Goal: Task Accomplishment & Management: Complete application form

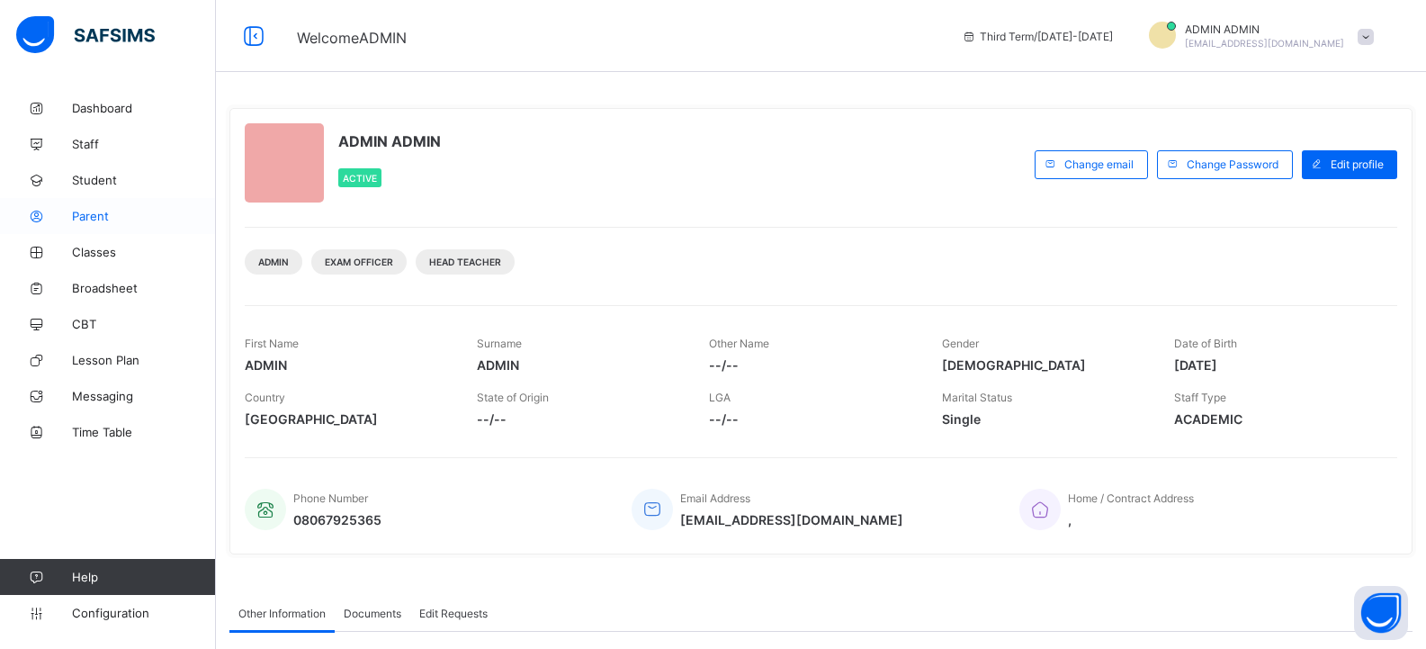
click at [109, 211] on span "Parent" at bounding box center [144, 216] width 144 height 14
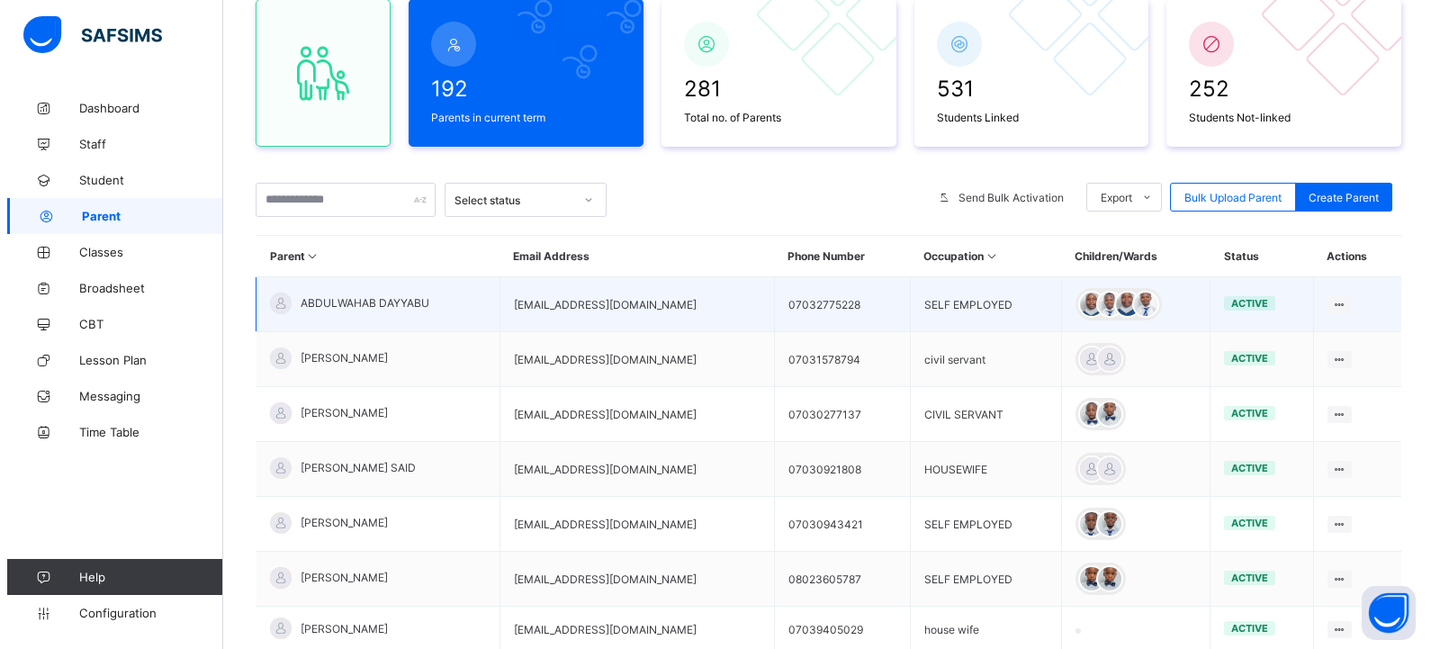
scroll to position [180, 0]
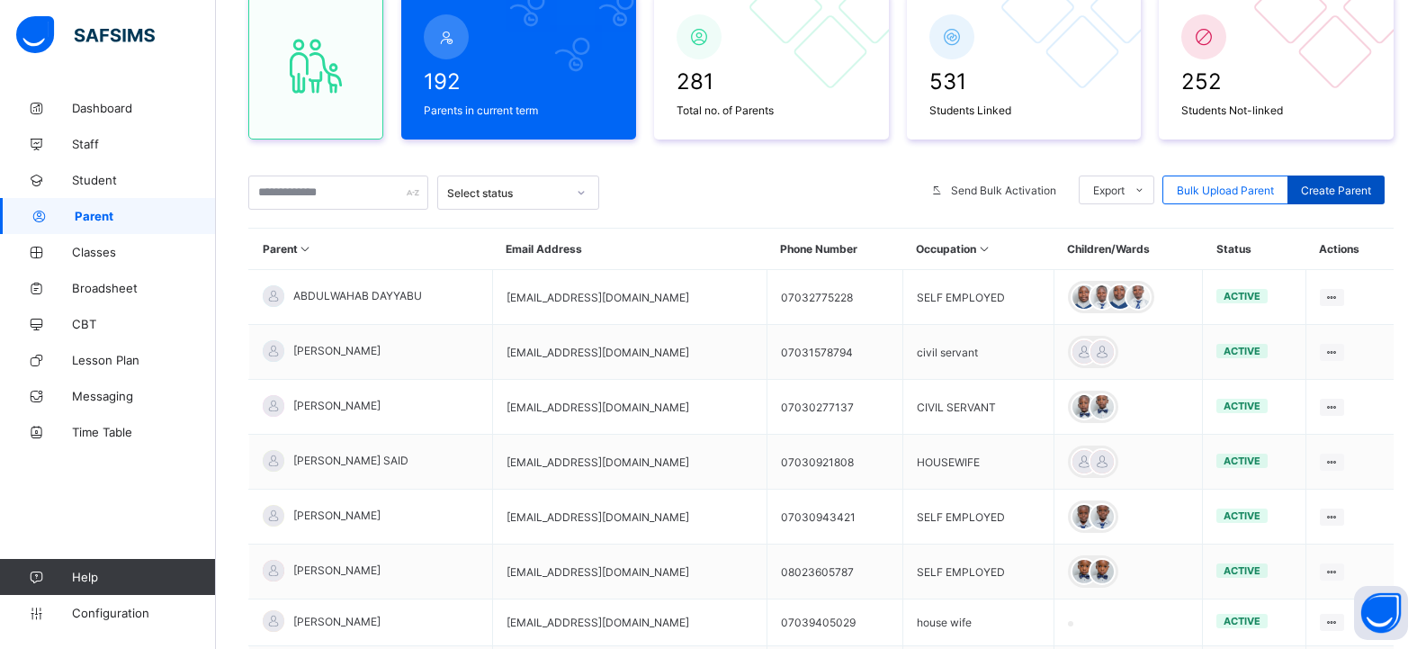
click at [1336, 184] on span "Create Parent" at bounding box center [1336, 190] width 70 height 13
select select "**"
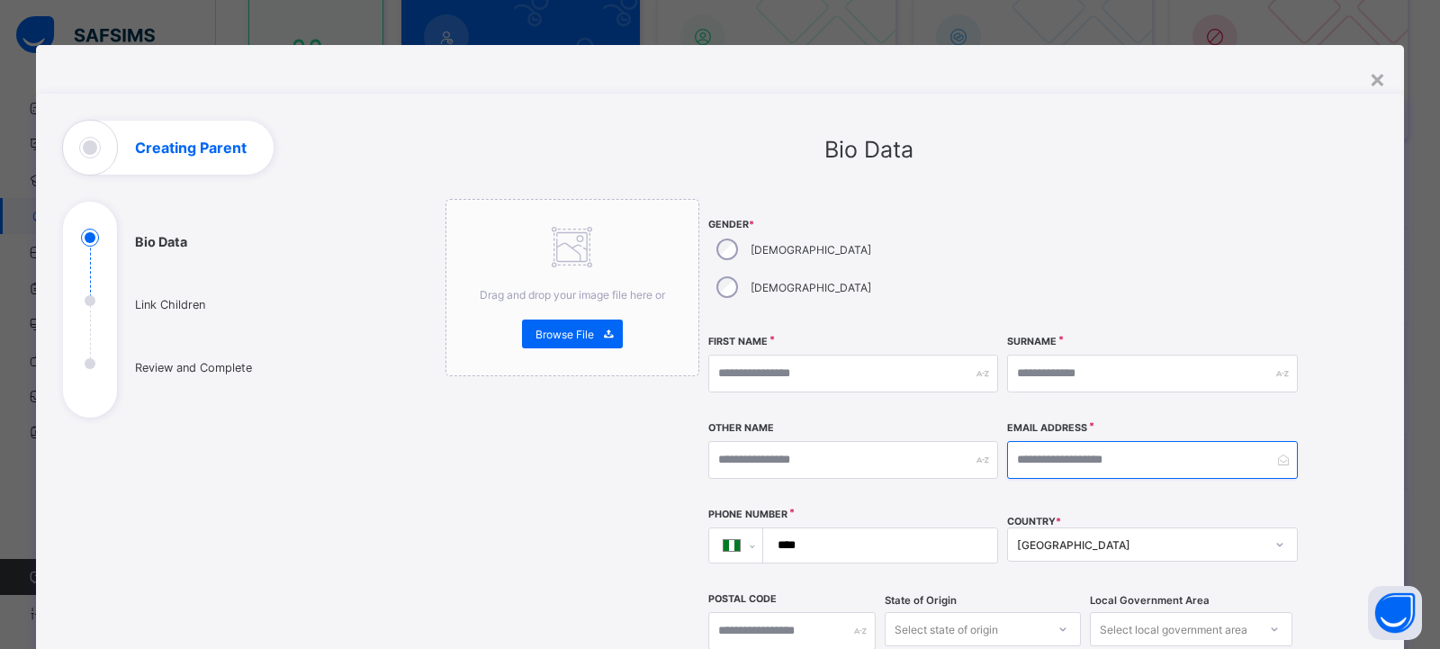
click at [1051, 441] on input "email" at bounding box center [1152, 460] width 290 height 38
type input "**********"
click at [735, 355] on input "text" at bounding box center [853, 374] width 290 height 38
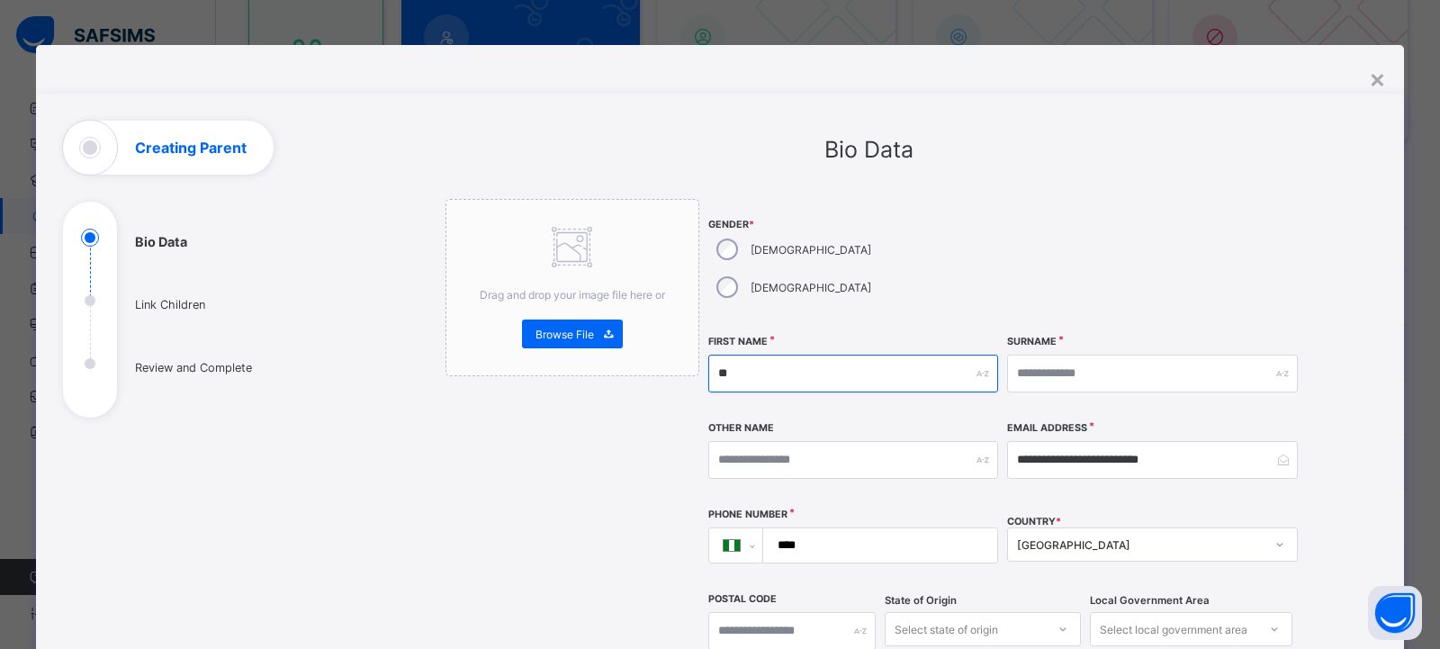
type input "*"
type input "******"
click at [1047, 355] on input "text" at bounding box center [1152, 374] width 290 height 38
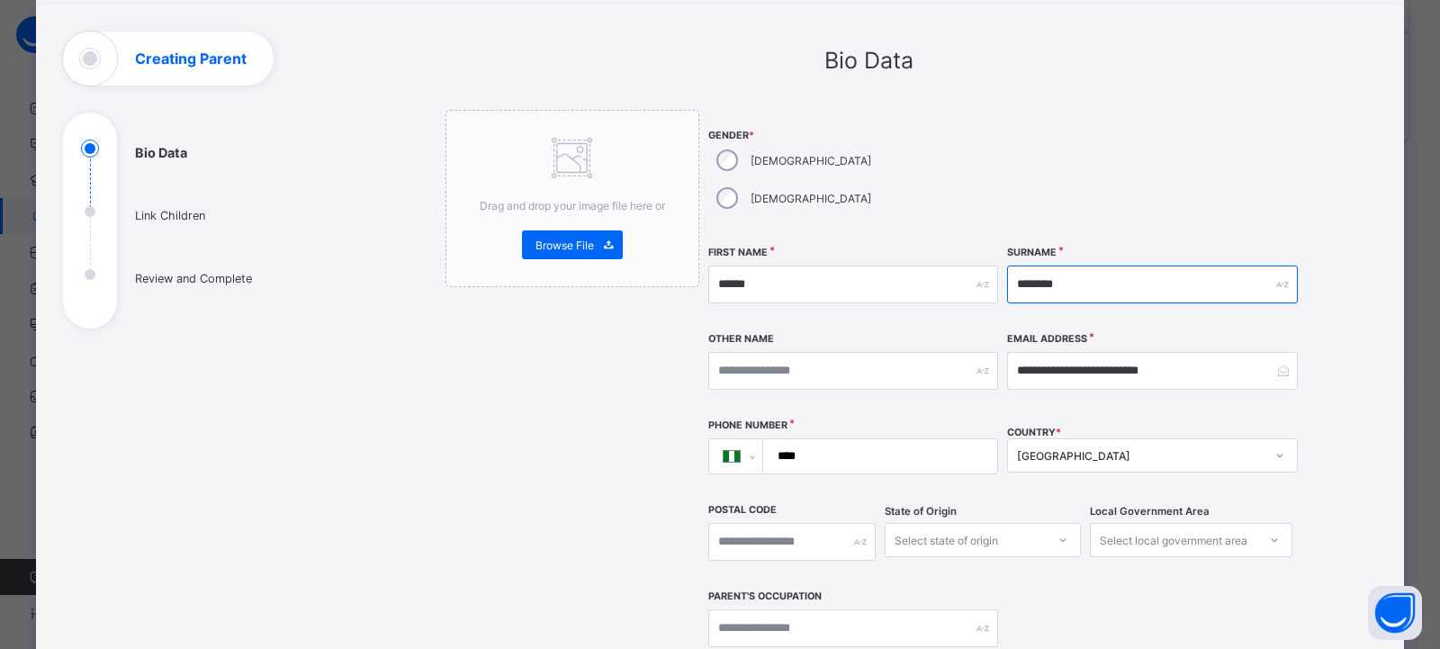
scroll to position [90, 0]
type input "********"
click at [846, 438] on input "****" at bounding box center [877, 455] width 220 height 34
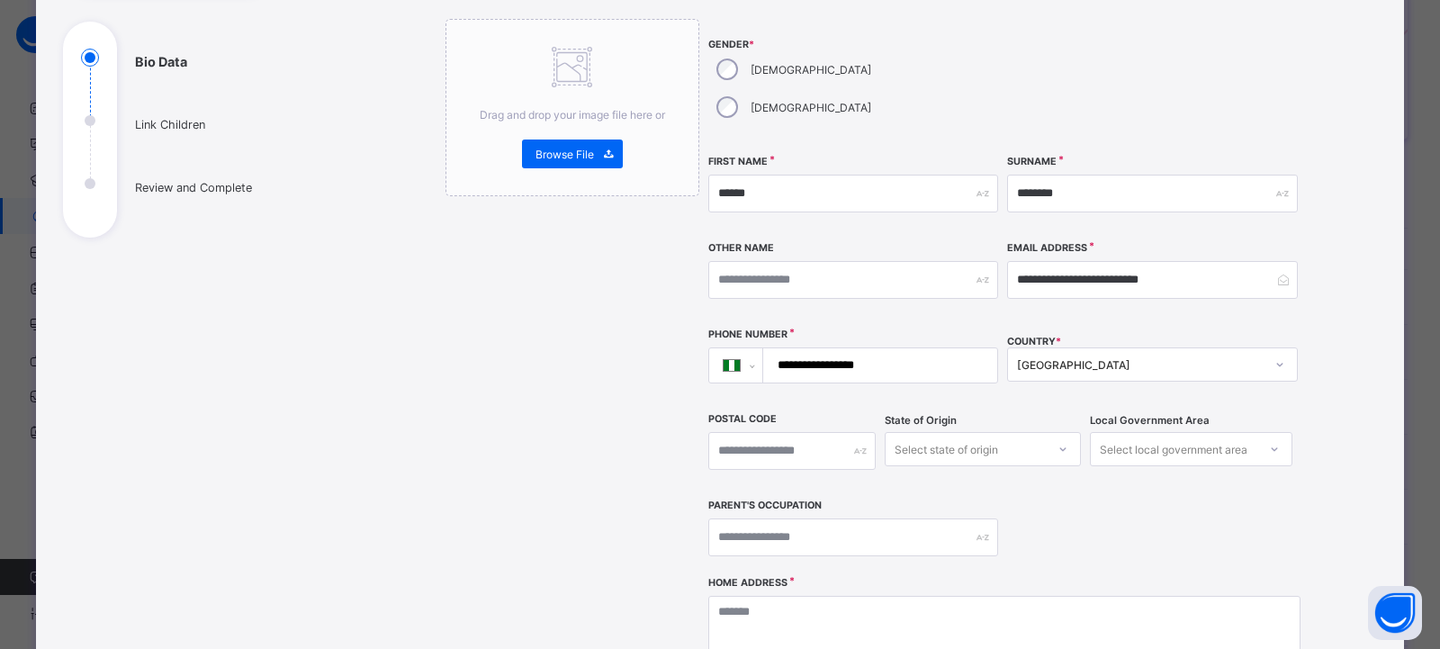
type input "**********"
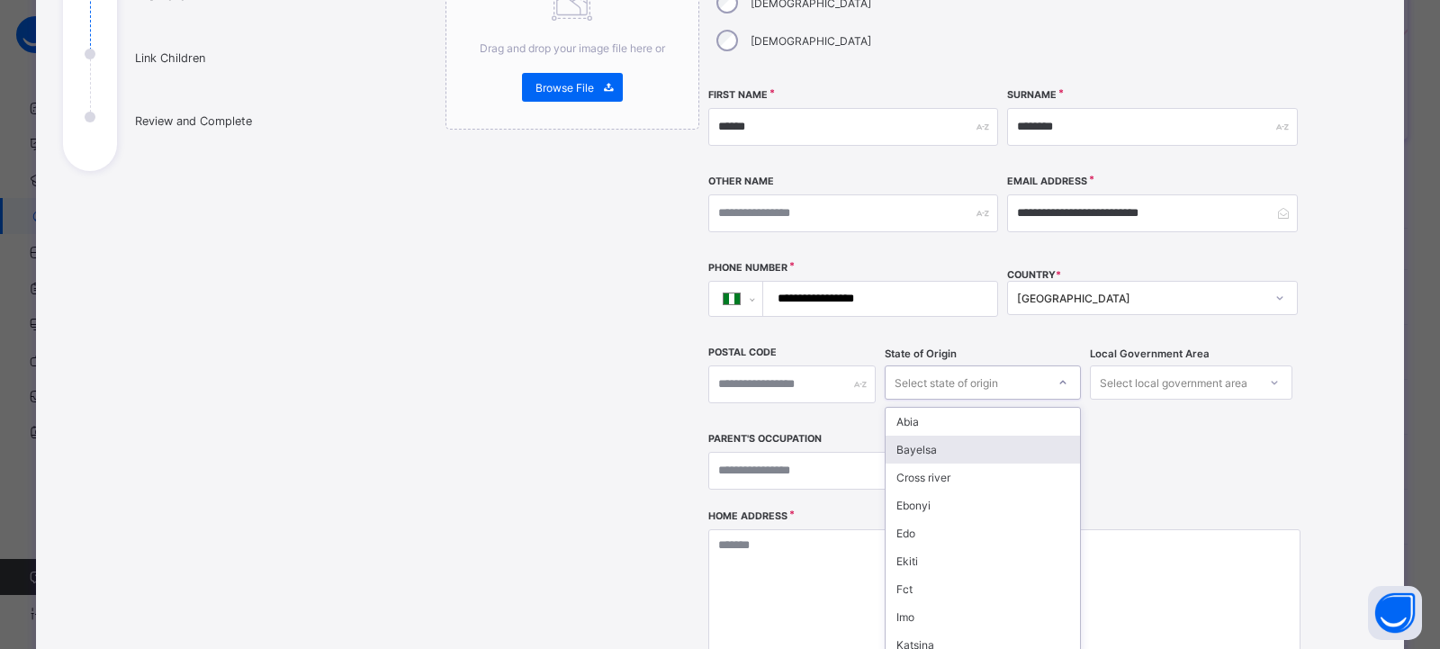
click at [901, 400] on div "option Bayelsa focused, 2 of 37. 37 results available. Use Up and Down to choos…" at bounding box center [983, 382] width 196 height 34
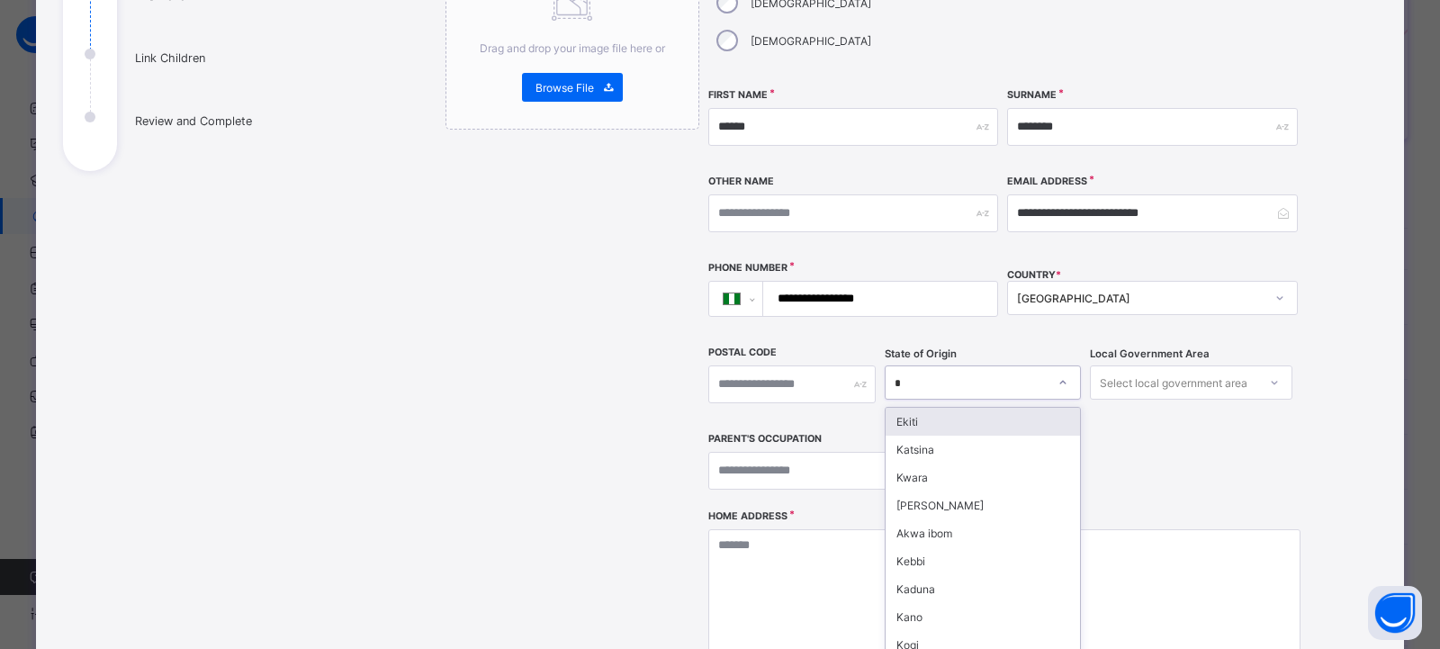
type input "**"
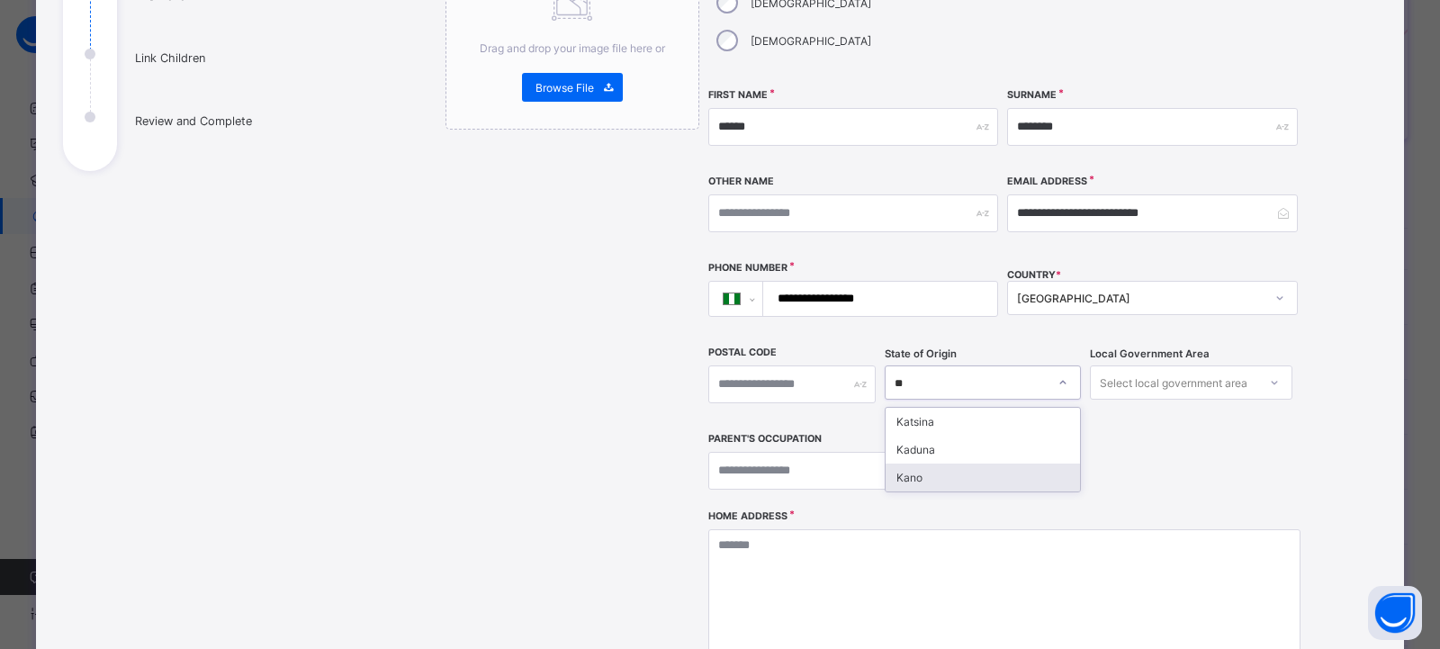
click at [936, 463] on div "Kano" at bounding box center [982, 477] width 194 height 28
click at [1114, 365] on div "Select local government area" at bounding box center [1174, 382] width 148 height 34
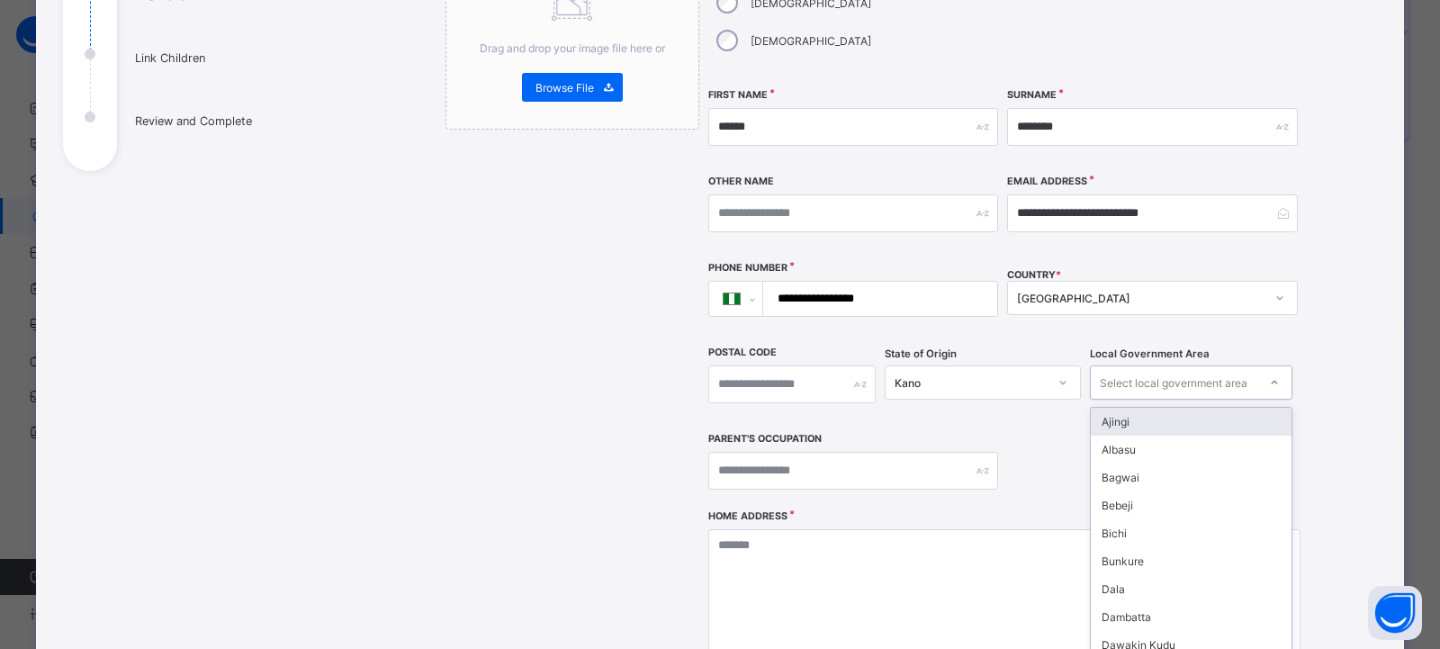
type input "*"
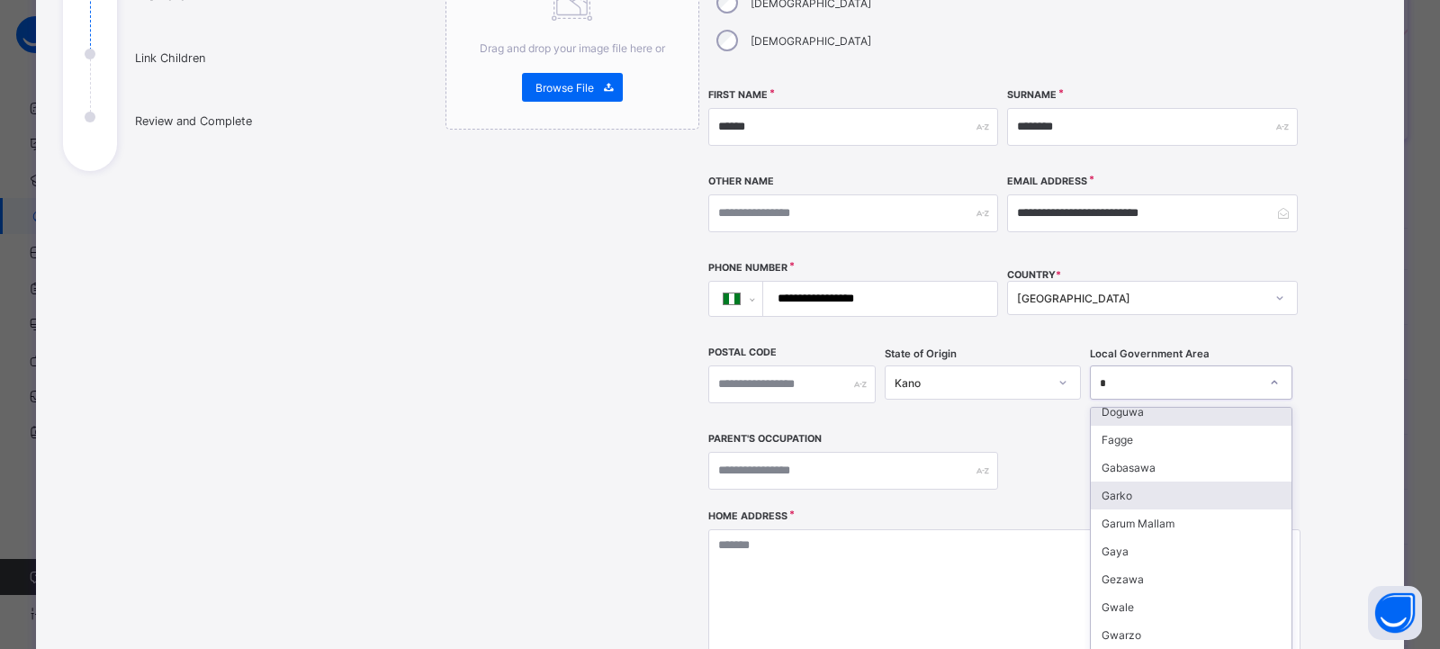
scroll to position [90, 0]
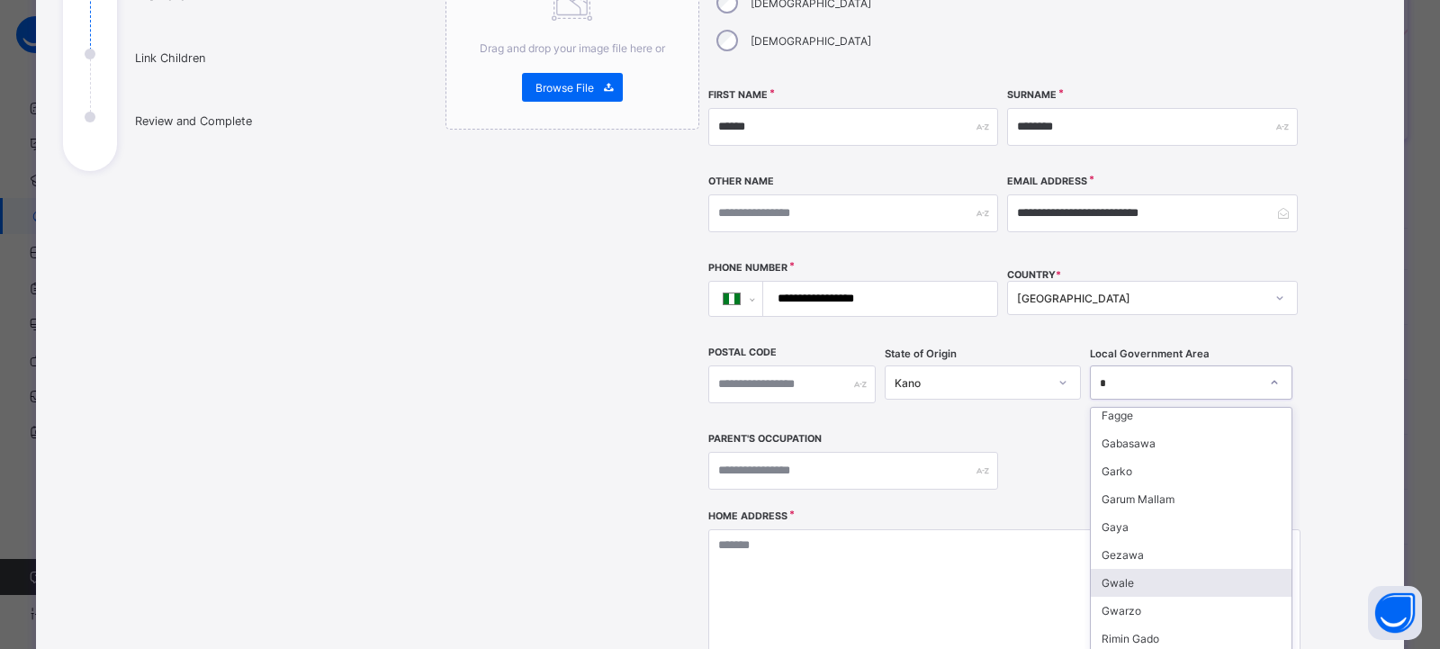
click at [1148, 569] on div "Gwale" at bounding box center [1191, 583] width 201 height 28
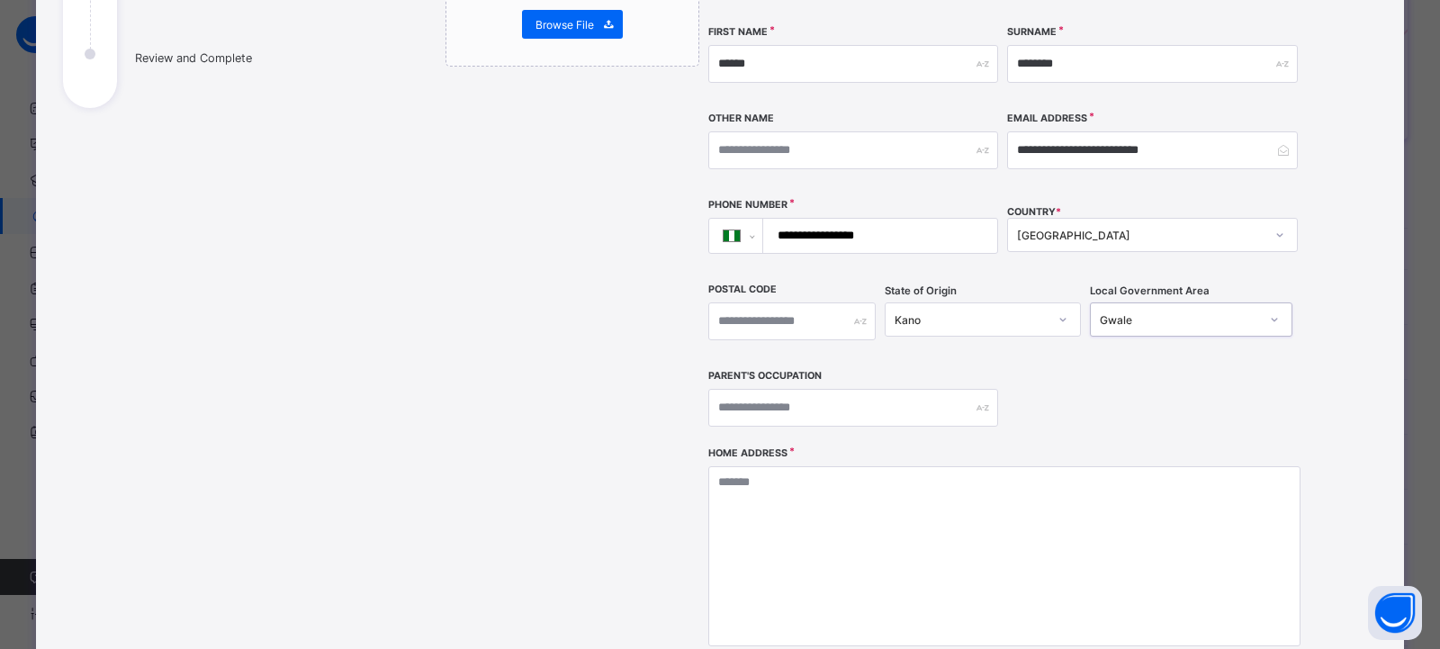
scroll to position [337, 0]
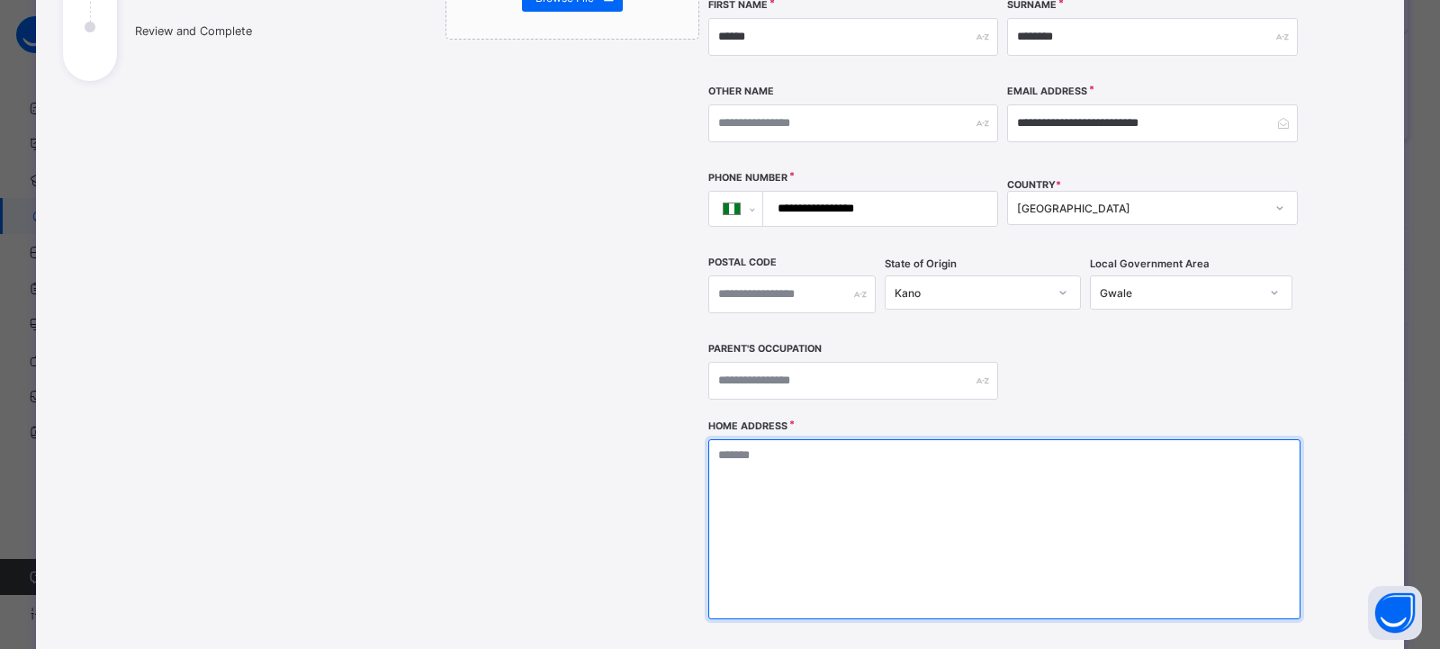
click at [712, 439] on textarea at bounding box center [1004, 529] width 592 height 180
type textarea "******"
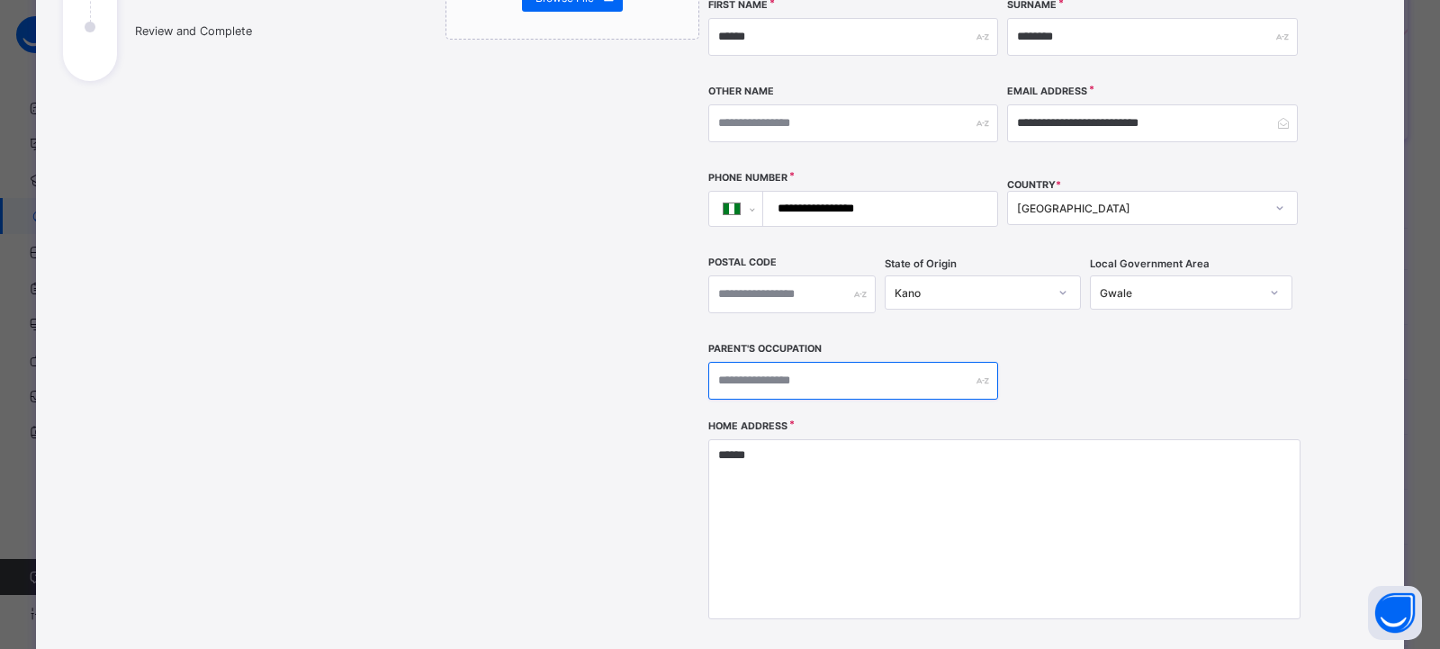
click at [732, 362] on input "text" at bounding box center [853, 381] width 290 height 38
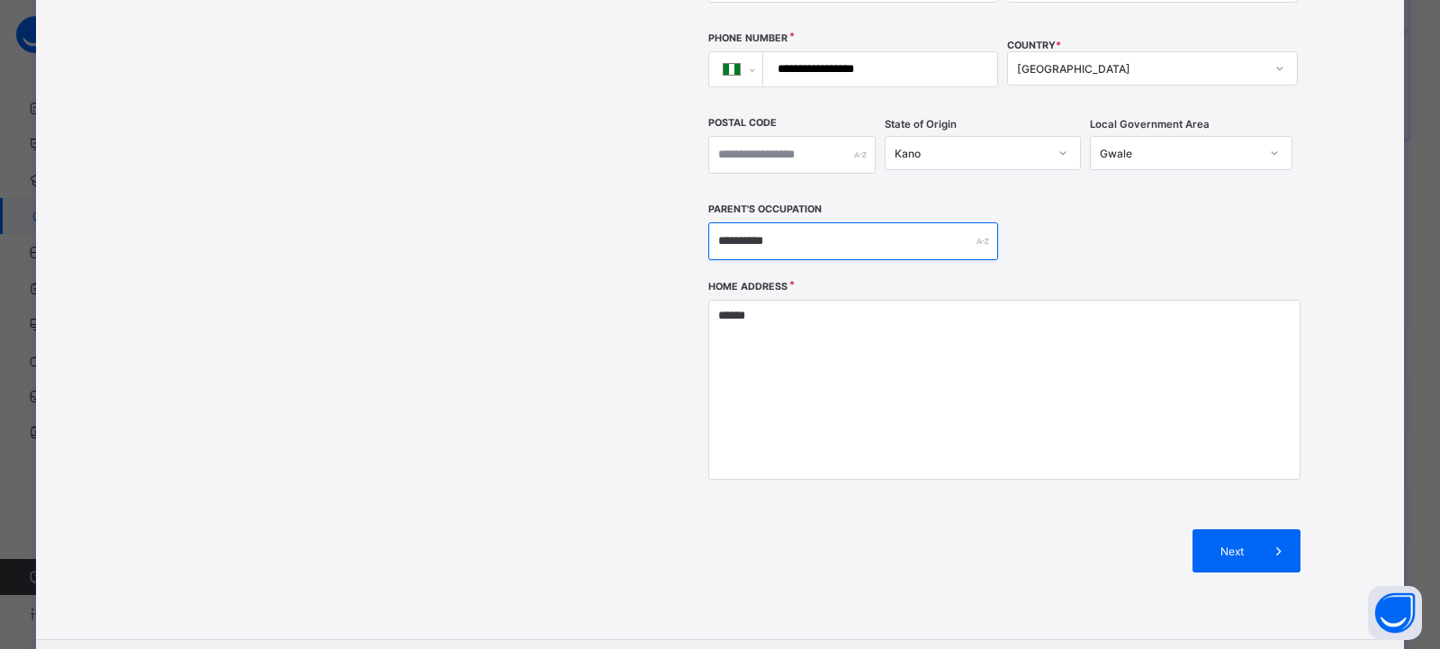
scroll to position [517, 0]
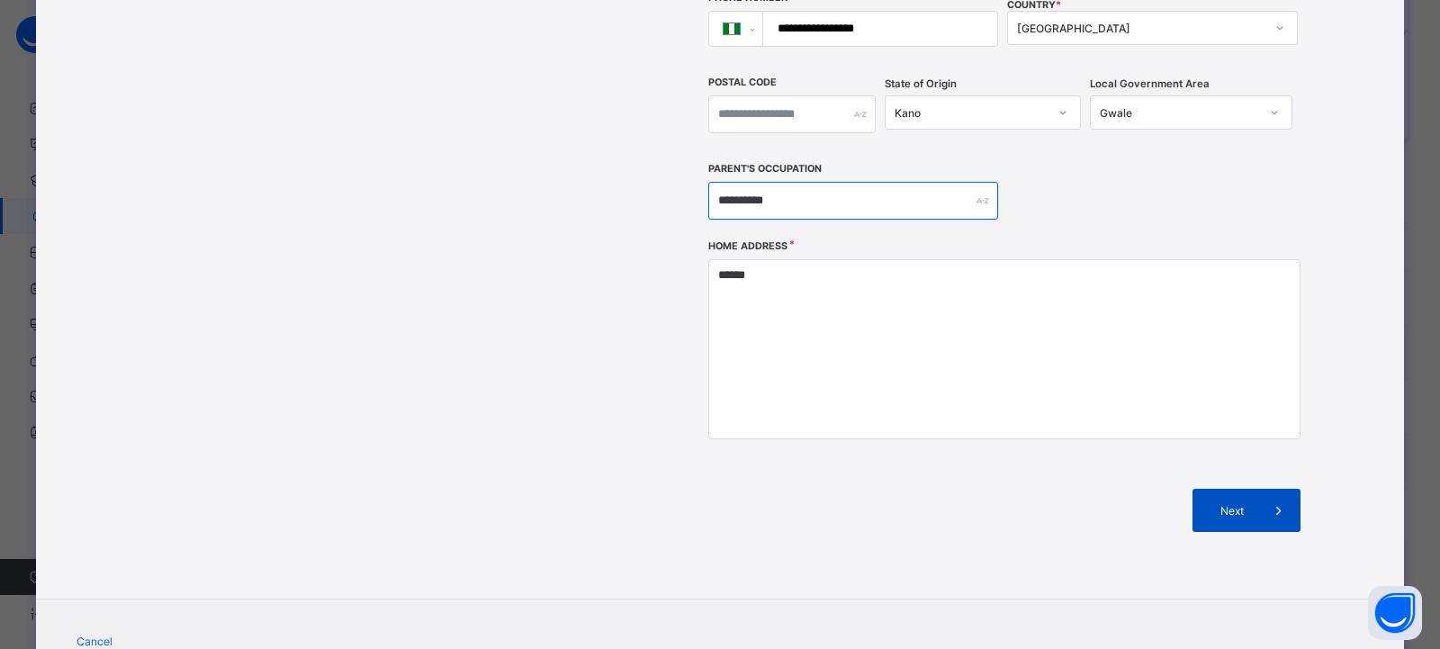
type input "**********"
click at [1233, 504] on span "Next" at bounding box center [1231, 510] width 51 height 13
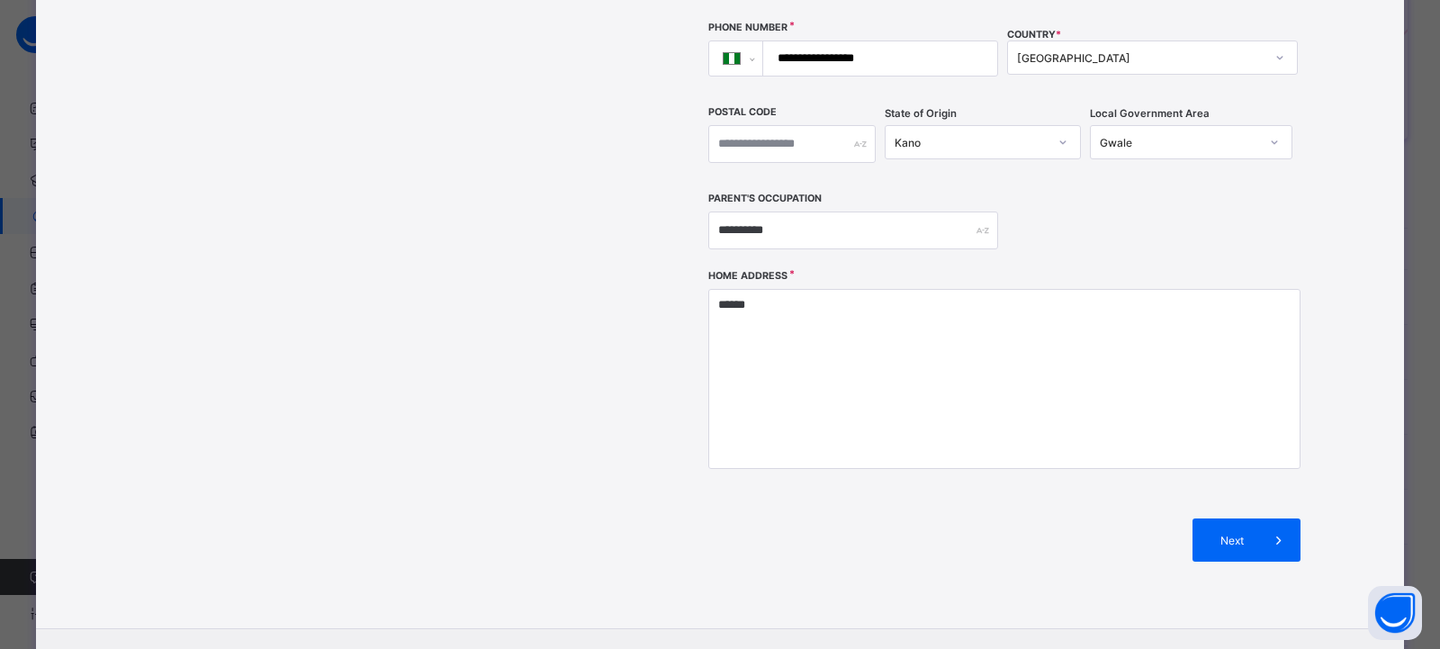
scroll to position [558, 0]
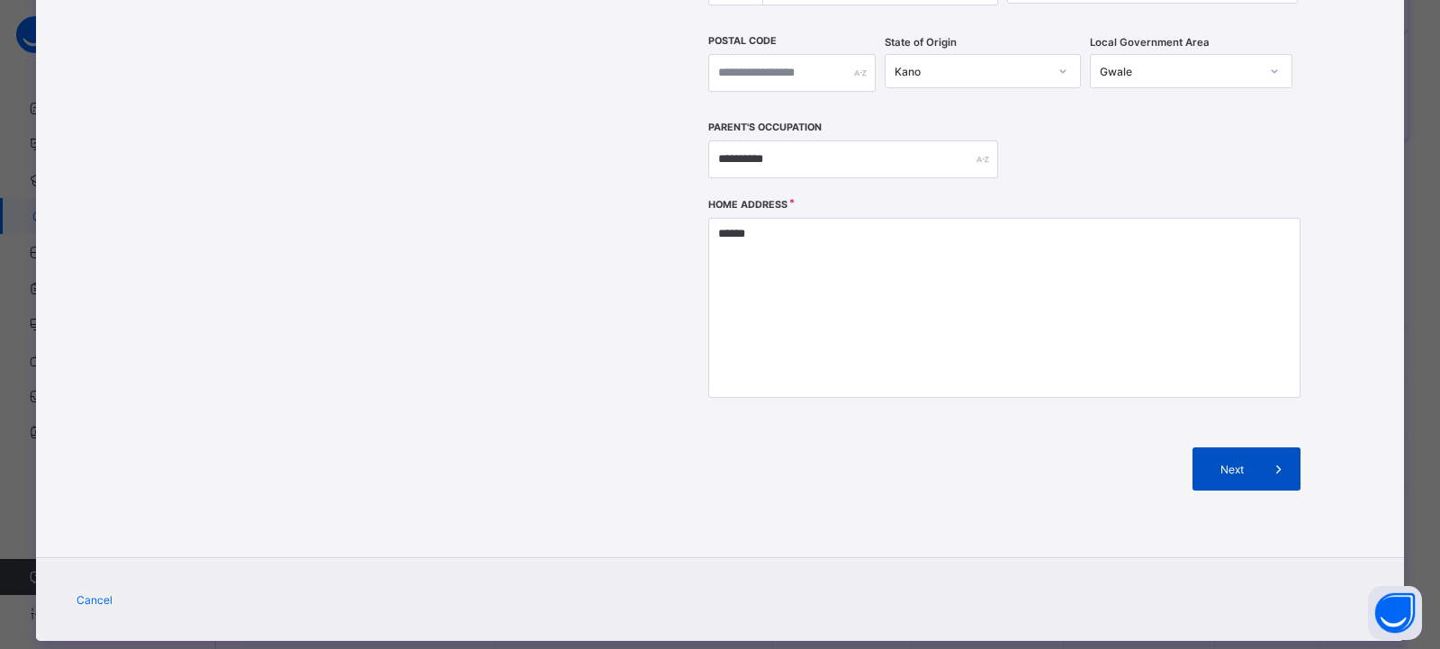
click at [1227, 463] on span "Next" at bounding box center [1231, 469] width 51 height 13
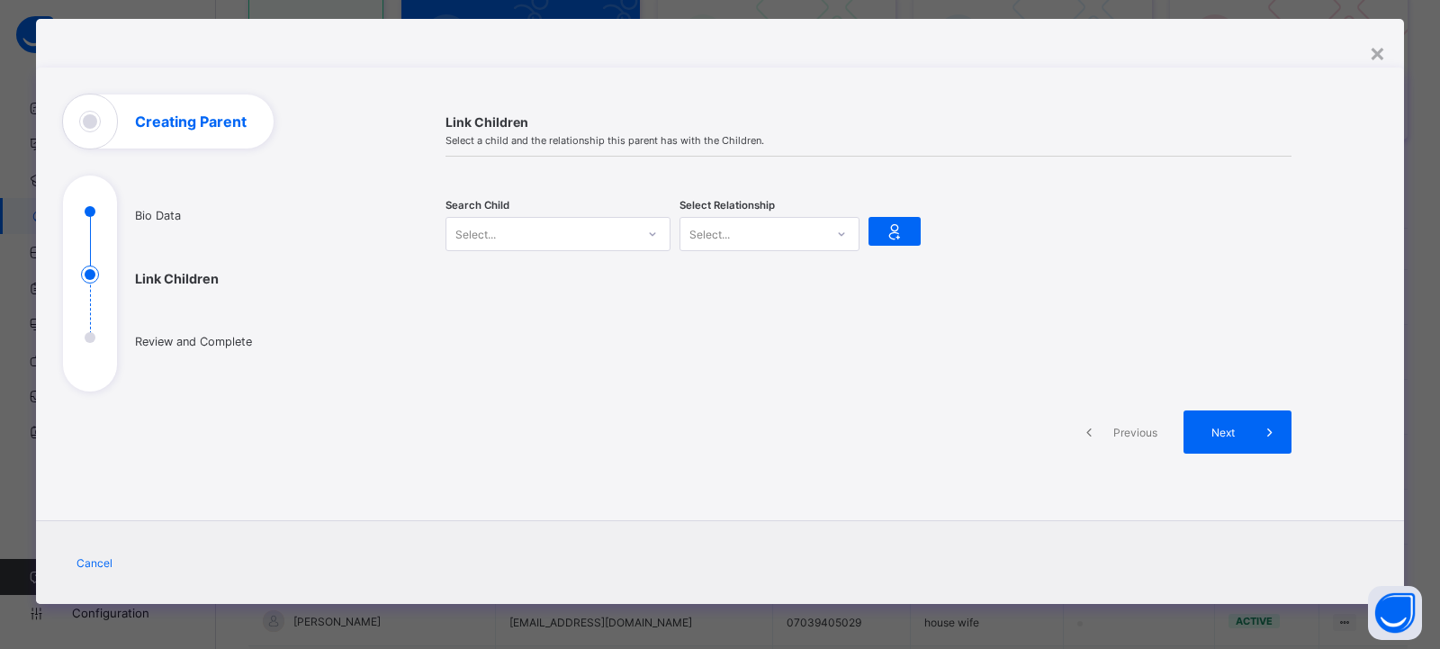
scroll to position [26, 0]
click at [538, 235] on div "Select..." at bounding box center [540, 233] width 189 height 25
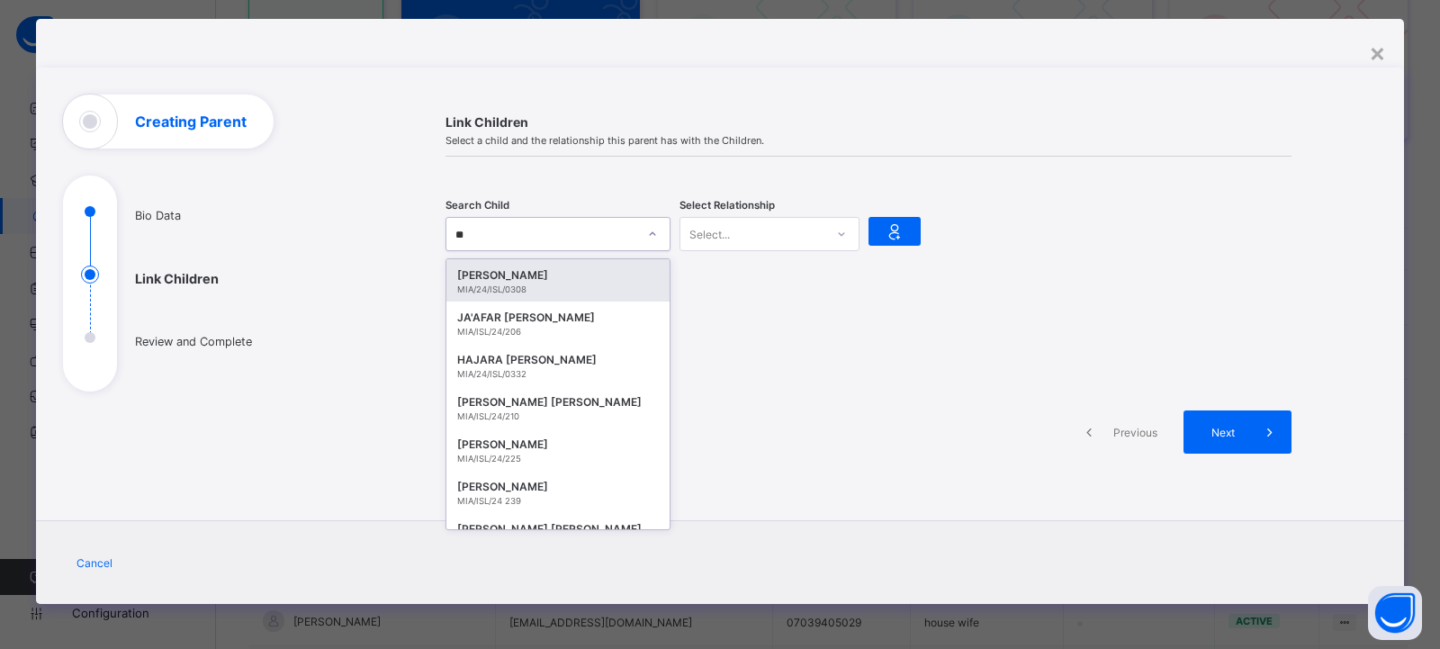
type input "*"
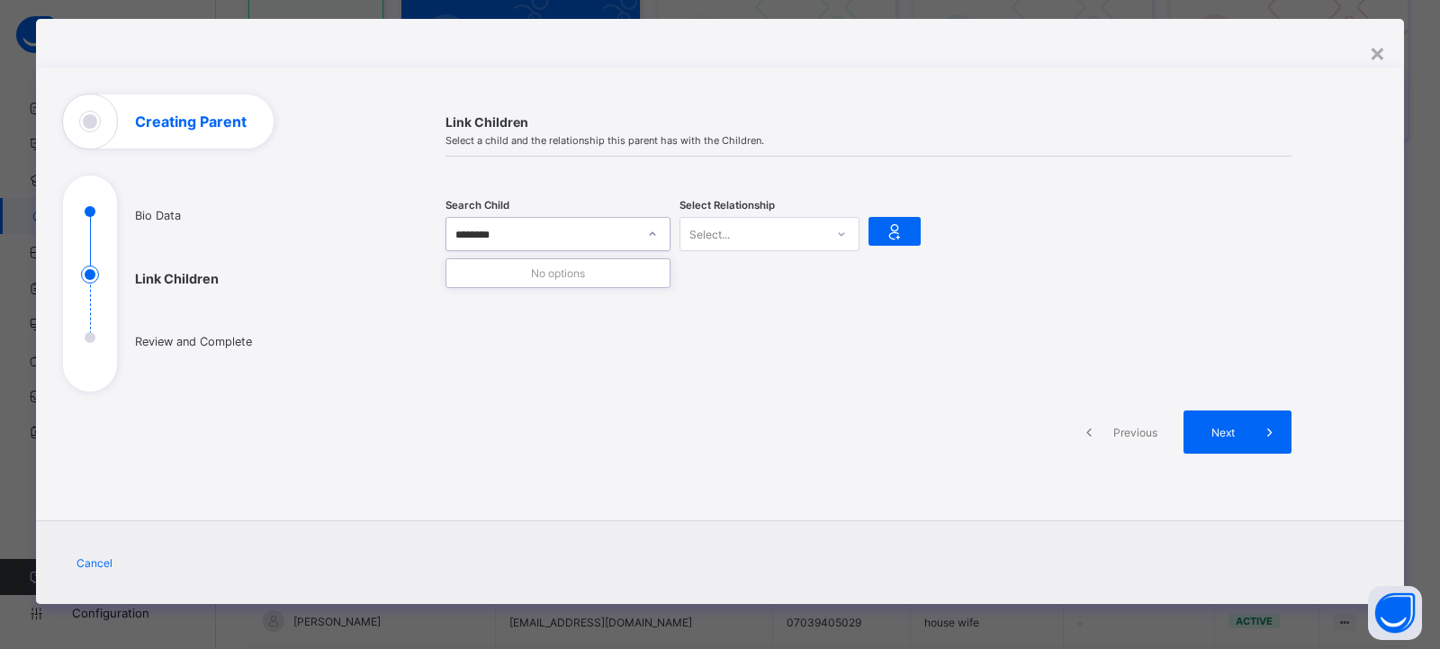
type input "******"
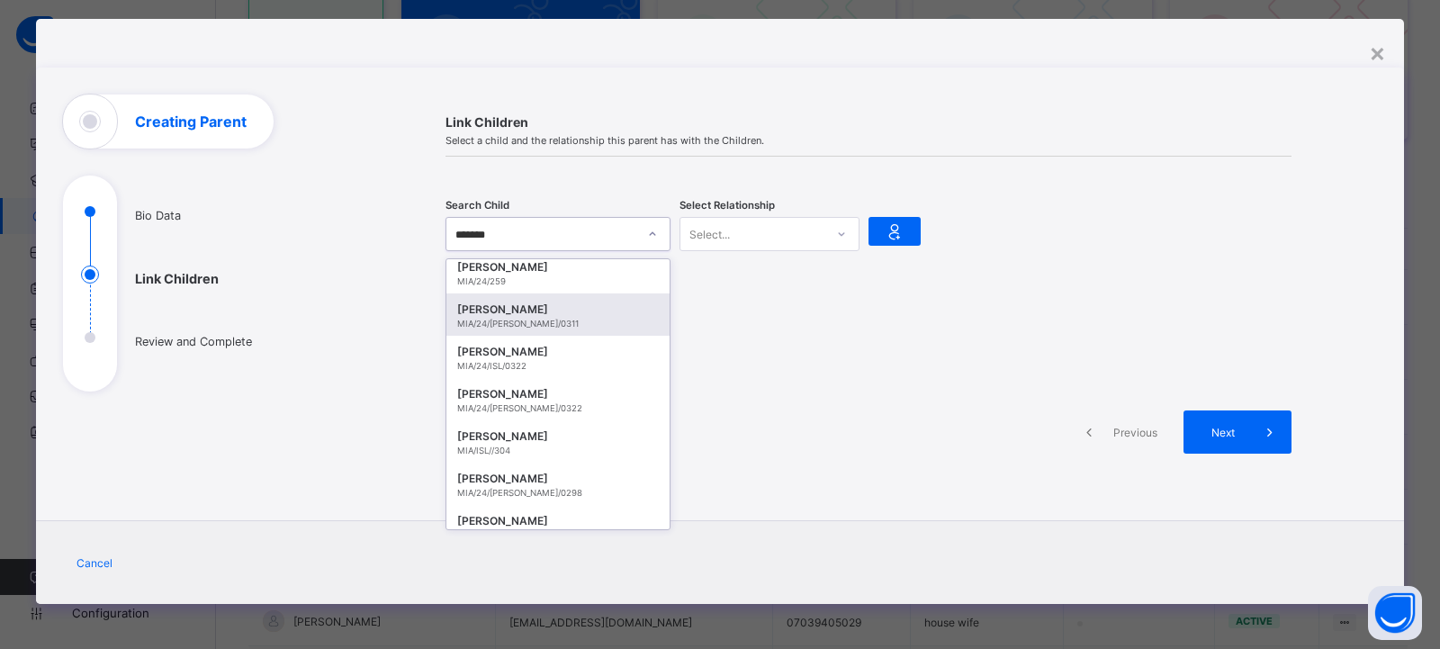
scroll to position [1350, 0]
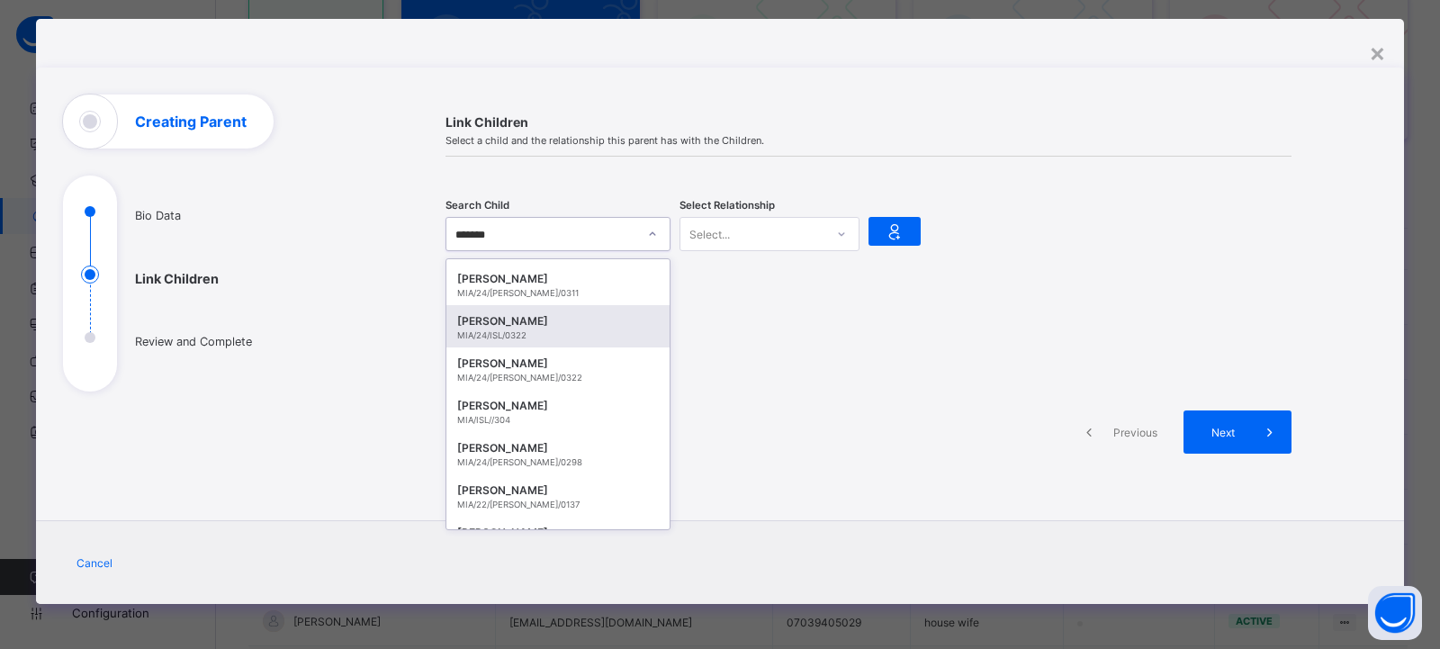
click at [576, 325] on div "FATIMA ISYAKU NURADEEN" at bounding box center [558, 321] width 202 height 18
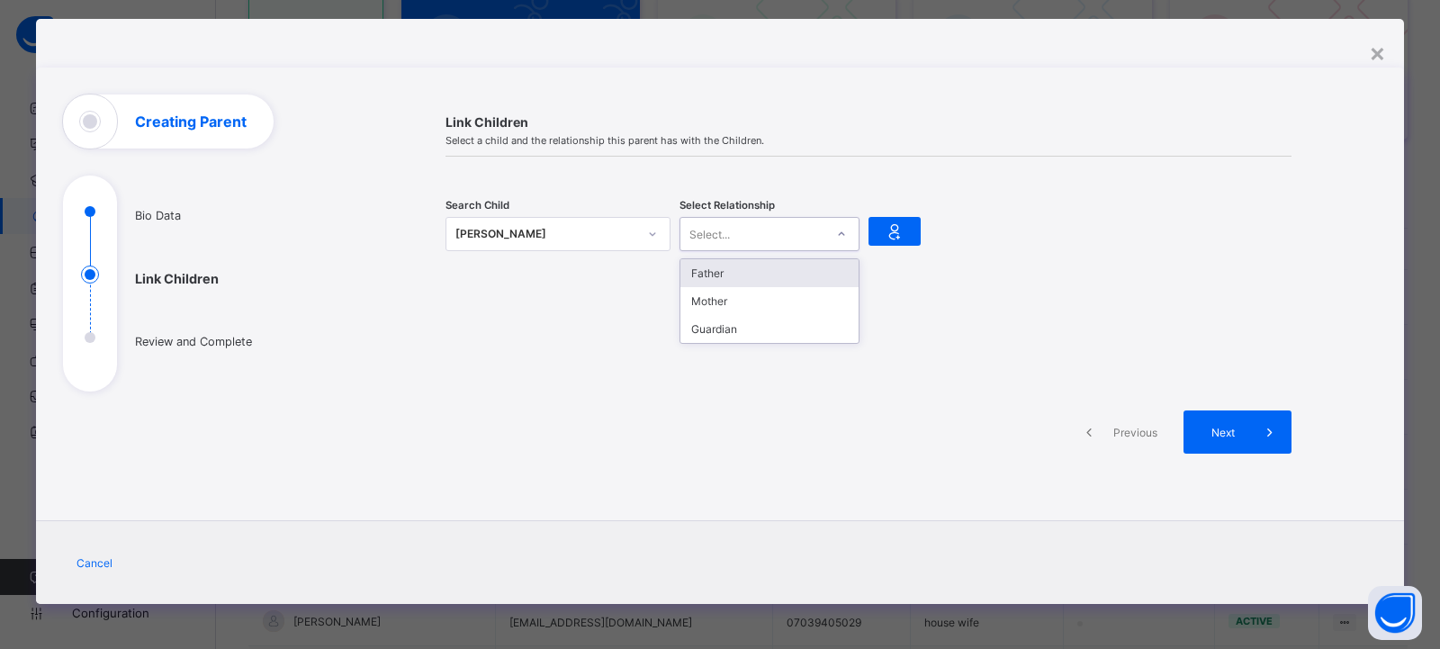
click at [841, 238] on icon at bounding box center [841, 234] width 11 height 18
click at [750, 303] on div "Mother" at bounding box center [769, 301] width 178 height 28
click at [885, 236] on icon at bounding box center [894, 231] width 25 height 22
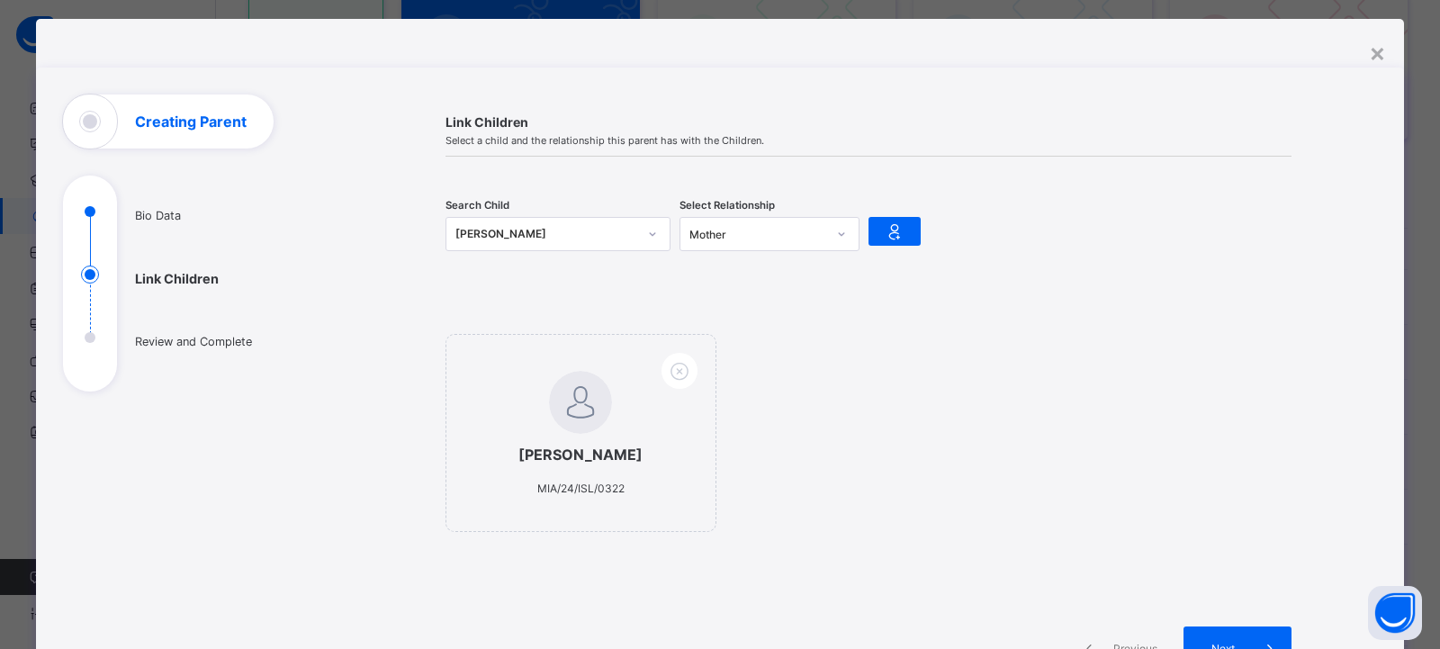
click at [489, 226] on div "FATIMA ISYAKU NURADEEN" at bounding box center [546, 234] width 182 height 18
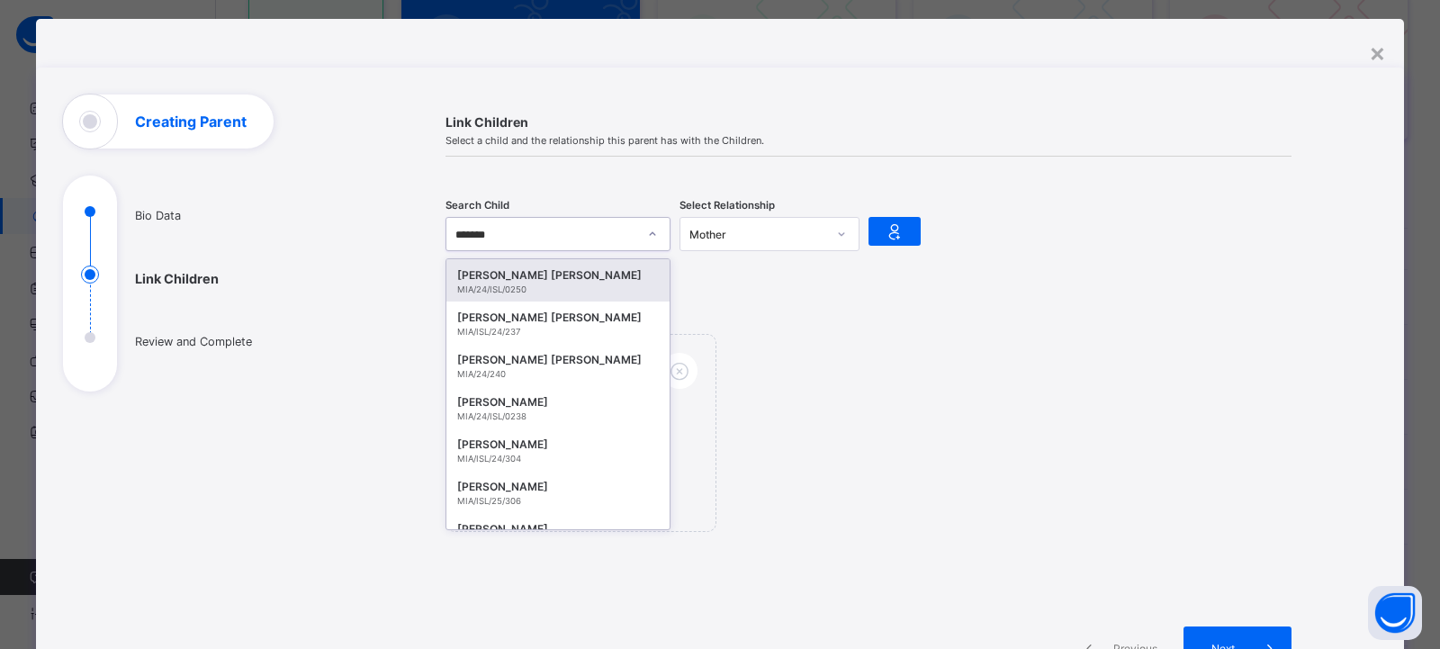
type input "********"
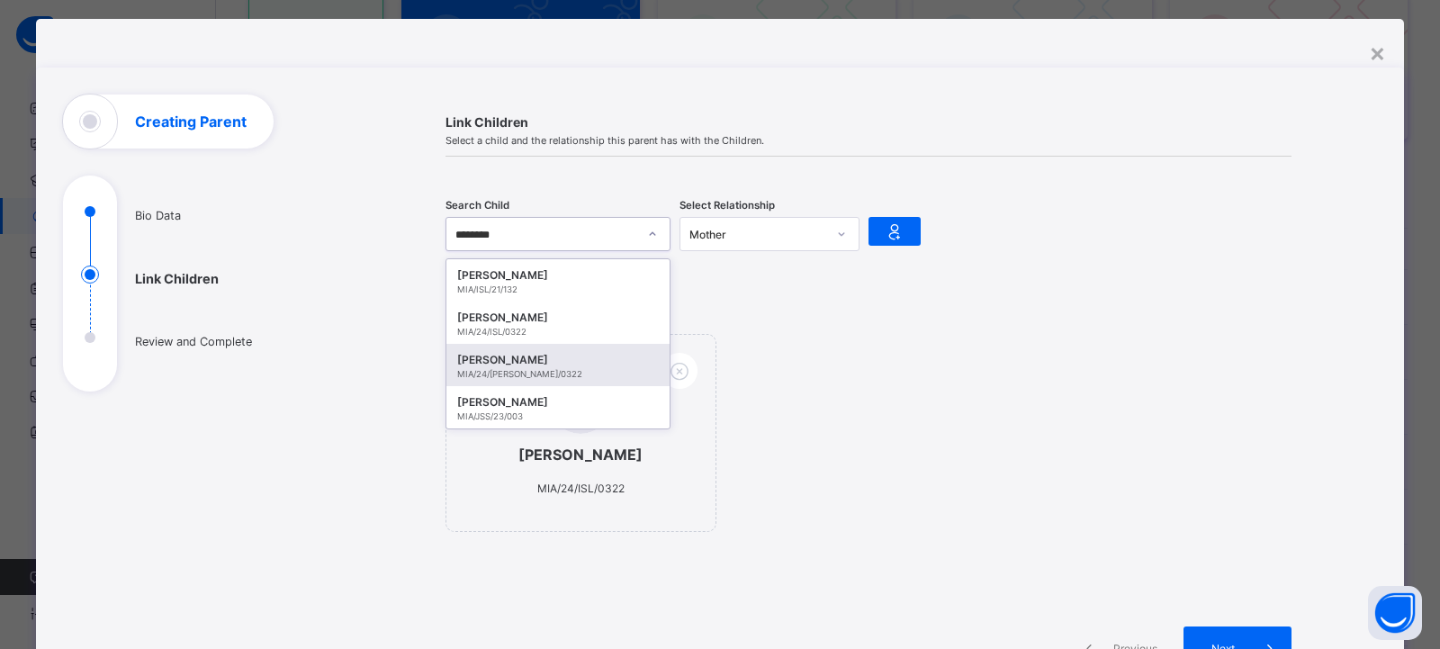
click at [535, 373] on div "MIA/24/WES/0322" at bounding box center [558, 374] width 202 height 10
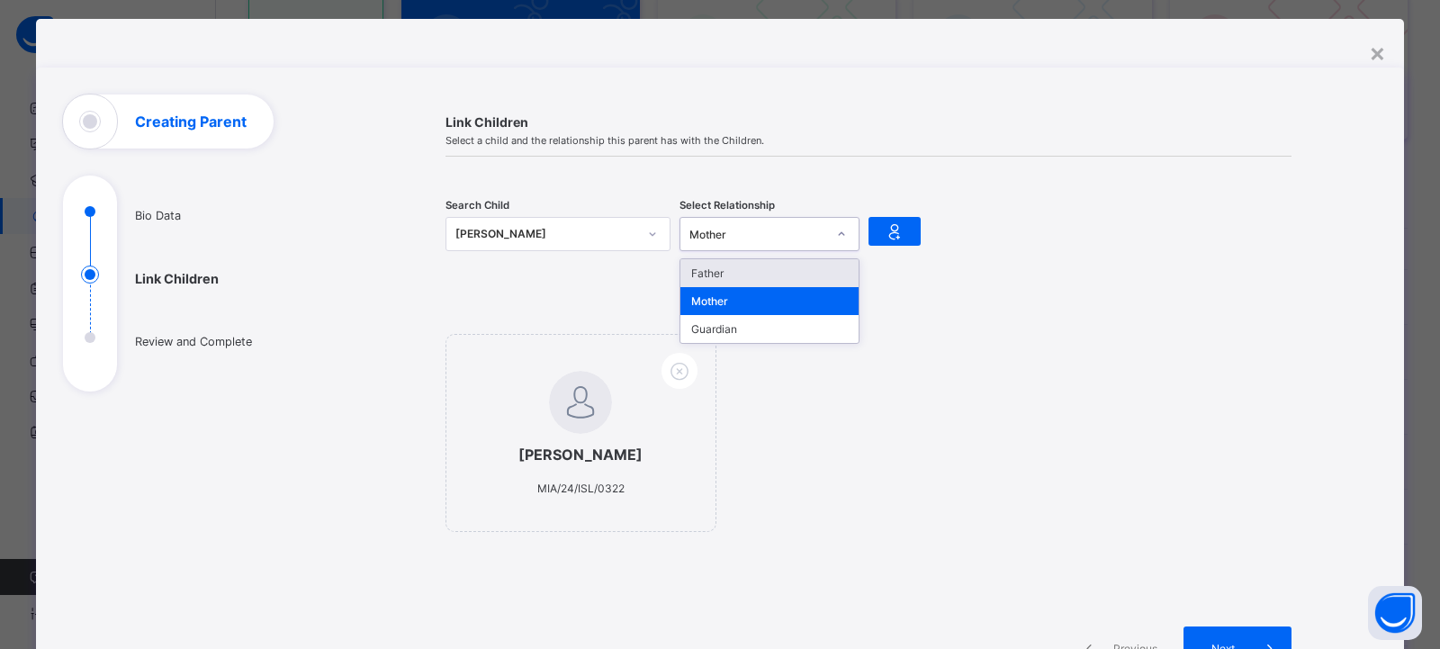
click at [837, 233] on icon at bounding box center [841, 234] width 11 height 18
click at [810, 301] on div "Mother" at bounding box center [769, 301] width 178 height 28
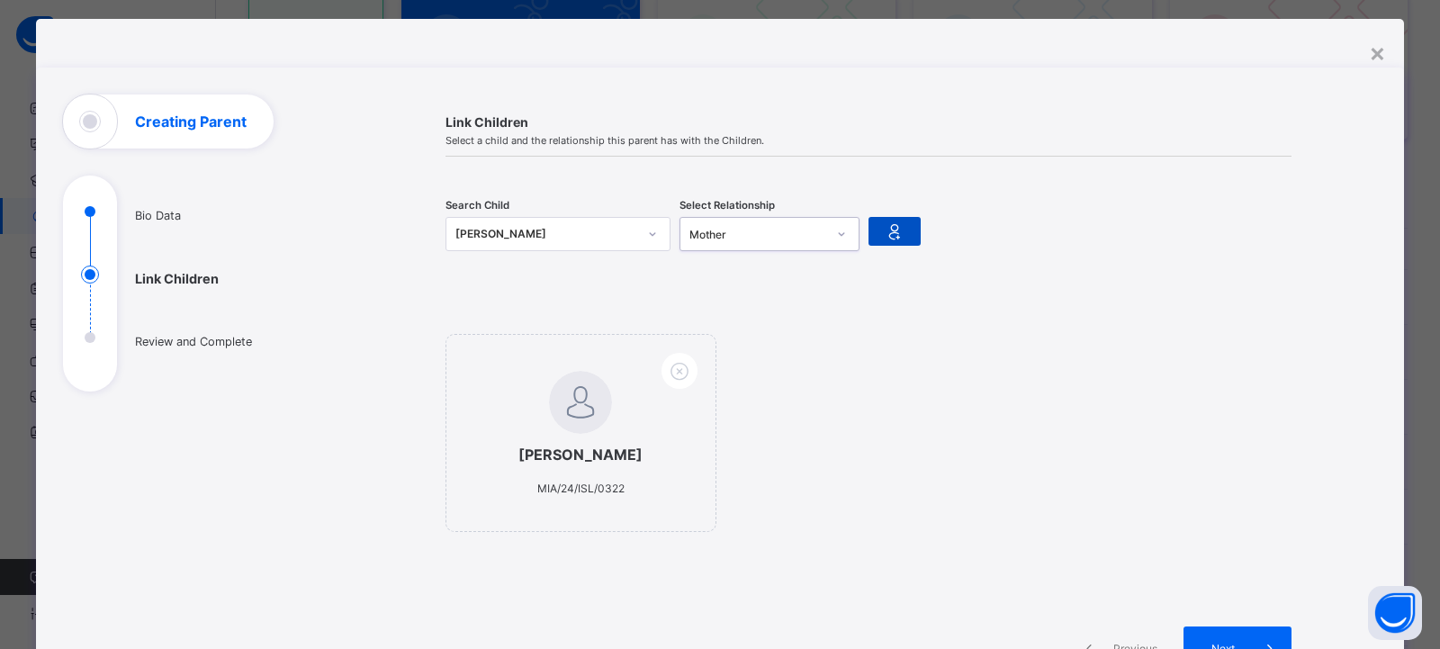
click at [886, 231] on icon at bounding box center [894, 231] width 25 height 22
click at [523, 224] on div "Fatima Isyaku Nuradeen MIA/24/WES/0322" at bounding box center [540, 233] width 189 height 25
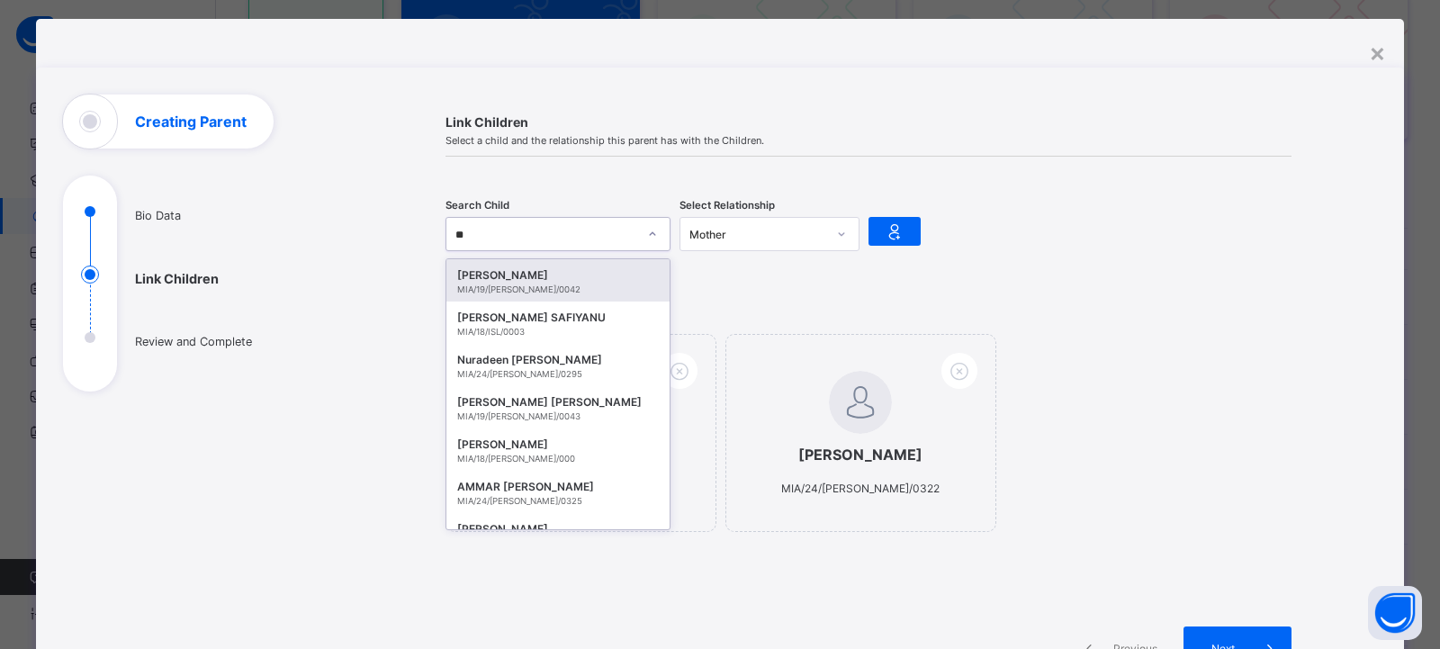
type input "***"
click at [518, 271] on div "Nuradeen Isyaku Nuradeen" at bounding box center [558, 275] width 202 height 18
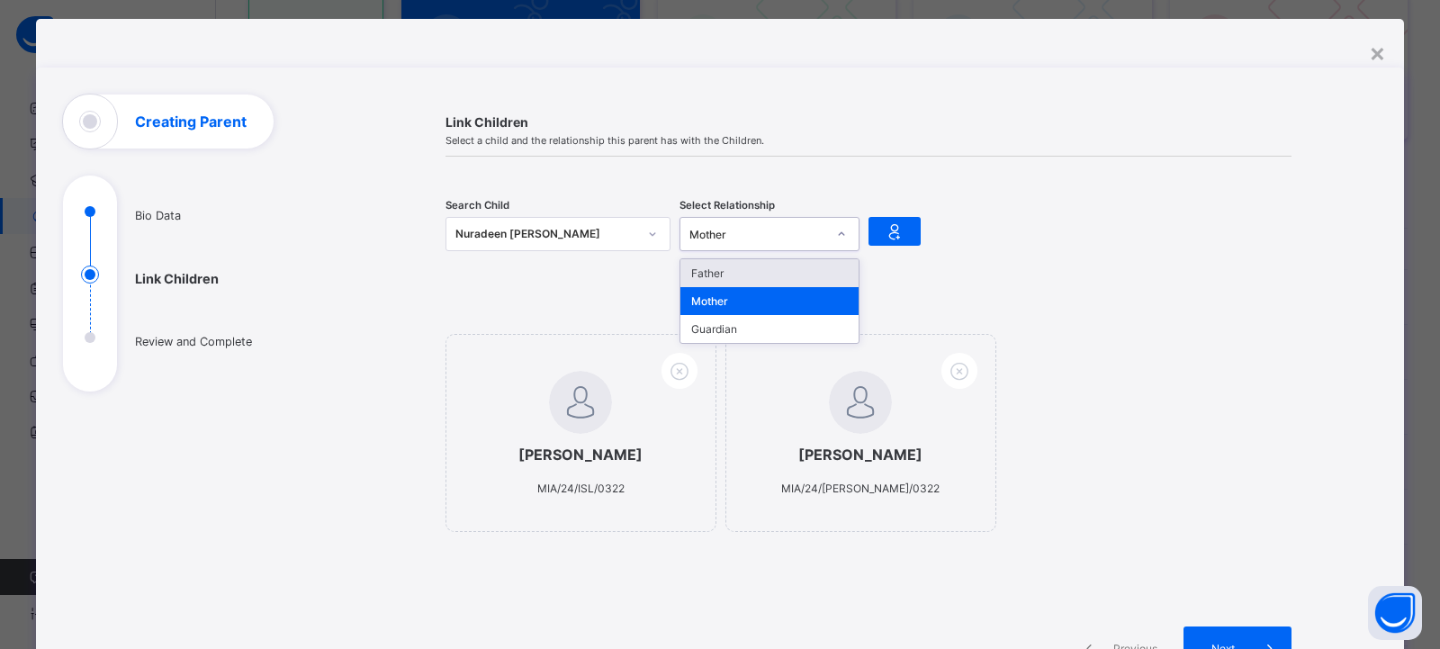
click at [836, 231] on icon at bounding box center [841, 234] width 11 height 18
click at [793, 299] on div "Mother" at bounding box center [769, 301] width 178 height 28
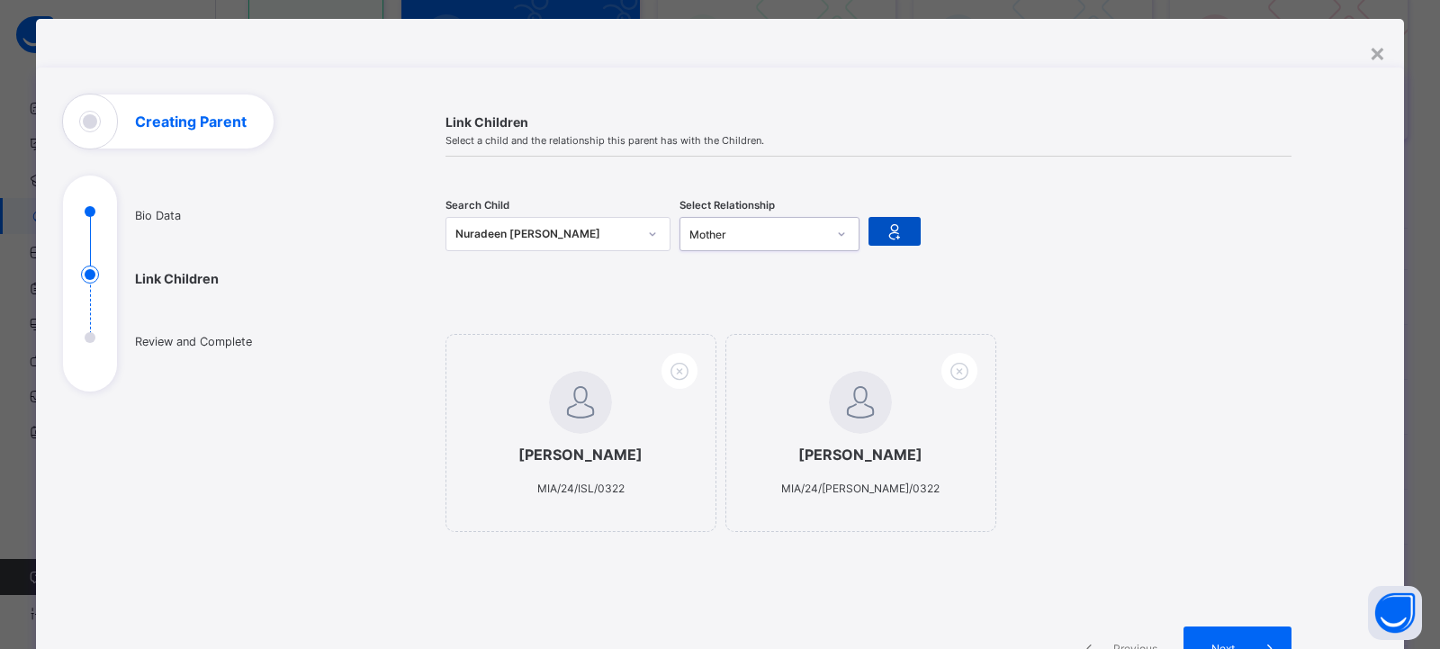
click at [890, 227] on icon at bounding box center [894, 231] width 25 height 22
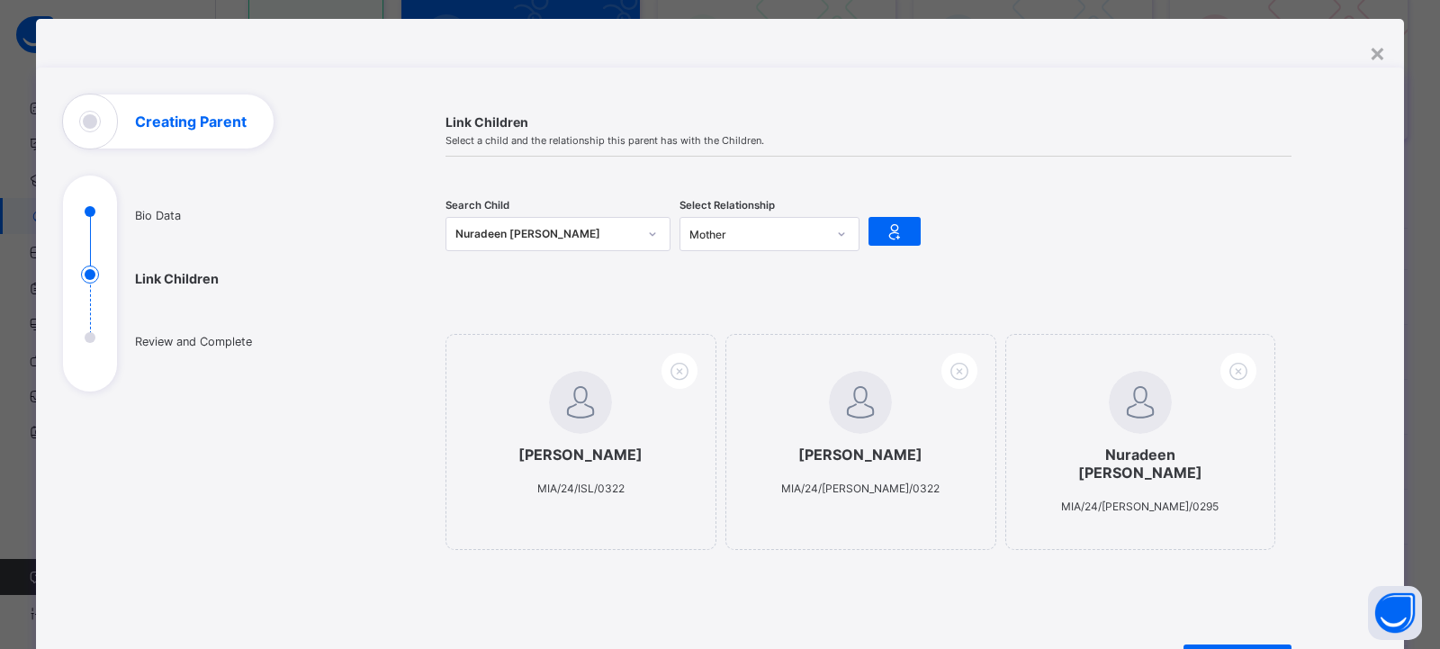
click at [492, 227] on div "Nuradeen Isyaku Nuradeen" at bounding box center [546, 234] width 182 height 18
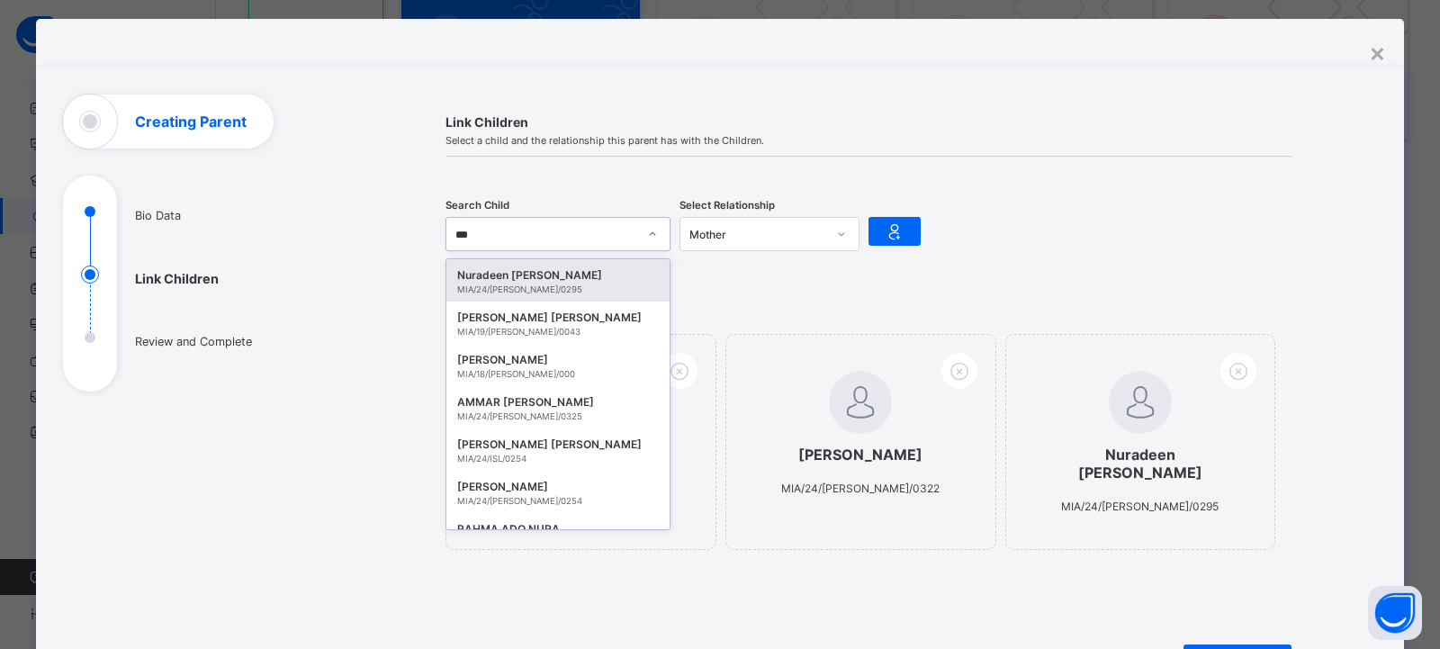
type input "****"
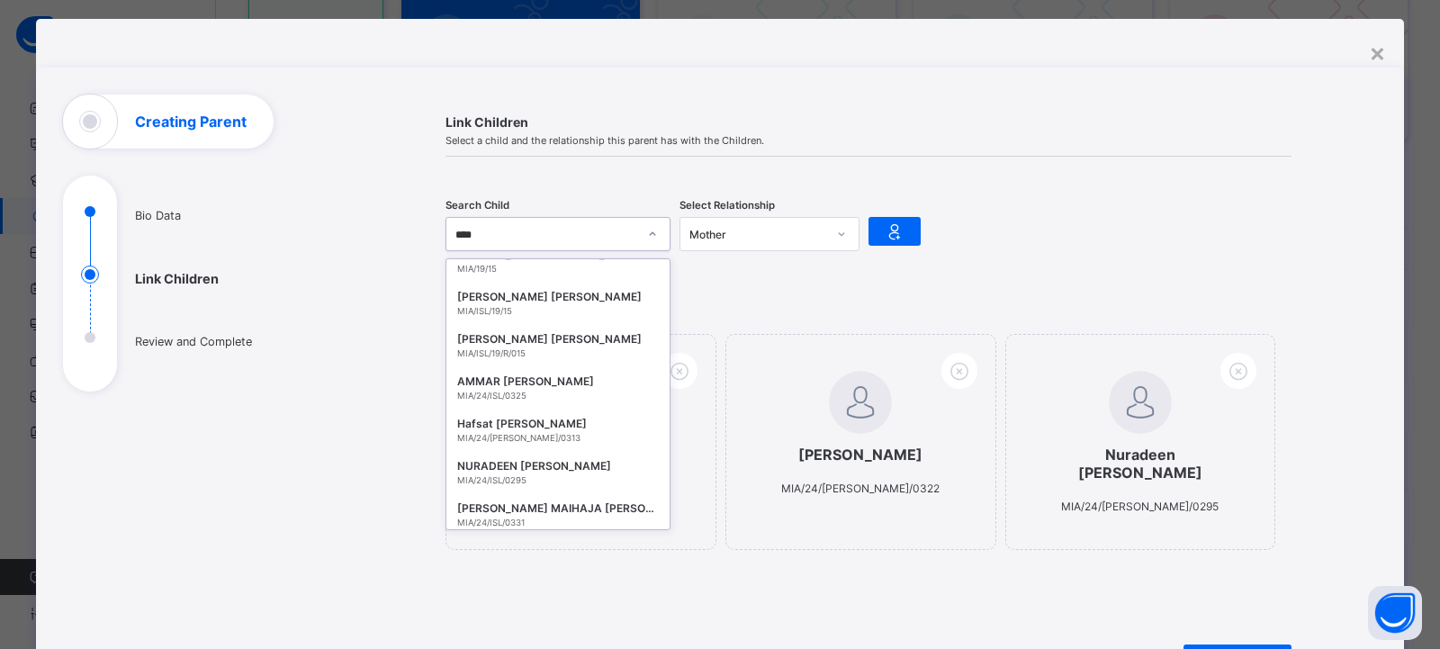
scroll to position [258, 0]
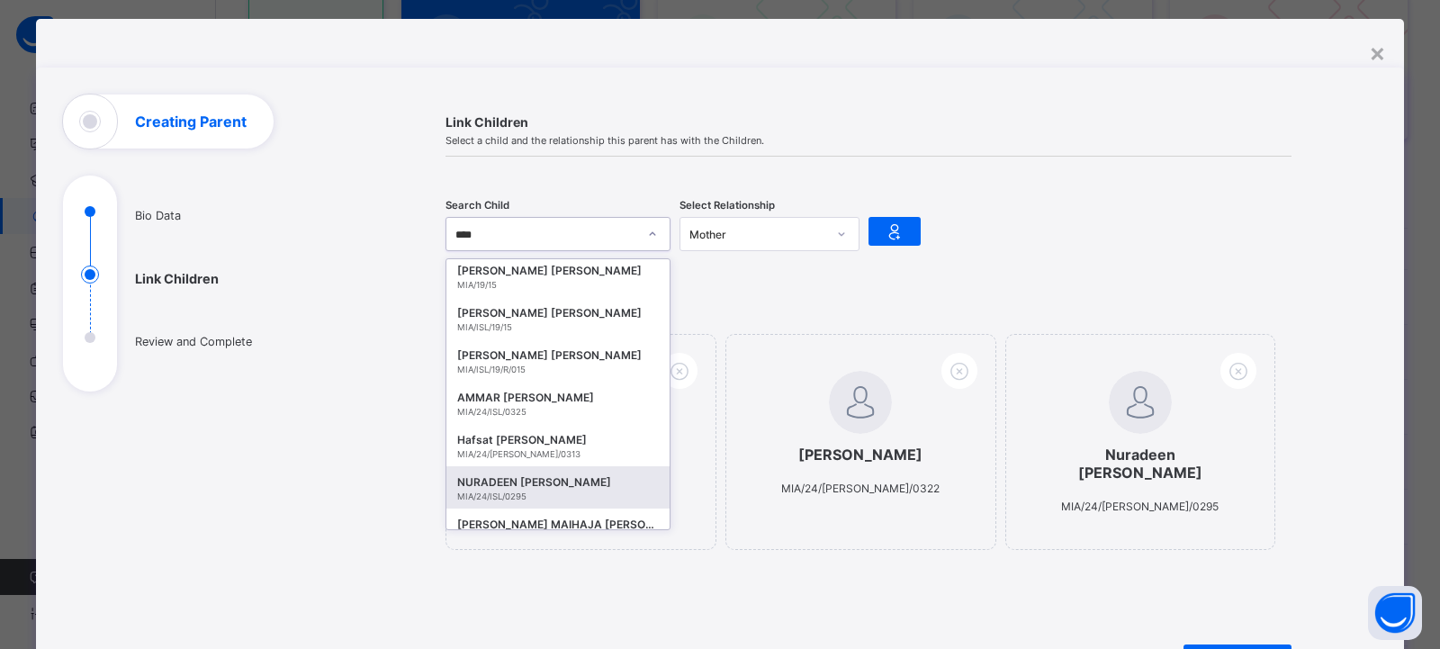
click at [527, 485] on div "NURADEEN ISYAKU NURADEEN" at bounding box center [558, 482] width 202 height 18
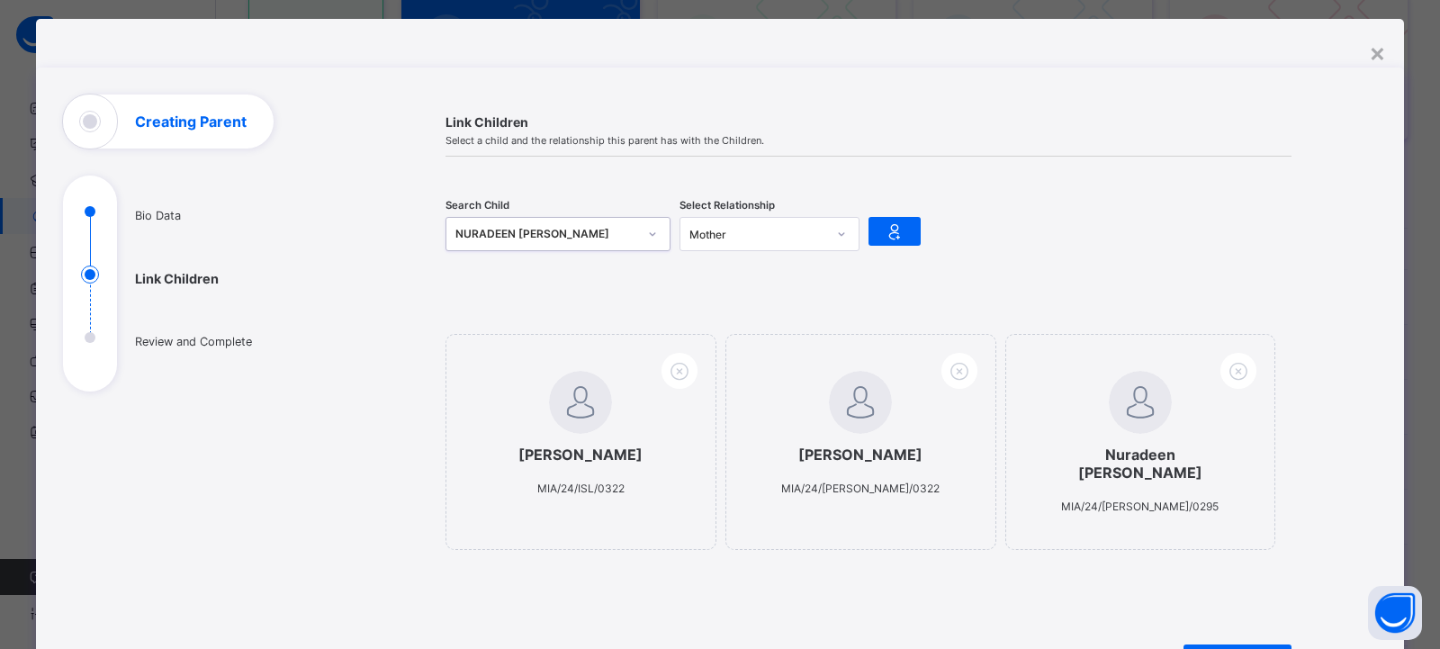
click at [839, 236] on icon at bounding box center [842, 234] width 6 height 4
click at [813, 299] on div "Mother" at bounding box center [769, 301] width 178 height 28
click at [888, 225] on icon at bounding box center [894, 231] width 25 height 22
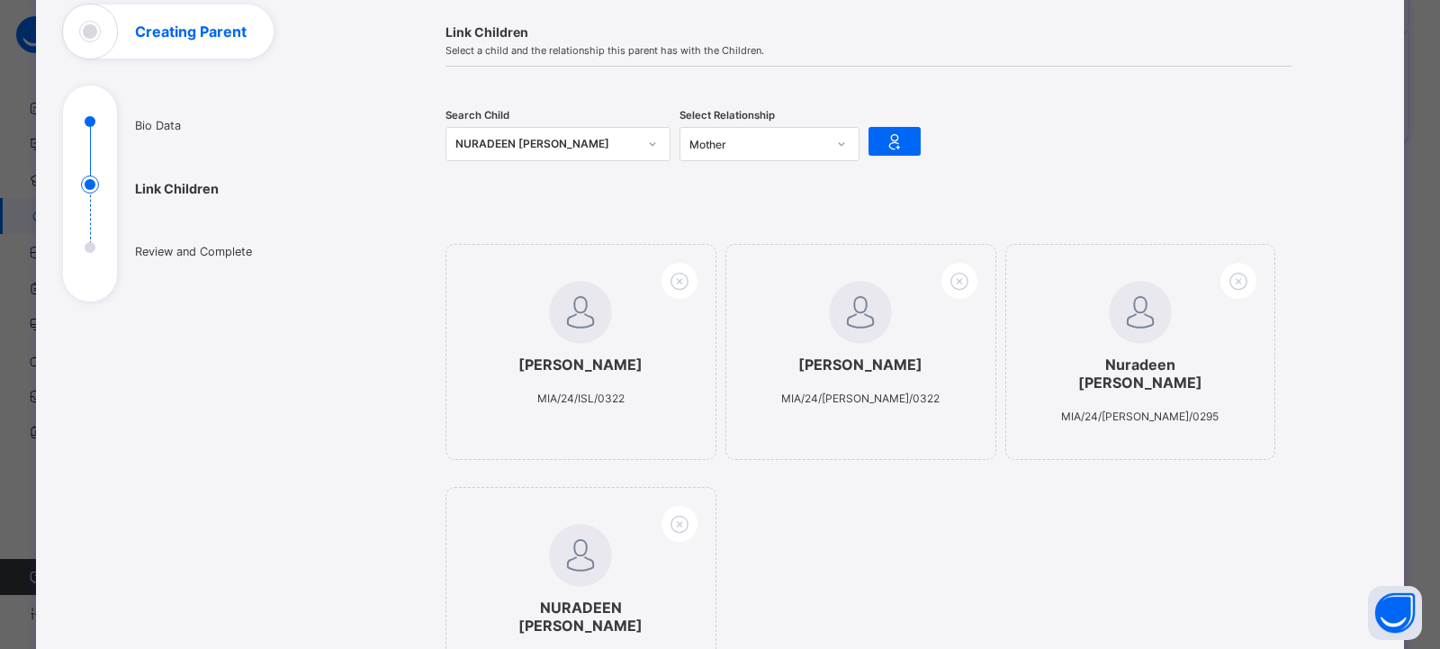
click at [491, 144] on div "NURADEEN ISYAKU NURADEEN" at bounding box center [546, 144] width 182 height 18
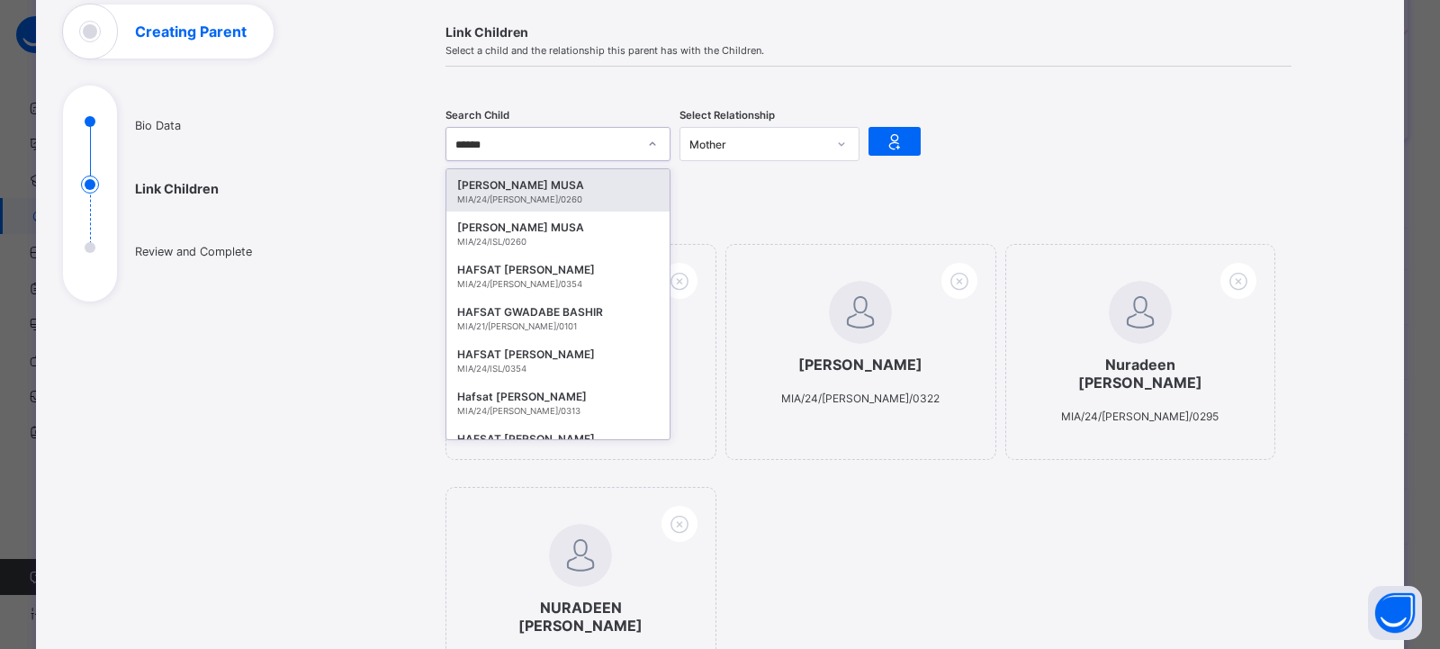
type input "******"
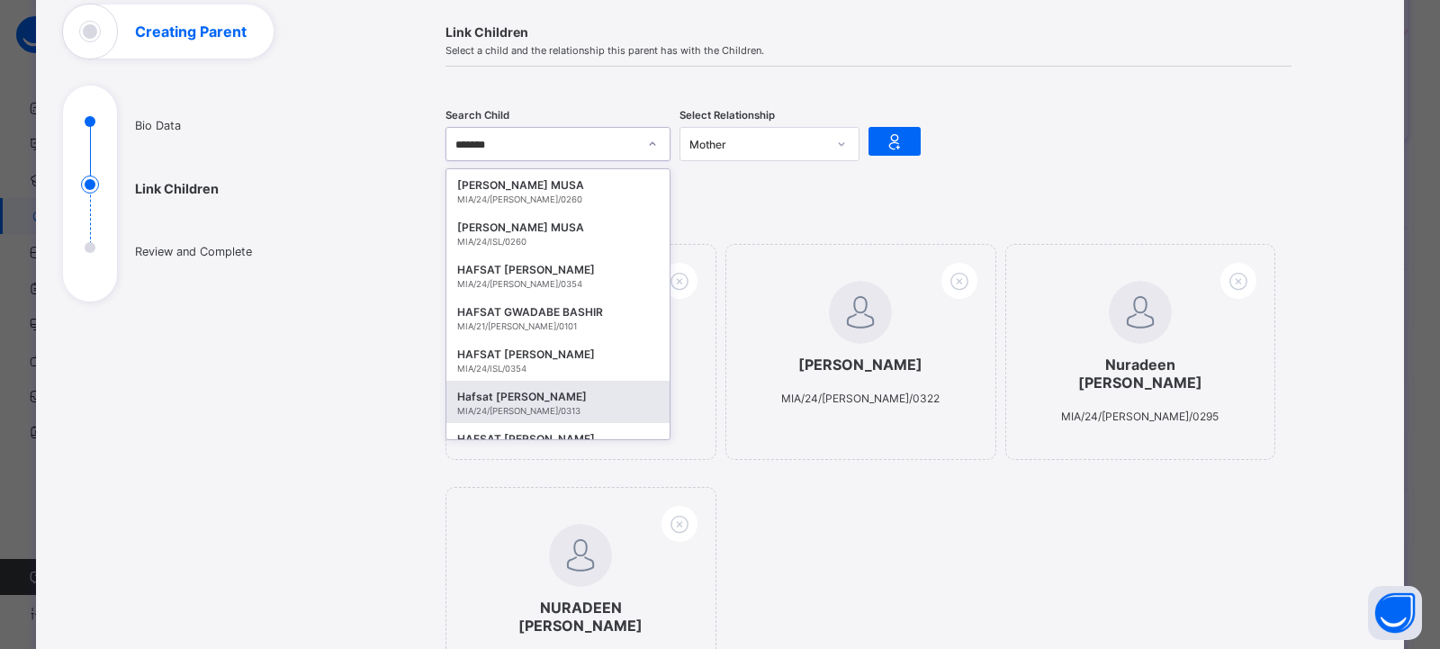
click at [518, 391] on div "Hafsat Isyaku Nuradeen" at bounding box center [558, 397] width 202 height 18
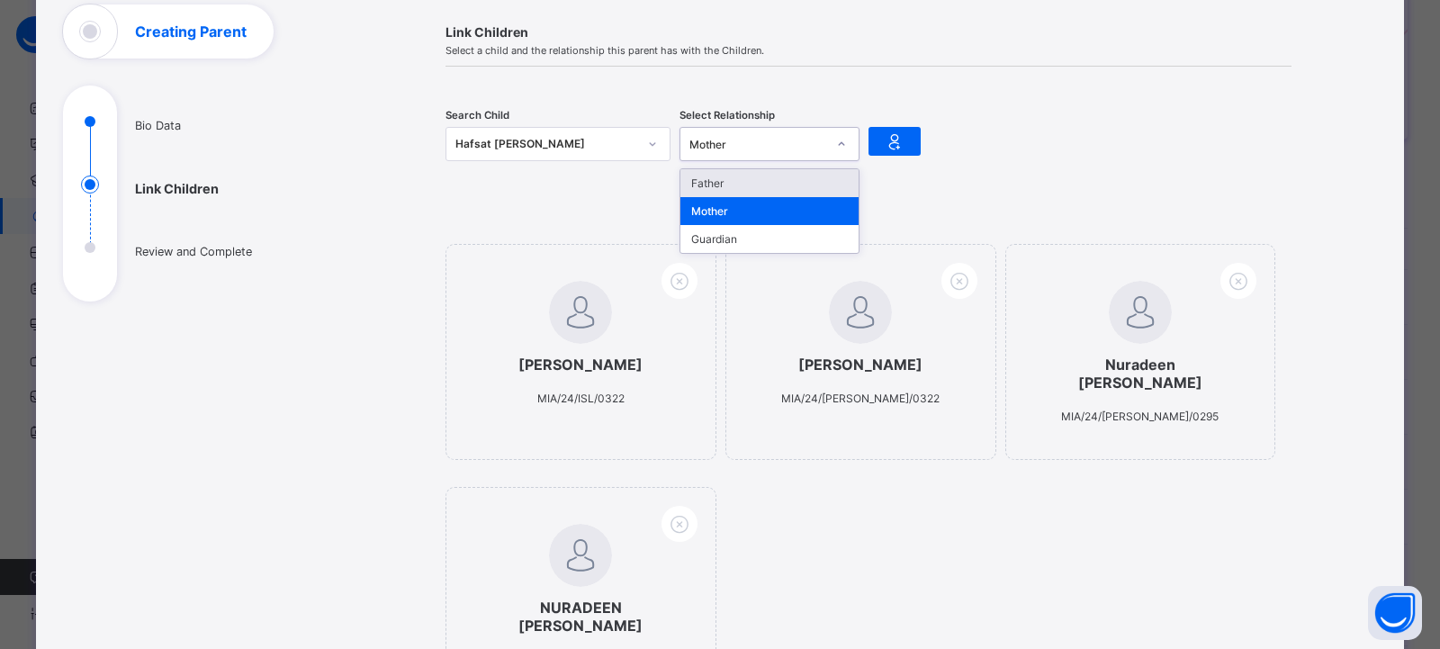
click at [839, 140] on icon at bounding box center [841, 144] width 11 height 18
click at [793, 208] on div "Mother" at bounding box center [769, 211] width 178 height 28
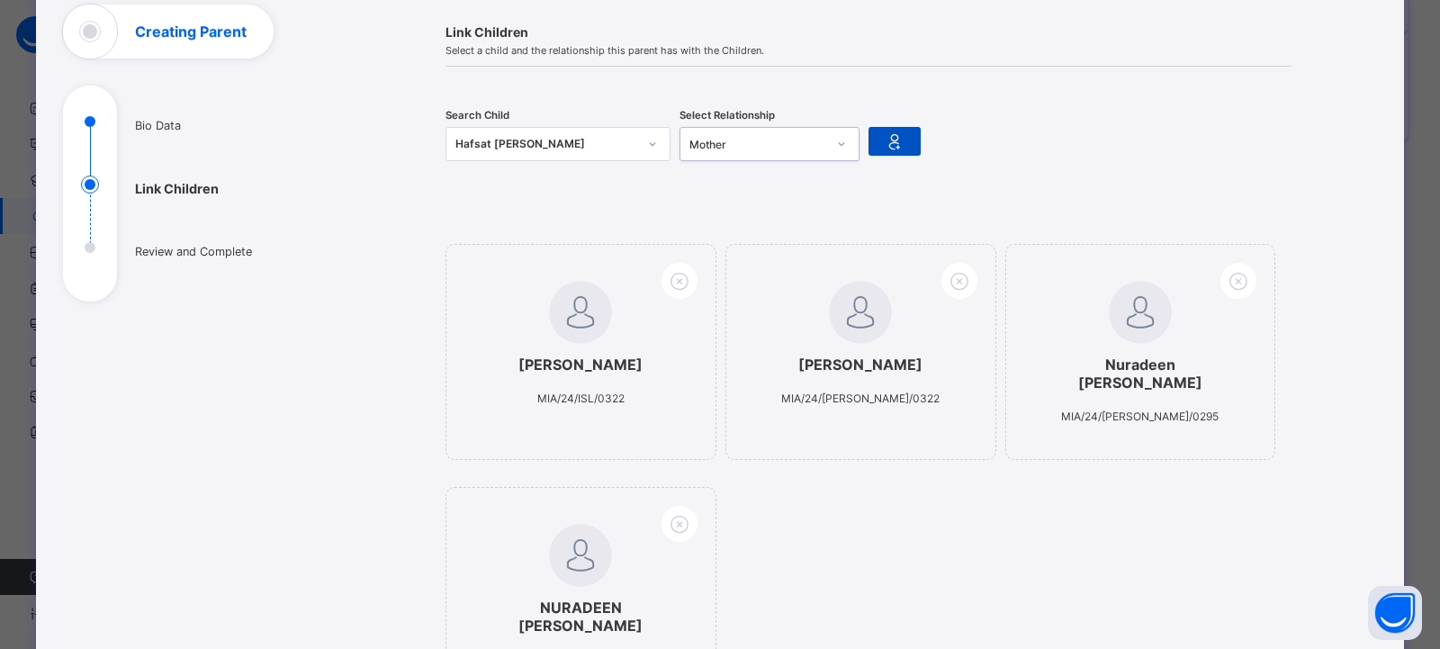
click at [886, 137] on icon at bounding box center [894, 141] width 25 height 22
click at [535, 128] on div "Hafsat Isyaku Nuradeen MIA/24/WES/0313" at bounding box center [557, 144] width 225 height 34
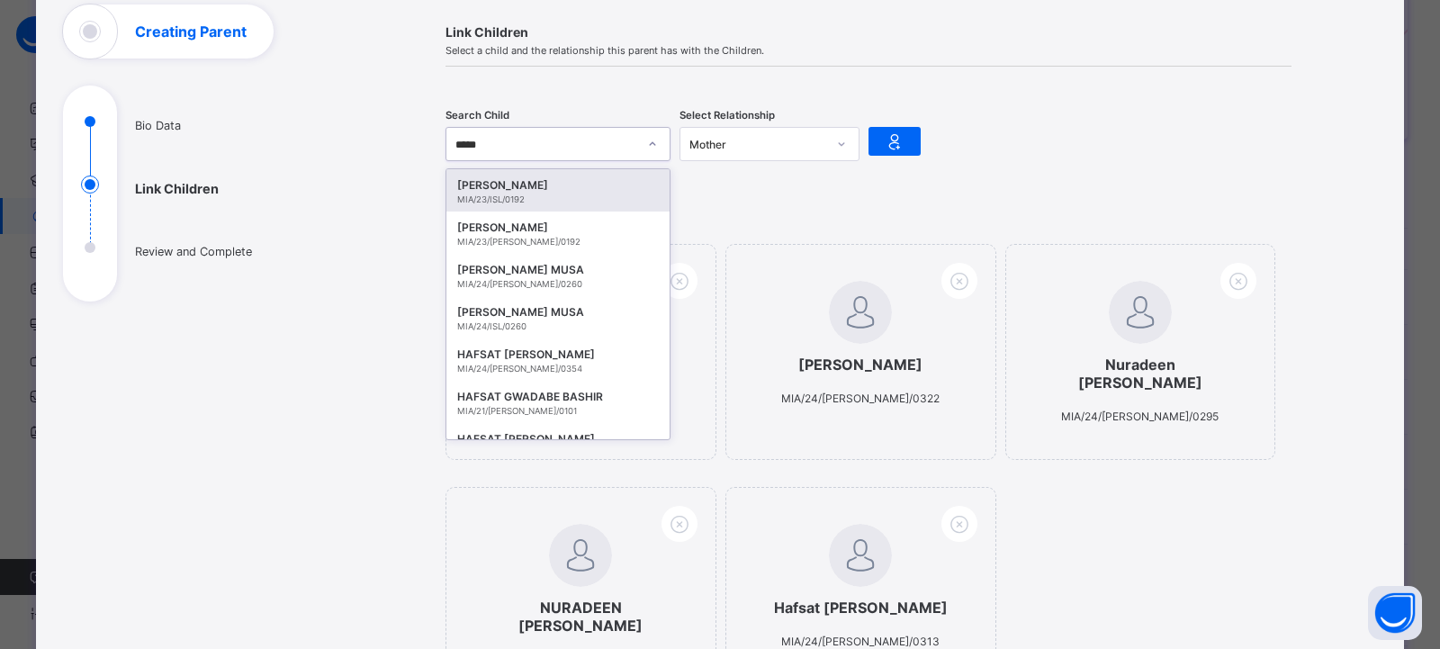
type input "******"
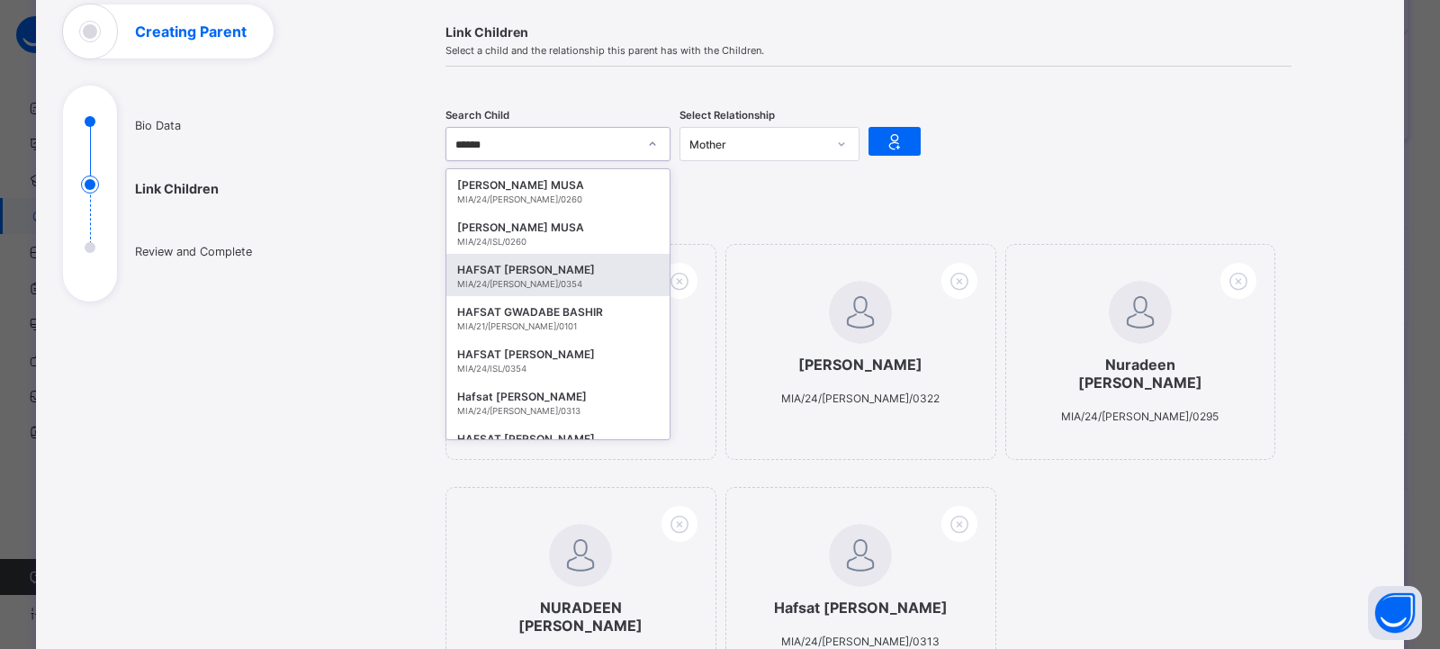
scroll to position [90, 0]
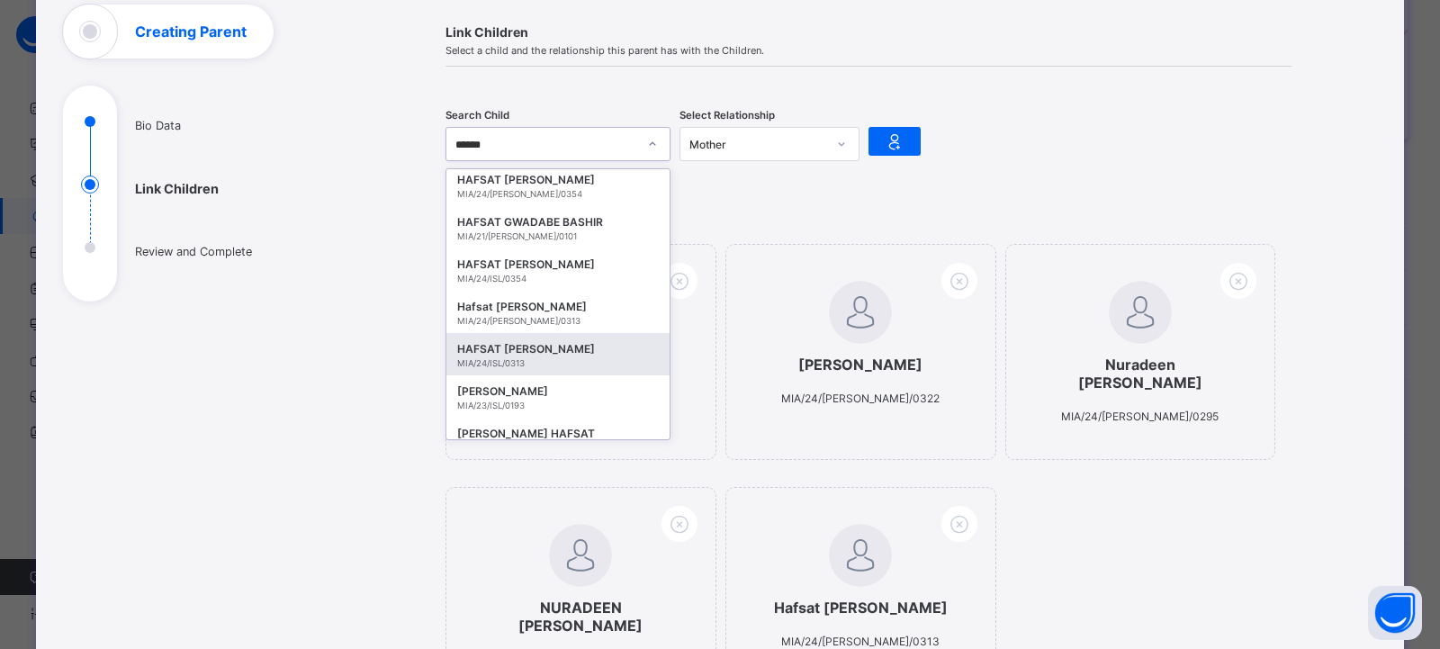
click at [536, 360] on div "MIA/24/ISL/0313" at bounding box center [558, 363] width 202 height 10
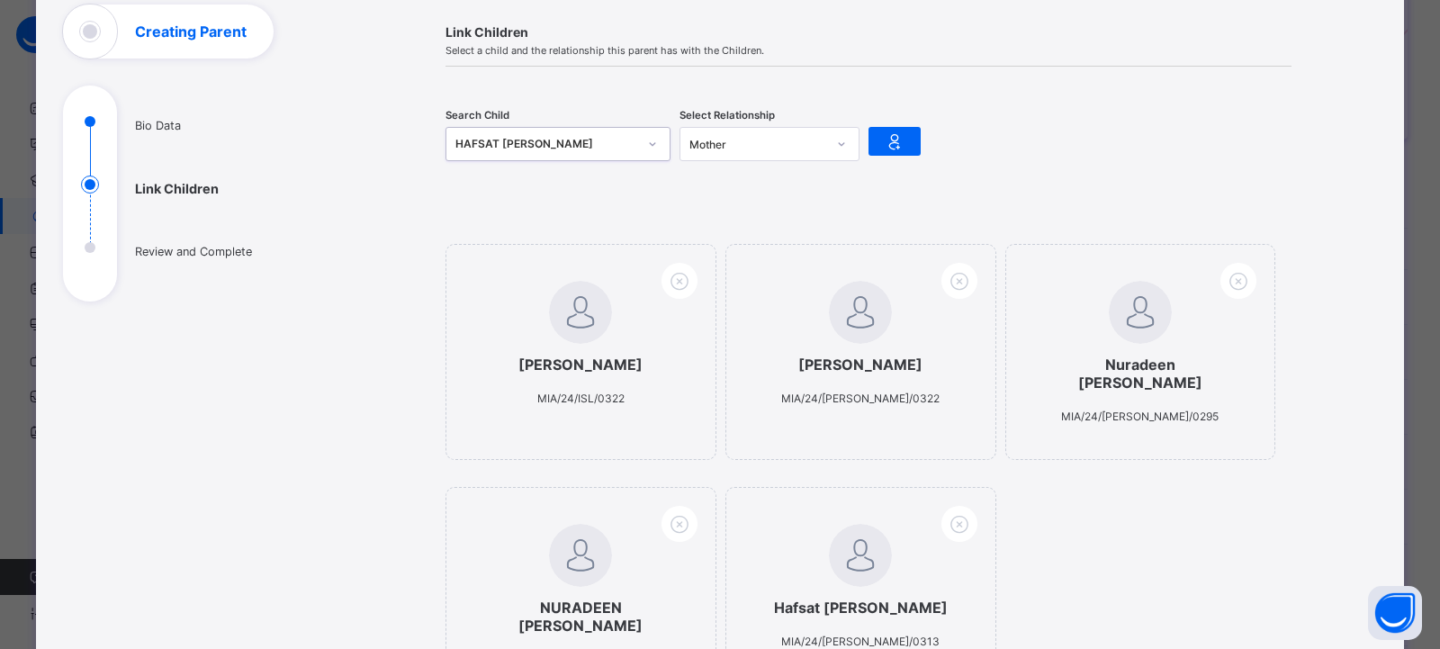
click at [840, 144] on icon at bounding box center [841, 144] width 11 height 18
click at [807, 212] on div "Mother" at bounding box center [769, 211] width 178 height 28
click at [891, 143] on icon at bounding box center [894, 141] width 25 height 22
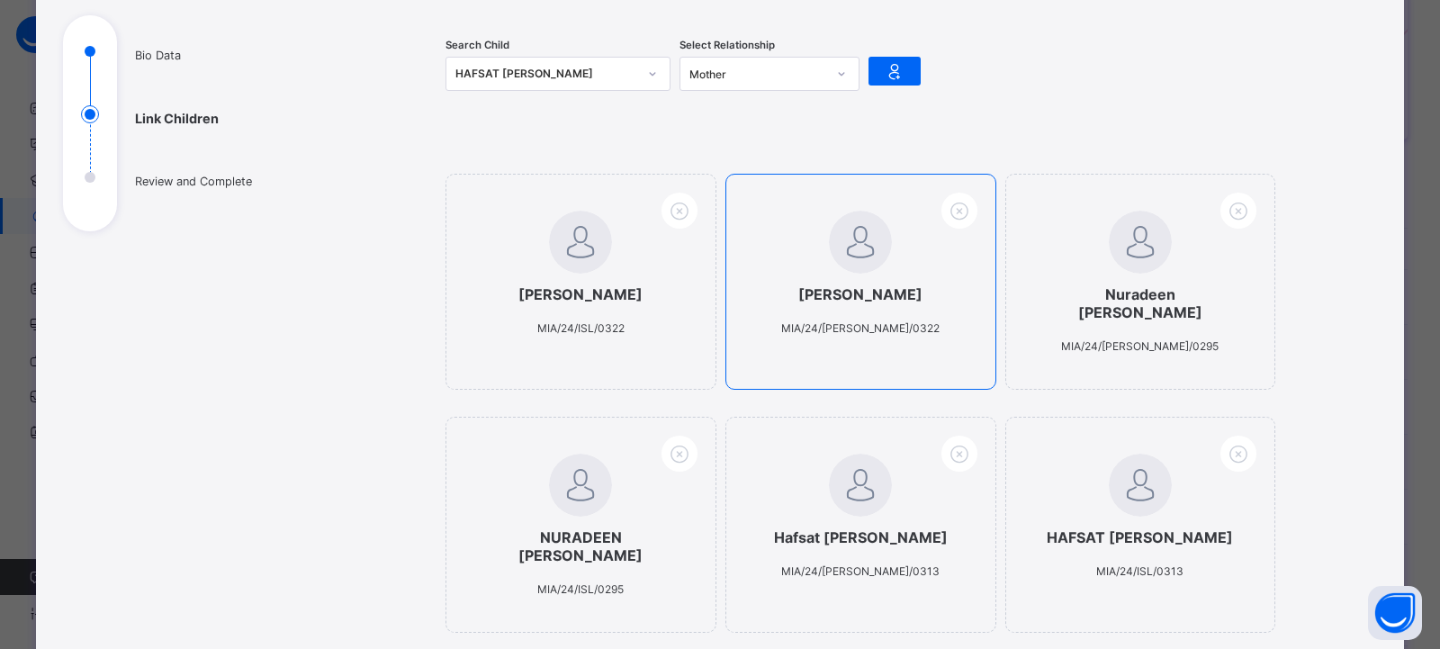
scroll to position [296, 0]
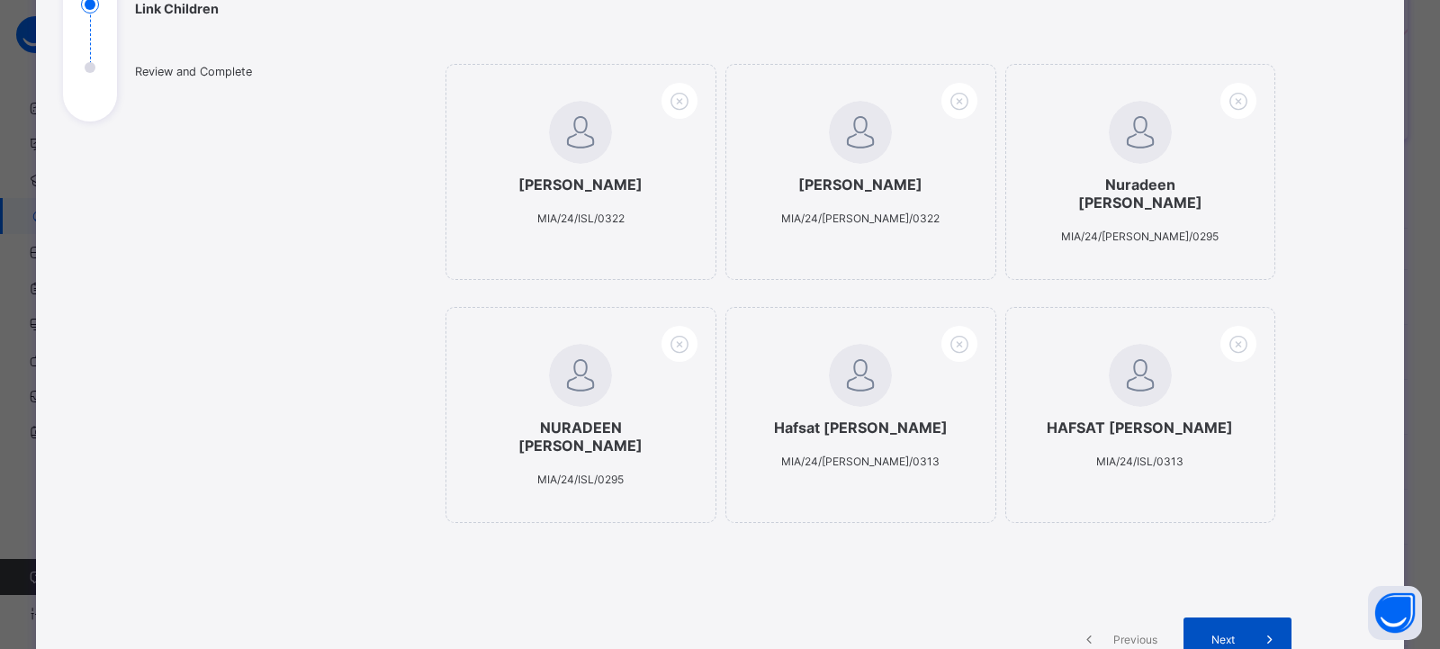
click at [1232, 633] on span "Next" at bounding box center [1222, 639] width 51 height 13
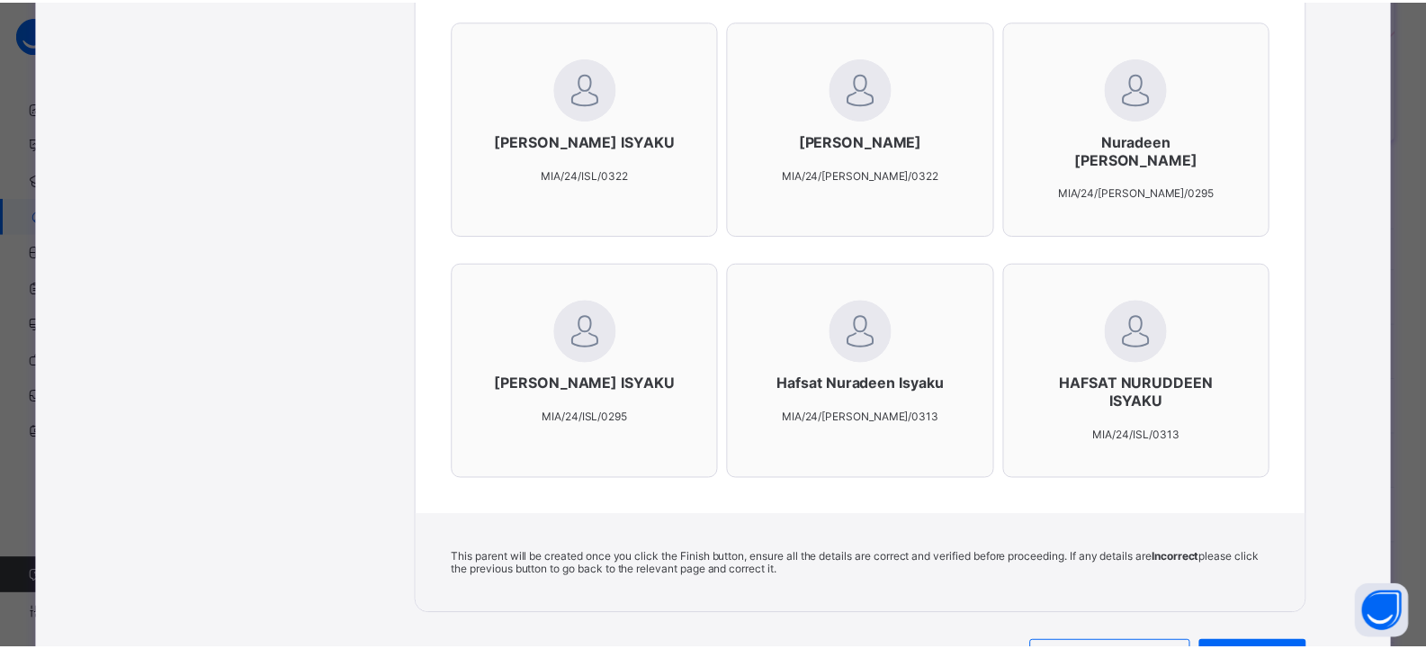
scroll to position [831, 0]
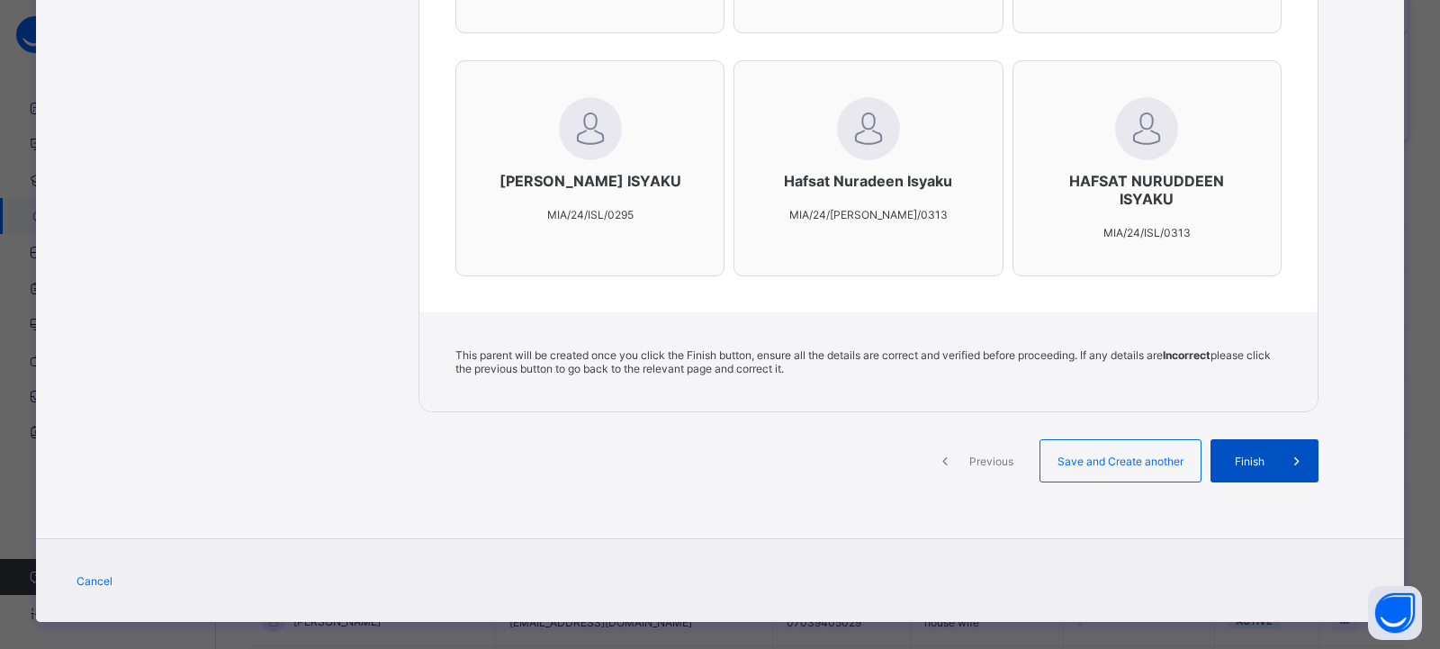
click at [1276, 452] on span at bounding box center [1296, 460] width 43 height 43
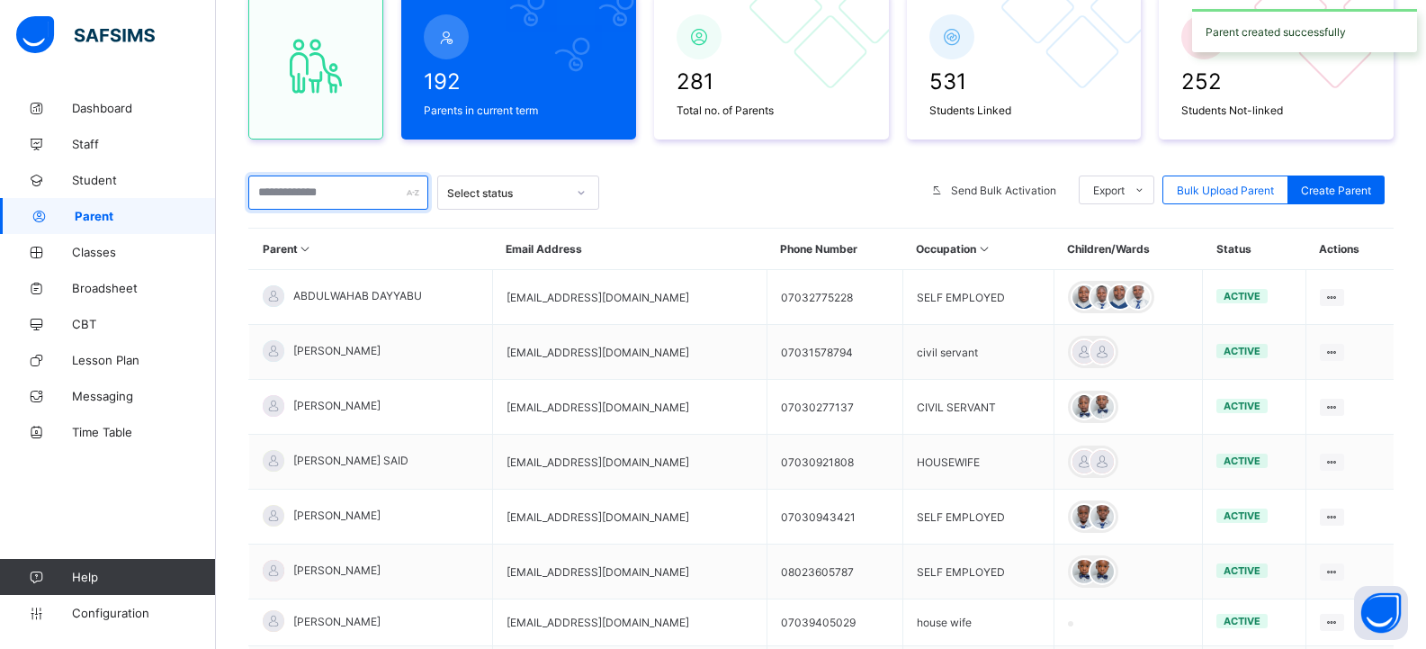
click at [355, 197] on input "text" at bounding box center [338, 192] width 180 height 34
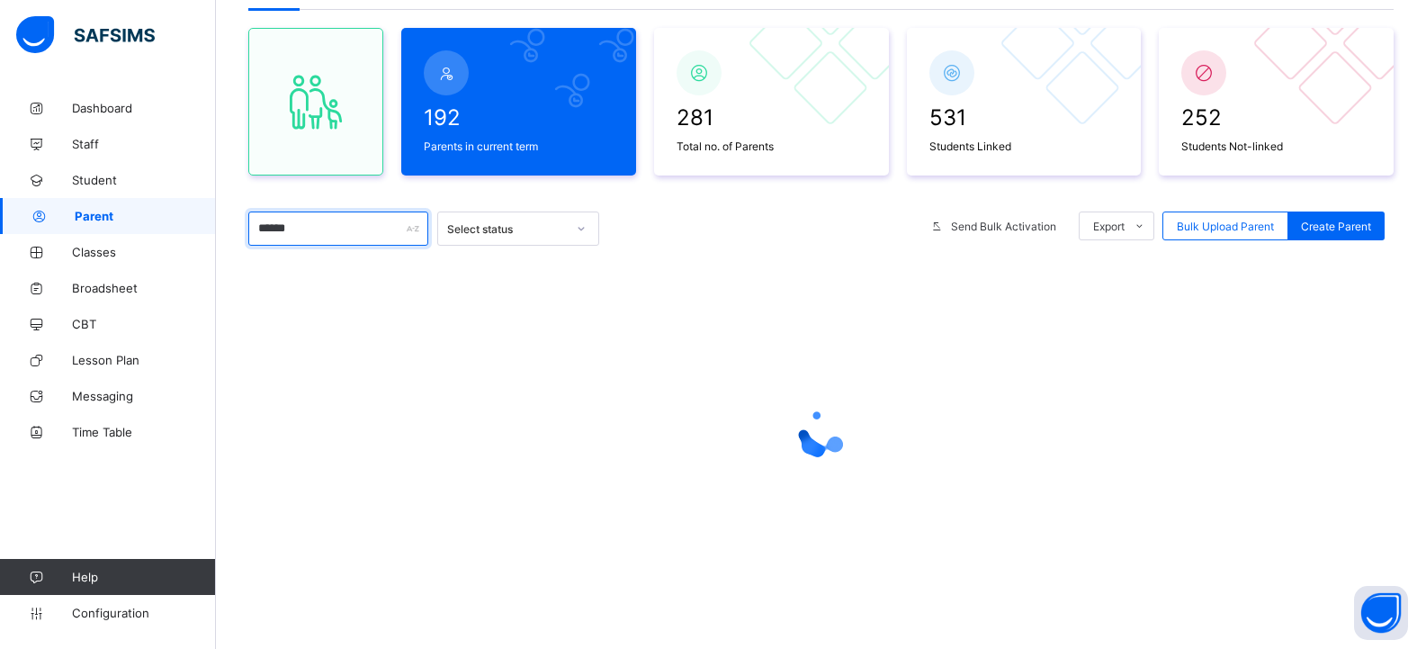
scroll to position [180, 0]
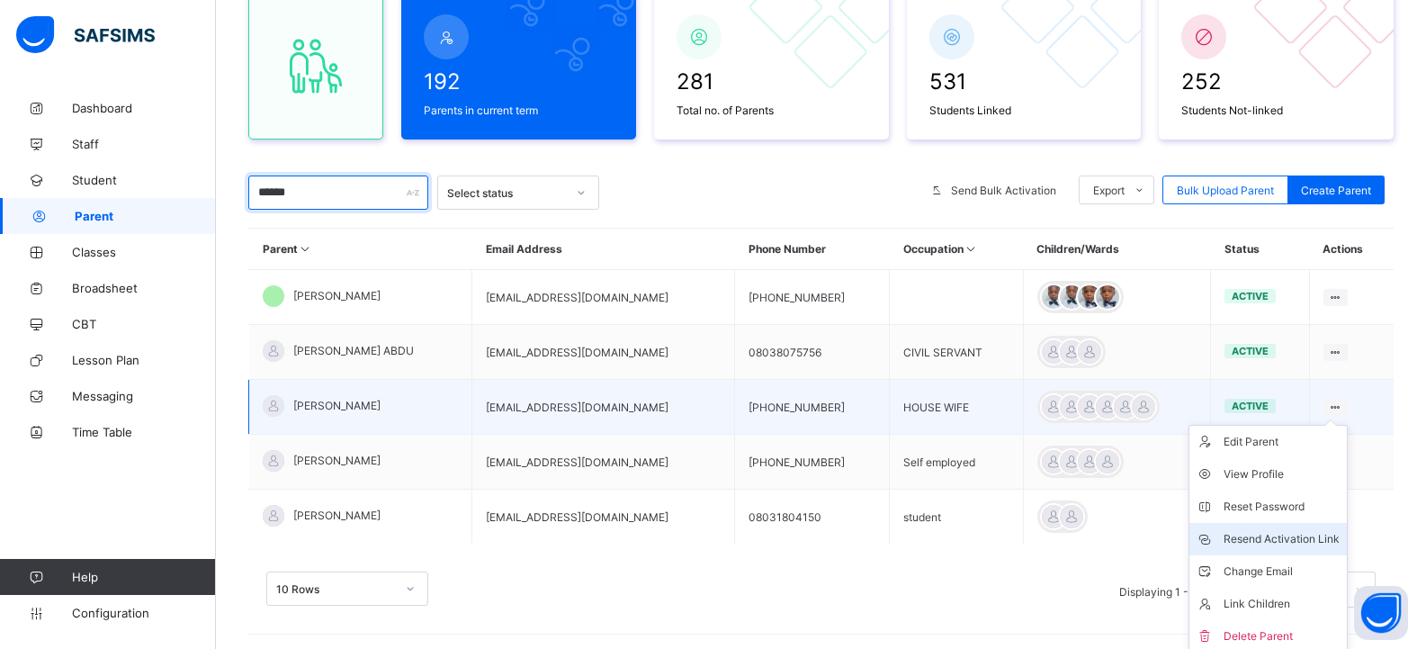
type input "******"
click at [1300, 544] on div "Resend Activation Link" at bounding box center [1282, 539] width 116 height 18
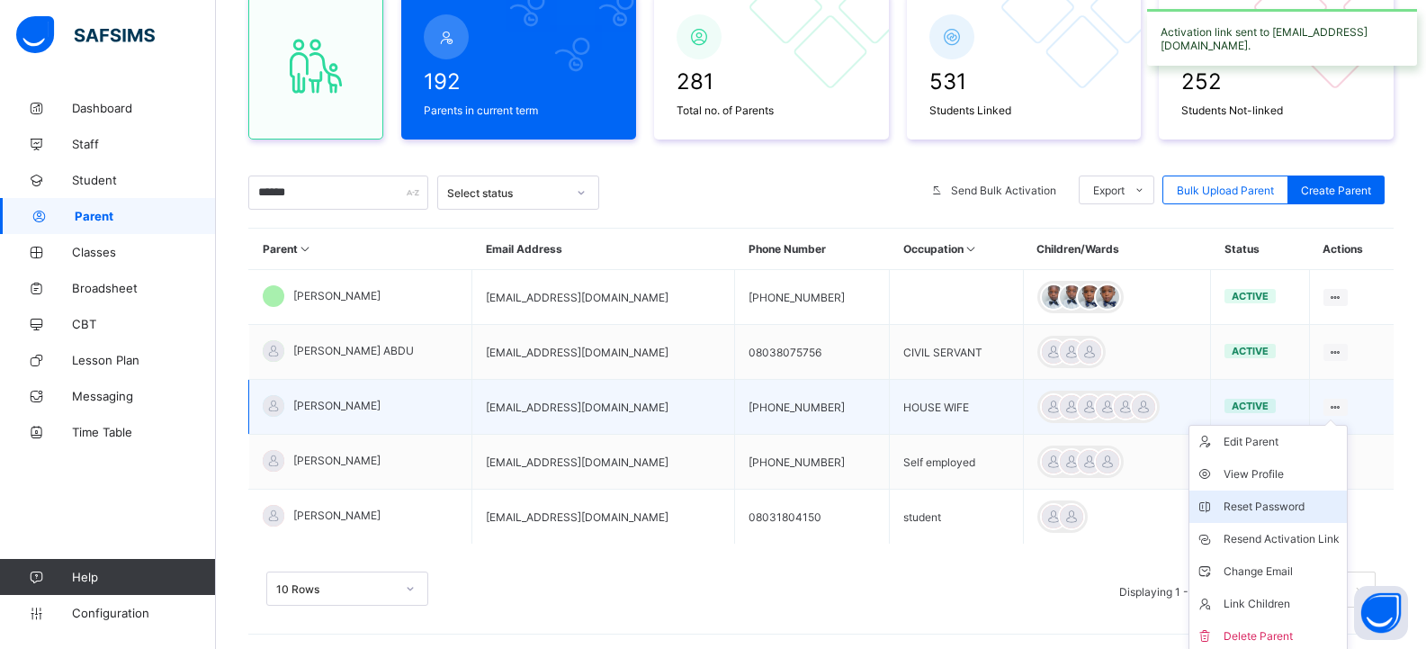
click at [1289, 509] on div "Reset Password" at bounding box center [1282, 507] width 116 height 18
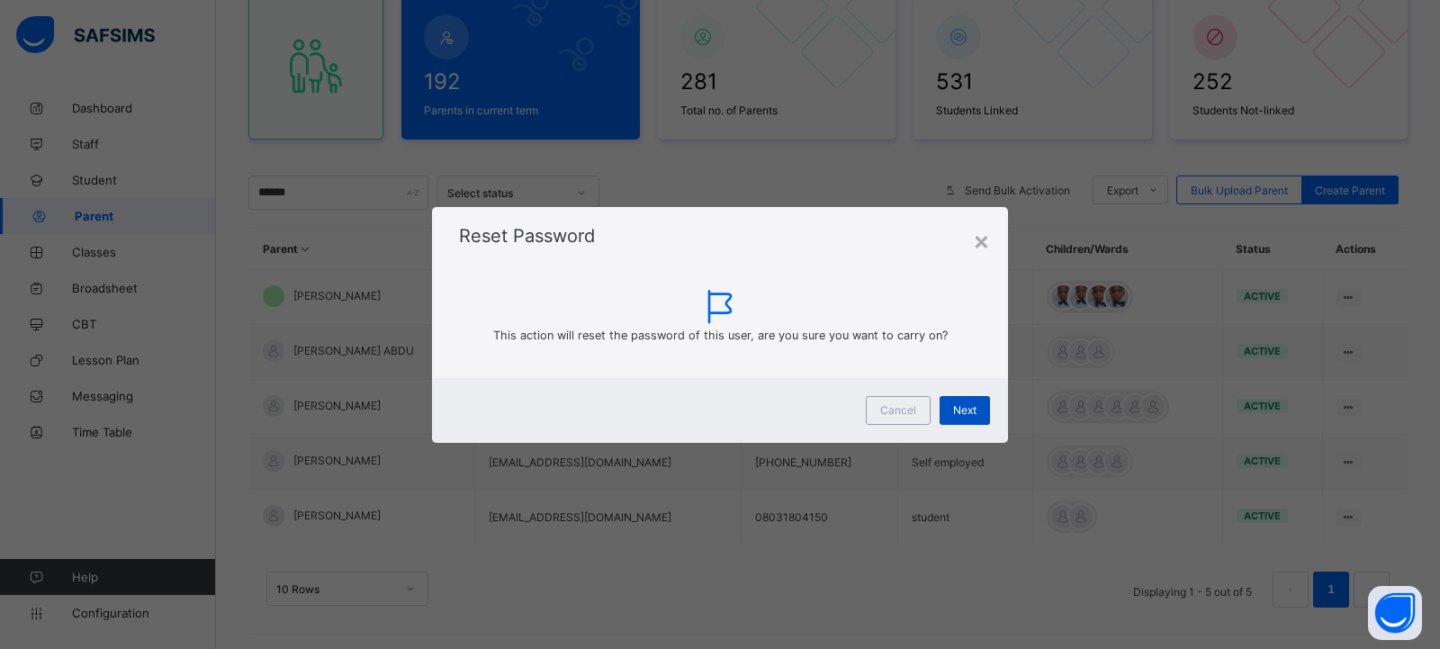
click at [959, 411] on span "Next" at bounding box center [964, 409] width 23 height 13
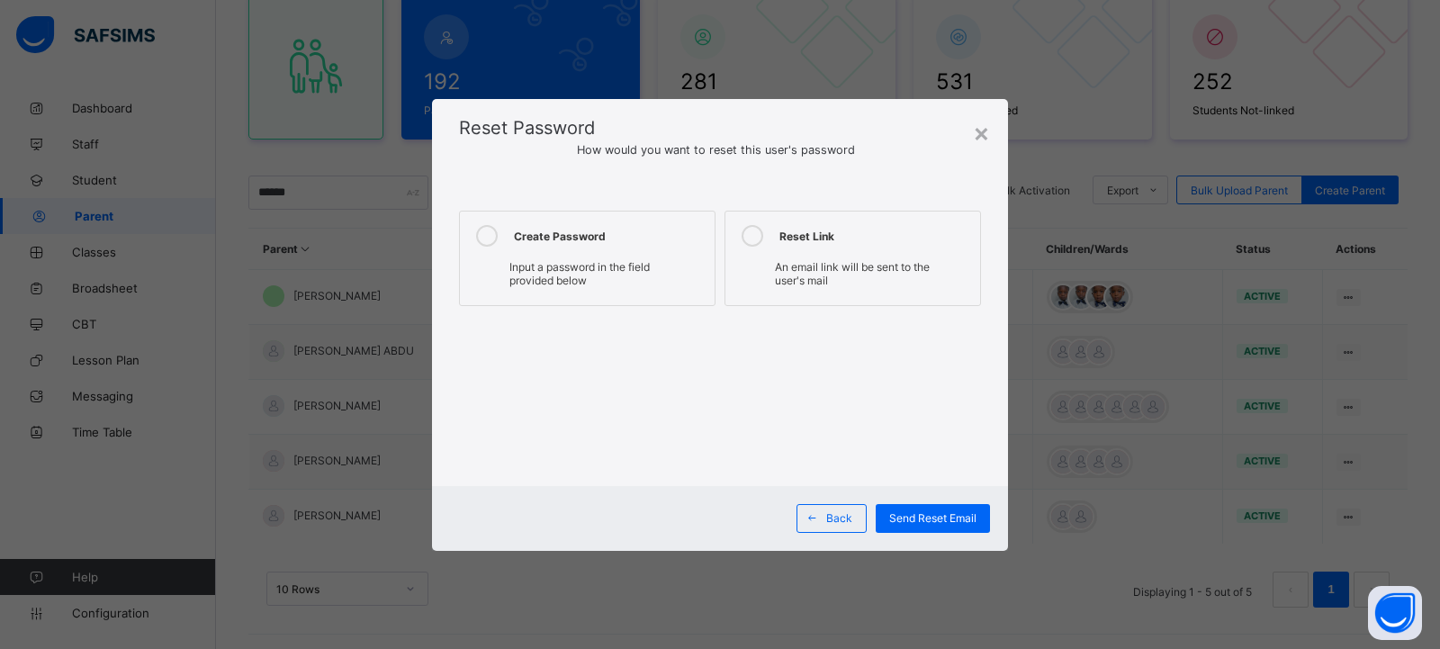
click at [490, 238] on icon at bounding box center [487, 236] width 22 height 22
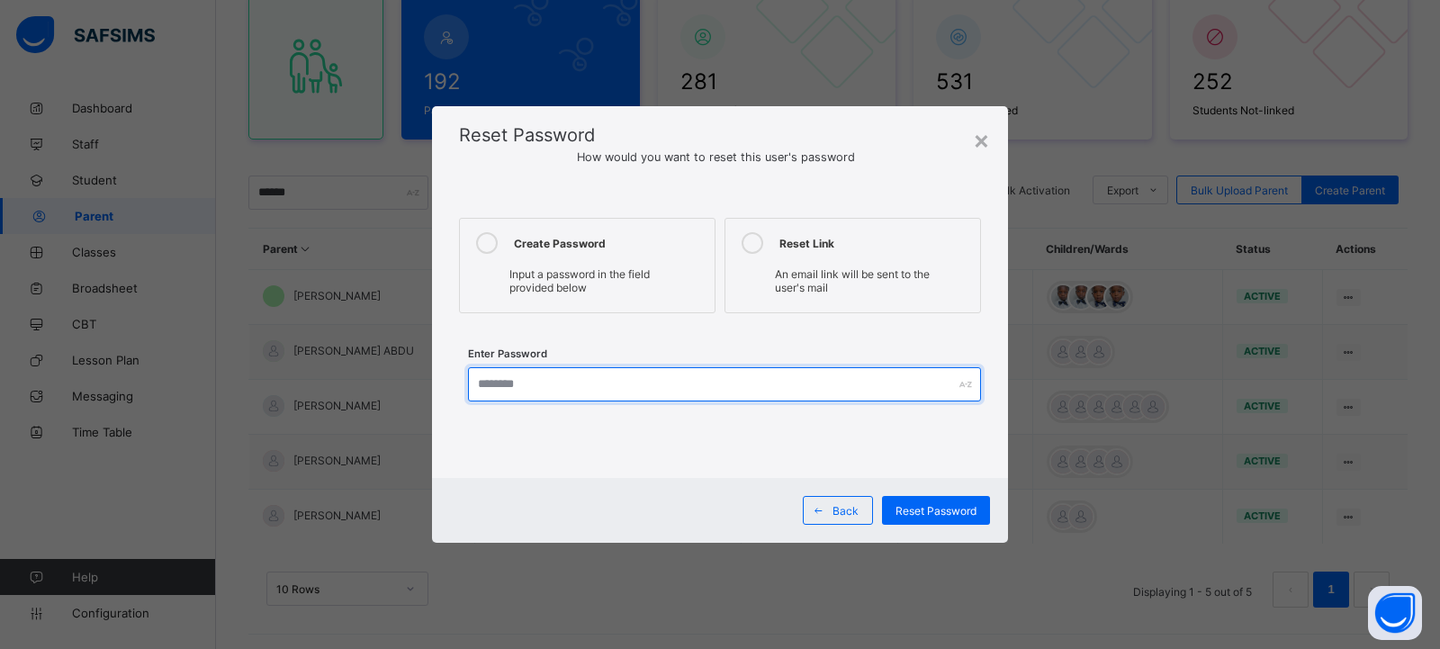
click at [515, 390] on input "text" at bounding box center [724, 384] width 513 height 34
type input "**********"
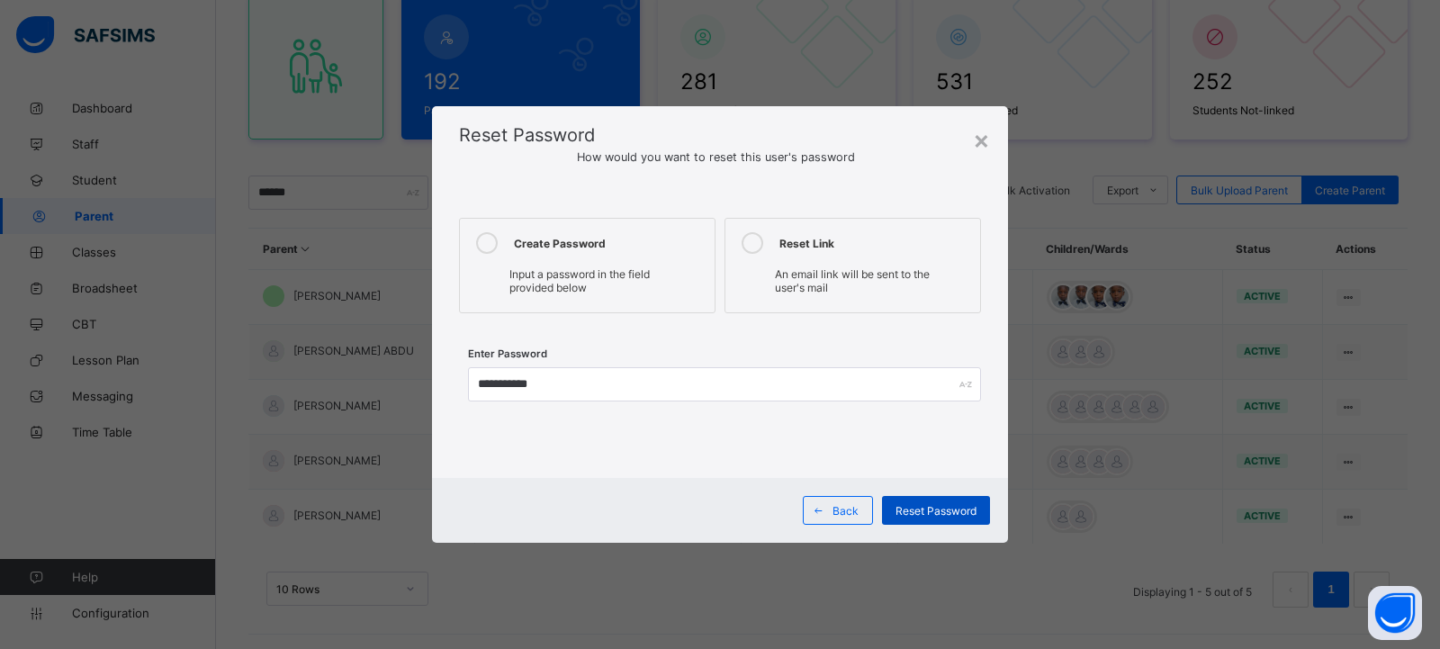
click at [924, 508] on span "Reset Password" at bounding box center [935, 510] width 81 height 13
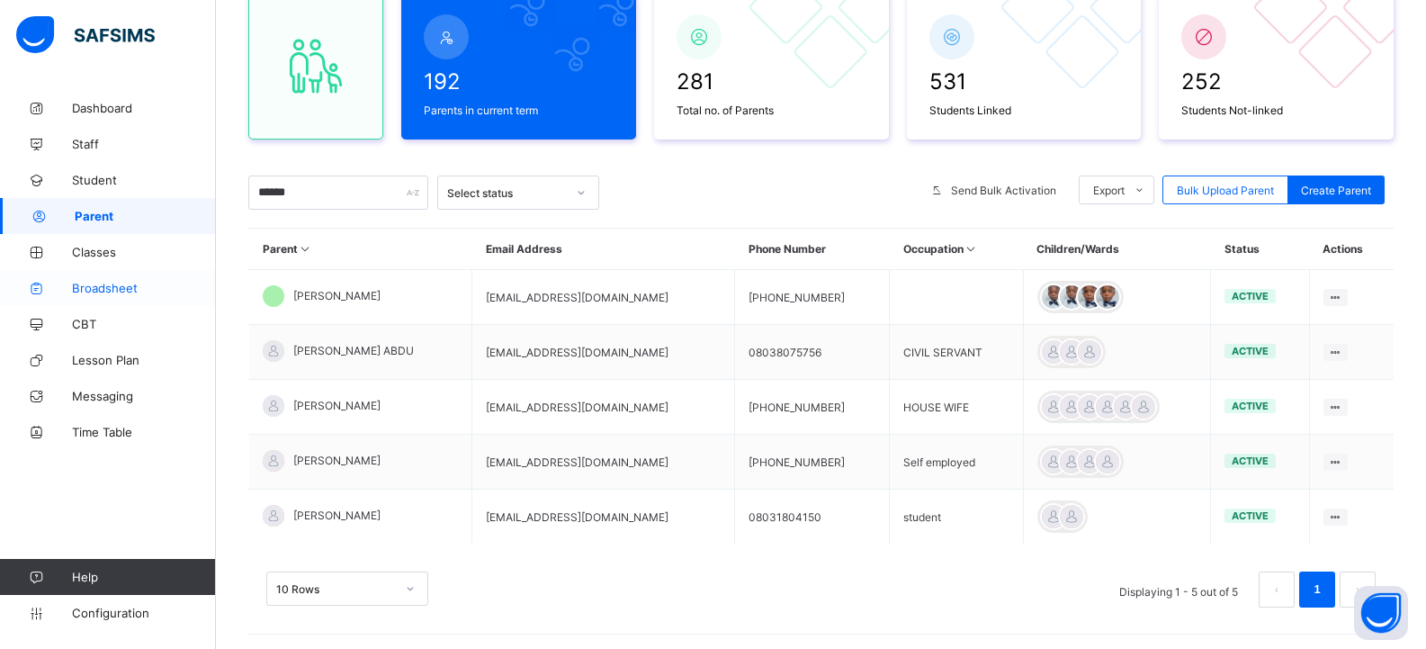
click at [117, 285] on span "Broadsheet" at bounding box center [144, 288] width 144 height 14
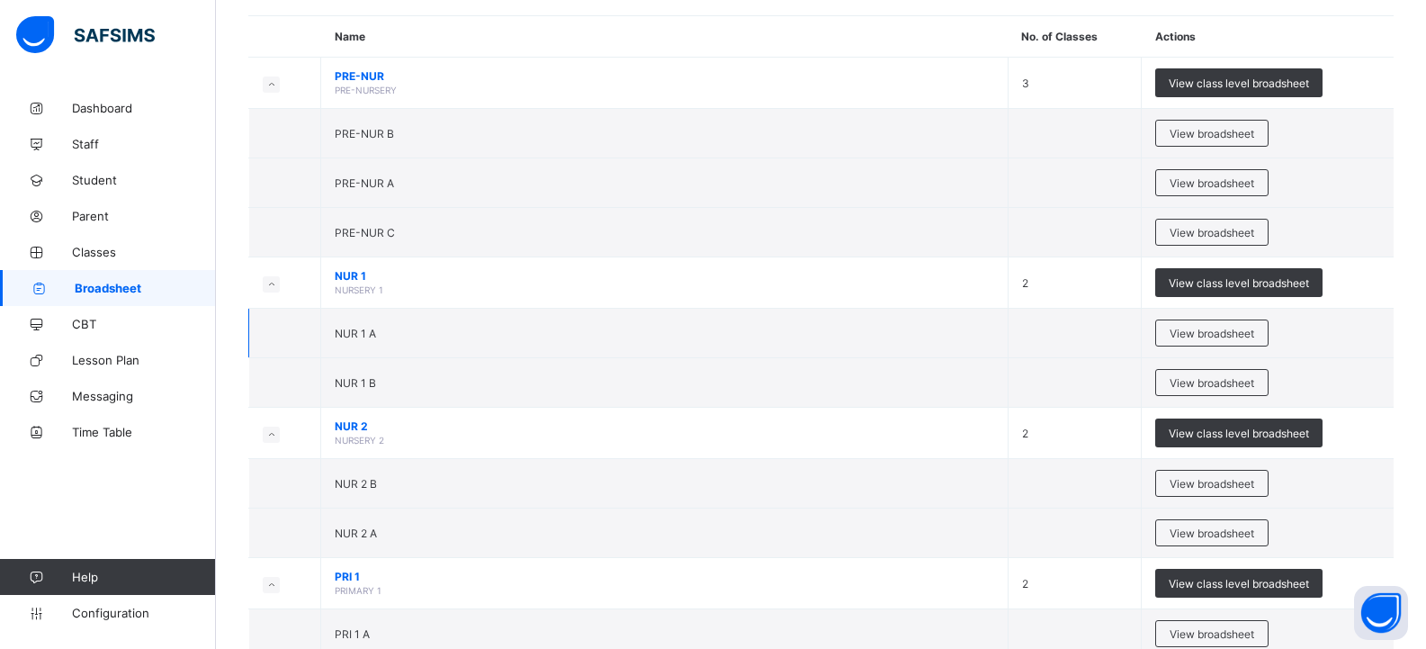
scroll to position [360, 0]
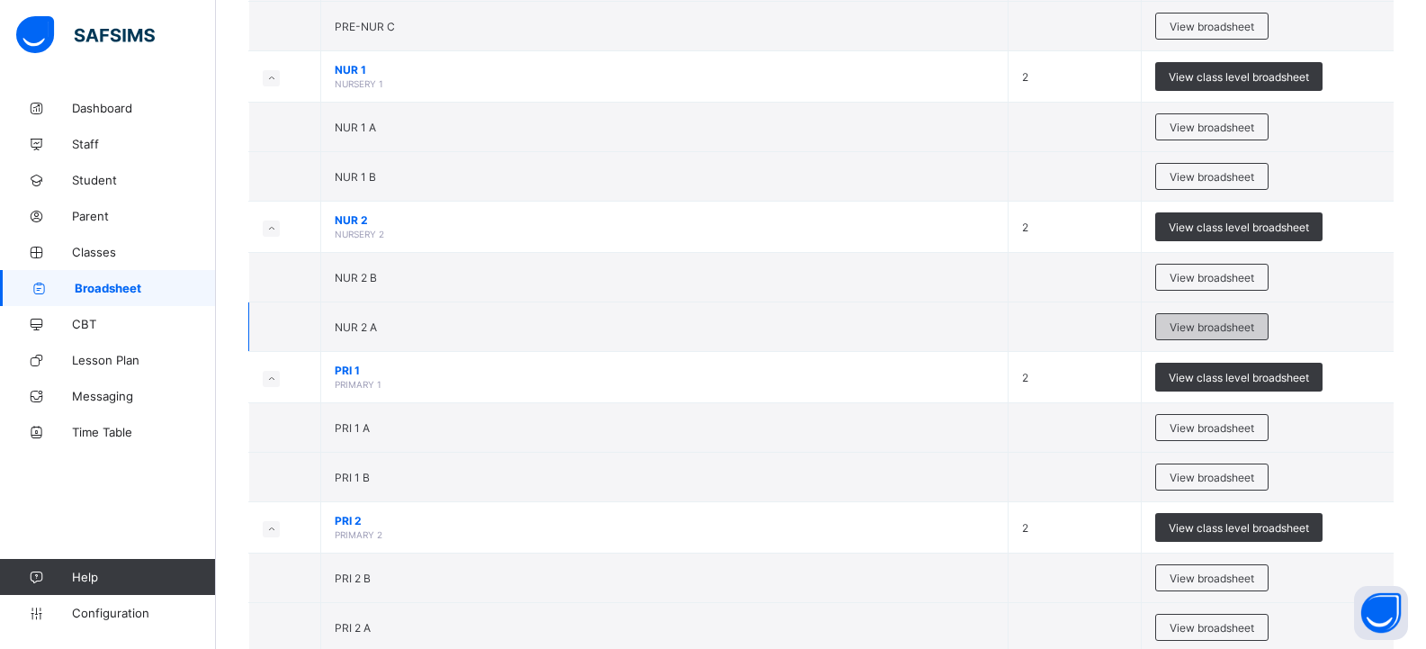
click at [1221, 327] on span "View broadsheet" at bounding box center [1212, 326] width 85 height 13
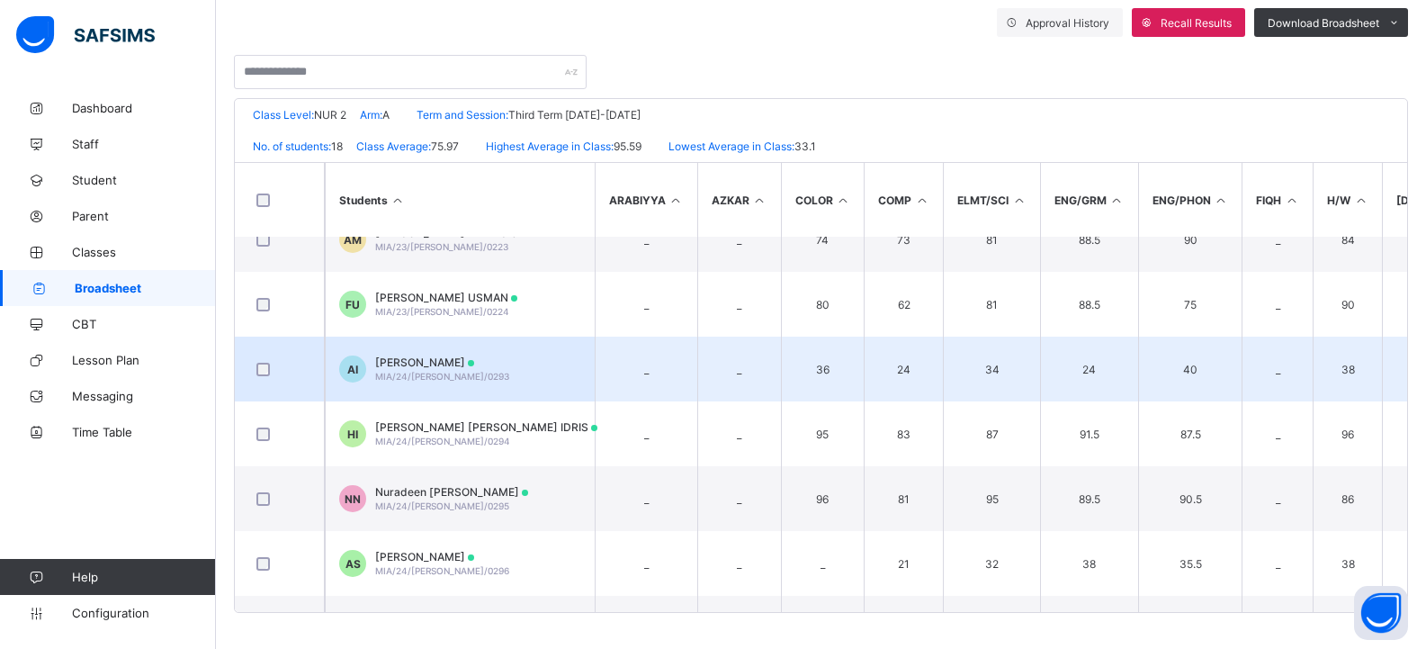
scroll to position [720, 0]
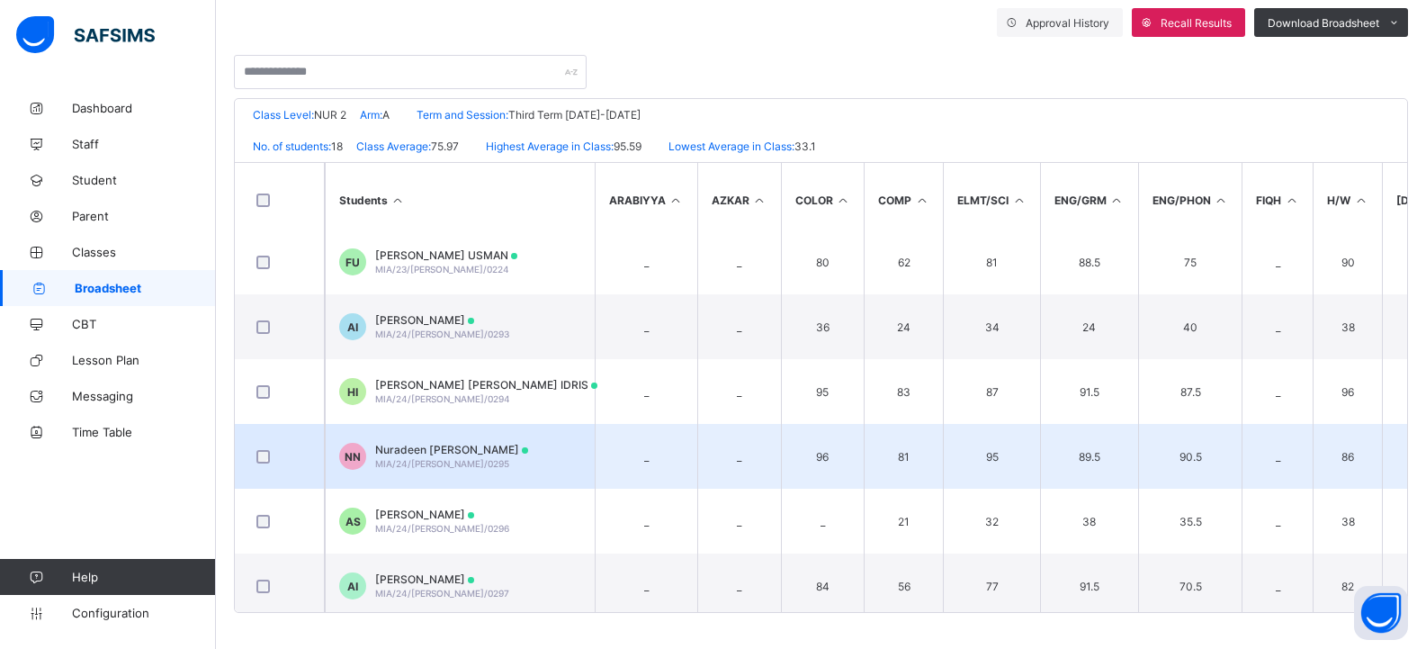
click at [546, 444] on td "NN Nuradeen Isyaku Nuradeen MIA/24/WES/0295" at bounding box center [460, 456] width 270 height 65
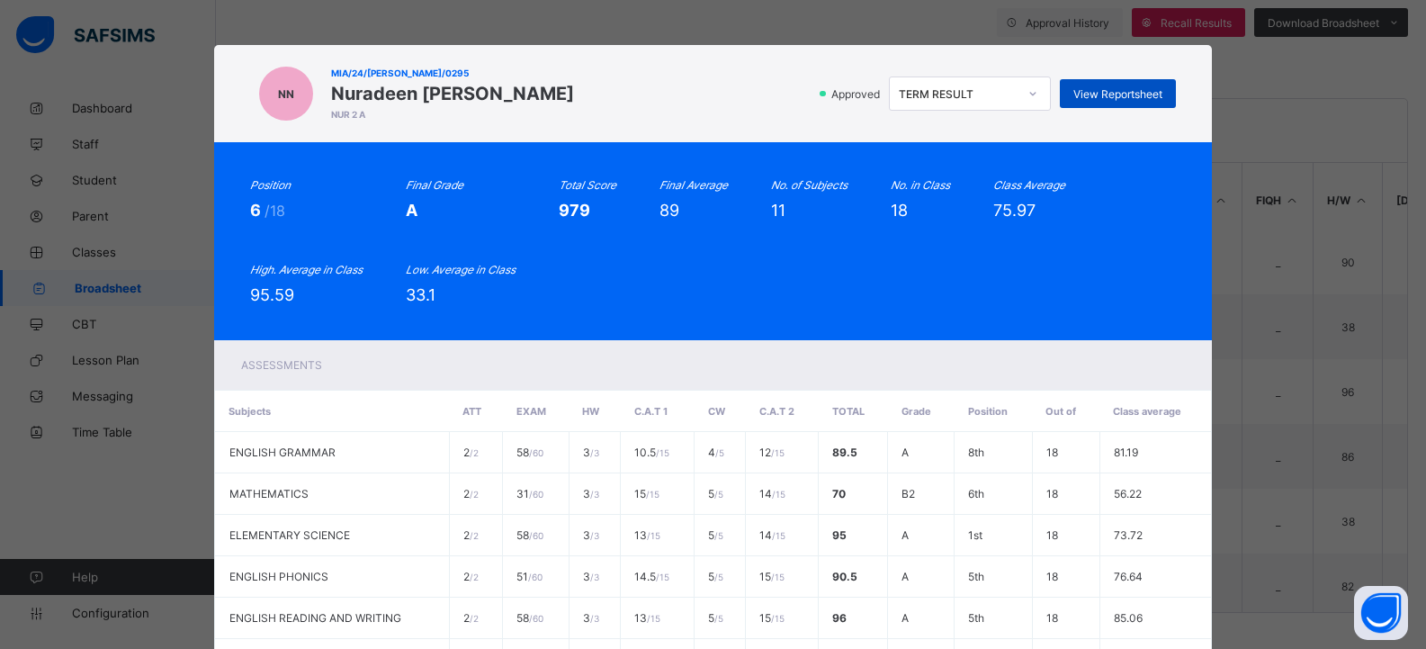
click at [1110, 94] on span "View Reportsheet" at bounding box center [1118, 93] width 89 height 13
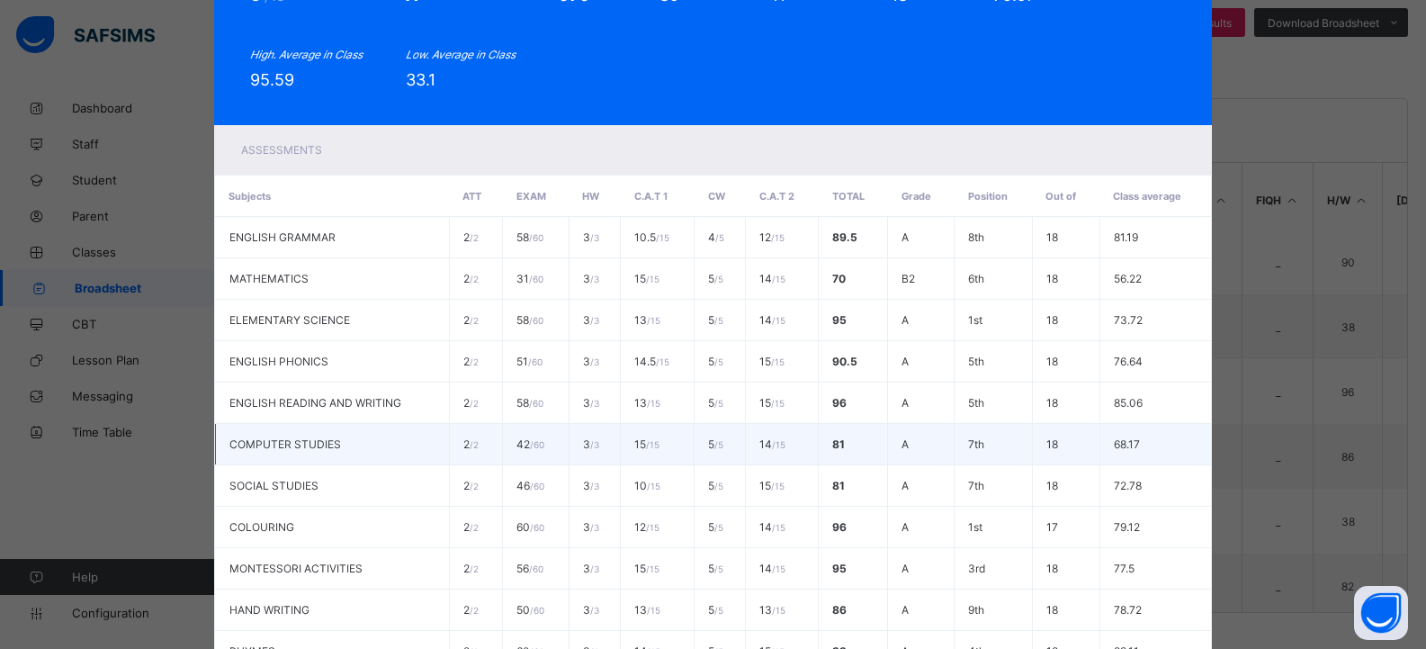
scroll to position [414, 0]
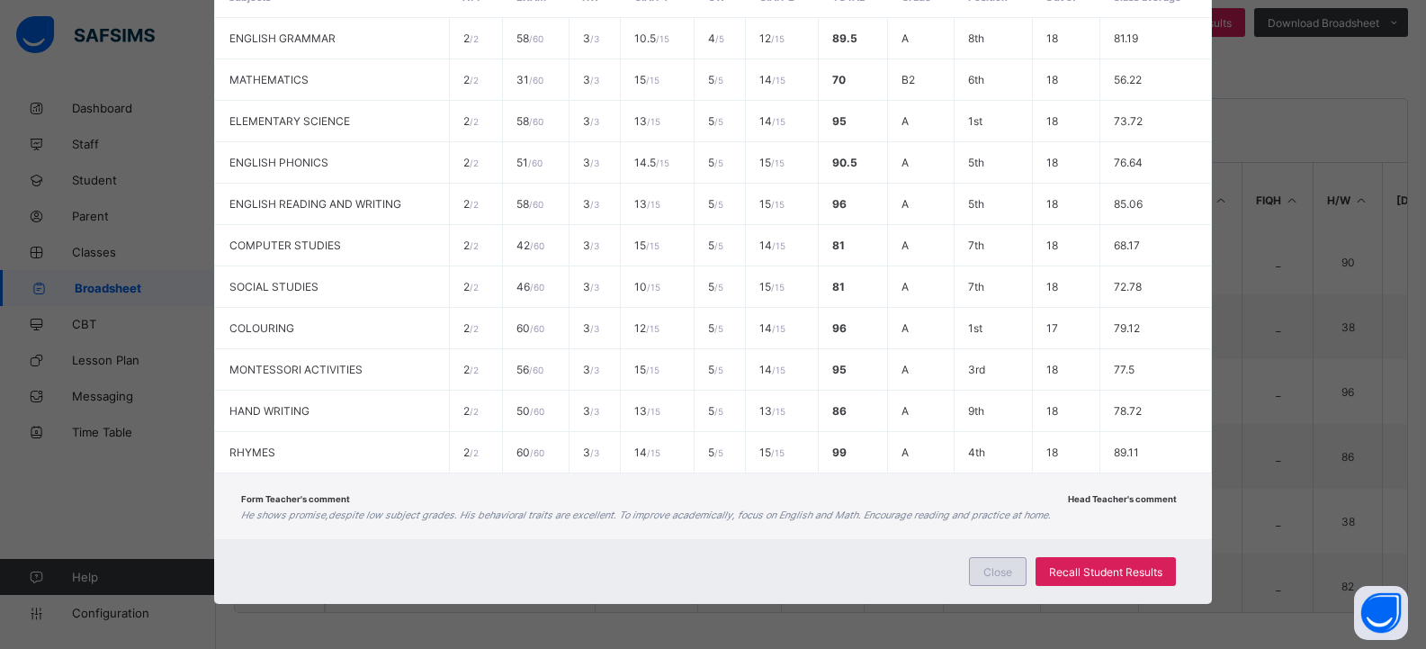
click at [993, 572] on span "Close" at bounding box center [998, 571] width 29 height 13
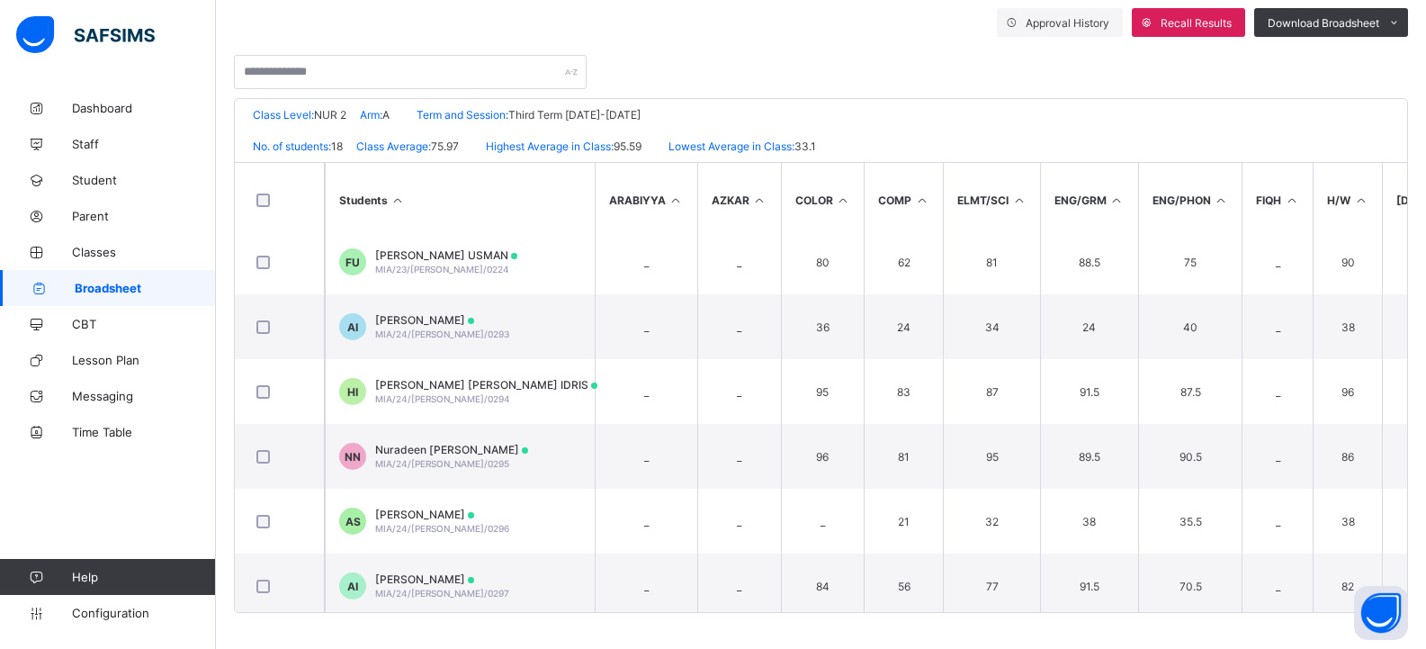
click at [149, 282] on span "Broadsheet" at bounding box center [145, 288] width 141 height 14
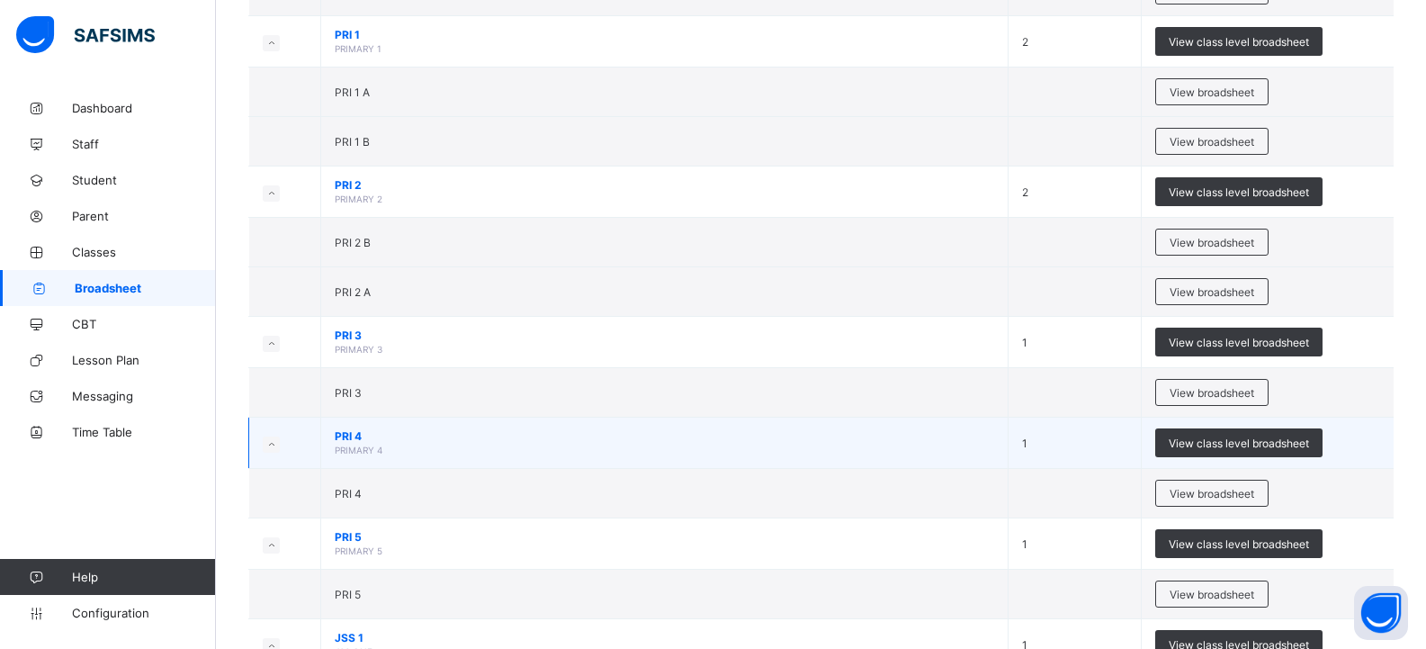
scroll to position [540, 0]
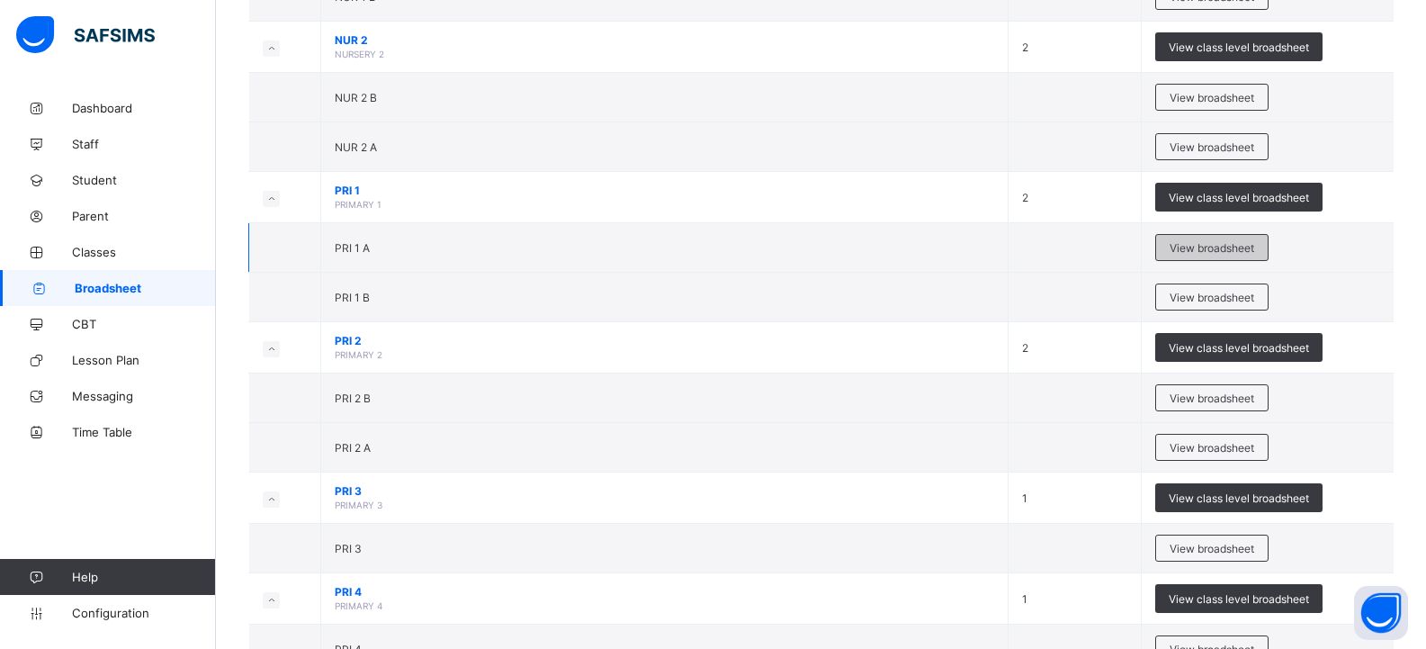
click at [1209, 247] on span "View broadsheet" at bounding box center [1212, 247] width 85 height 13
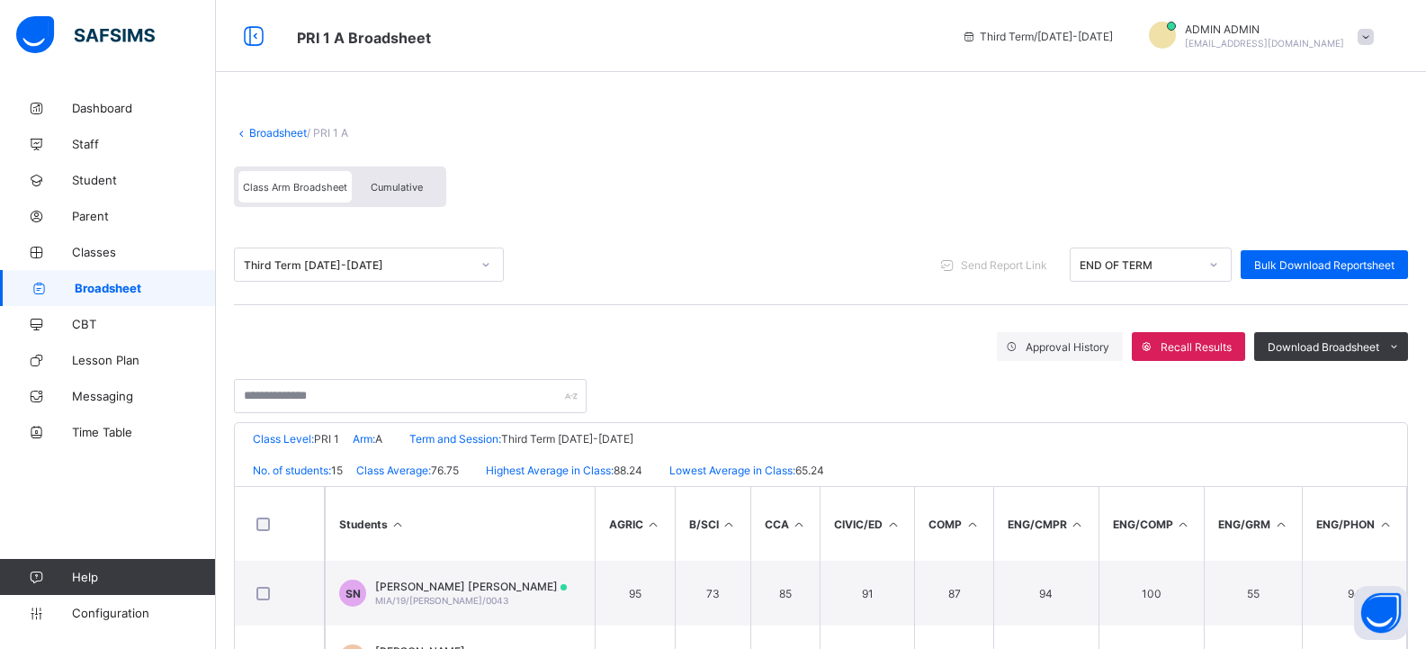
click at [265, 130] on link "Broadsheet" at bounding box center [278, 132] width 58 height 13
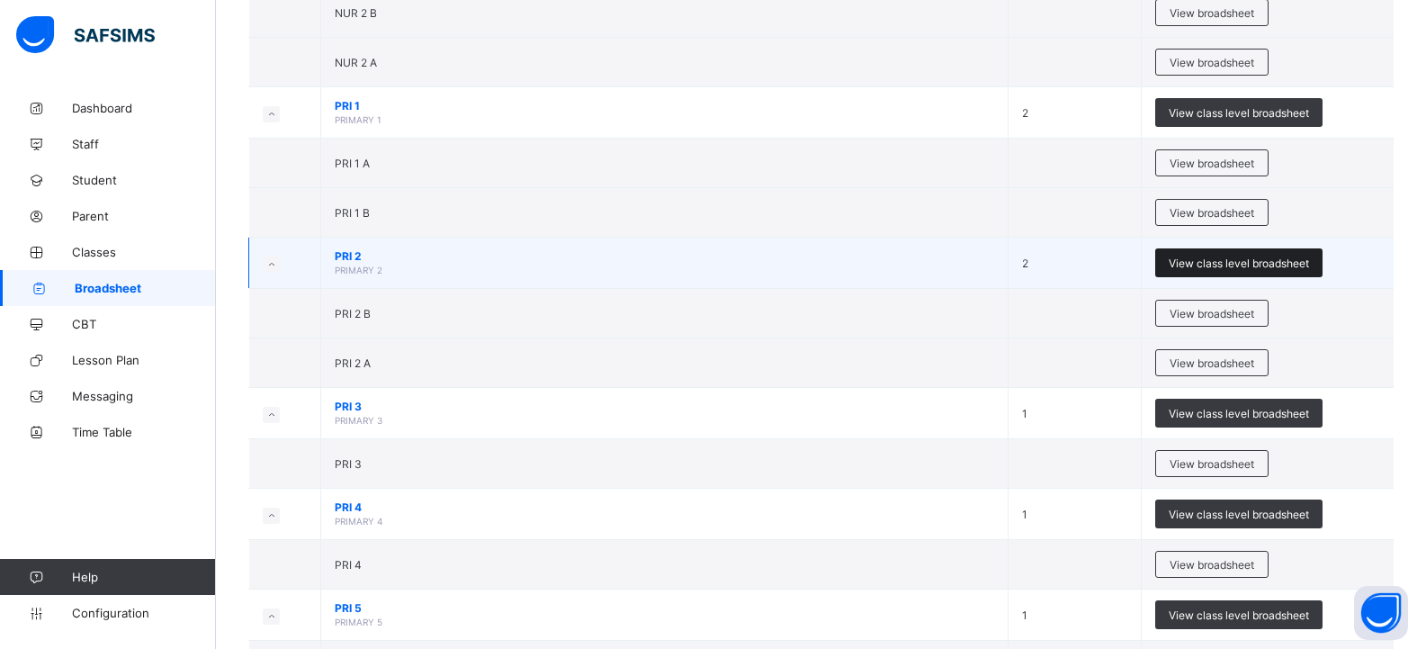
scroll to position [630, 0]
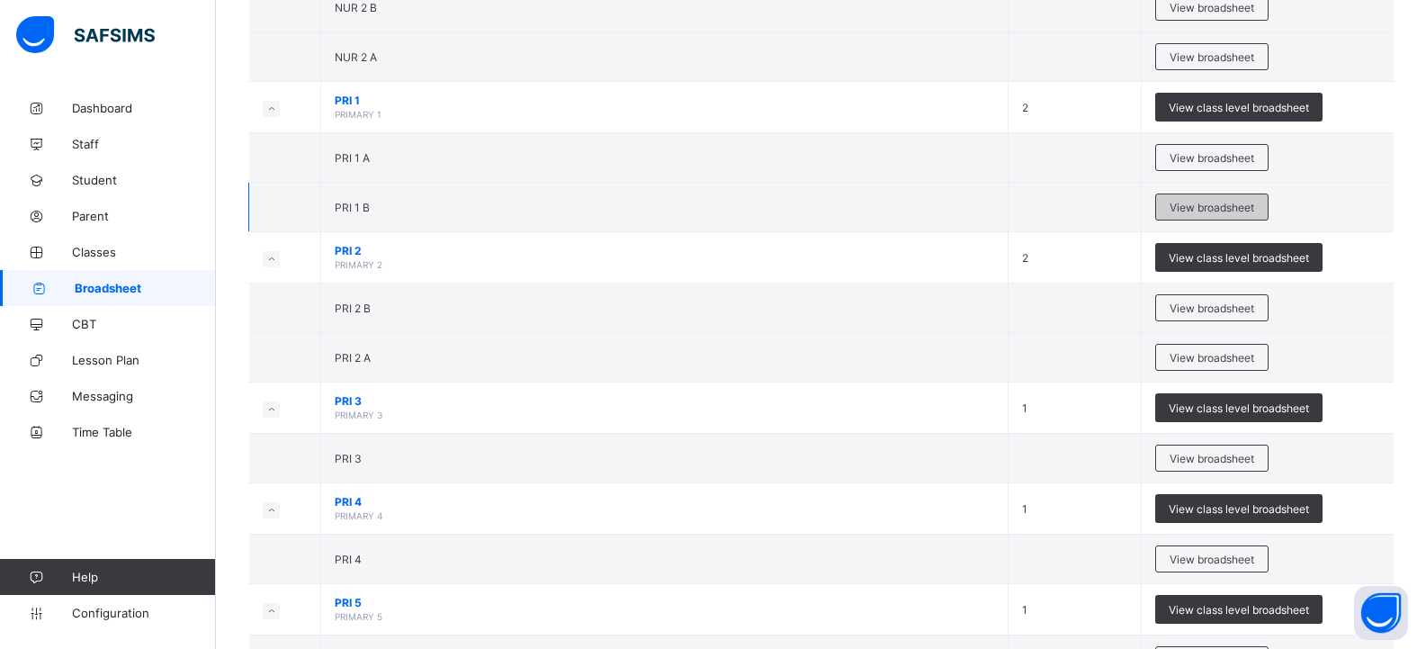
click at [1221, 208] on span "View broadsheet" at bounding box center [1212, 207] width 85 height 13
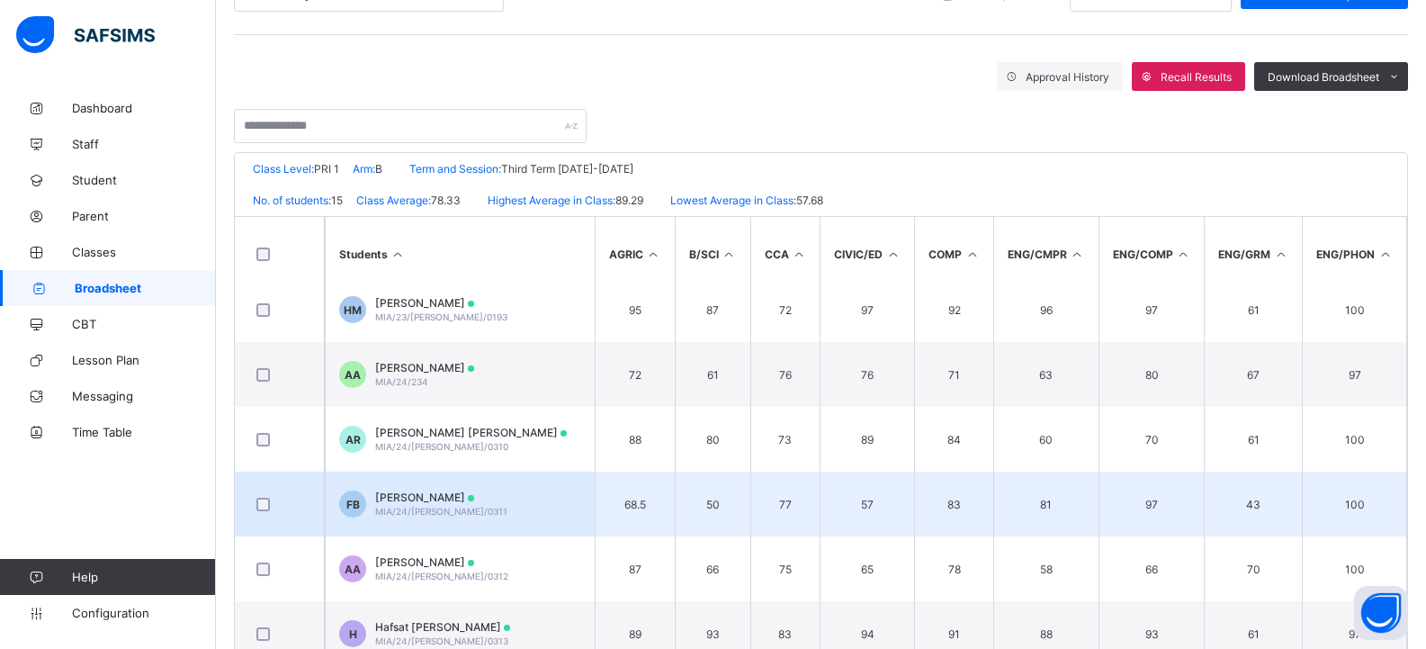
scroll to position [324, 0]
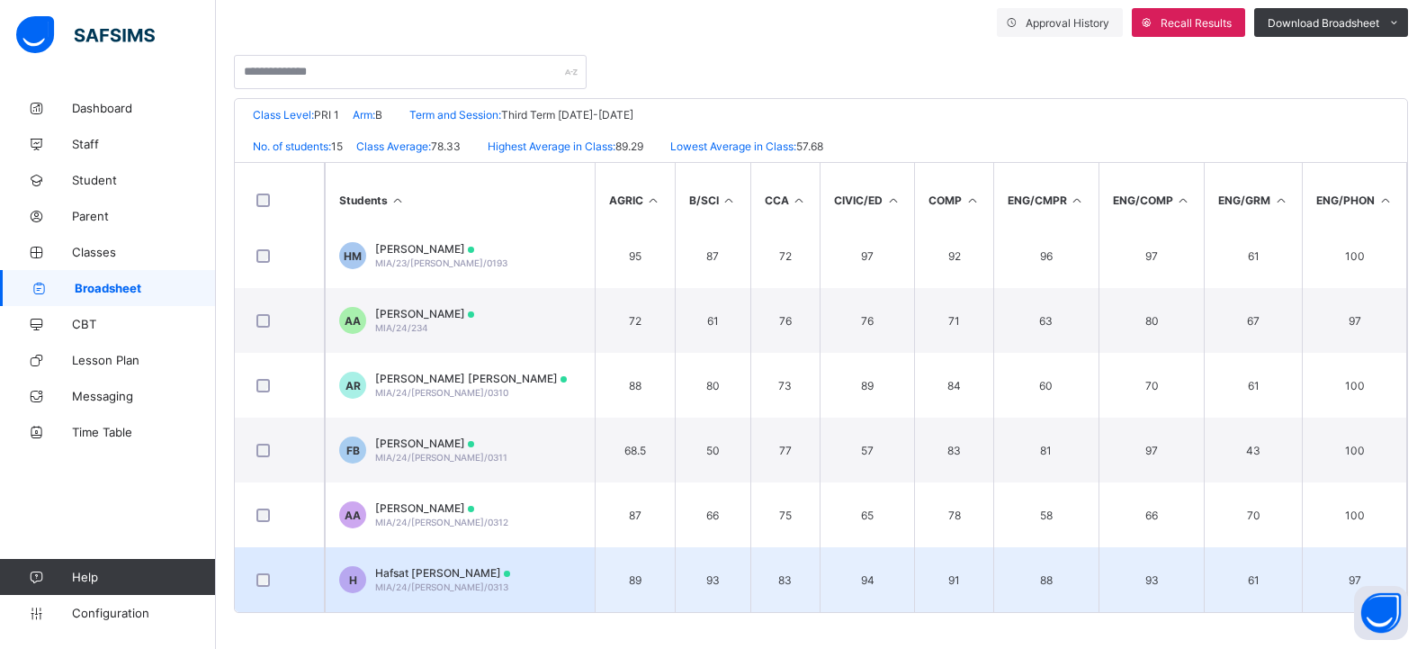
click at [566, 566] on td "H Hafsat Isyaku Nuradeen MIA/24/WES/0313" at bounding box center [460, 579] width 270 height 65
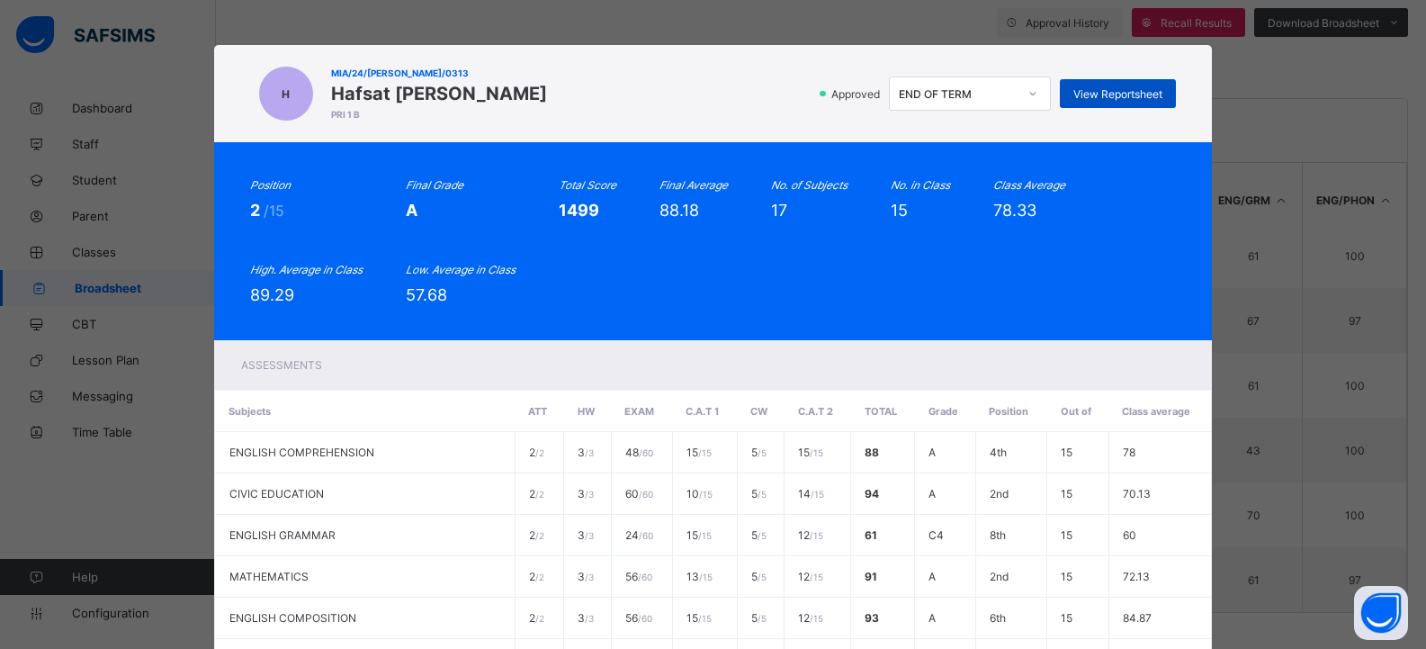
click at [1095, 88] on span "View Reportsheet" at bounding box center [1118, 93] width 89 height 13
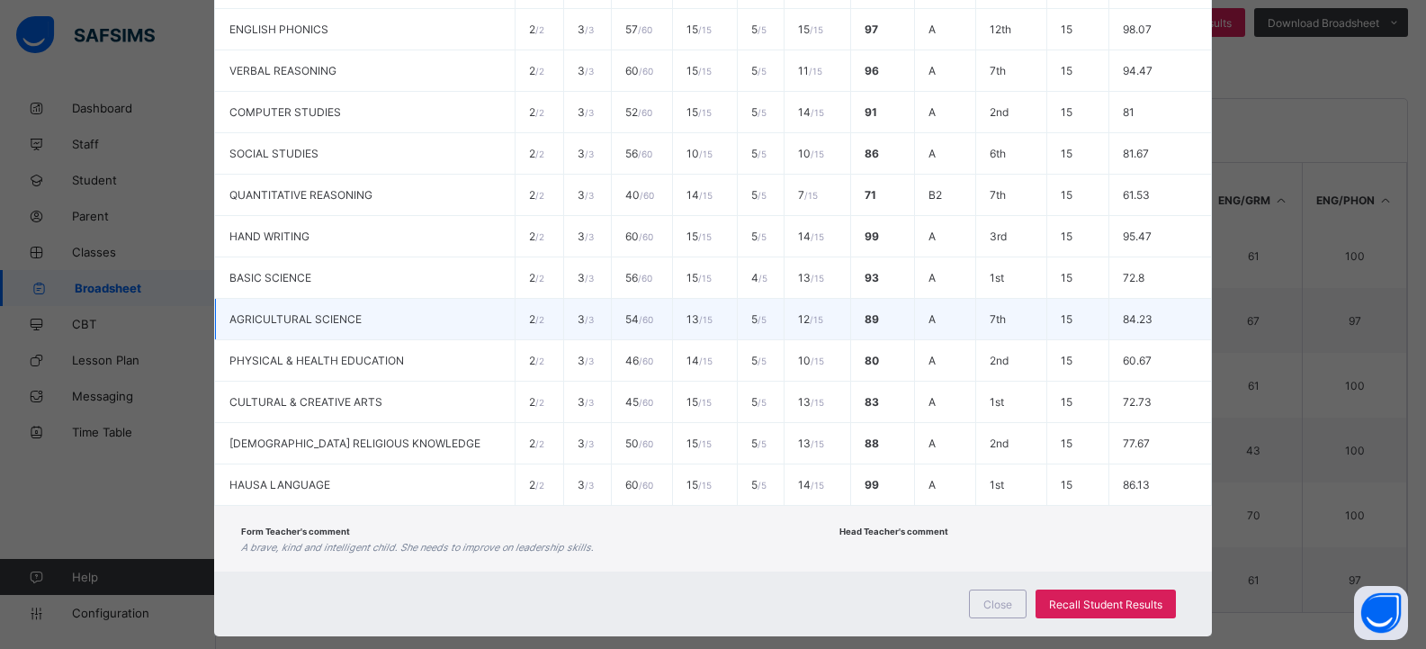
scroll to position [662, 0]
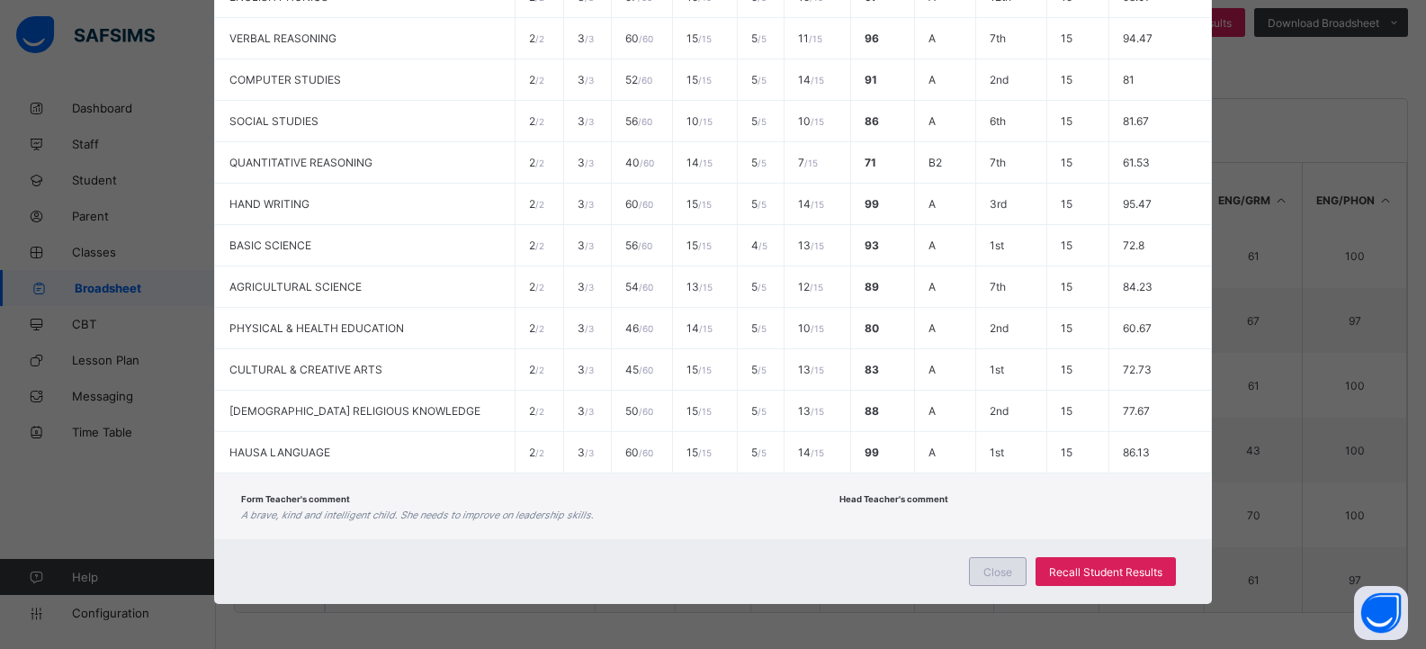
click at [997, 569] on span "Close" at bounding box center [998, 571] width 29 height 13
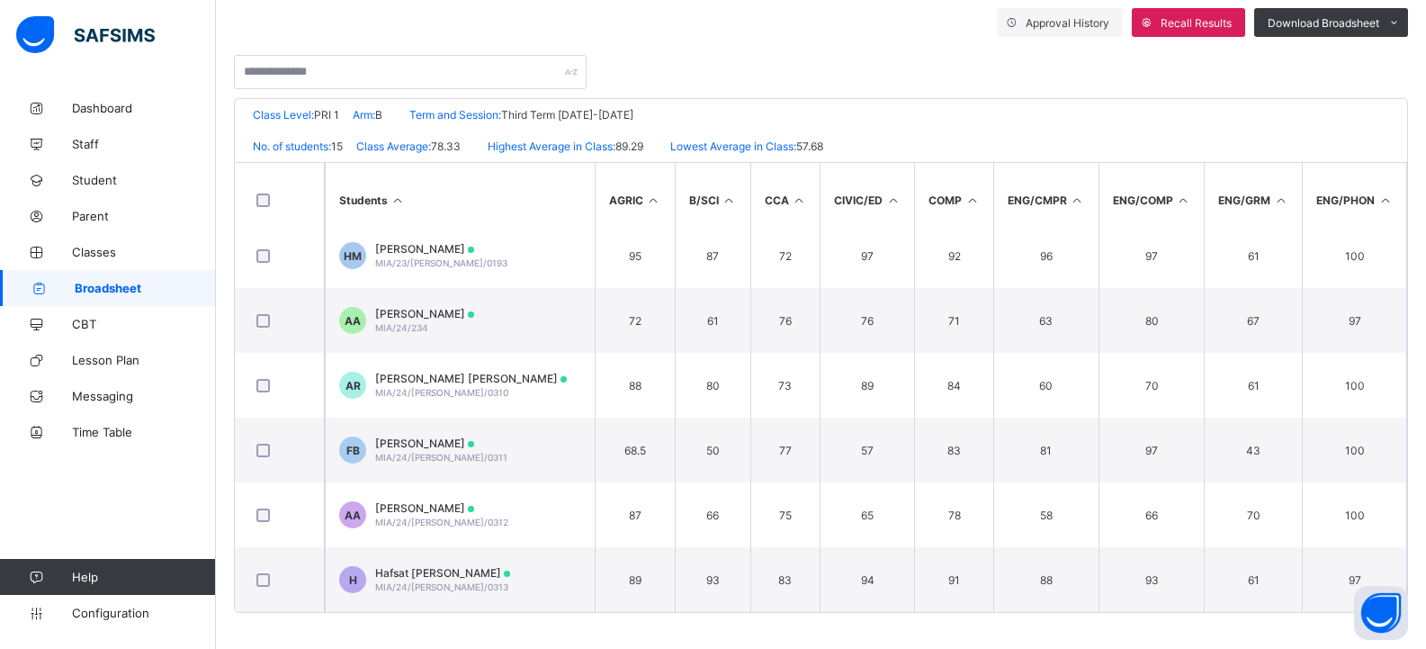
click at [172, 285] on span "Broadsheet" at bounding box center [145, 288] width 141 height 14
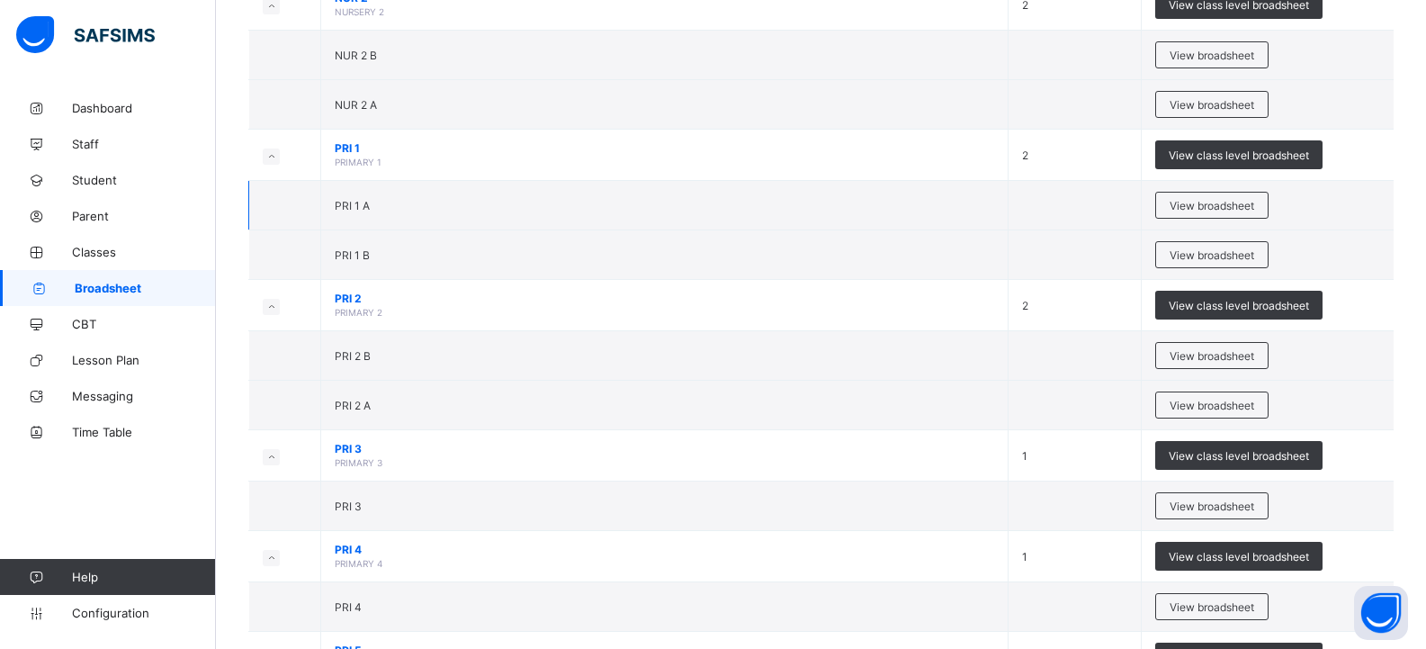
scroll to position [810, 0]
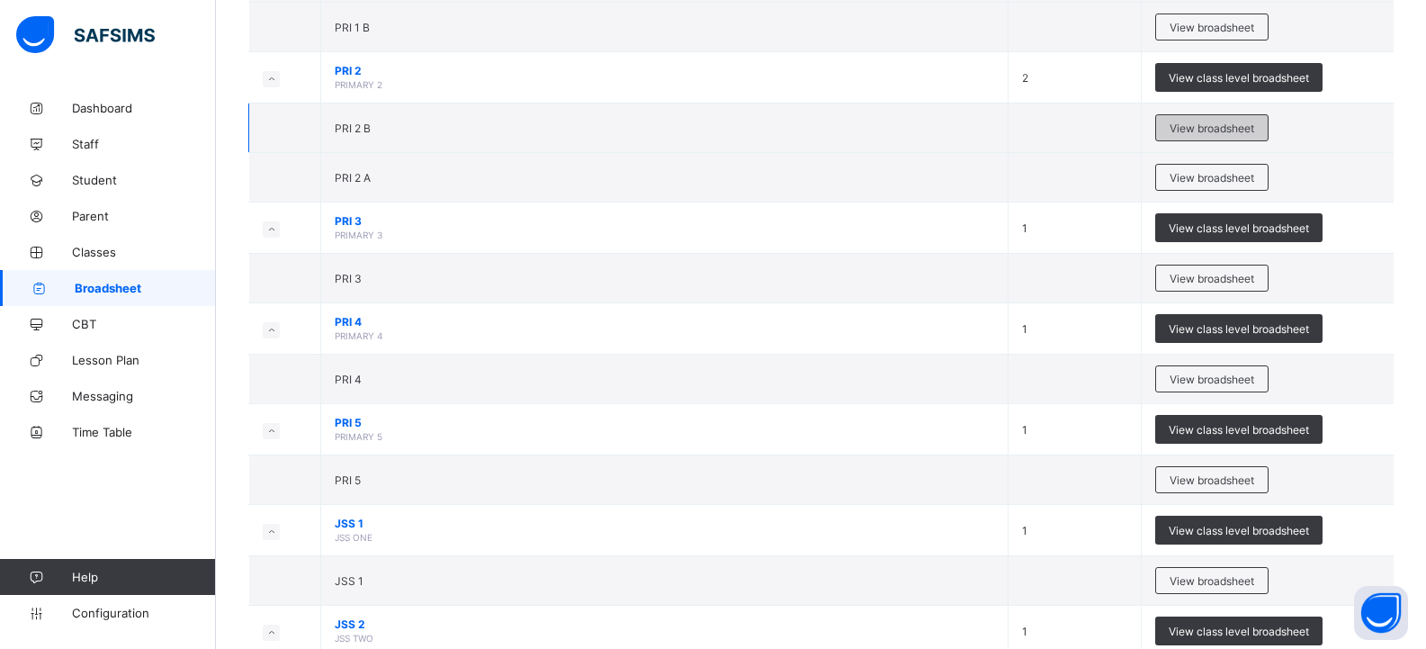
click at [1211, 124] on span "View broadsheet" at bounding box center [1212, 127] width 85 height 13
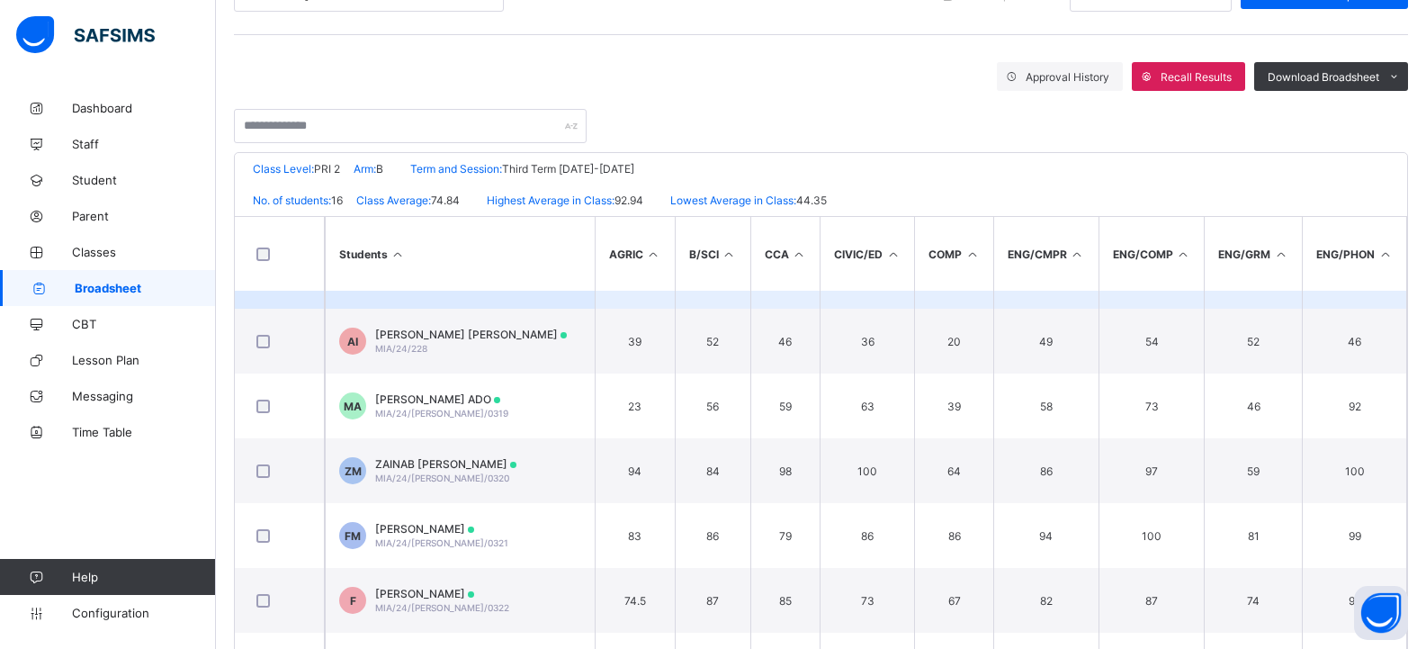
scroll to position [669, 0]
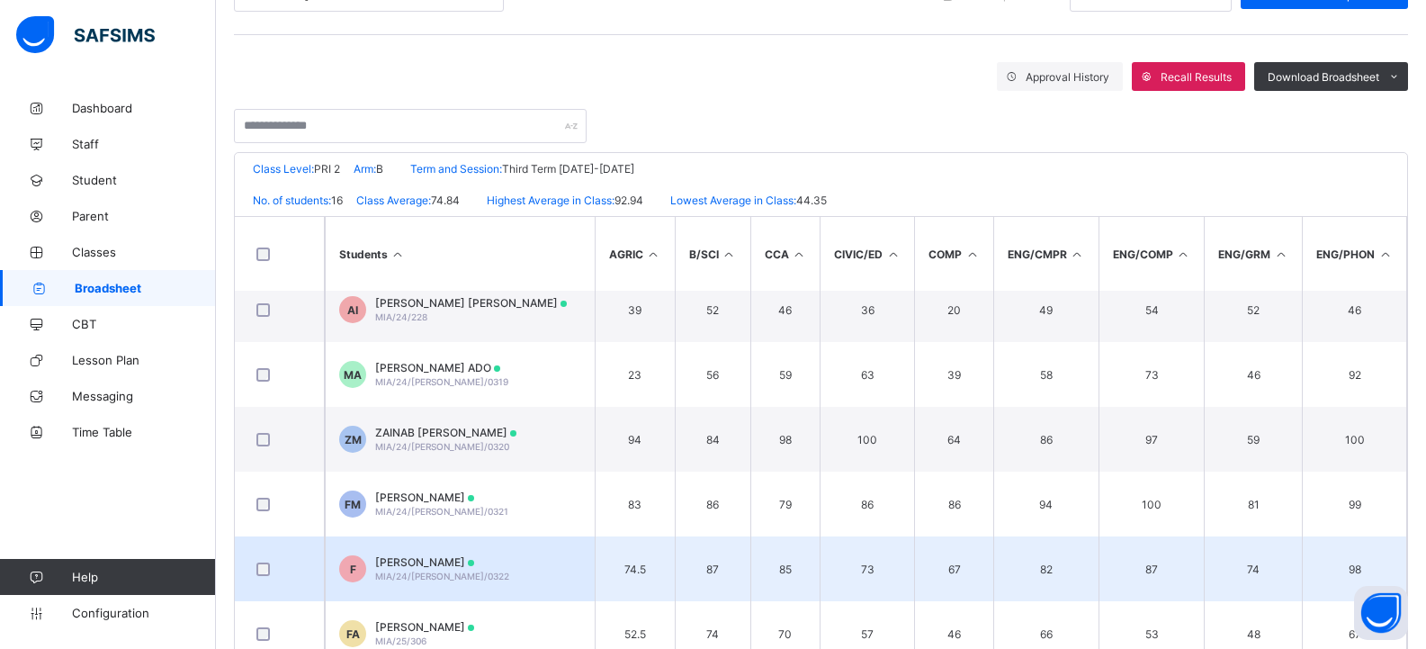
click at [559, 560] on td "F Fatima Isyaku Nuradeen MIA/24/WES/0322" at bounding box center [460, 568] width 270 height 65
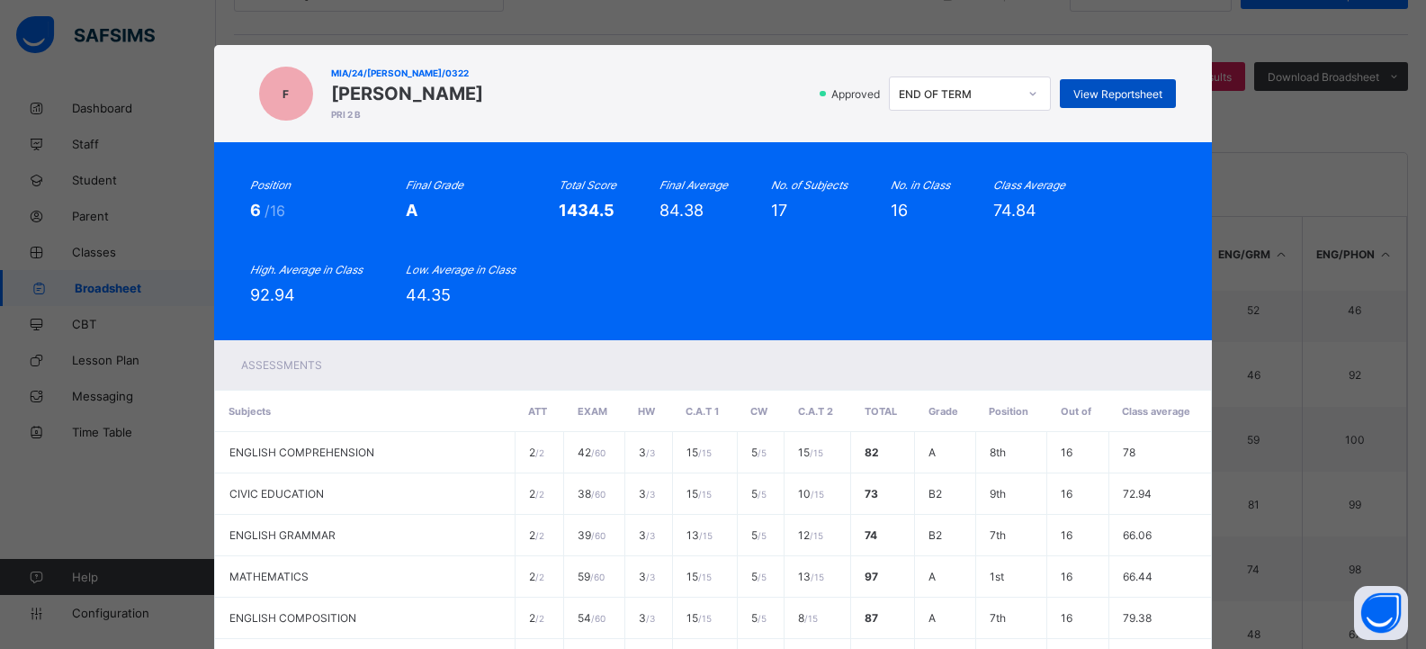
click at [1113, 85] on div "View Reportsheet" at bounding box center [1118, 93] width 116 height 29
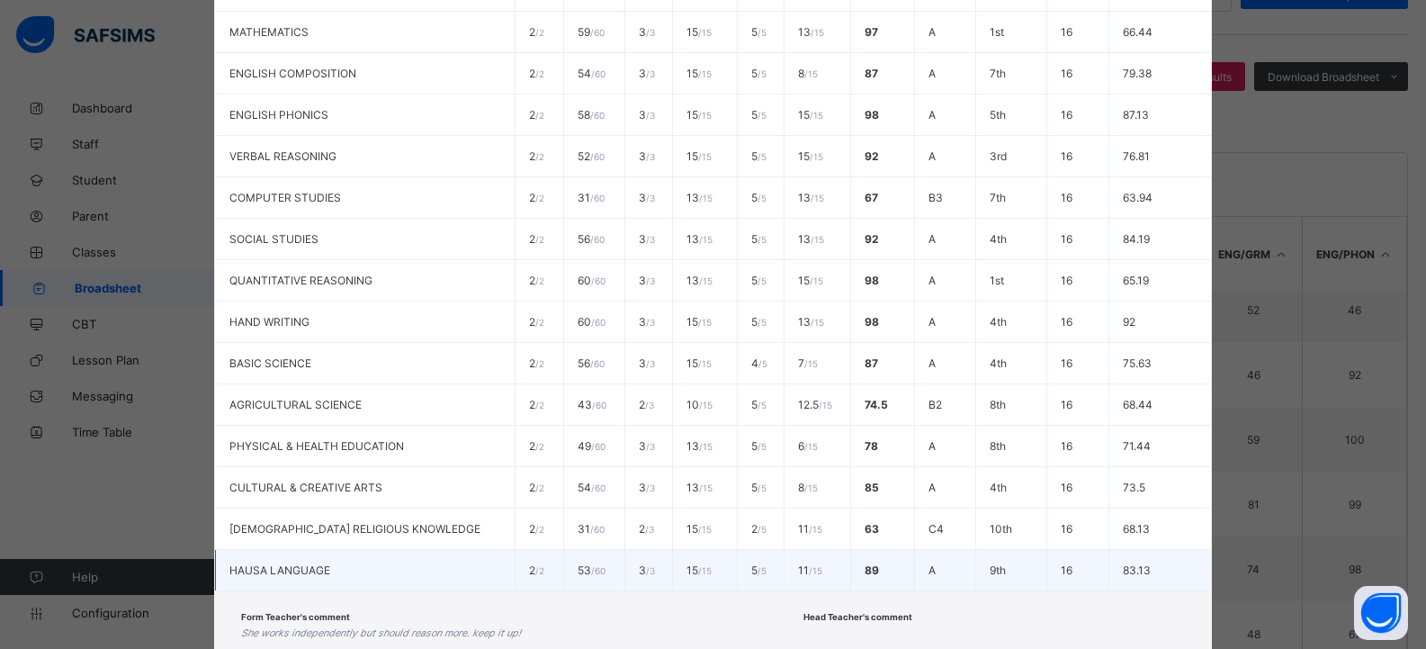
scroll to position [630, 0]
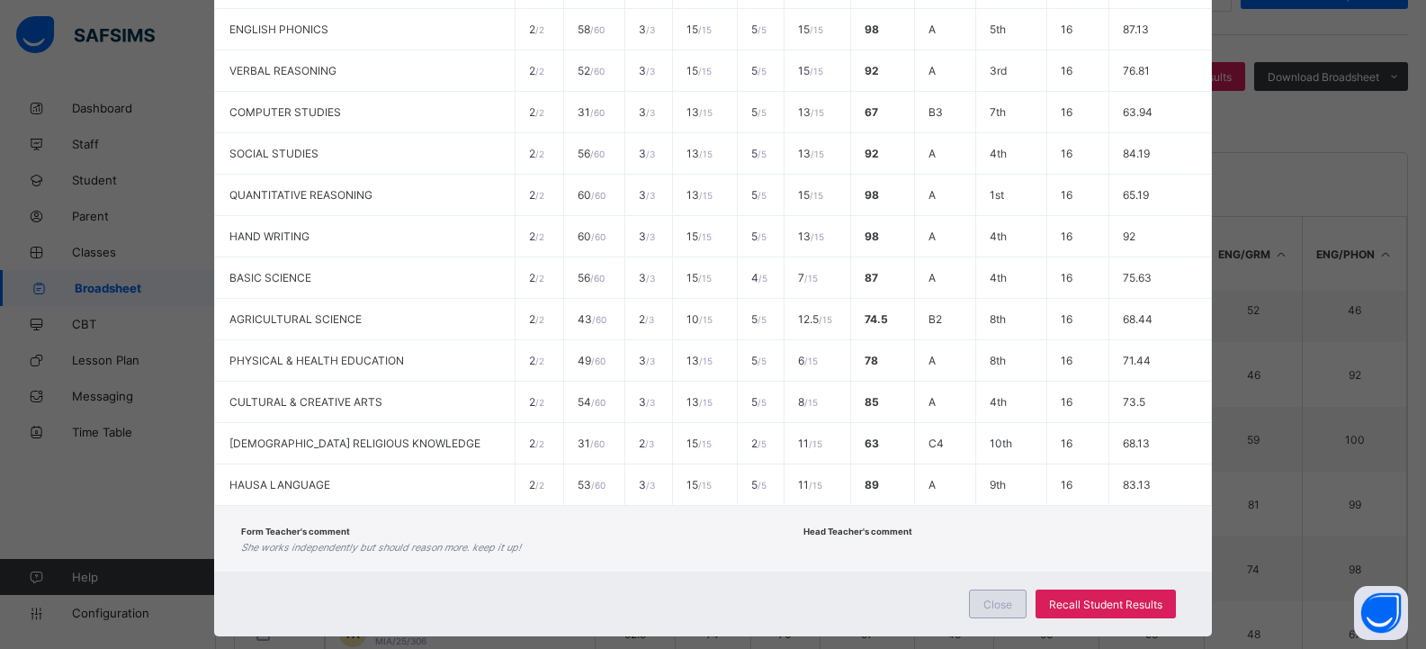
click at [992, 602] on span "Close" at bounding box center [998, 604] width 29 height 13
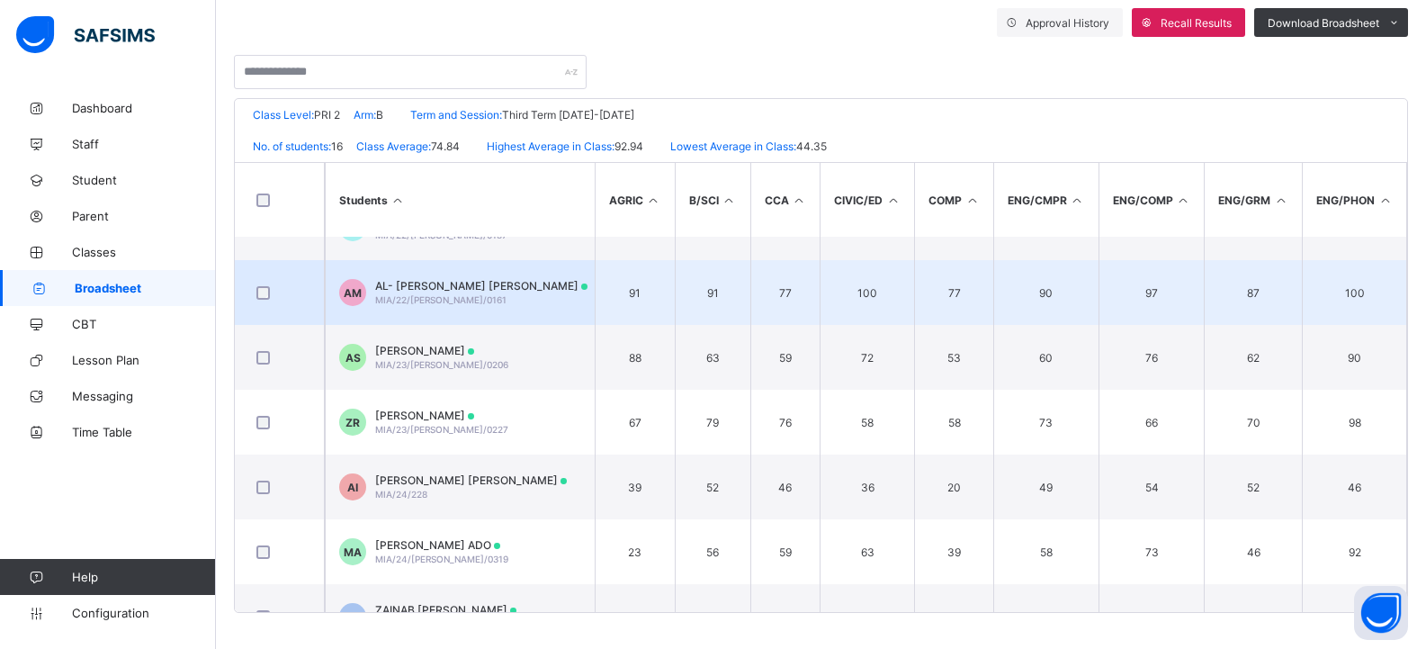
scroll to position [399, 0]
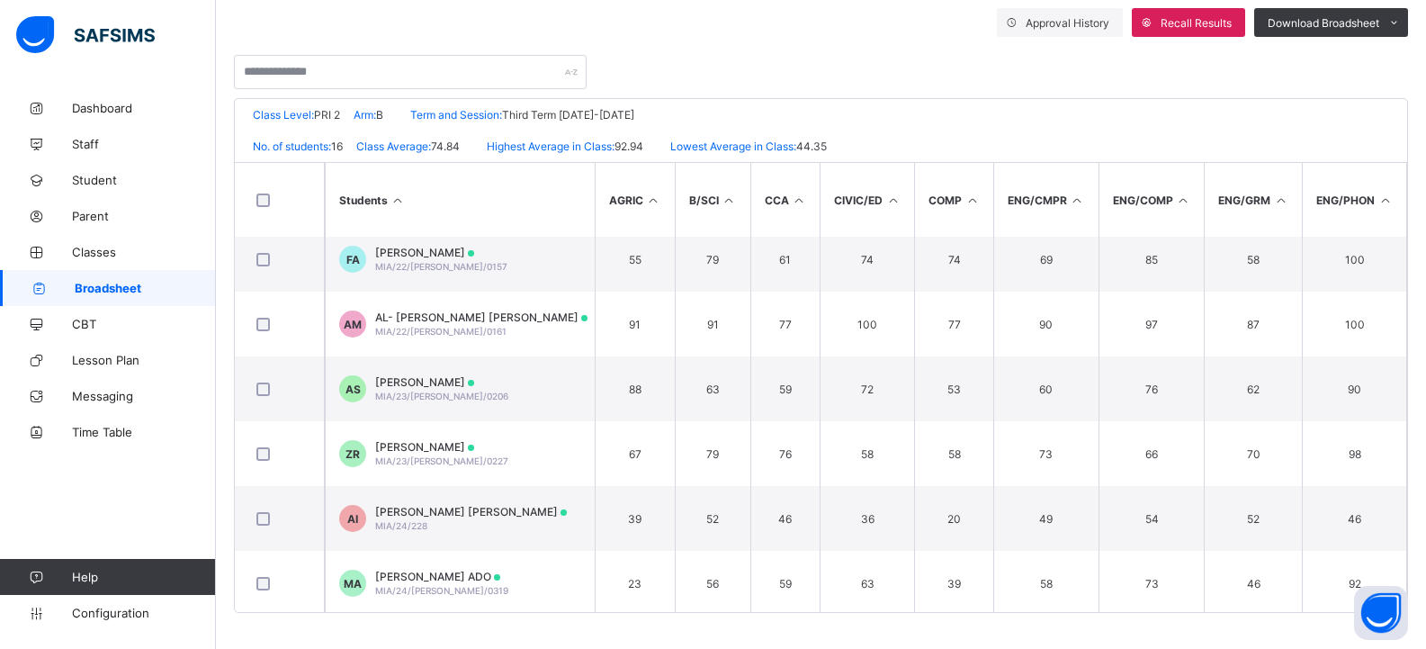
click at [183, 282] on span "Broadsheet" at bounding box center [145, 288] width 141 height 14
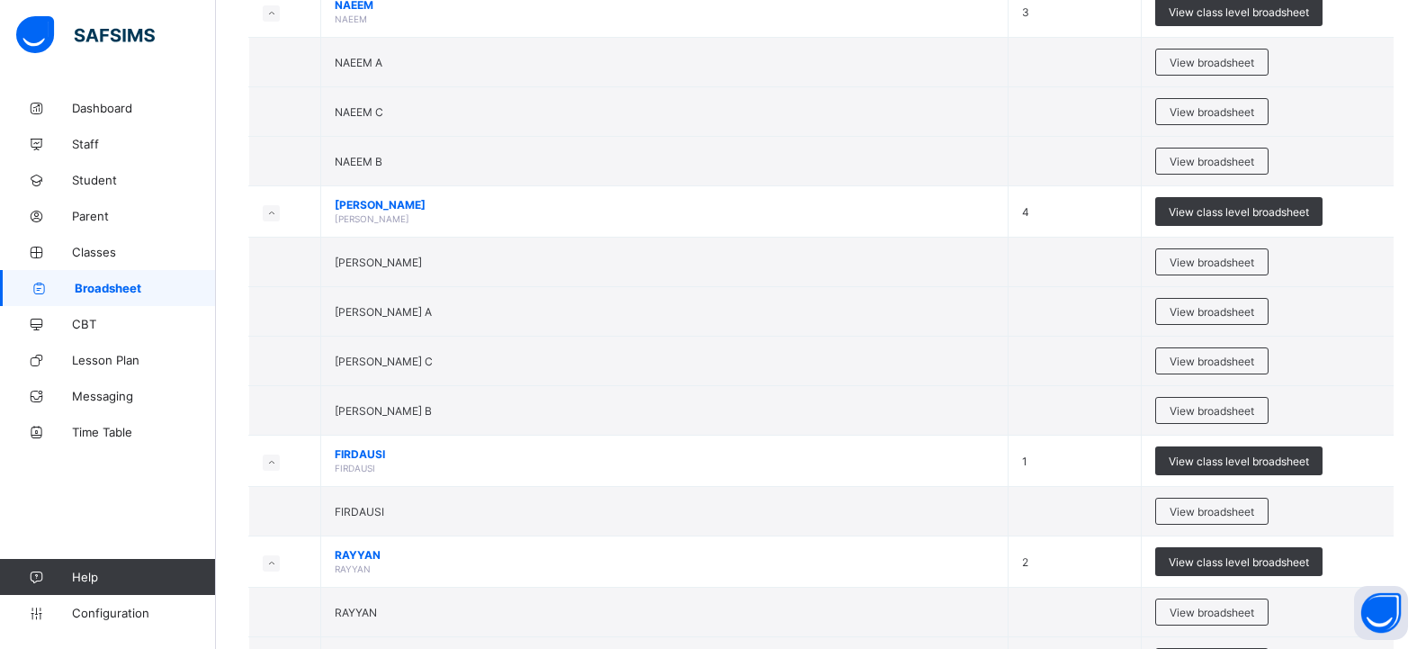
scroll to position [1440, 0]
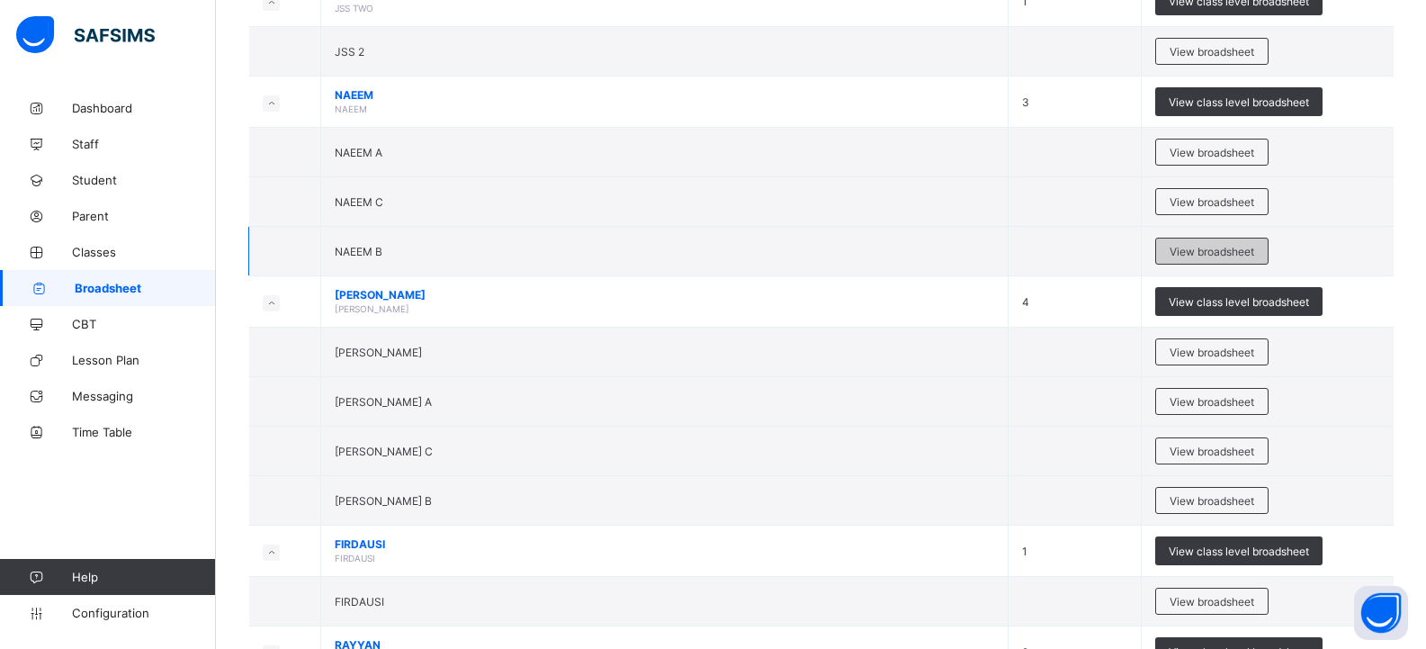
click at [1226, 248] on span "View broadsheet" at bounding box center [1212, 251] width 85 height 13
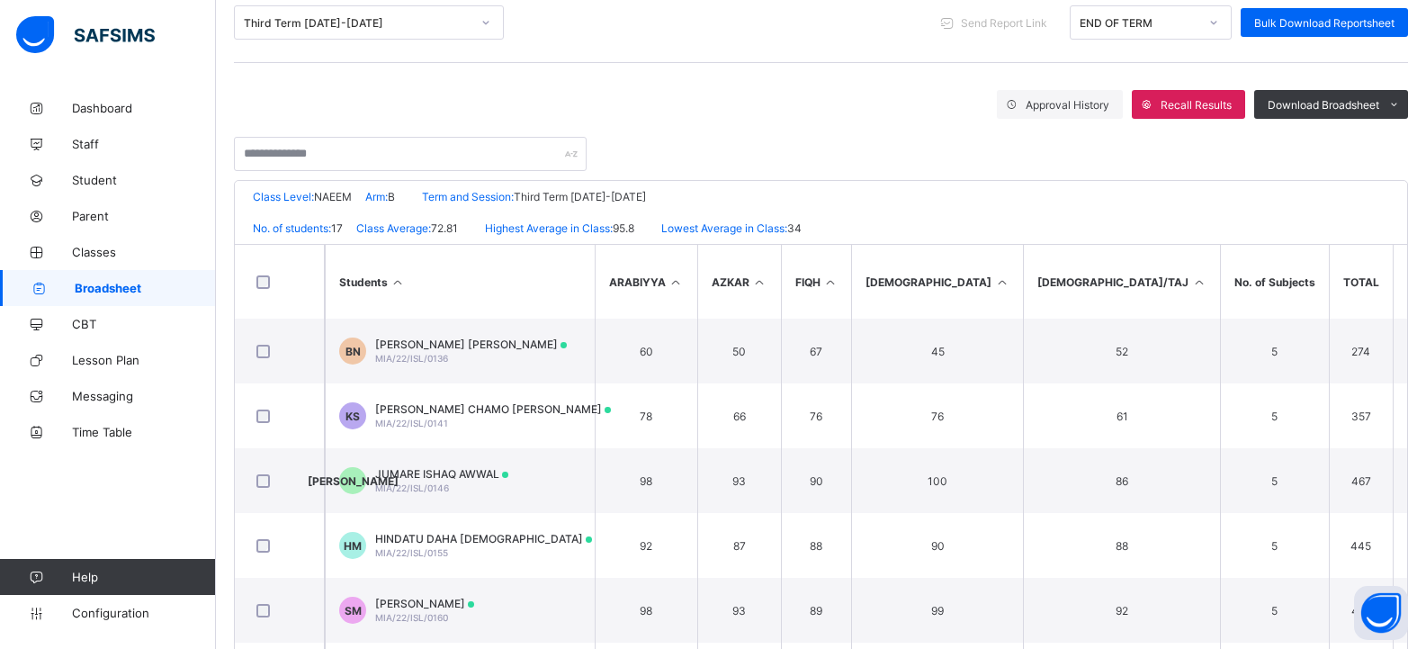
scroll to position [144, 0]
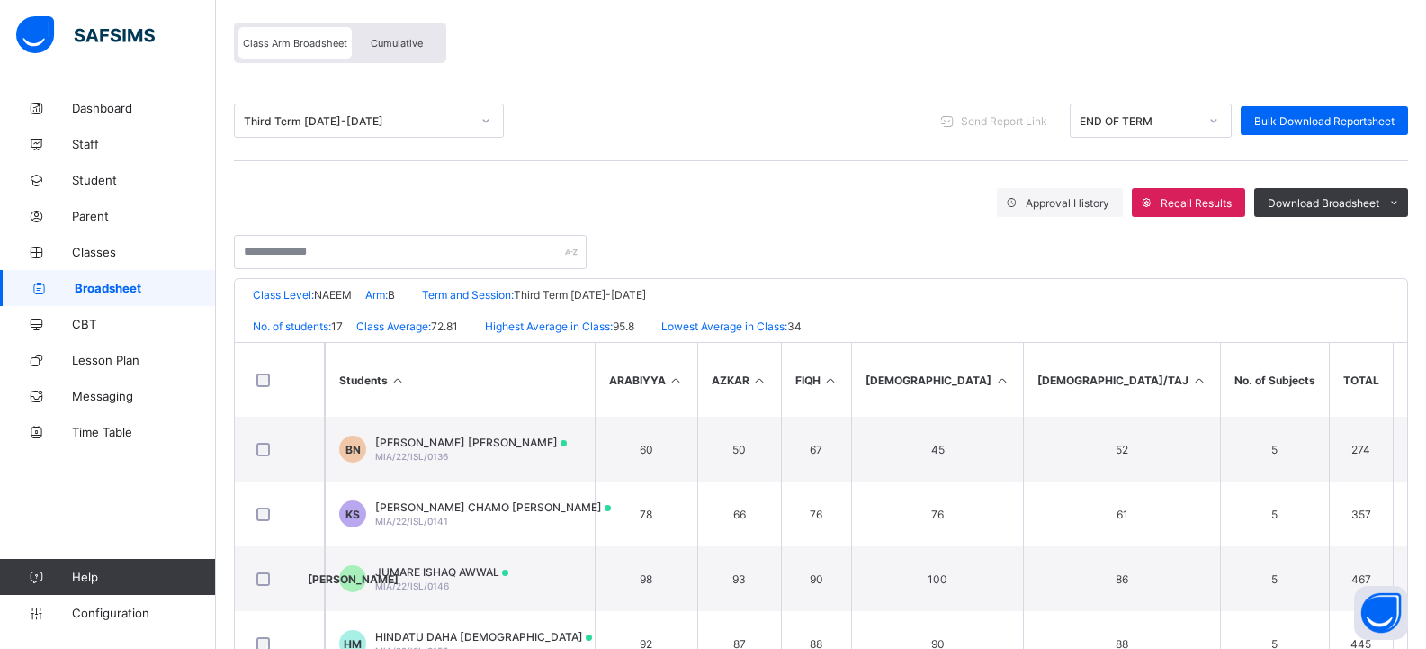
click at [134, 282] on span "Broadsheet" at bounding box center [145, 288] width 141 height 14
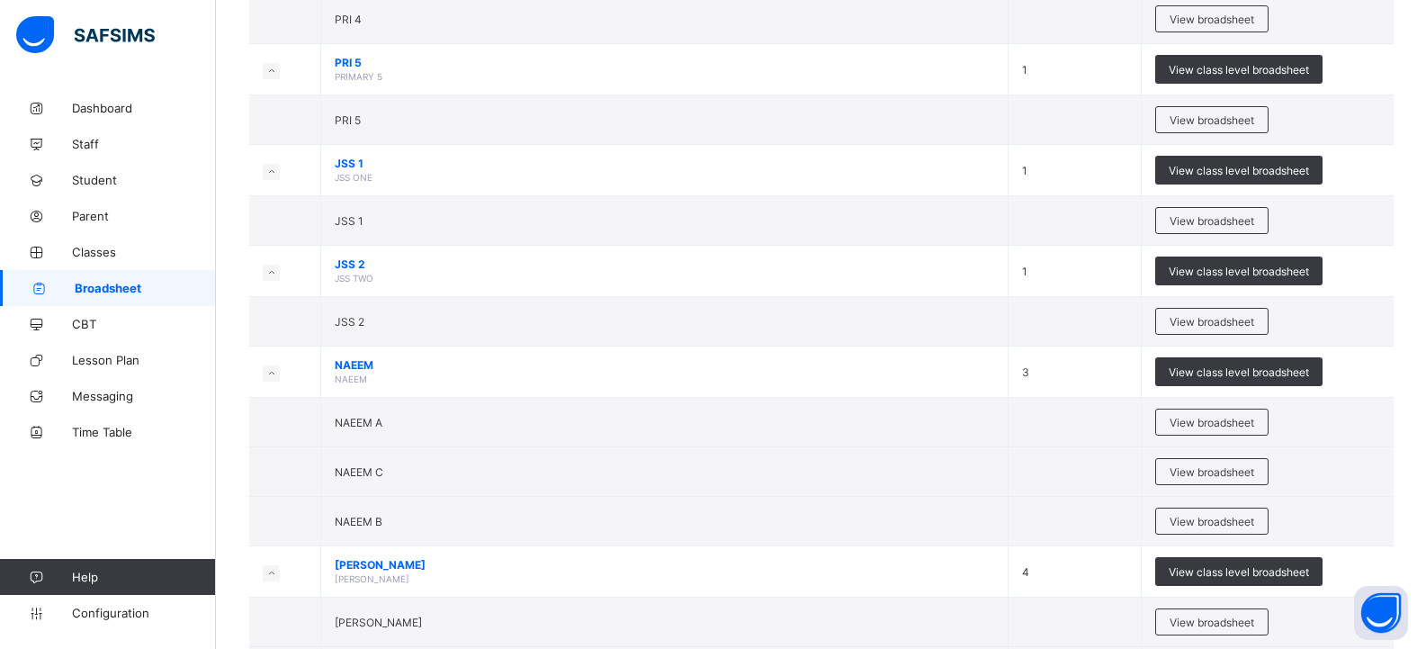
scroll to position [1260, 0]
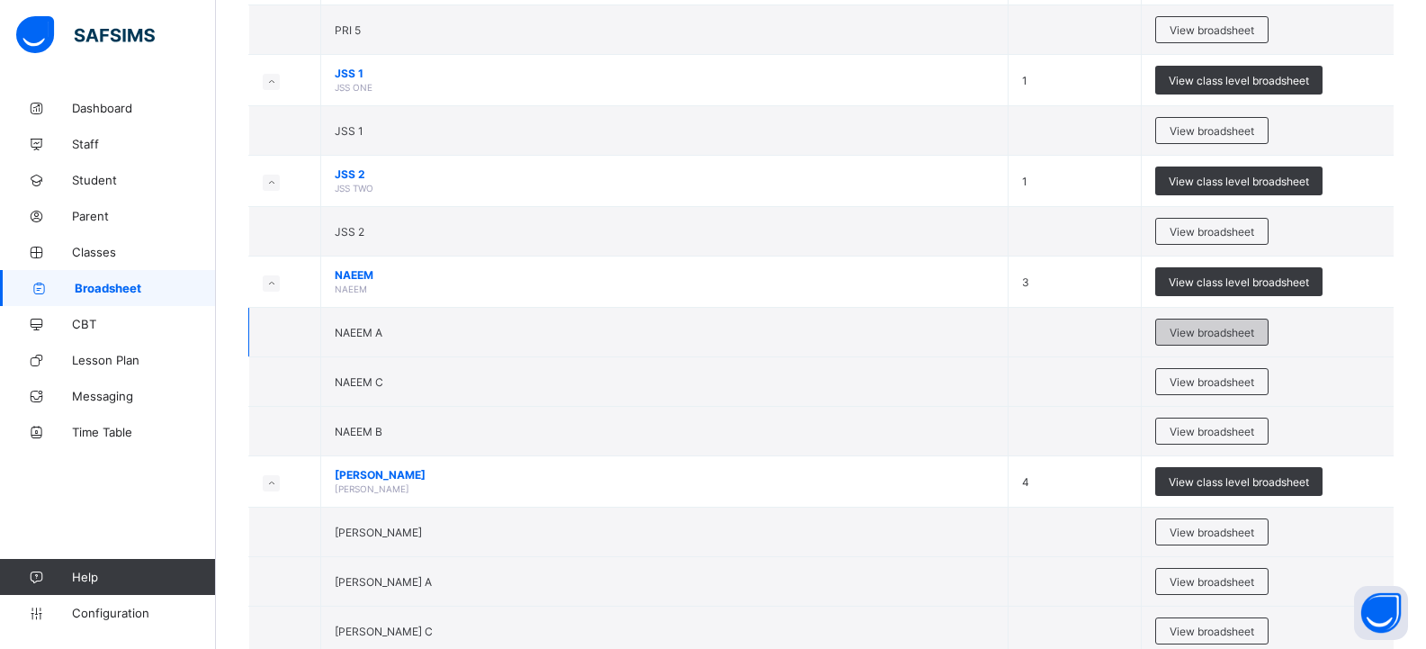
click at [1200, 326] on span "View broadsheet" at bounding box center [1212, 332] width 85 height 13
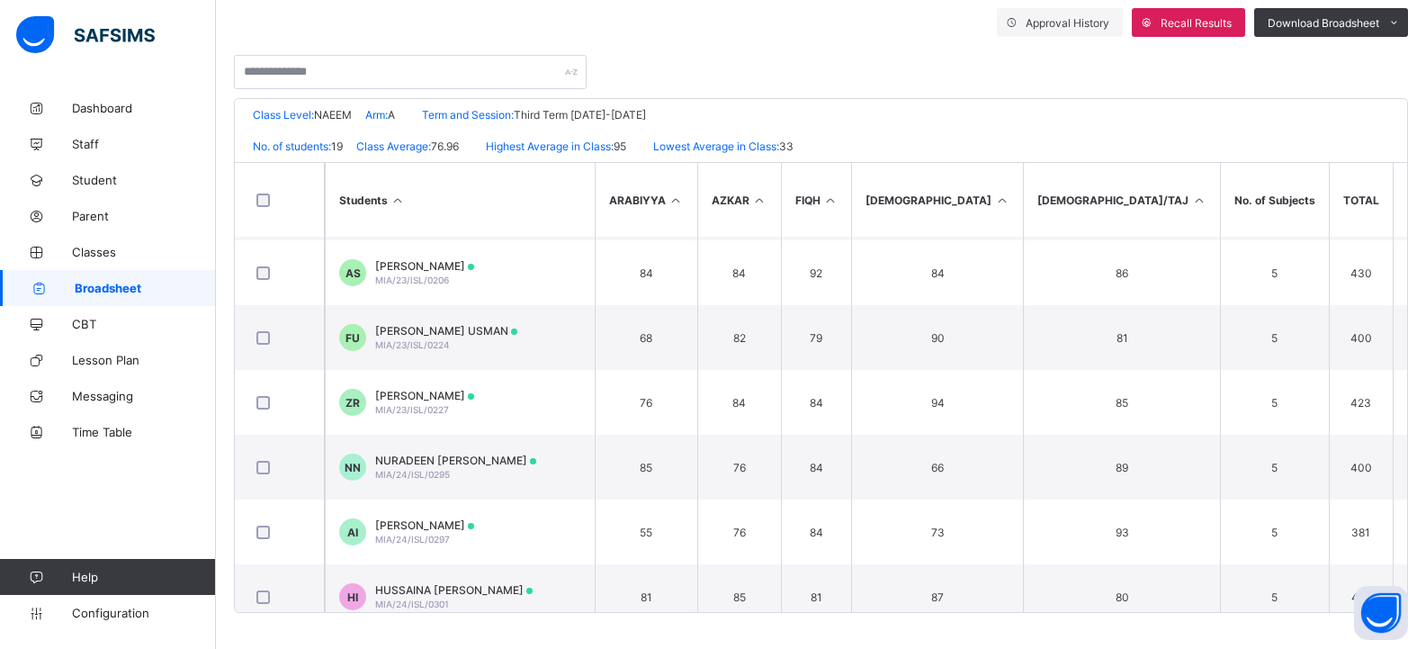
scroll to position [540, 0]
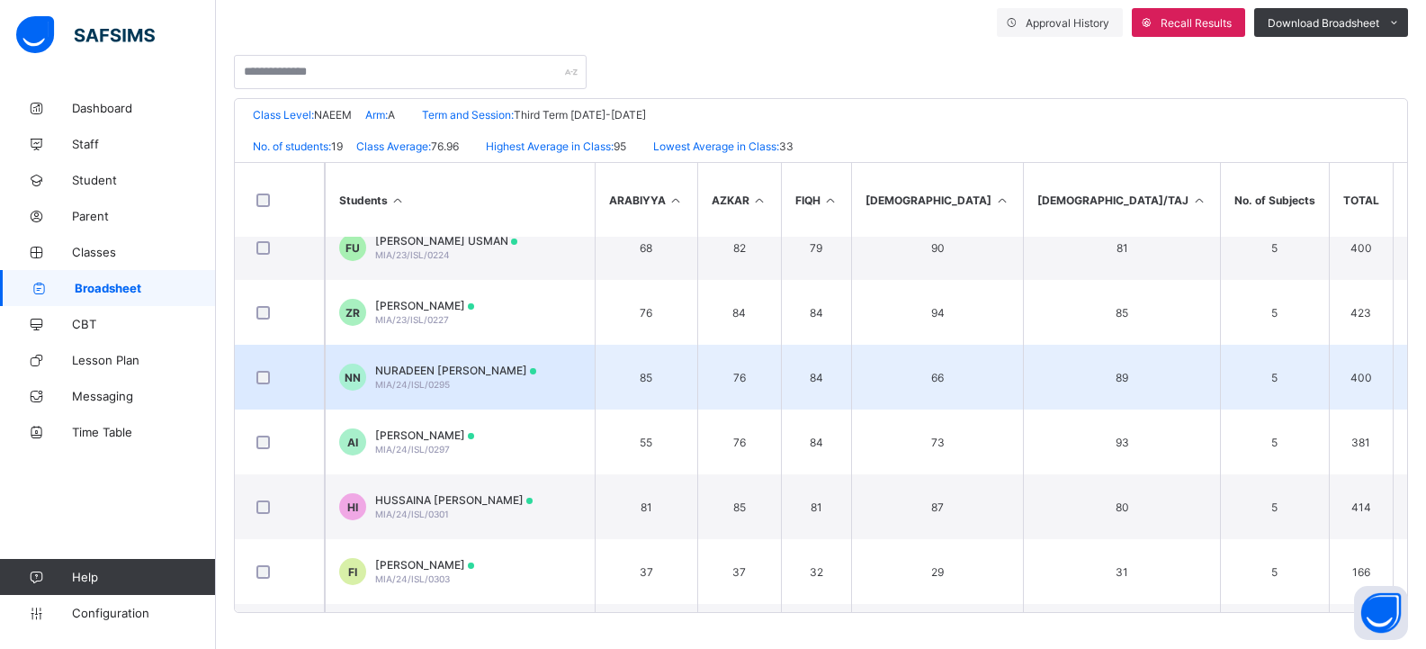
click at [559, 380] on td "NN NURADEEN ISYAKU NURADEEN MIA/24/ISL/0295" at bounding box center [460, 377] width 270 height 65
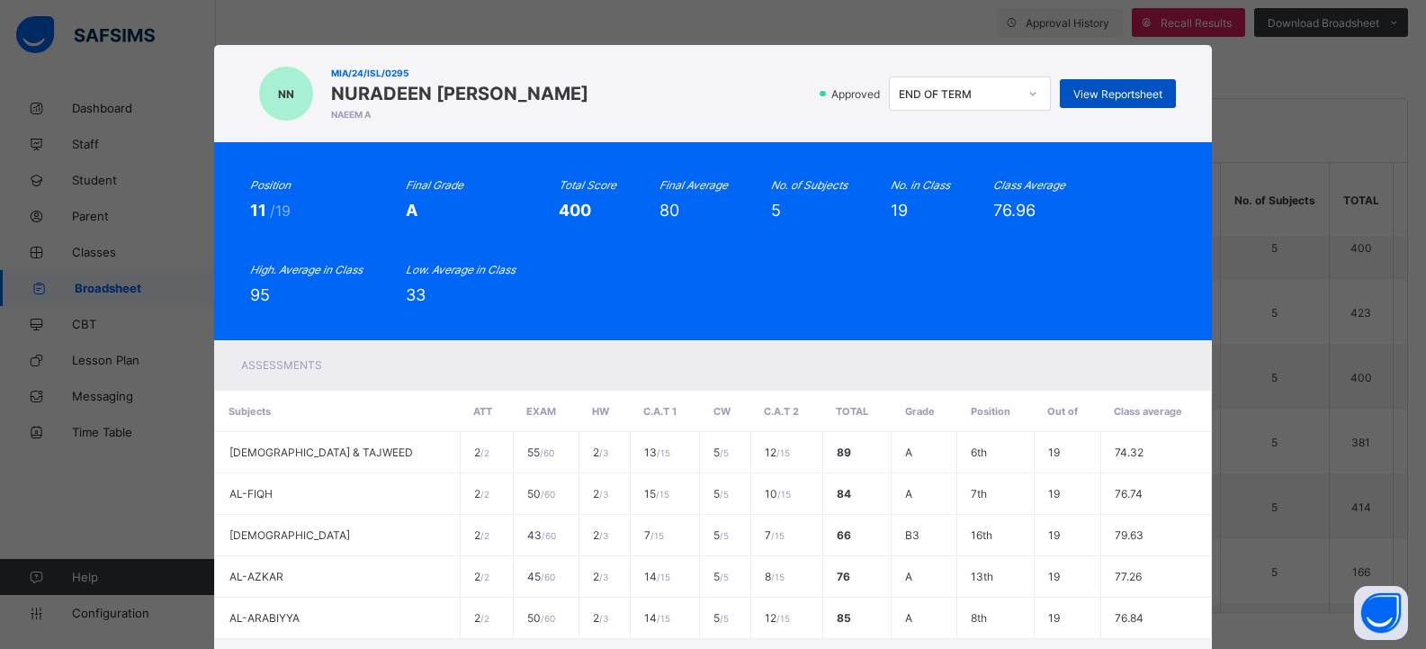
click at [1109, 87] on span "View Reportsheet" at bounding box center [1118, 93] width 89 height 13
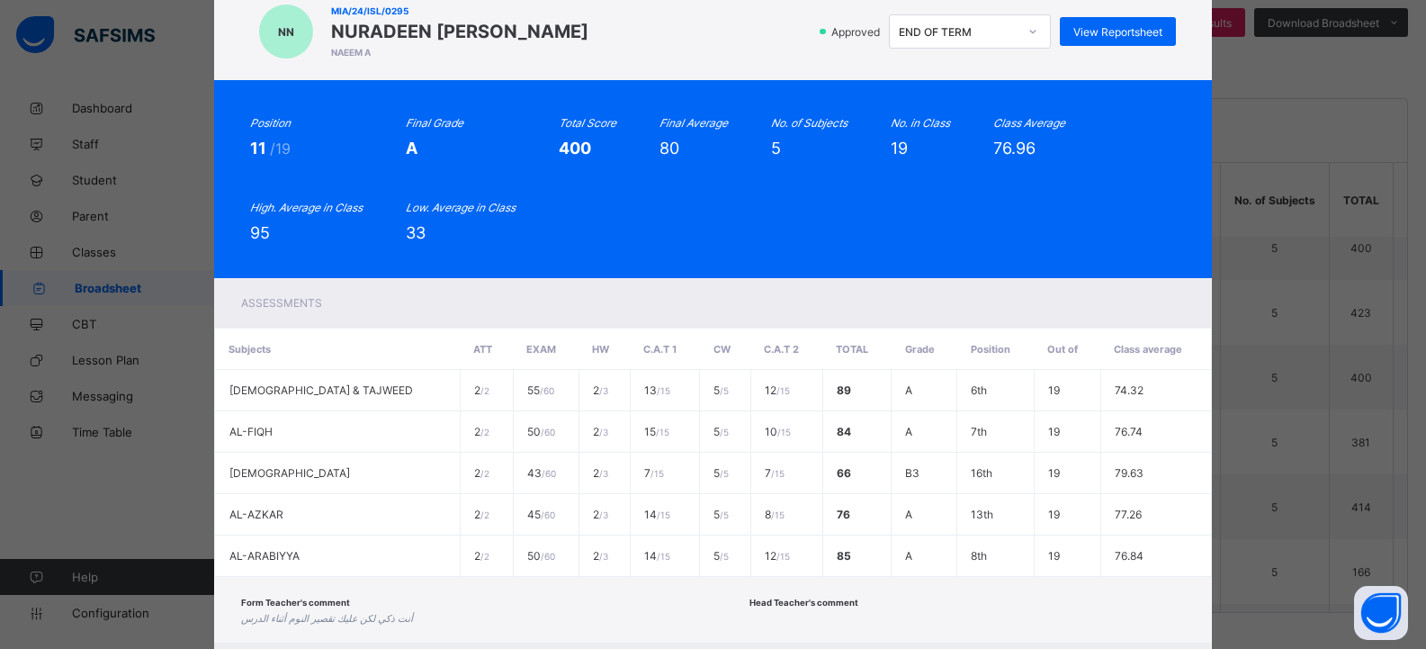
scroll to position [166, 0]
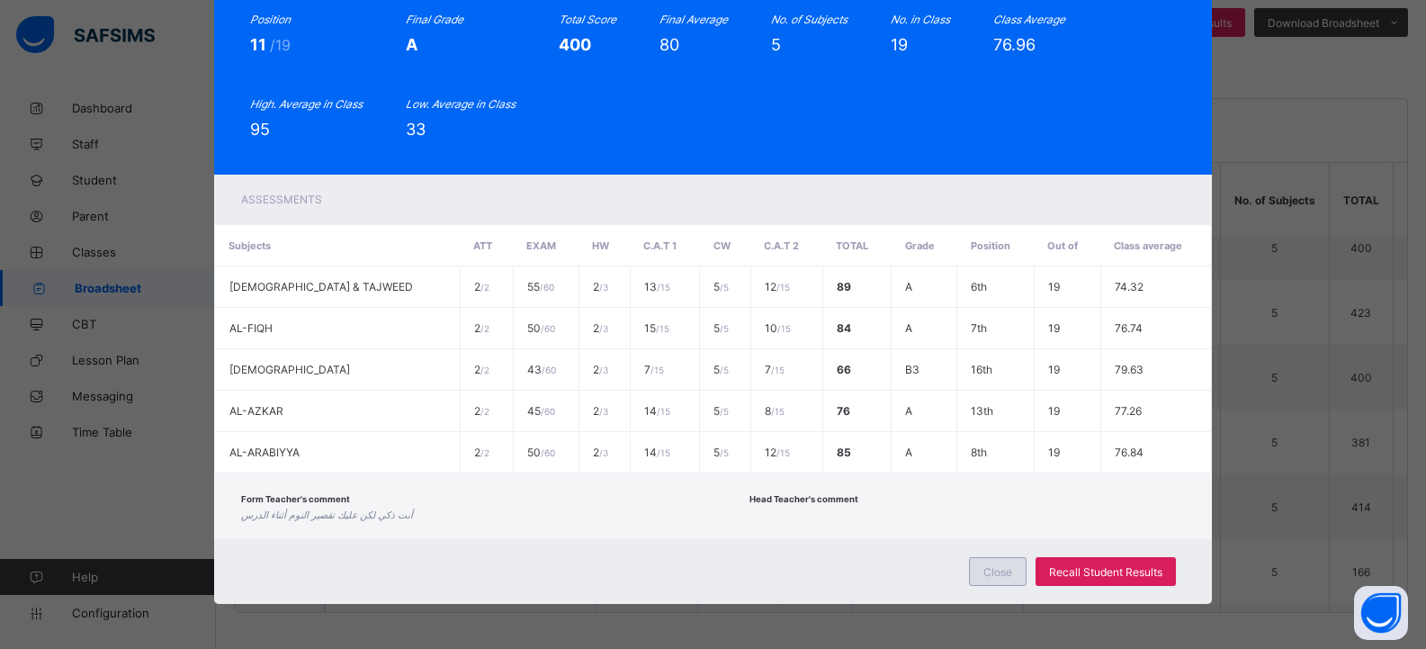
click at [990, 576] on span "Close" at bounding box center [998, 571] width 29 height 13
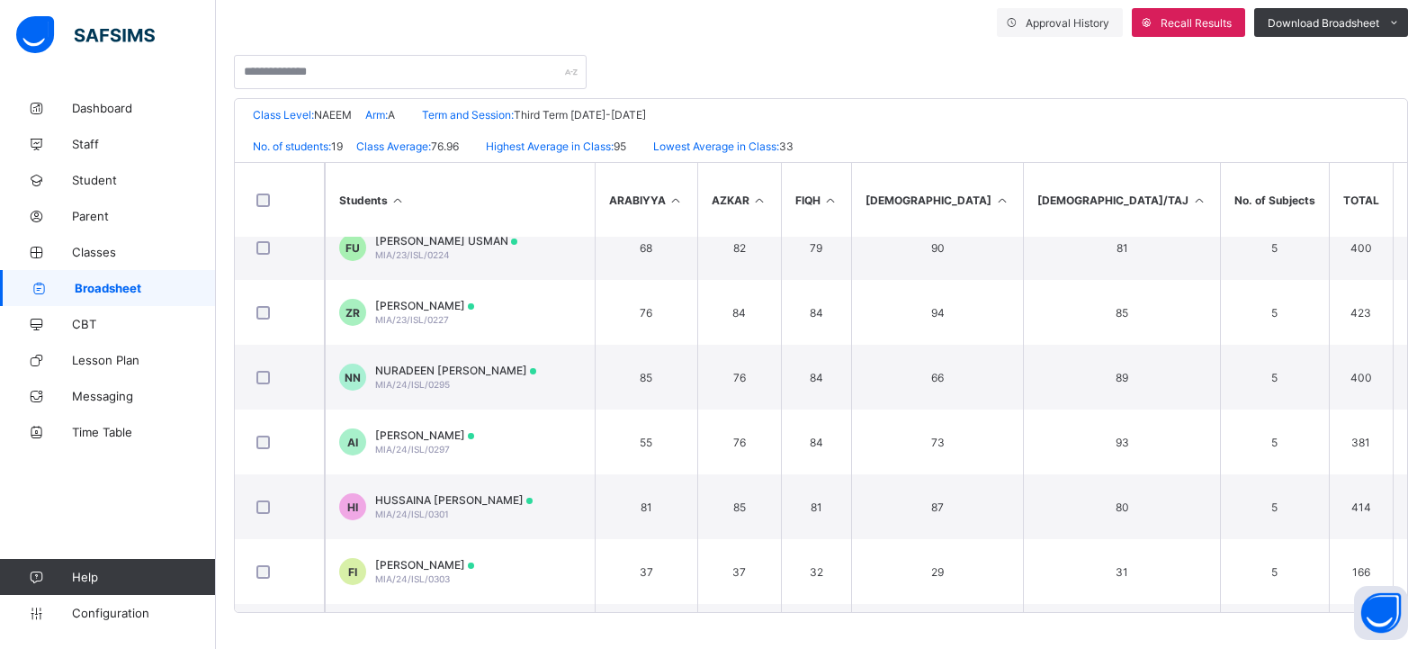
click at [173, 278] on link "Broadsheet" at bounding box center [108, 288] width 216 height 36
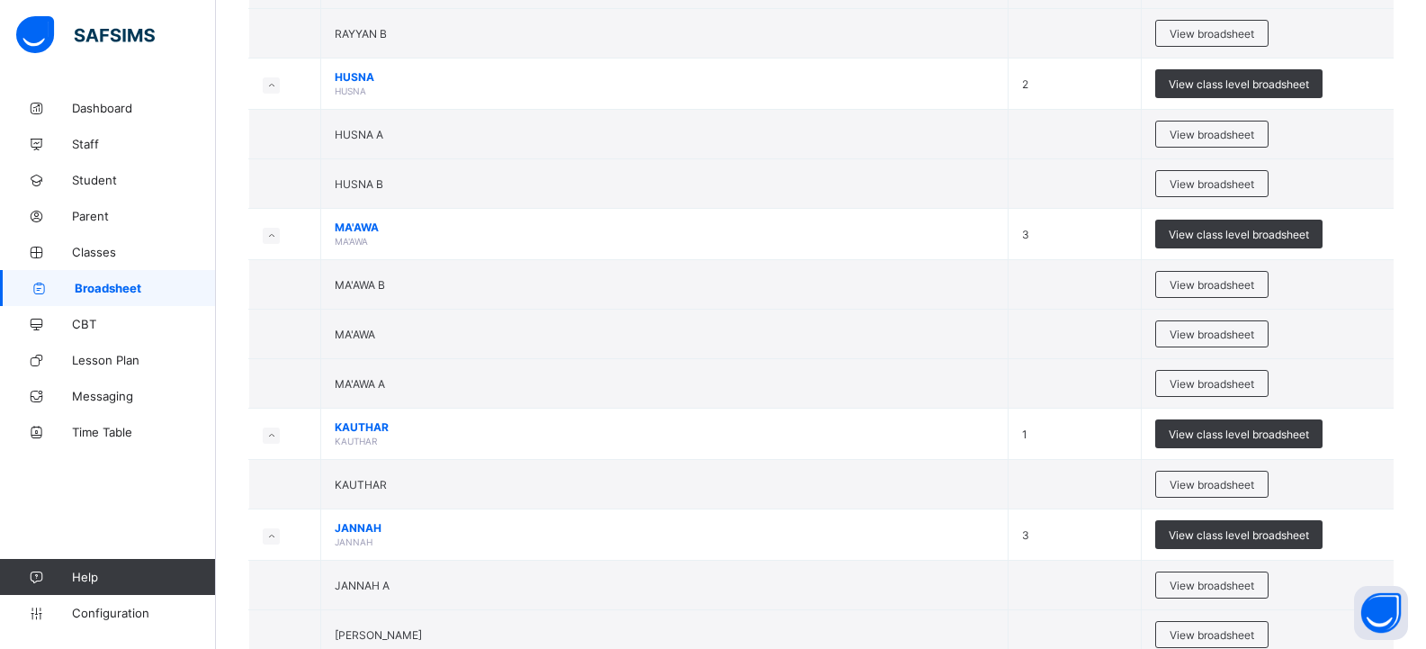
scroll to position [2160, 0]
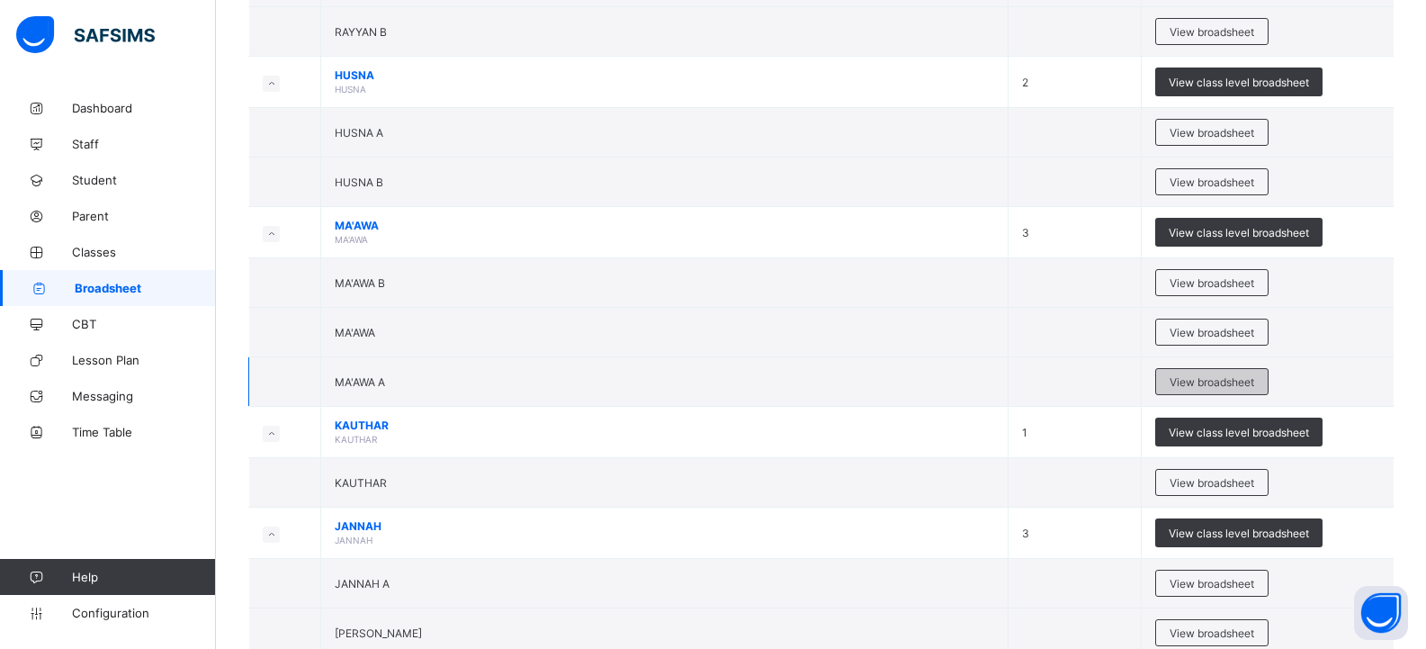
click at [1230, 380] on span "View broadsheet" at bounding box center [1212, 381] width 85 height 13
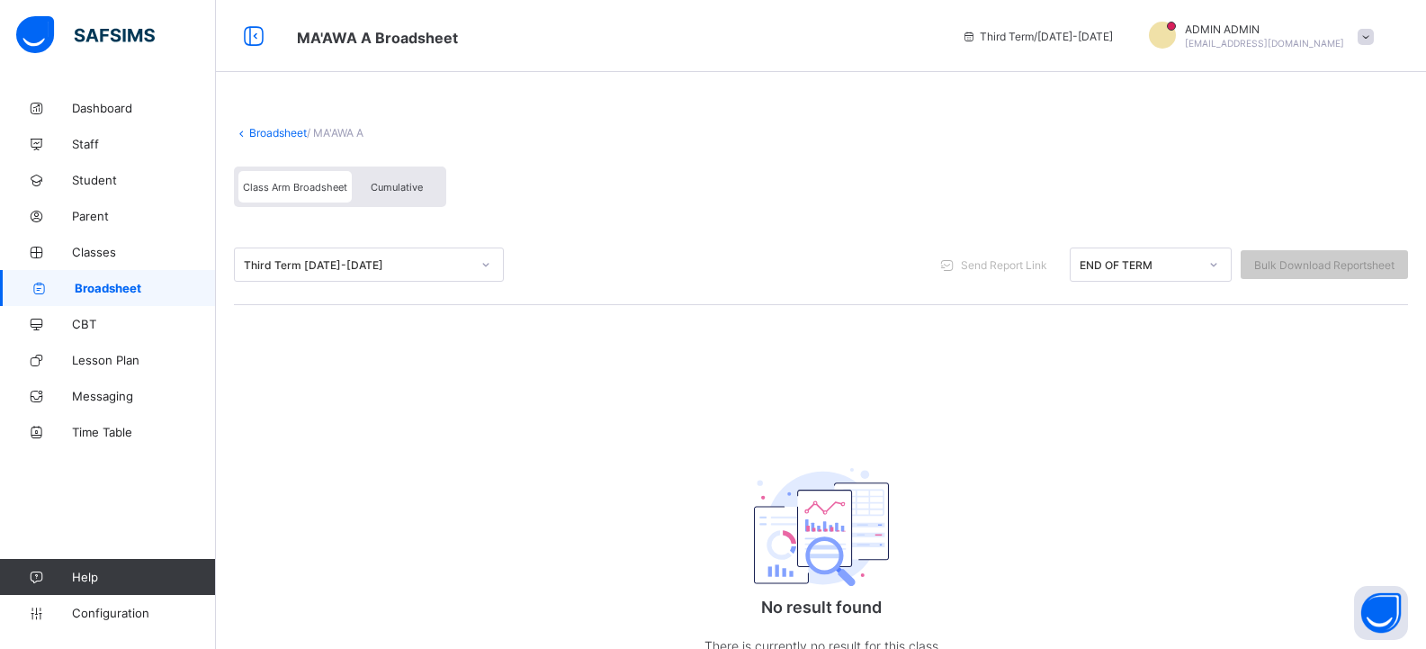
click at [141, 284] on span "Broadsheet" at bounding box center [145, 288] width 141 height 14
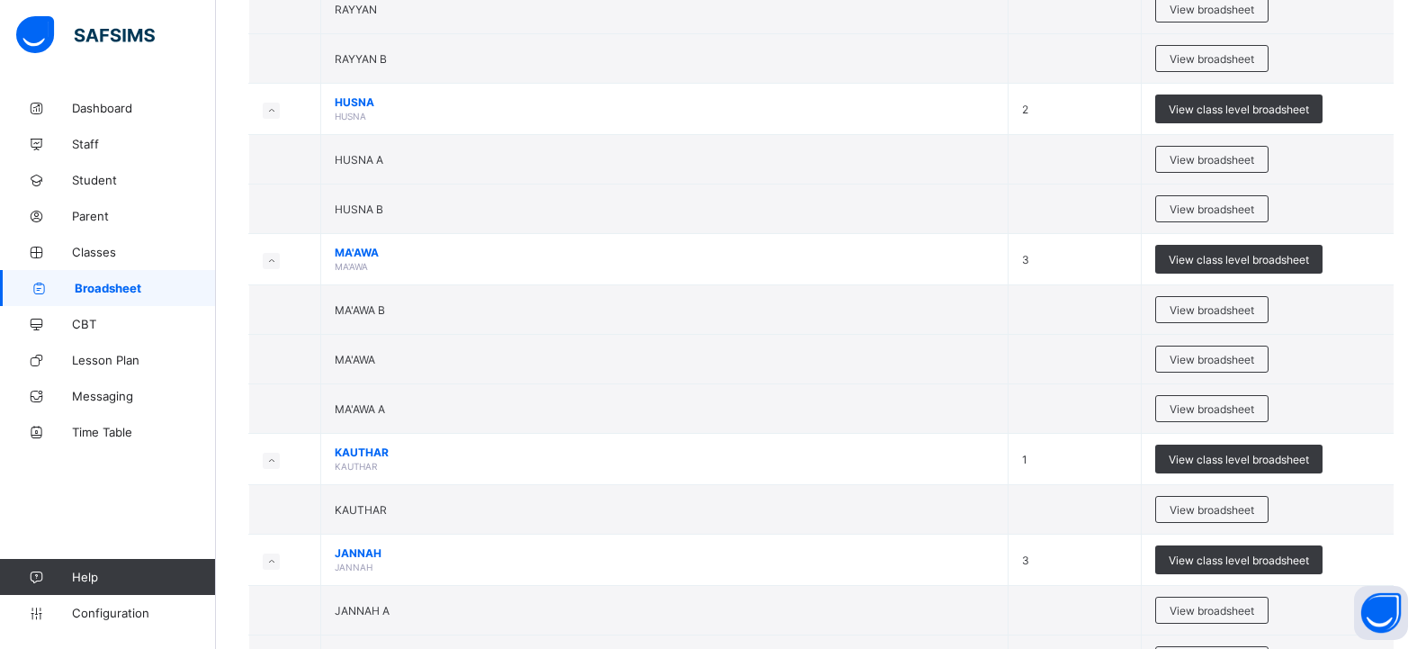
scroll to position [2160, 0]
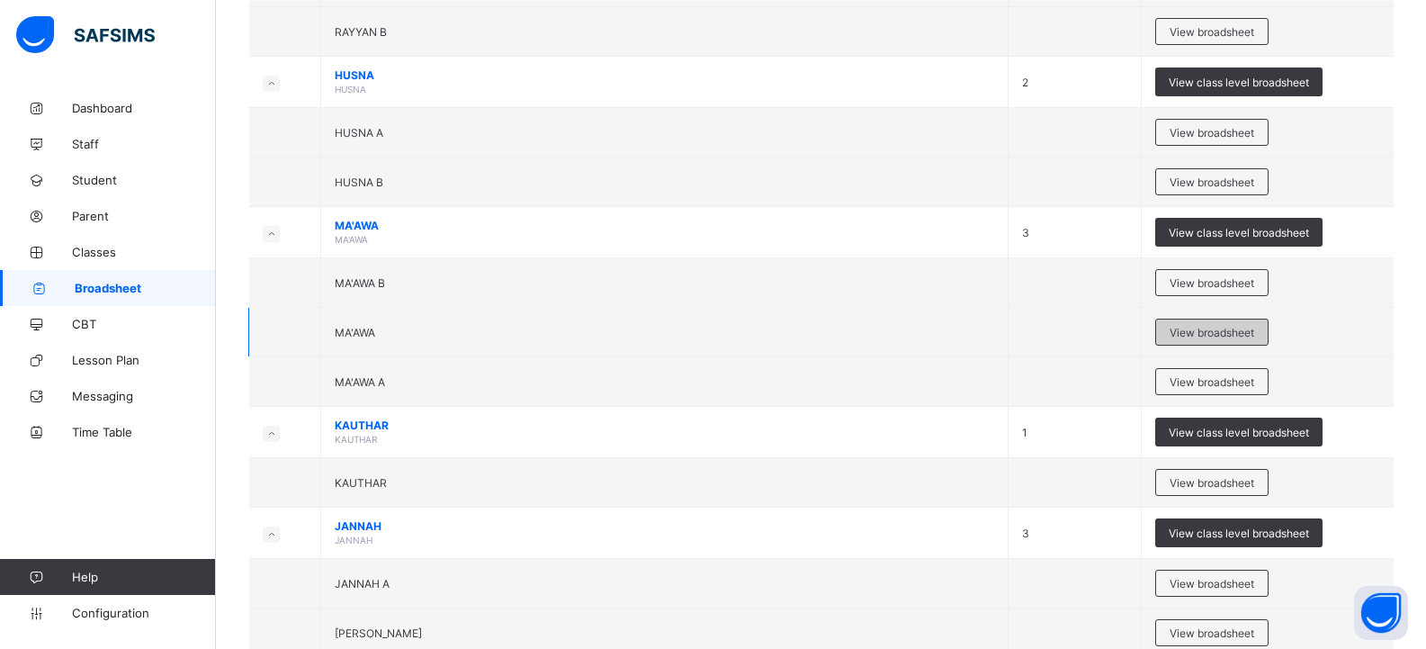
click at [1209, 329] on span "View broadsheet" at bounding box center [1212, 332] width 85 height 13
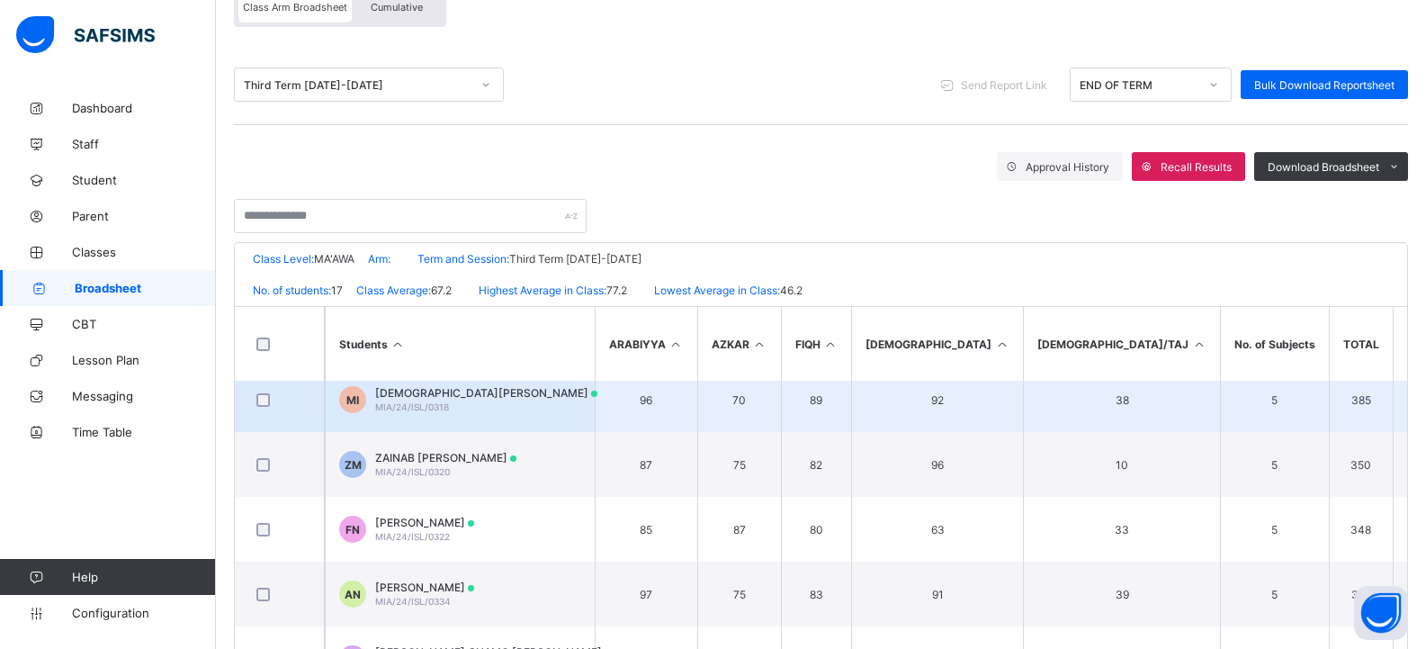
scroll to position [733, 0]
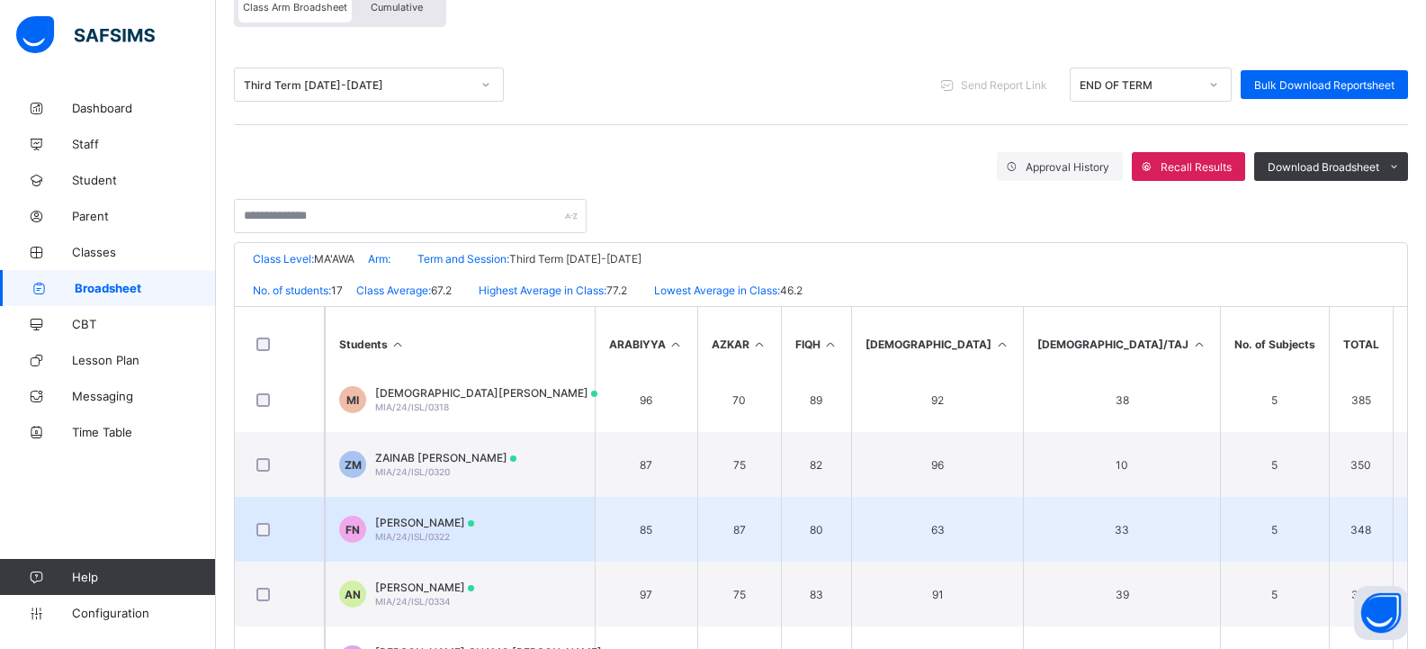
click at [549, 513] on td "FN FATIMA ISYAKU NURADEEN MIA/24/ISL/0322" at bounding box center [460, 529] width 270 height 65
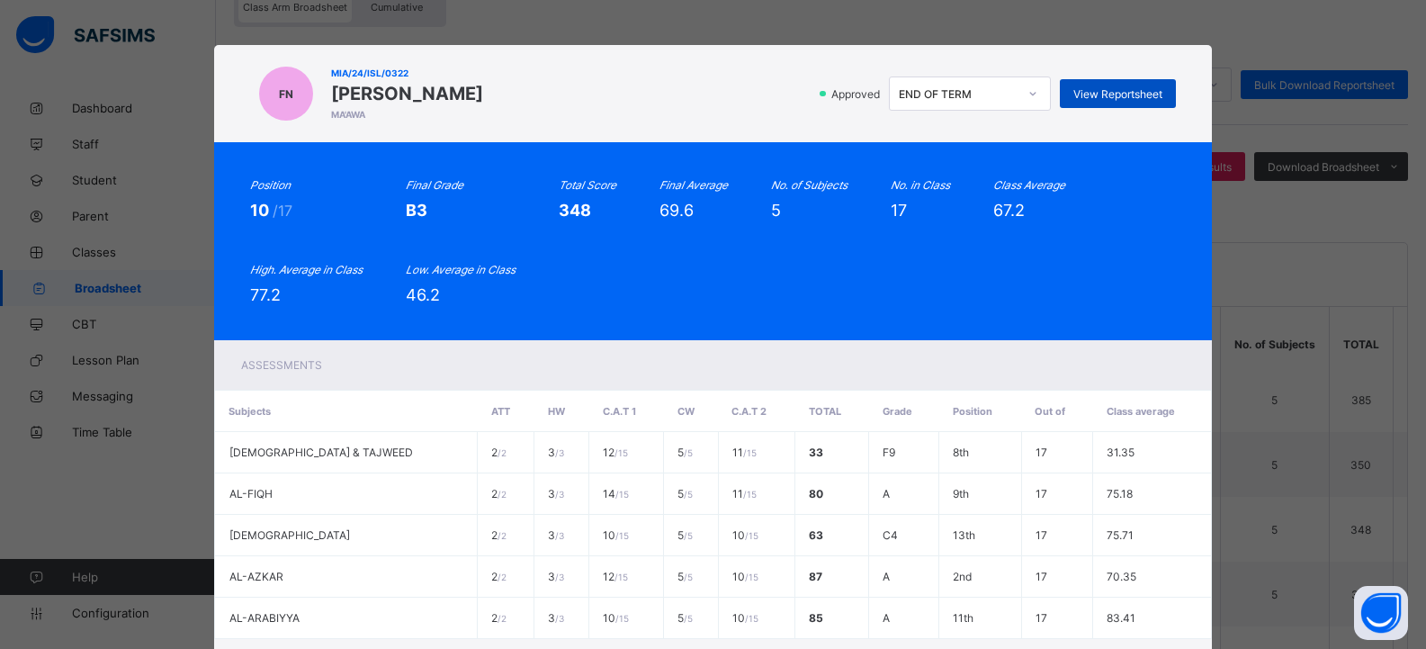
click at [1119, 91] on span "View Reportsheet" at bounding box center [1118, 93] width 89 height 13
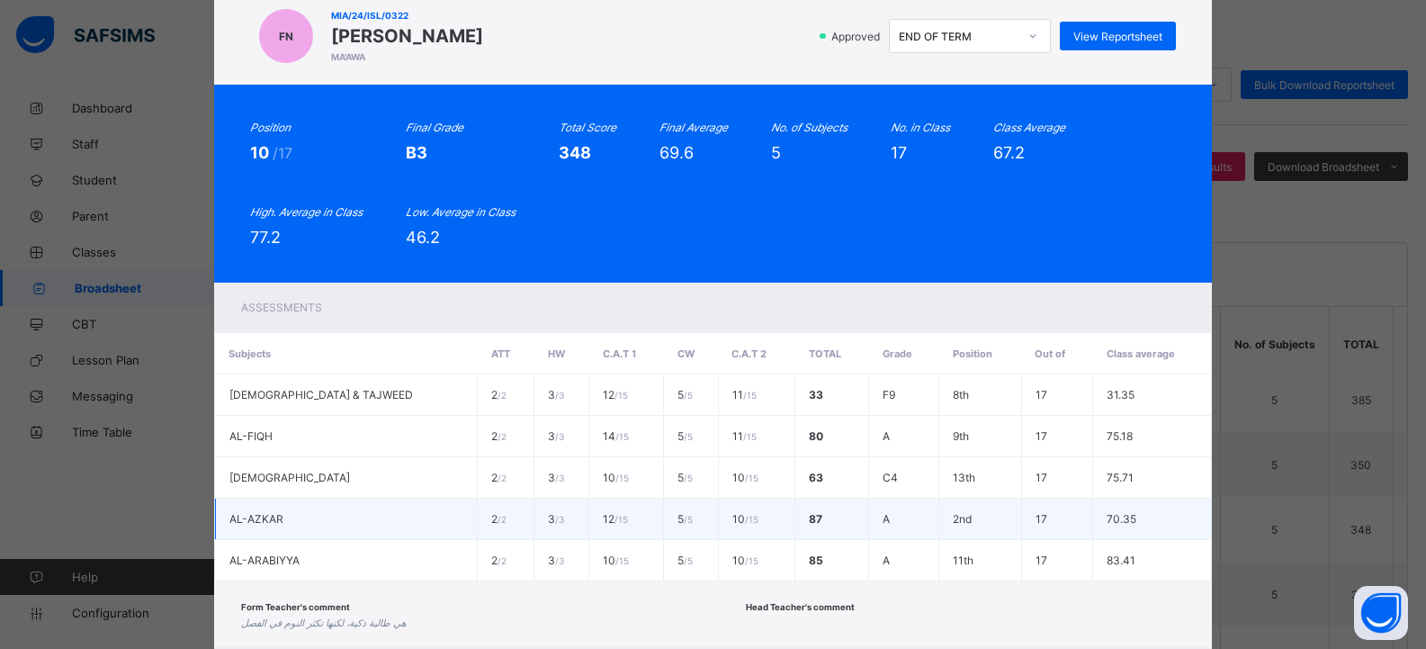
scroll to position [166, 0]
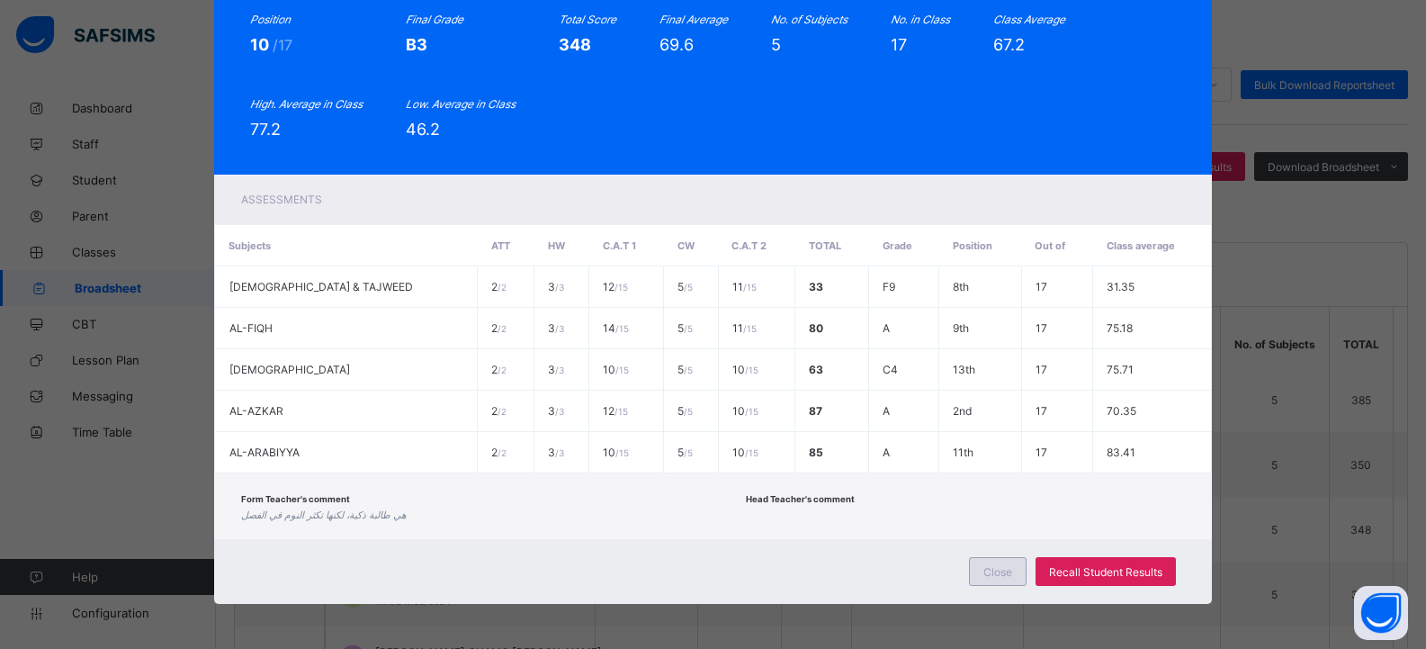
click at [995, 571] on span "Close" at bounding box center [998, 571] width 29 height 13
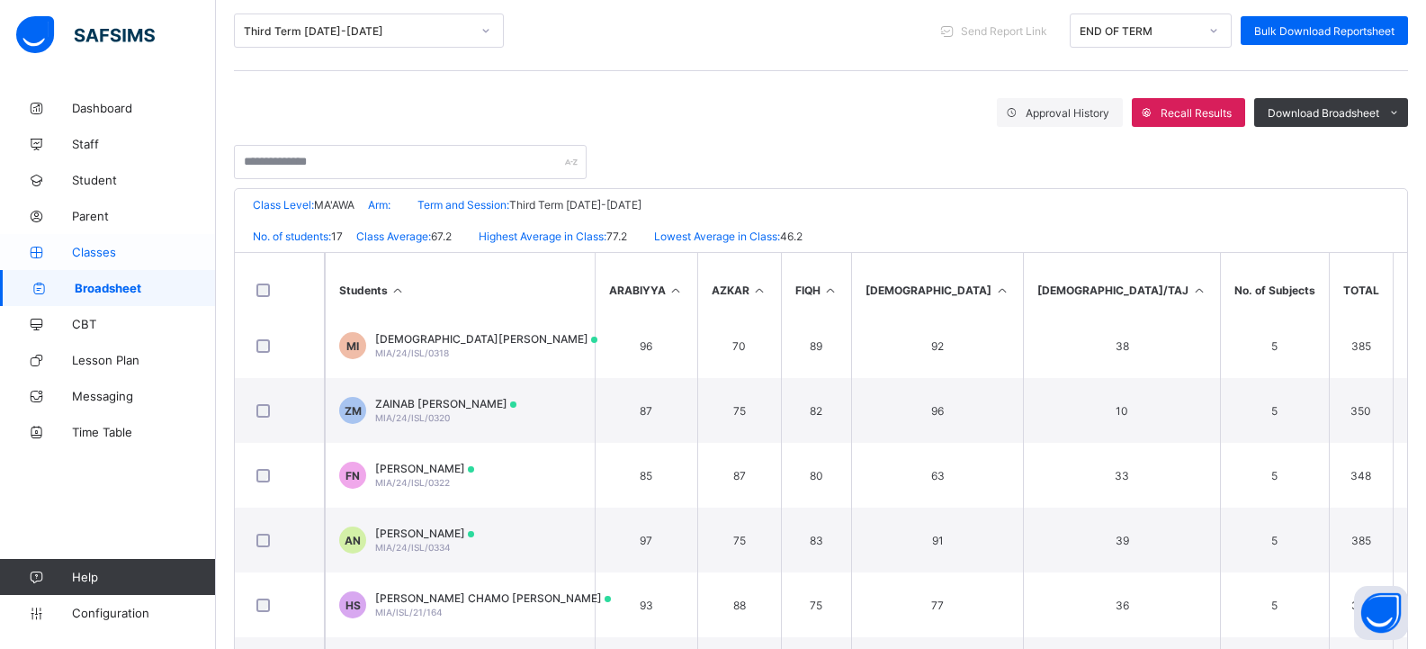
scroll to position [324, 0]
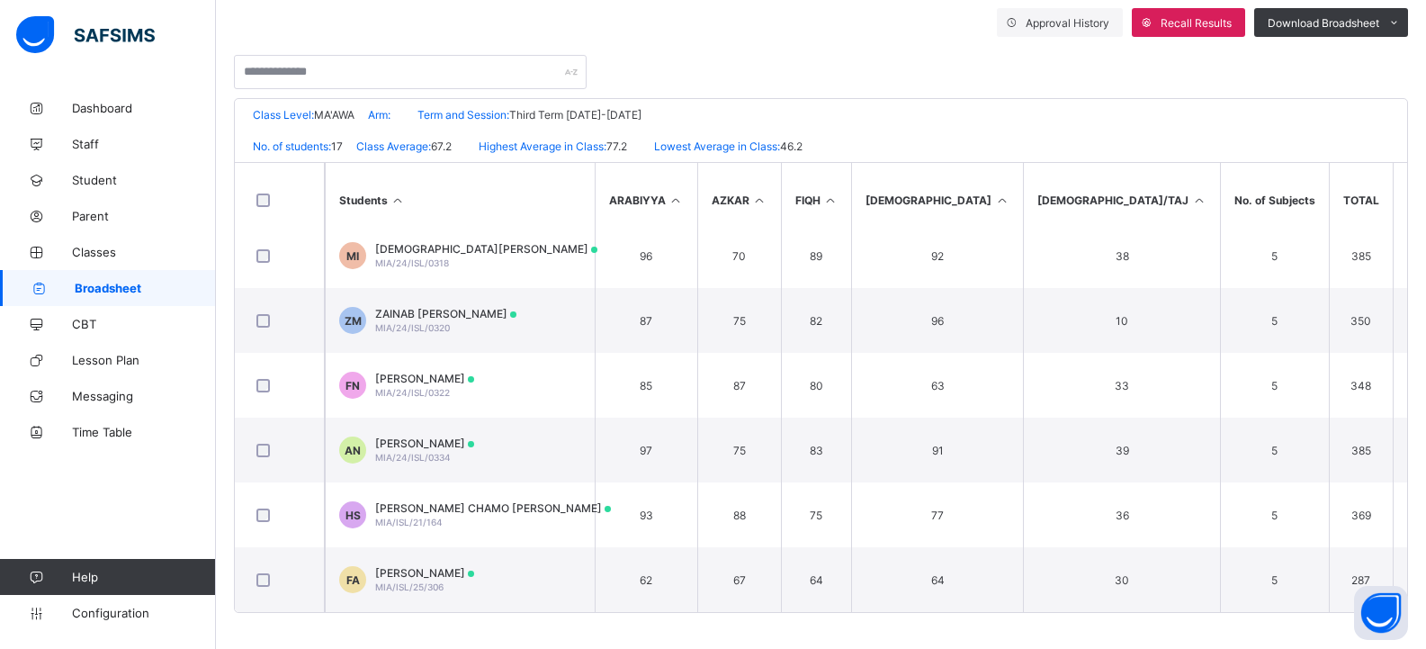
click at [175, 283] on span "Broadsheet" at bounding box center [145, 288] width 141 height 14
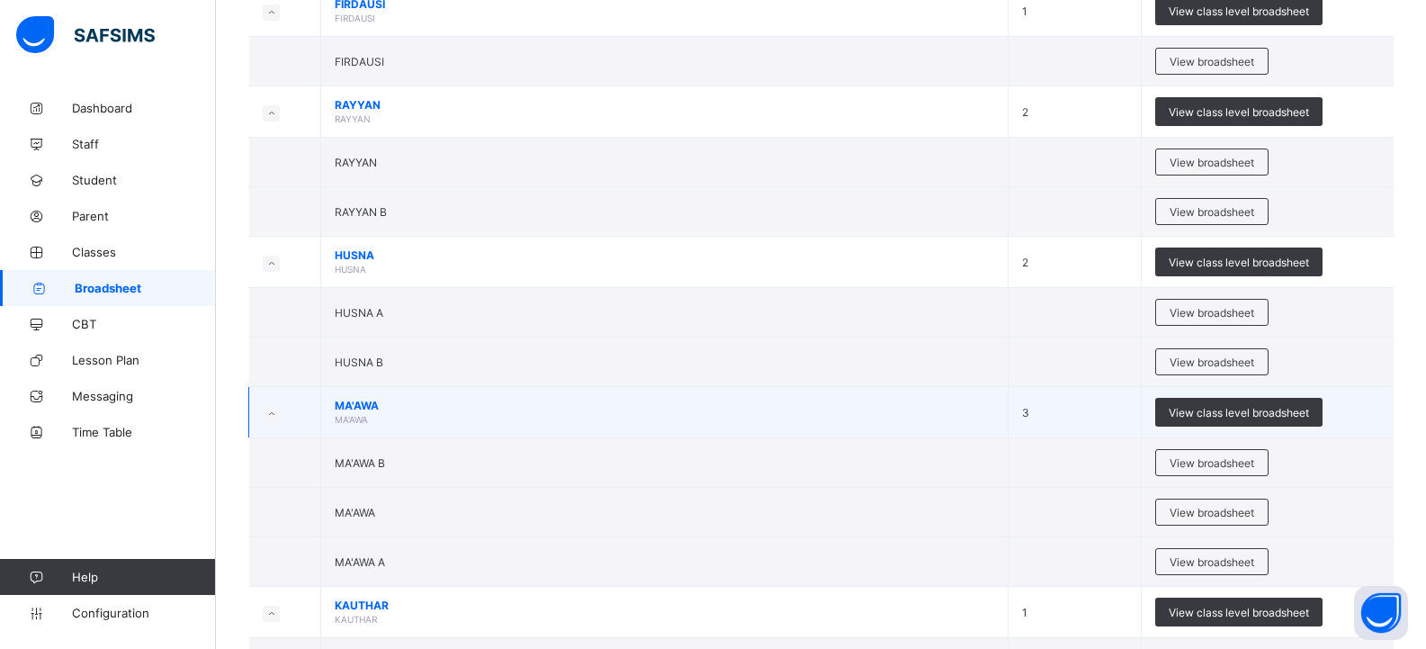
scroll to position [2070, 0]
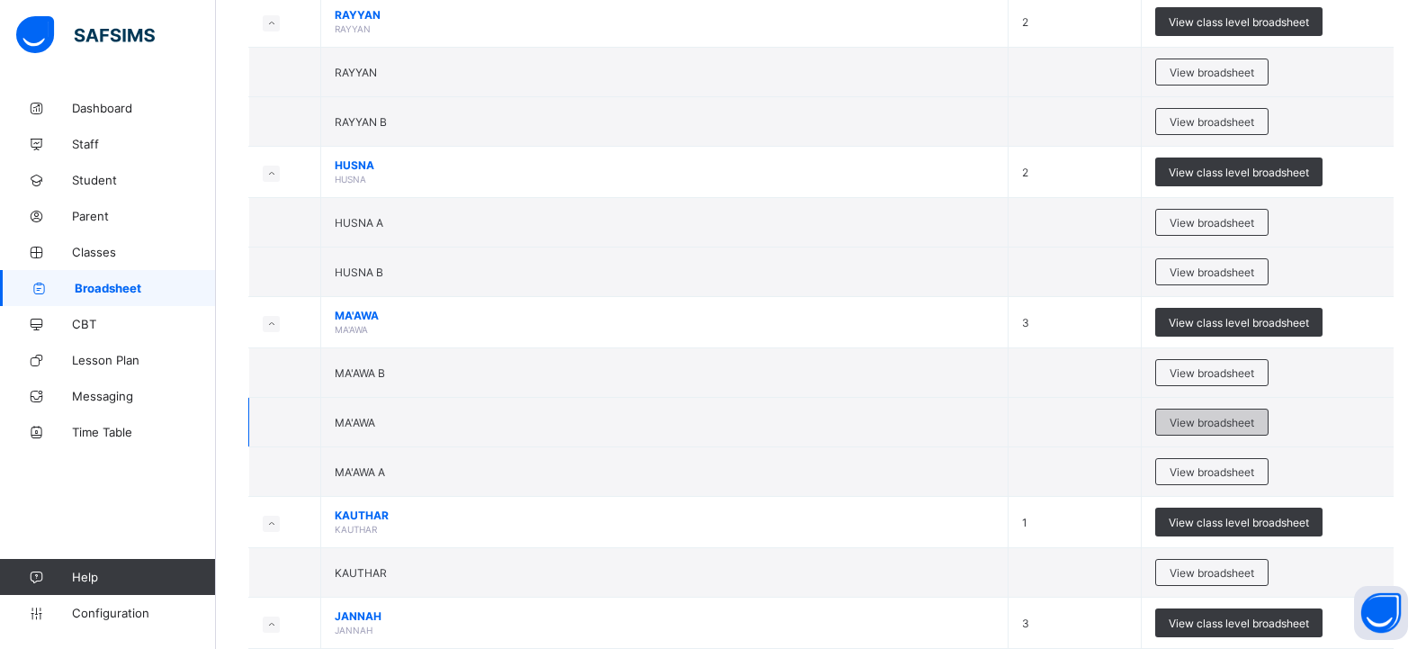
click at [1202, 421] on span "View broadsheet" at bounding box center [1212, 422] width 85 height 13
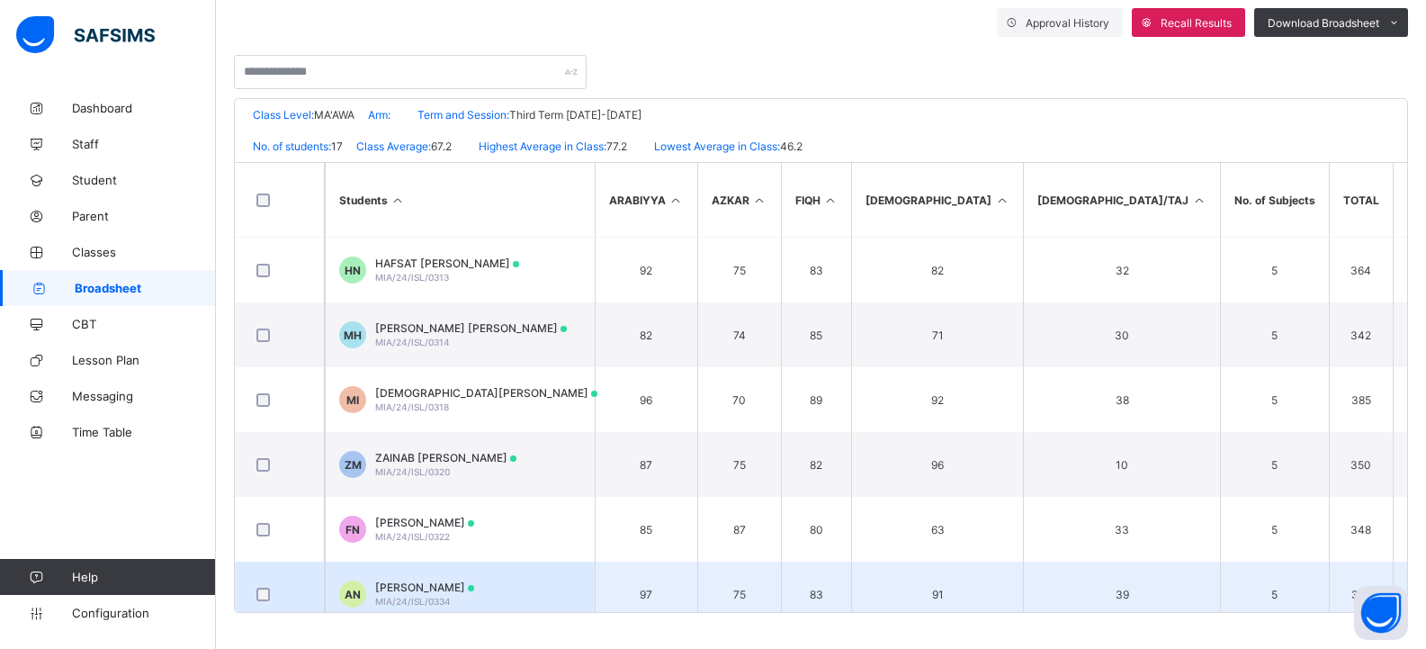
scroll to position [540, 0]
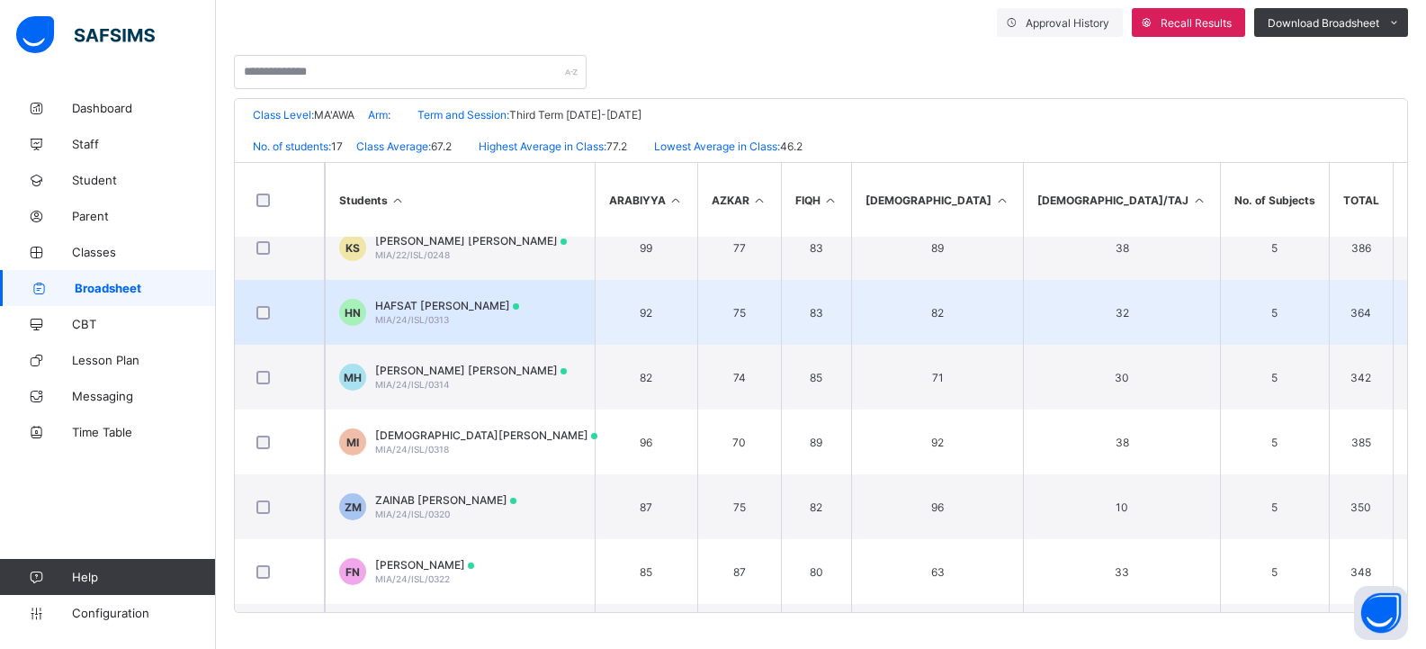
click at [572, 313] on td "HN HAFSAT ISYAKU NURUDDEEN MIA/24/ISL/0313" at bounding box center [460, 312] width 270 height 65
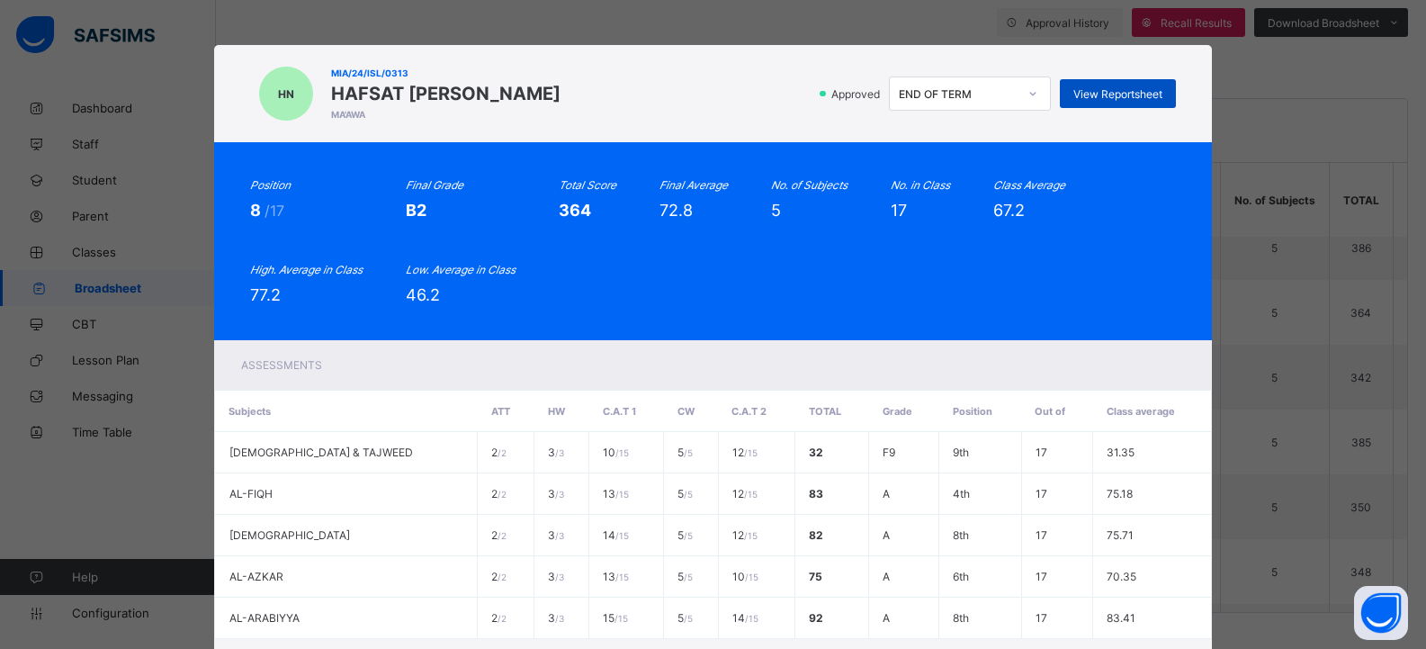
click at [1112, 82] on div "View Reportsheet" at bounding box center [1118, 93] width 116 height 29
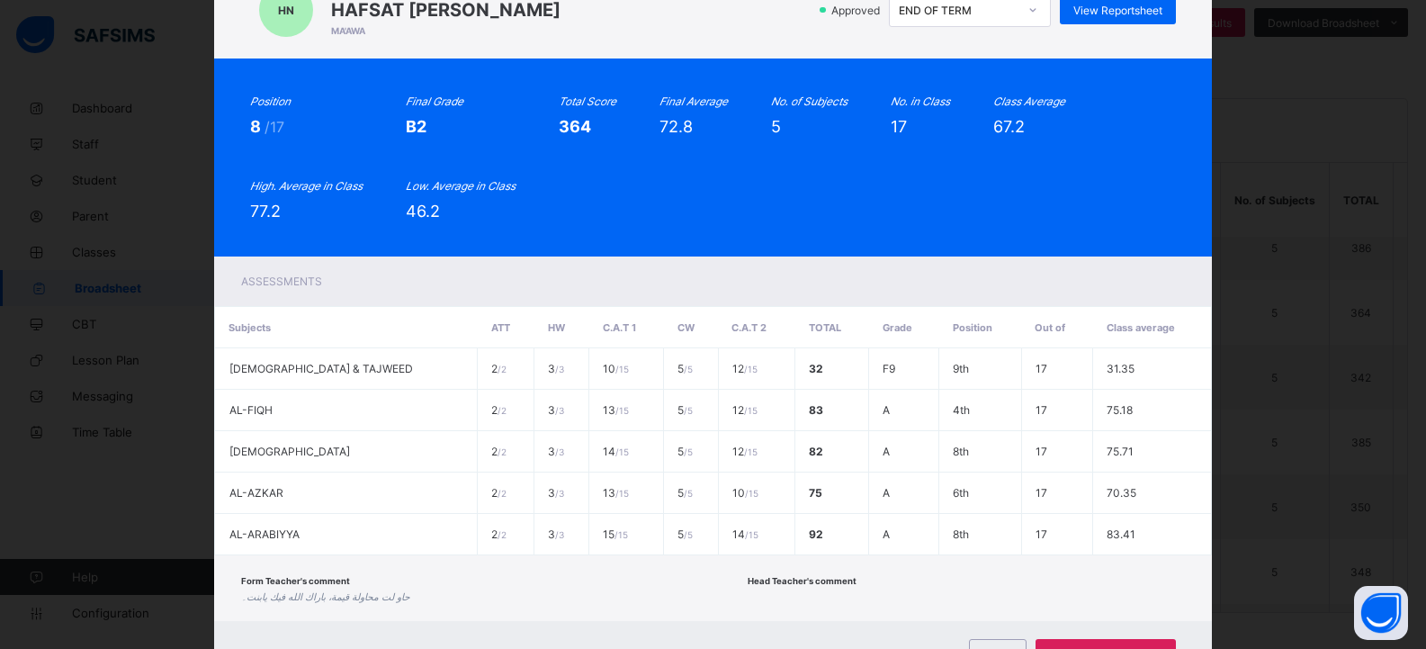
scroll to position [166, 0]
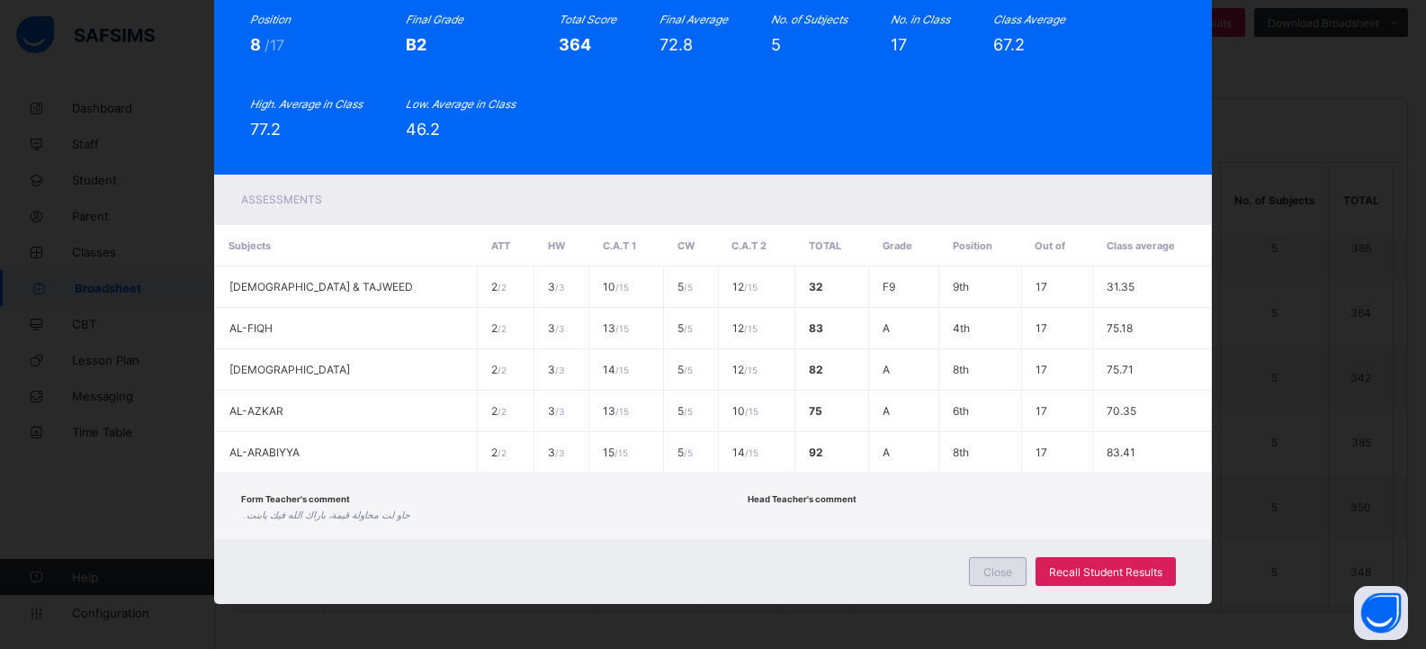
click at [1017, 571] on div "Close" at bounding box center [998, 571] width 58 height 29
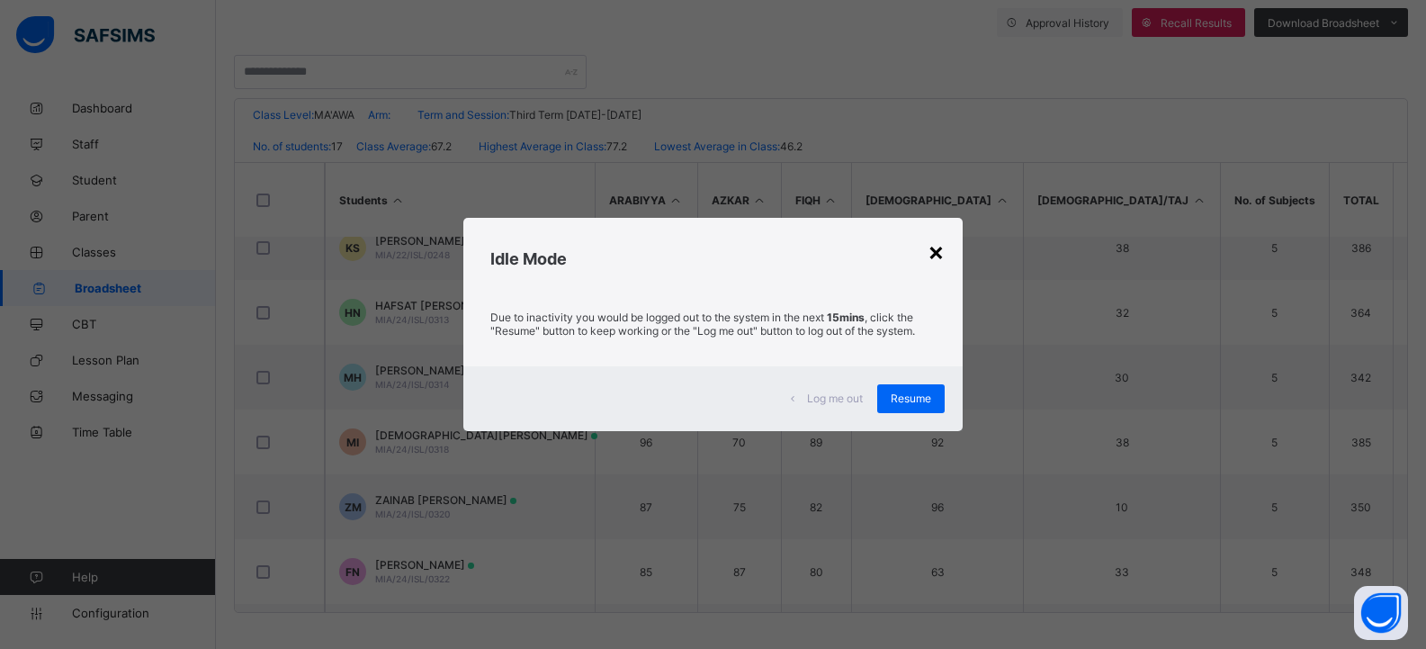
click at [942, 251] on div "×" at bounding box center [936, 251] width 17 height 31
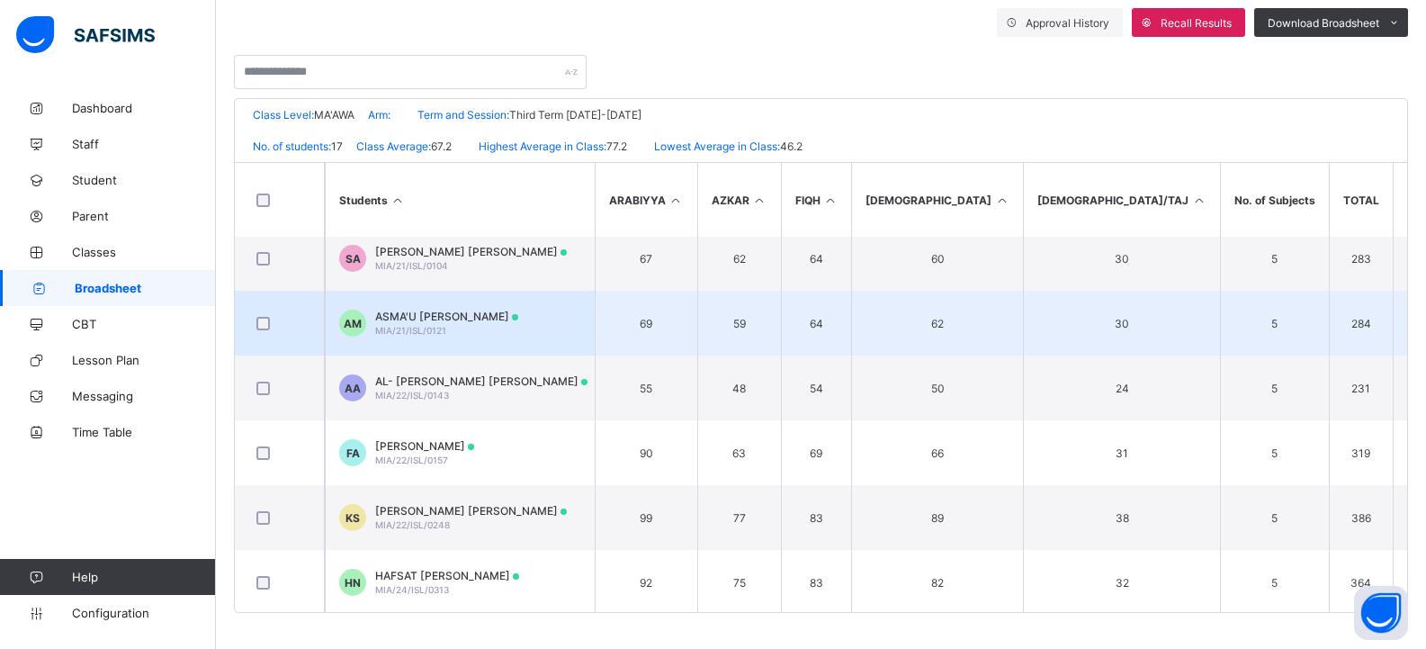
scroll to position [0, 0]
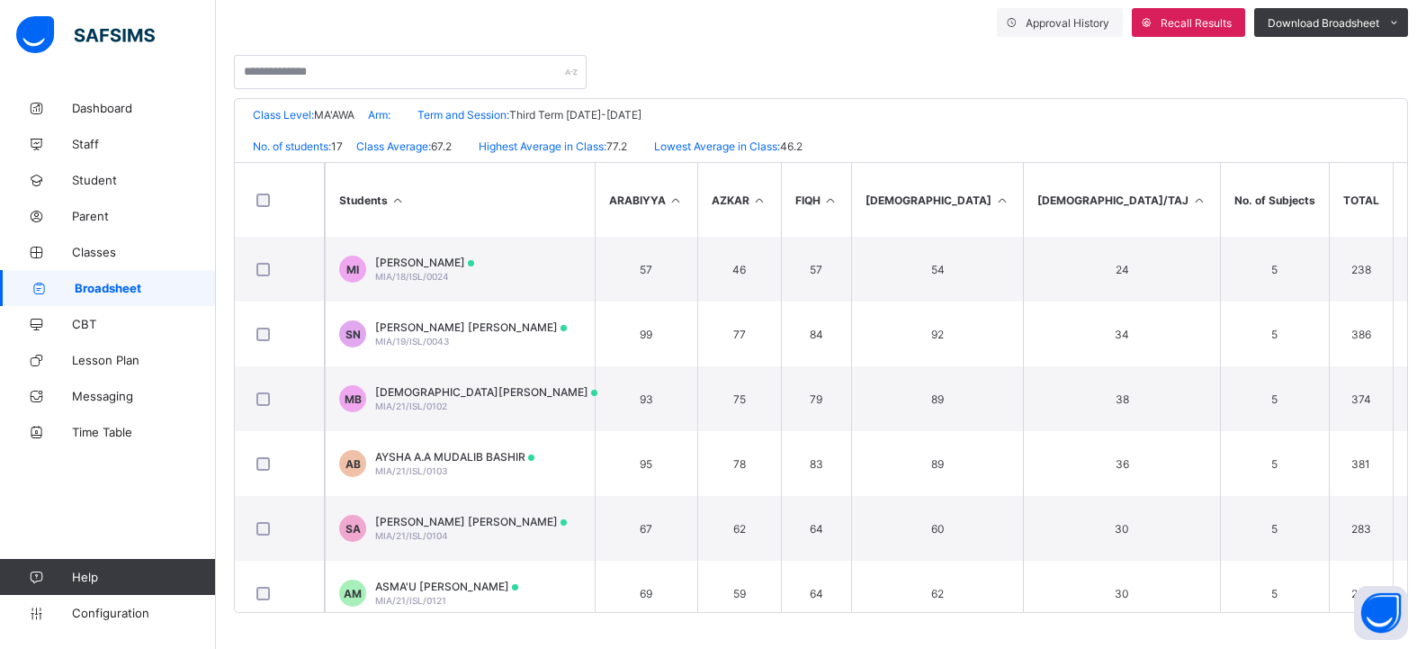
click at [148, 285] on span "Broadsheet" at bounding box center [145, 288] width 141 height 14
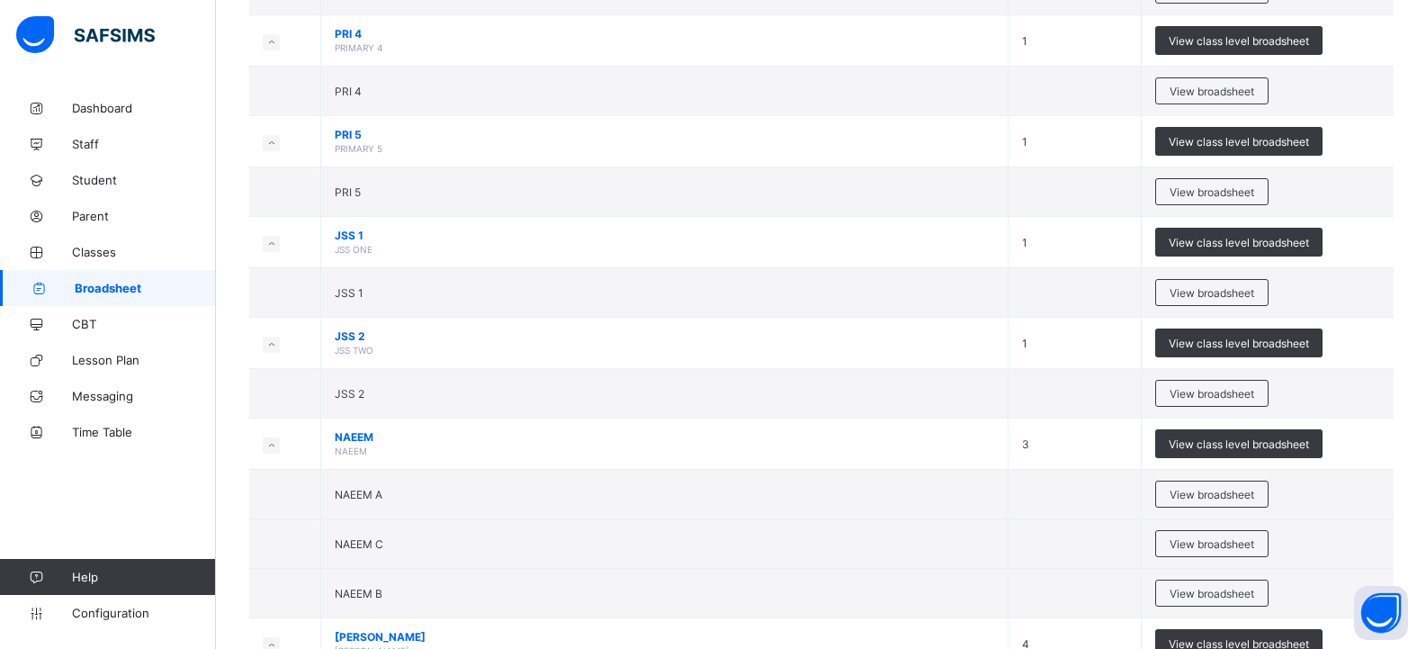
scroll to position [1014, 0]
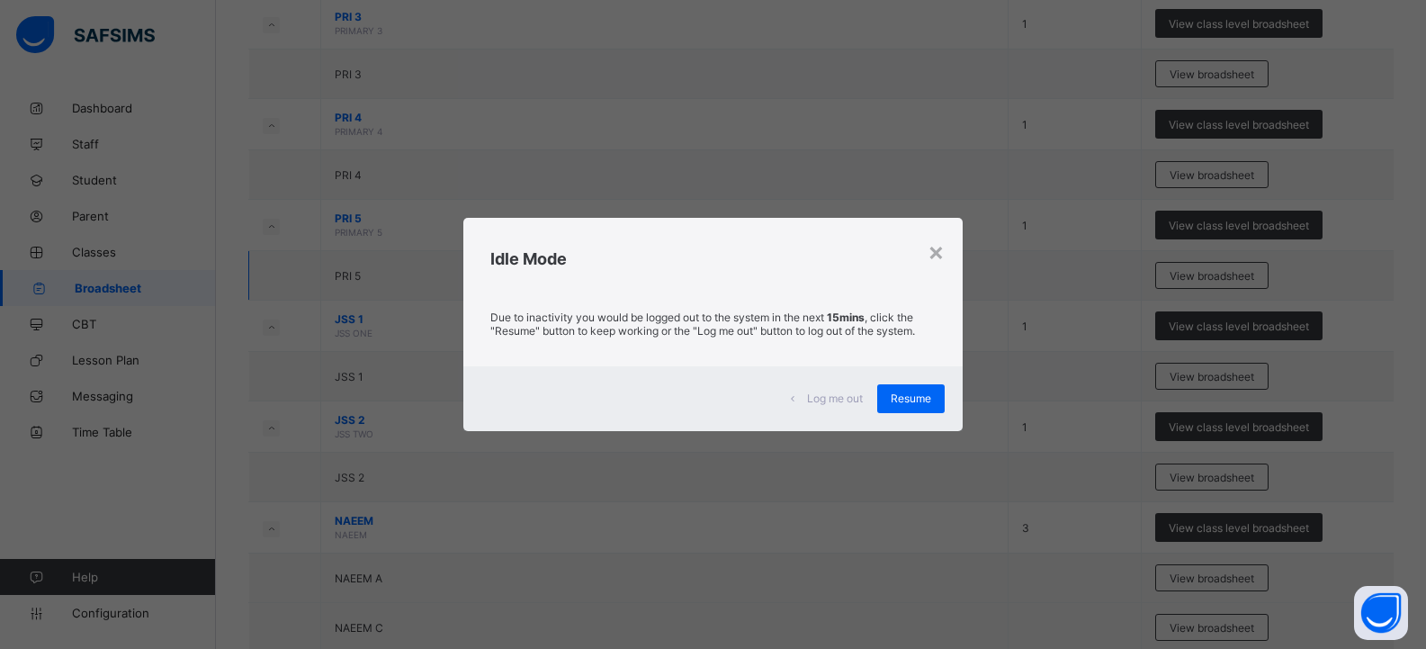
click at [935, 256] on div "×" at bounding box center [936, 251] width 17 height 31
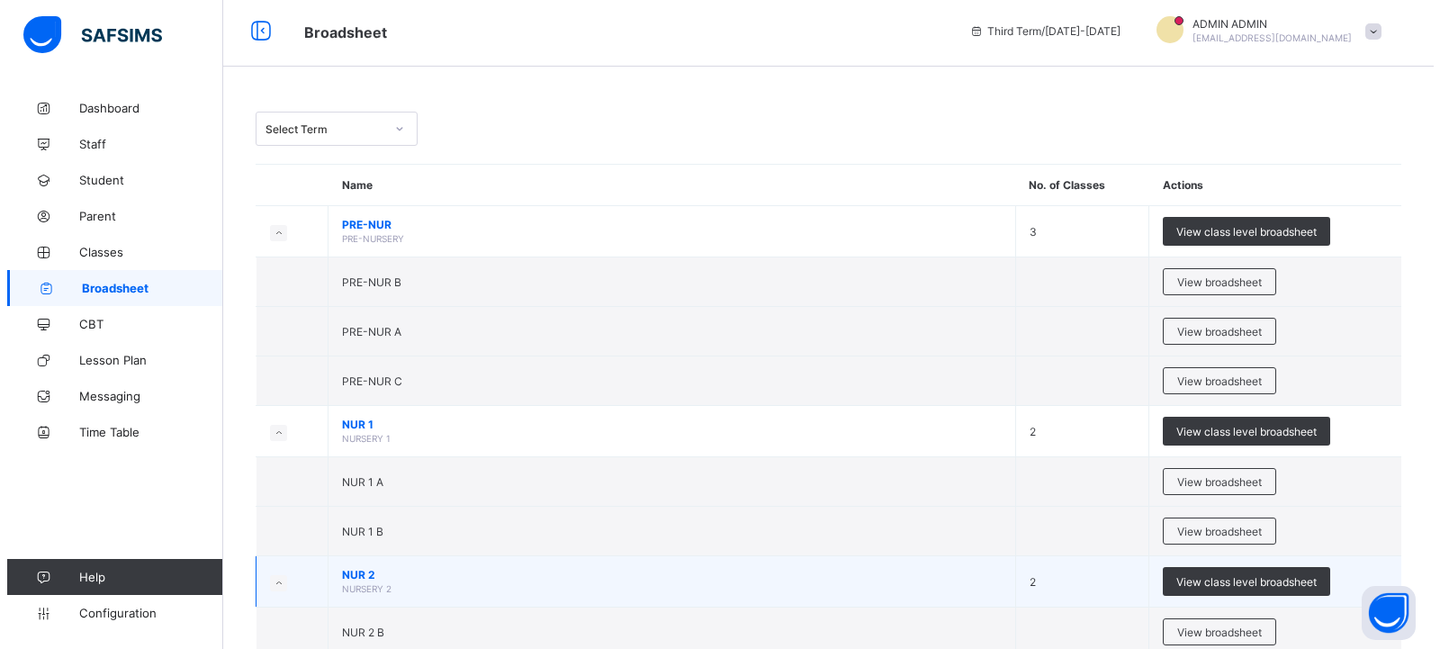
scroll to position [0, 0]
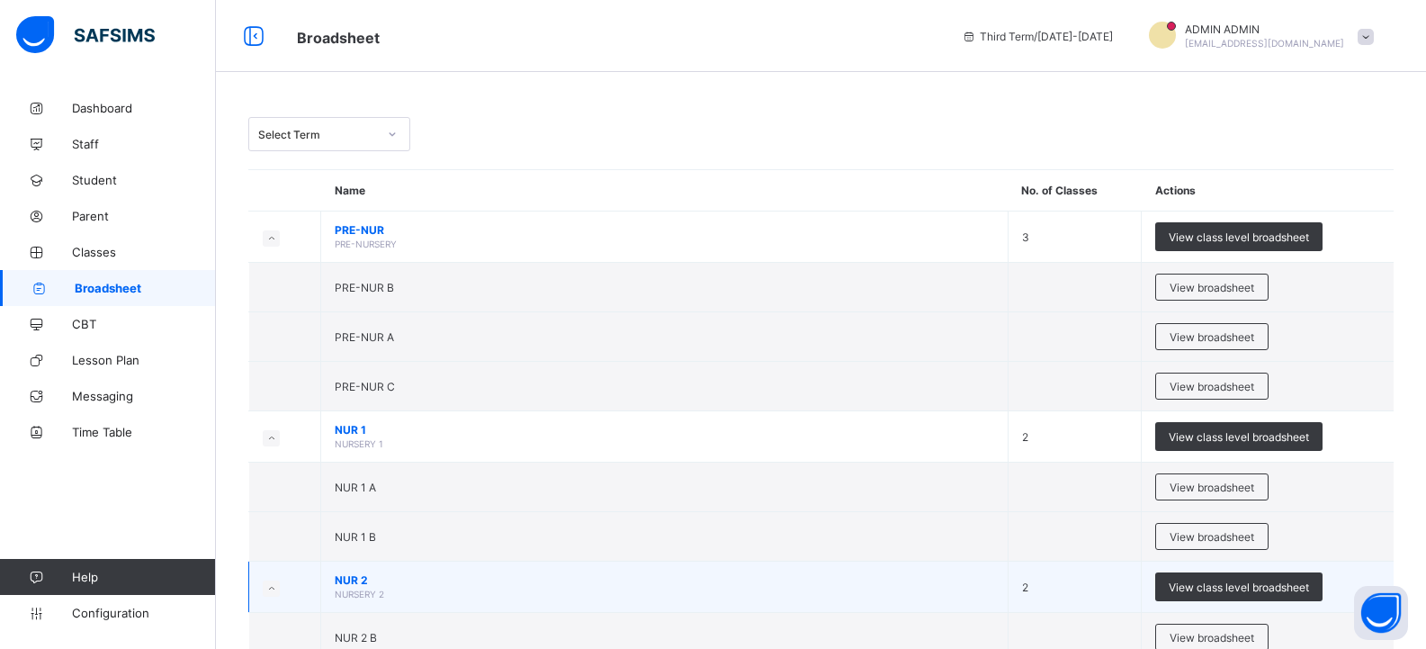
click at [1137, 575] on td "2" at bounding box center [1075, 587] width 134 height 51
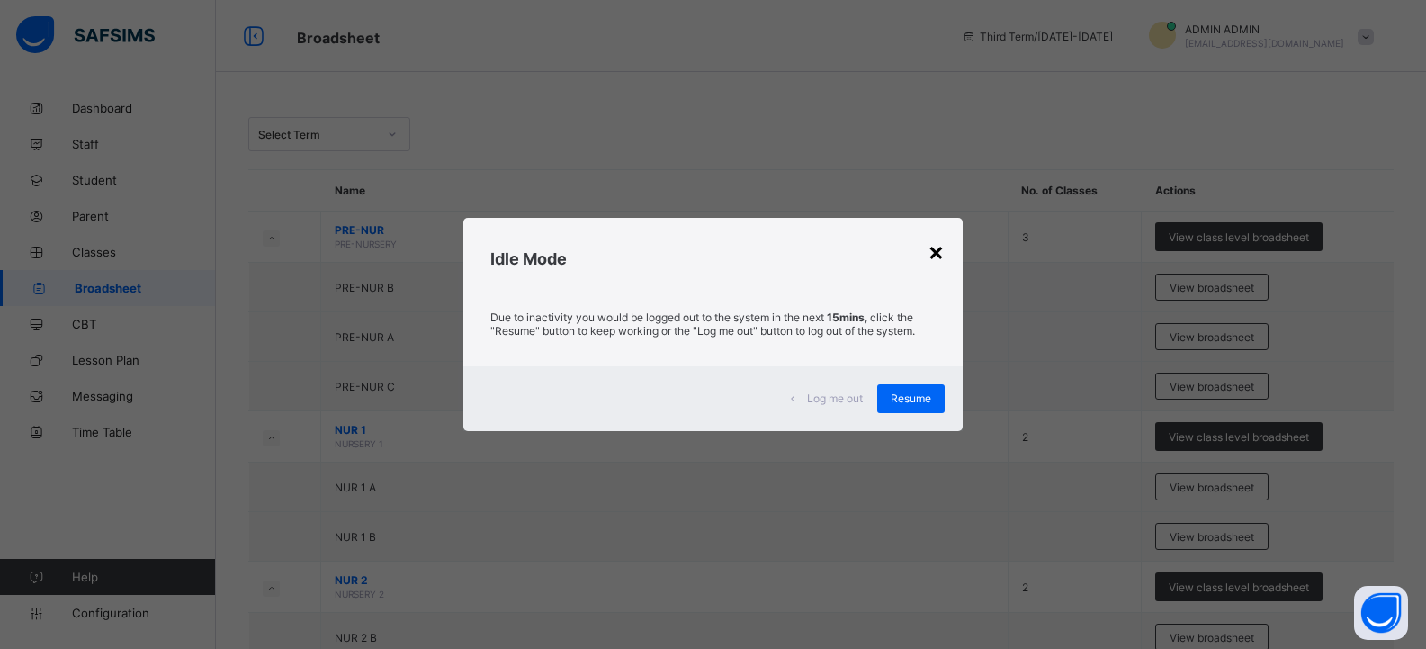
click at [935, 252] on div "×" at bounding box center [936, 251] width 17 height 31
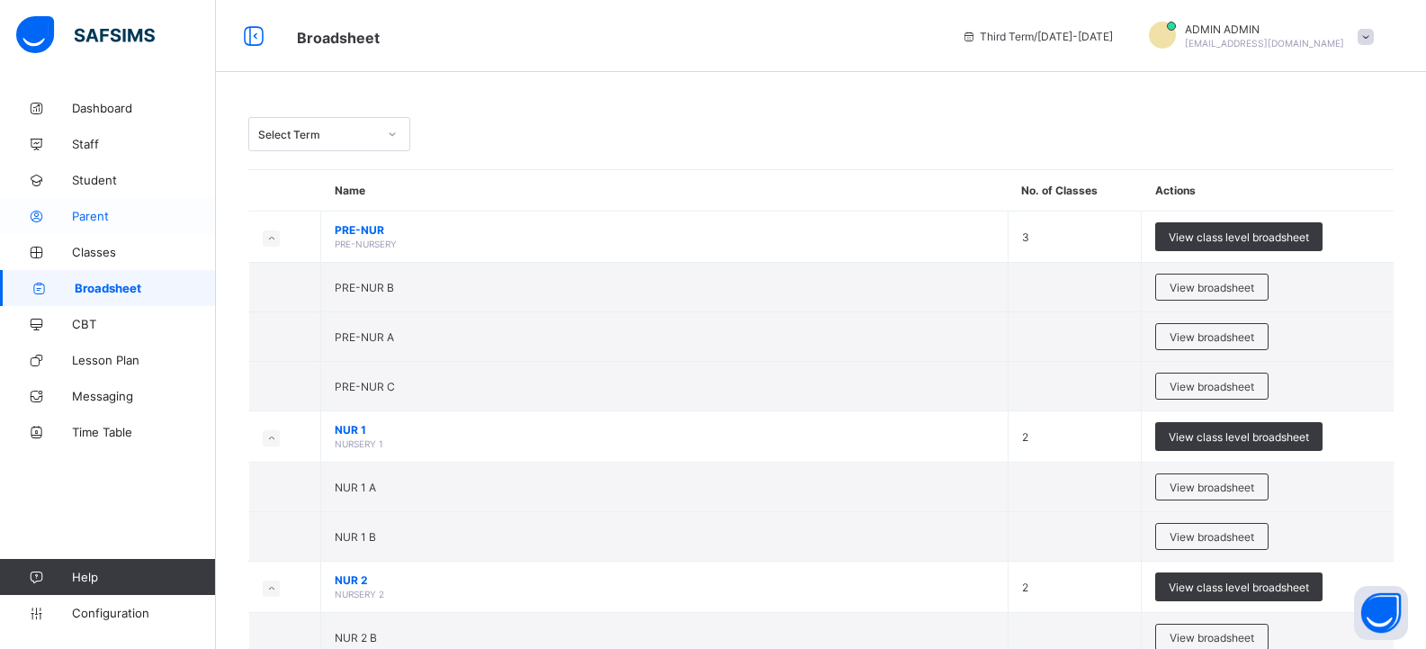
click at [138, 206] on link "Parent" at bounding box center [108, 216] width 216 height 36
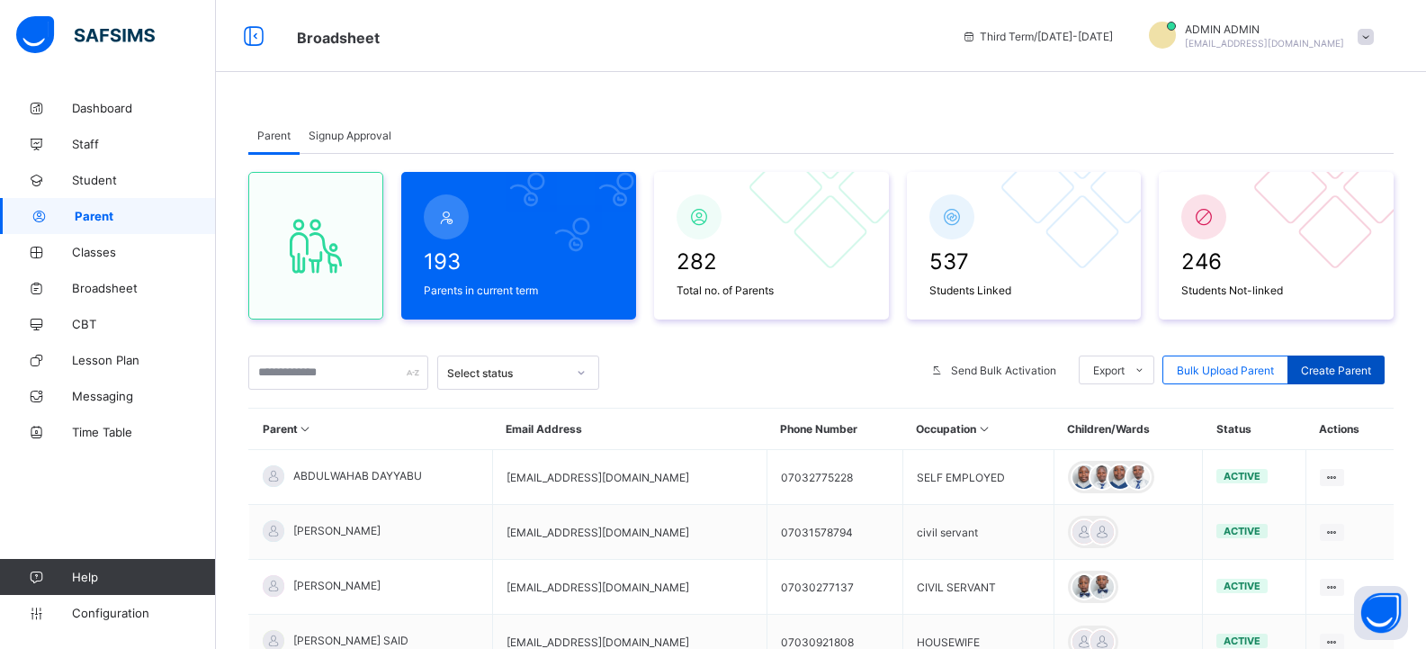
click at [1356, 368] on span "Create Parent" at bounding box center [1336, 370] width 70 height 13
select select "**"
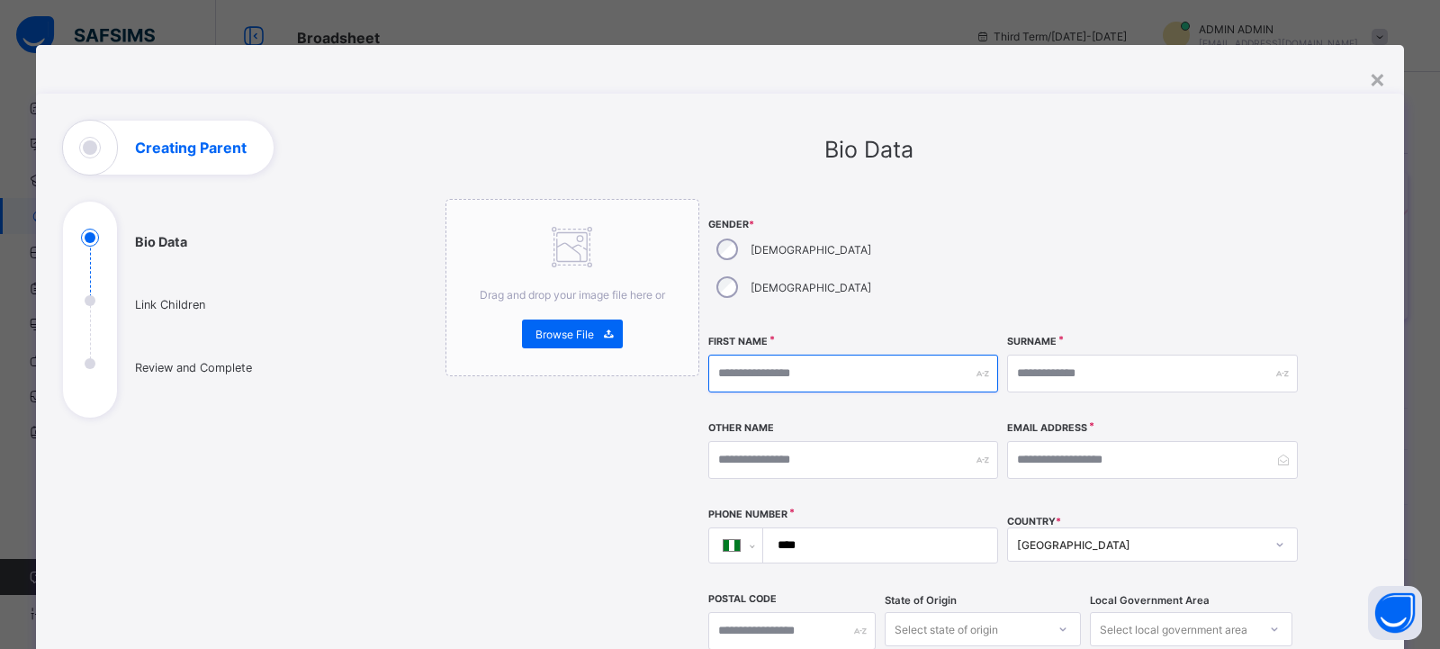
click at [735, 355] on input "text" at bounding box center [853, 374] width 290 height 38
type input "*******"
click at [1025, 355] on input "text" at bounding box center [1152, 374] width 290 height 38
type input "*****"
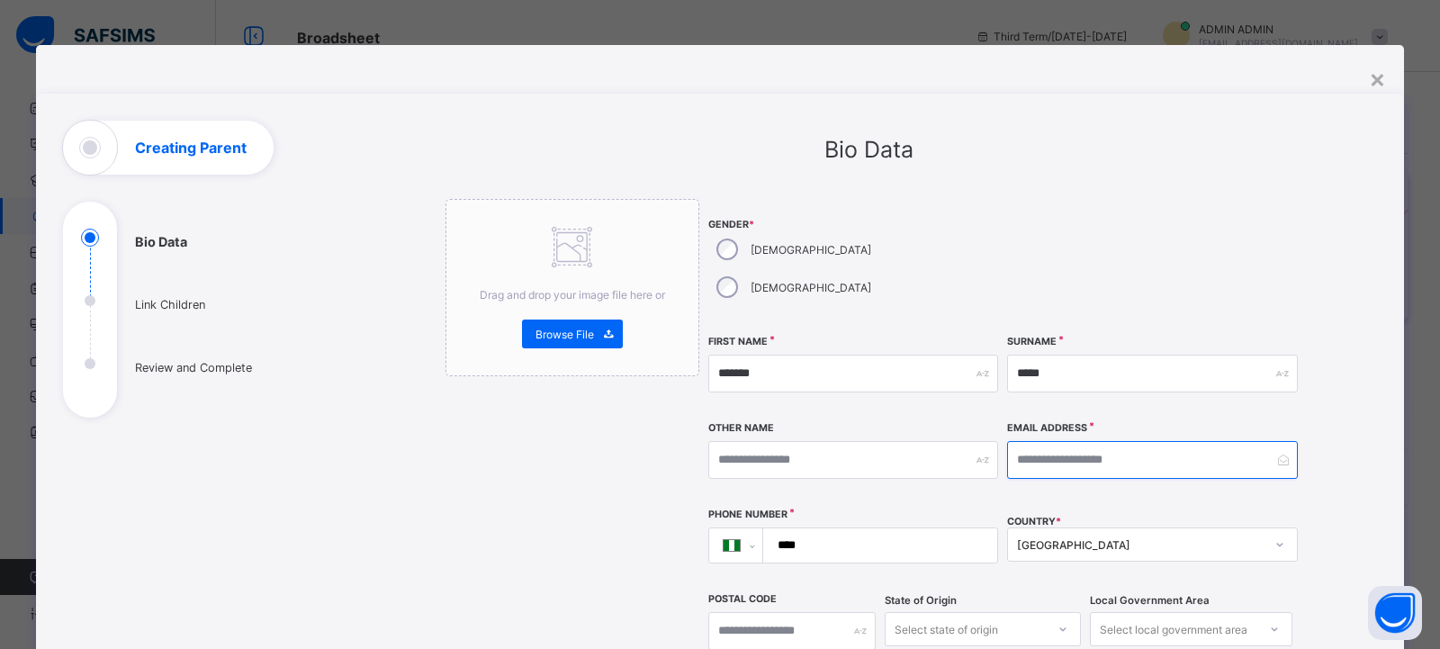
click at [1059, 441] on input "email" at bounding box center [1152, 460] width 290 height 38
type input "**********"
click at [804, 528] on input "****" at bounding box center [877, 545] width 220 height 34
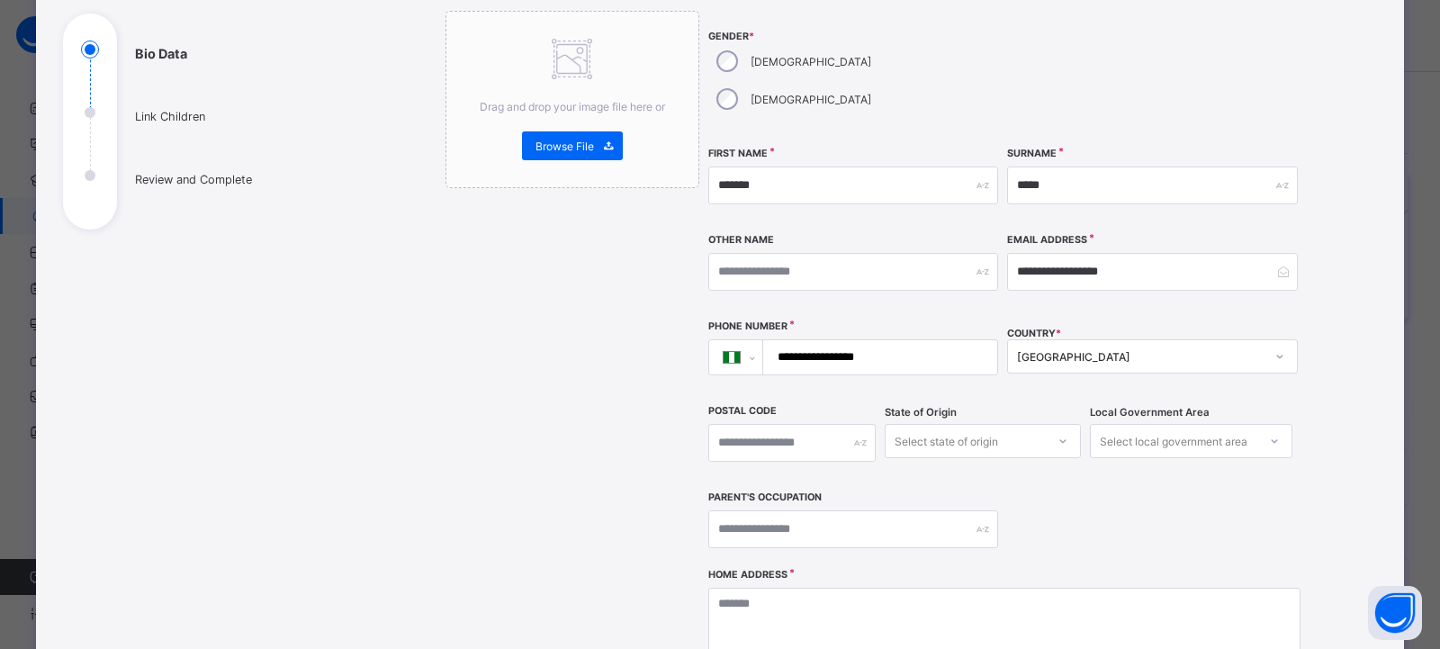
scroll to position [270, 0]
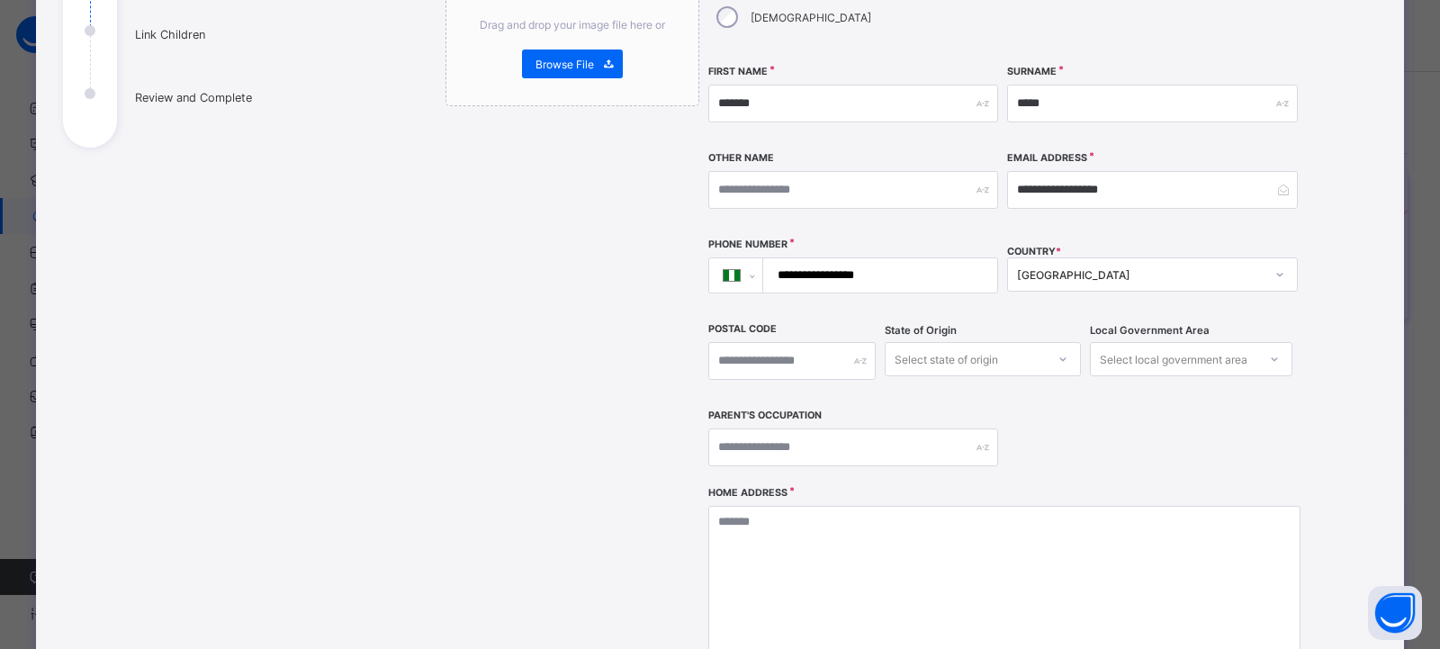
type input "**********"
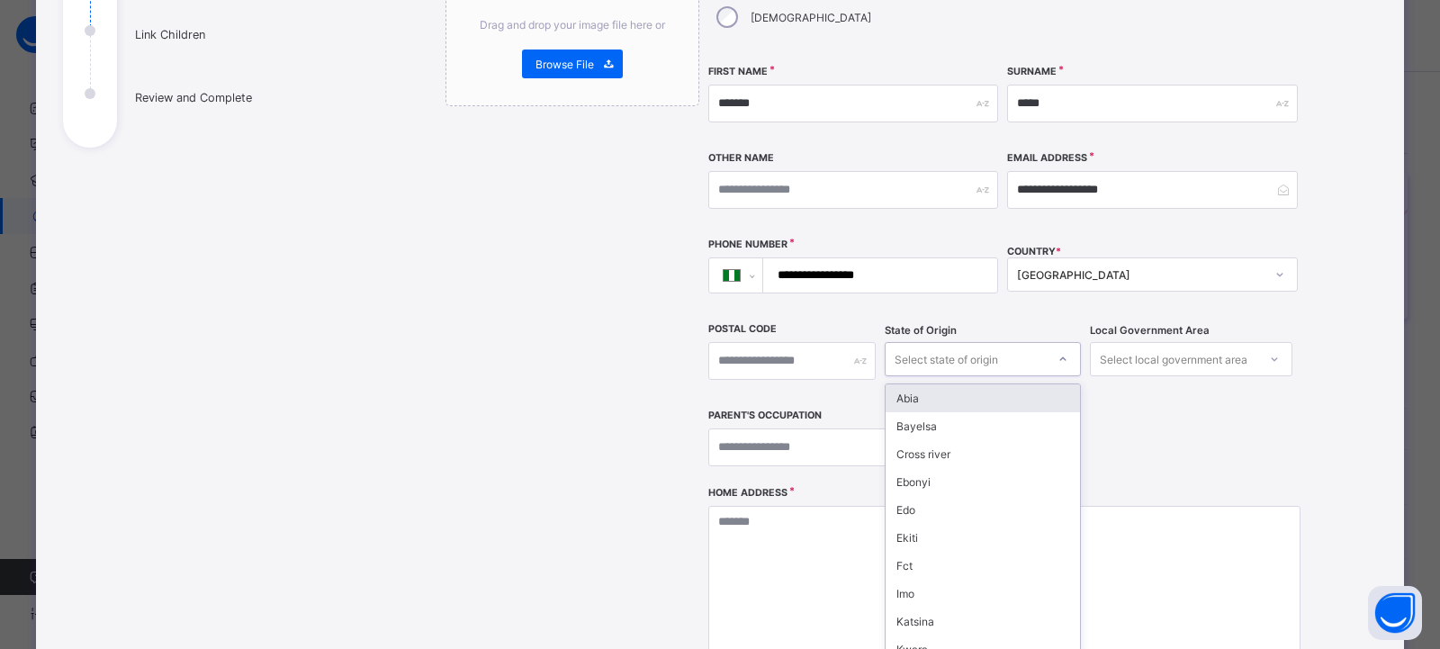
click at [924, 342] on div "Select state of origin" at bounding box center [945, 359] width 103 height 34
type input "***"
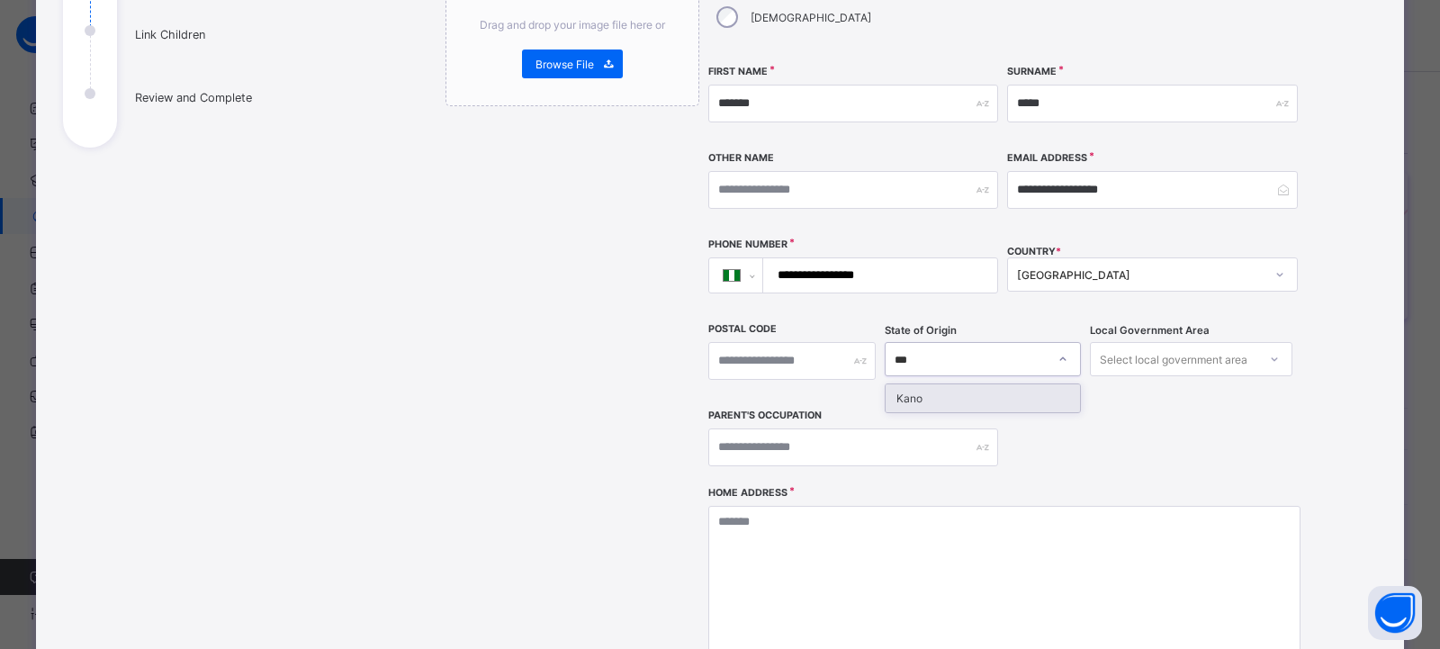
click at [920, 384] on div "Kano" at bounding box center [982, 398] width 194 height 28
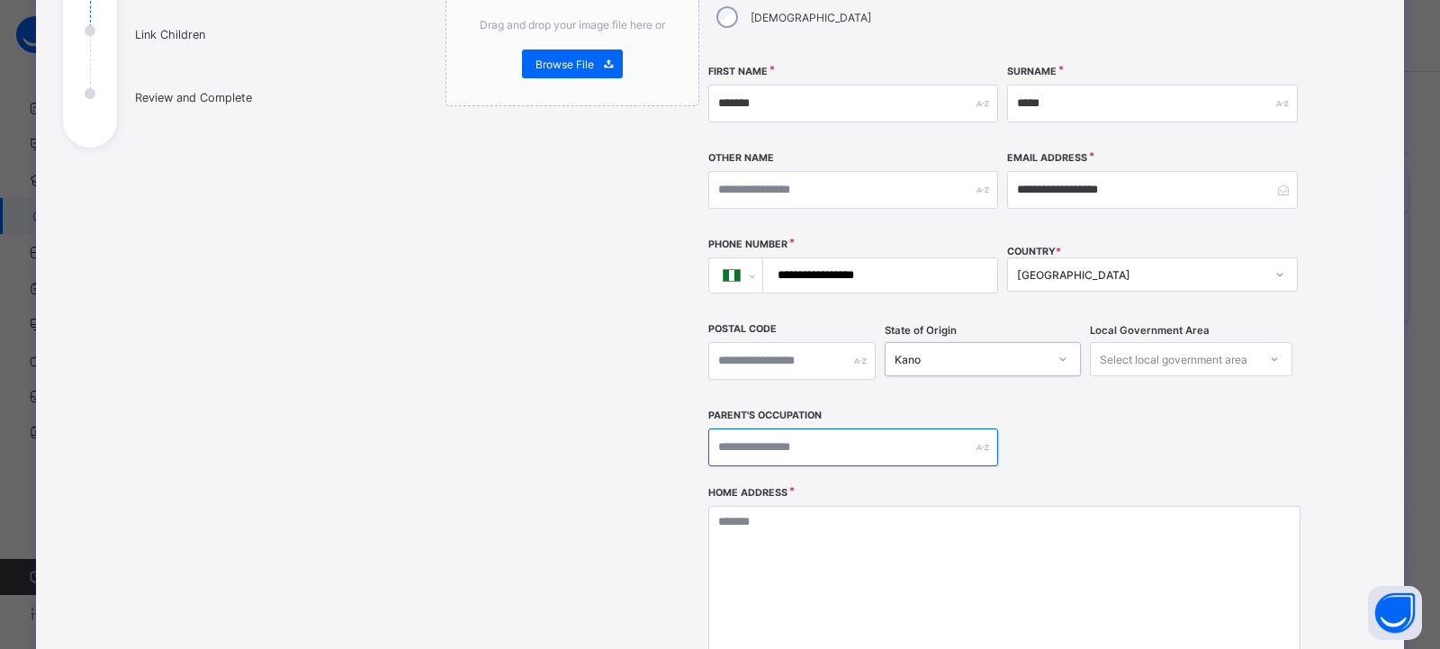
click at [745, 428] on input "text" at bounding box center [853, 447] width 290 height 38
type input "**********"
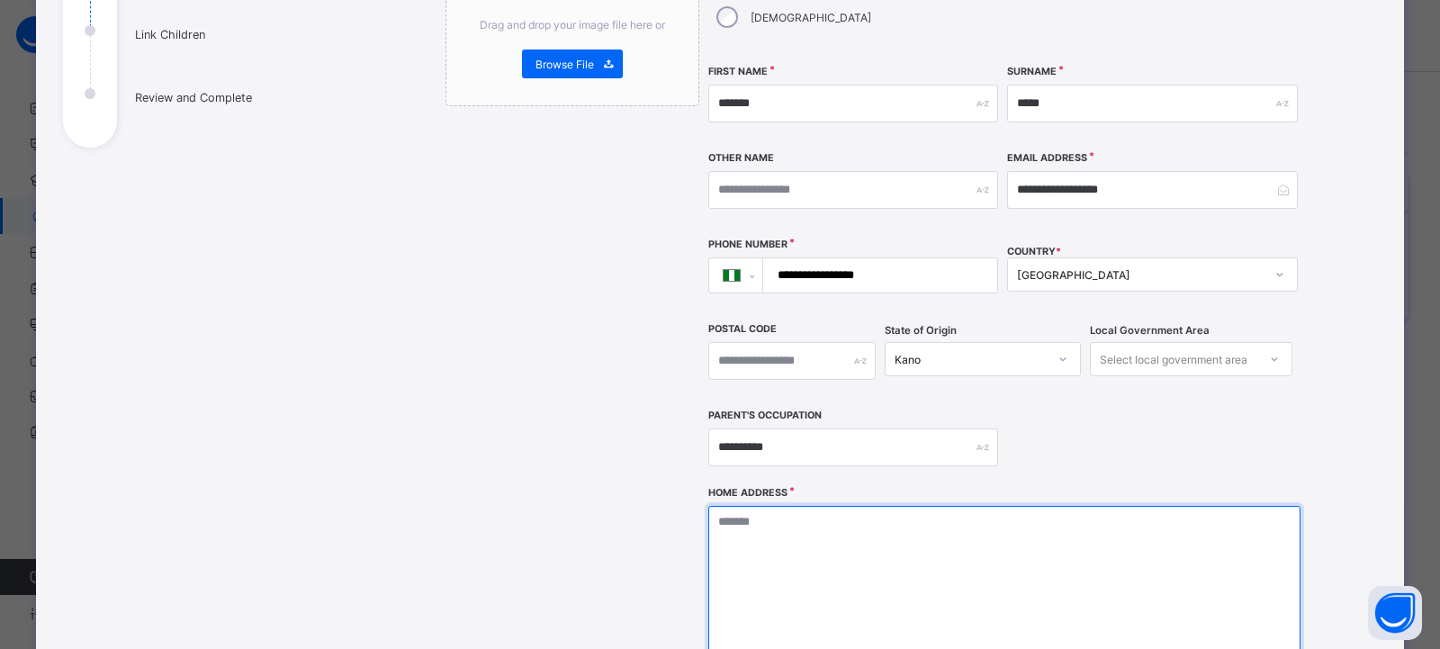
click at [775, 511] on textarea at bounding box center [1004, 596] width 592 height 180
type textarea "**********"
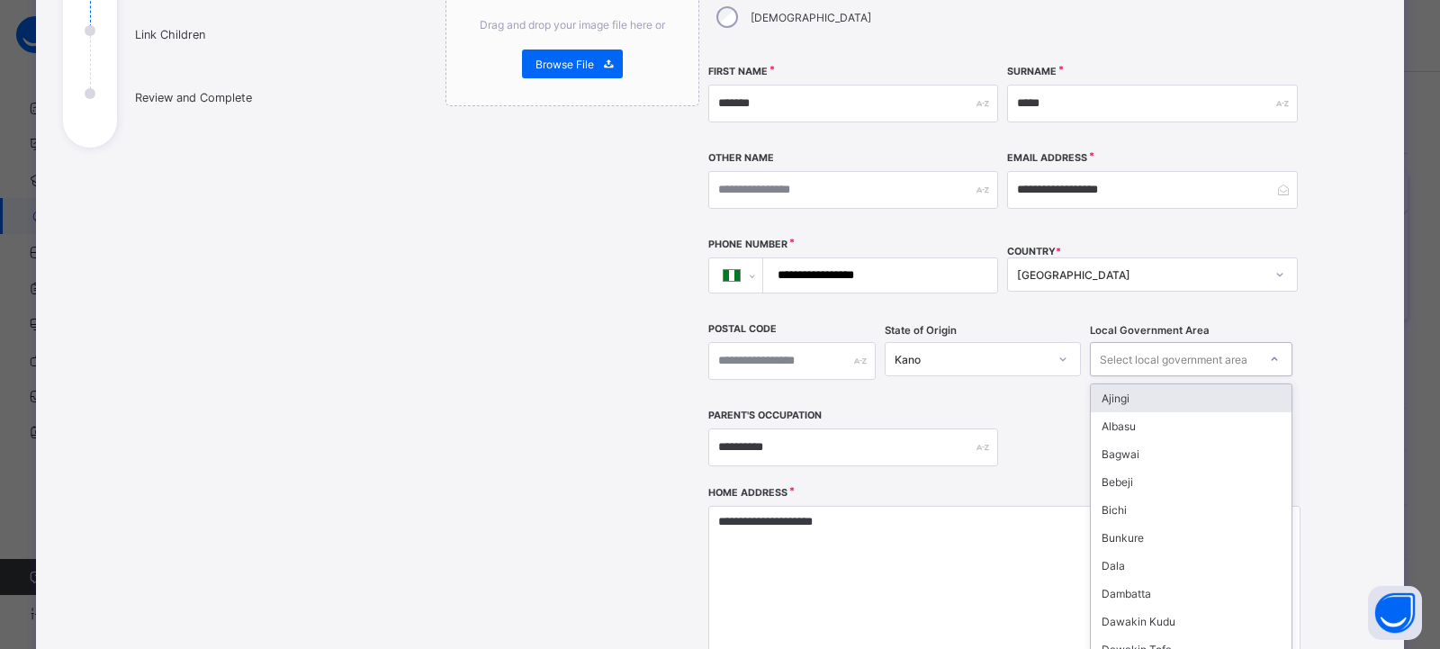
click at [1128, 342] on div "Select local government area" at bounding box center [1174, 359] width 148 height 34
type input "*"
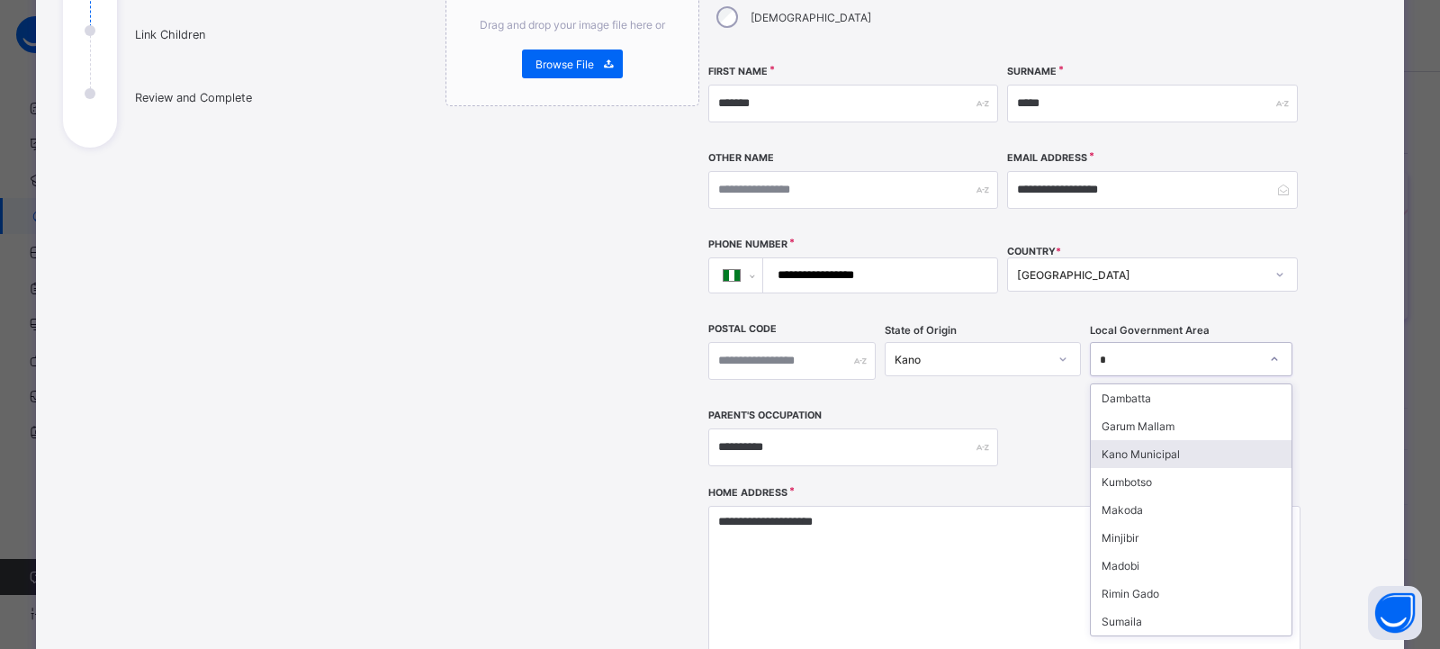
click at [1135, 440] on div "Kano Municipal" at bounding box center [1191, 454] width 201 height 28
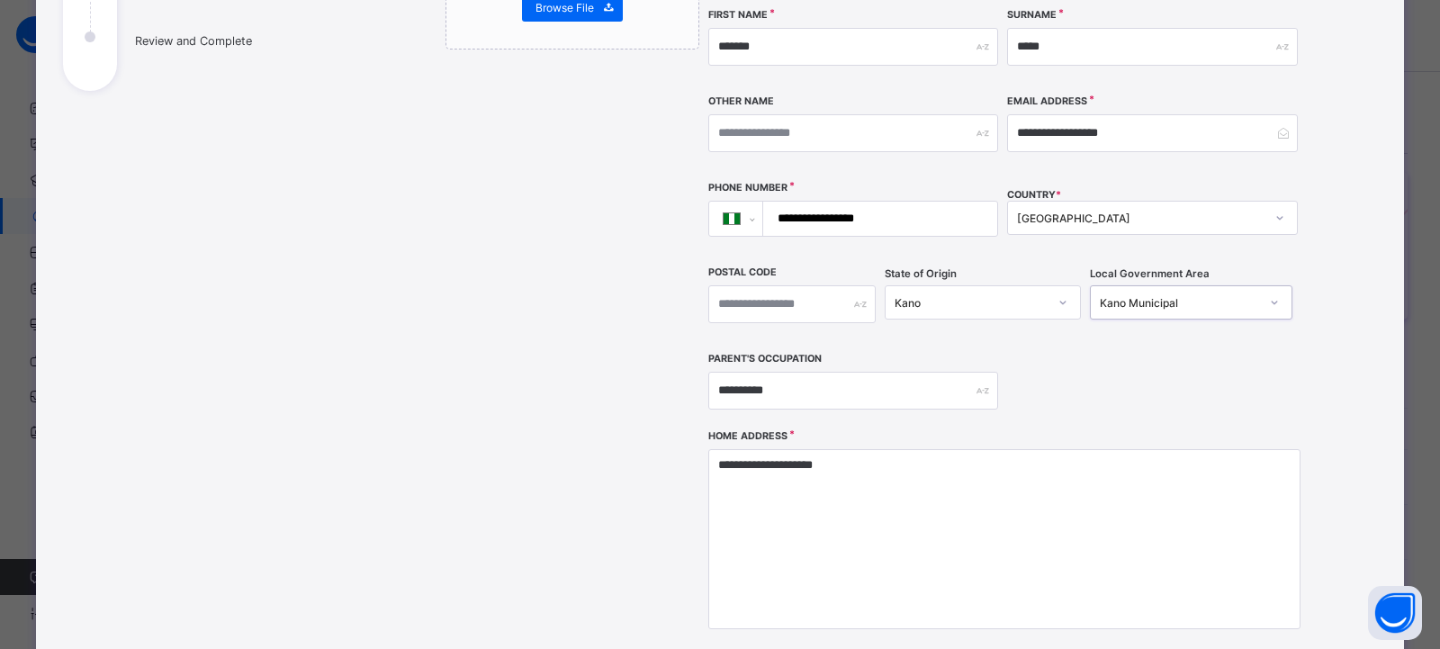
scroll to position [540, 0]
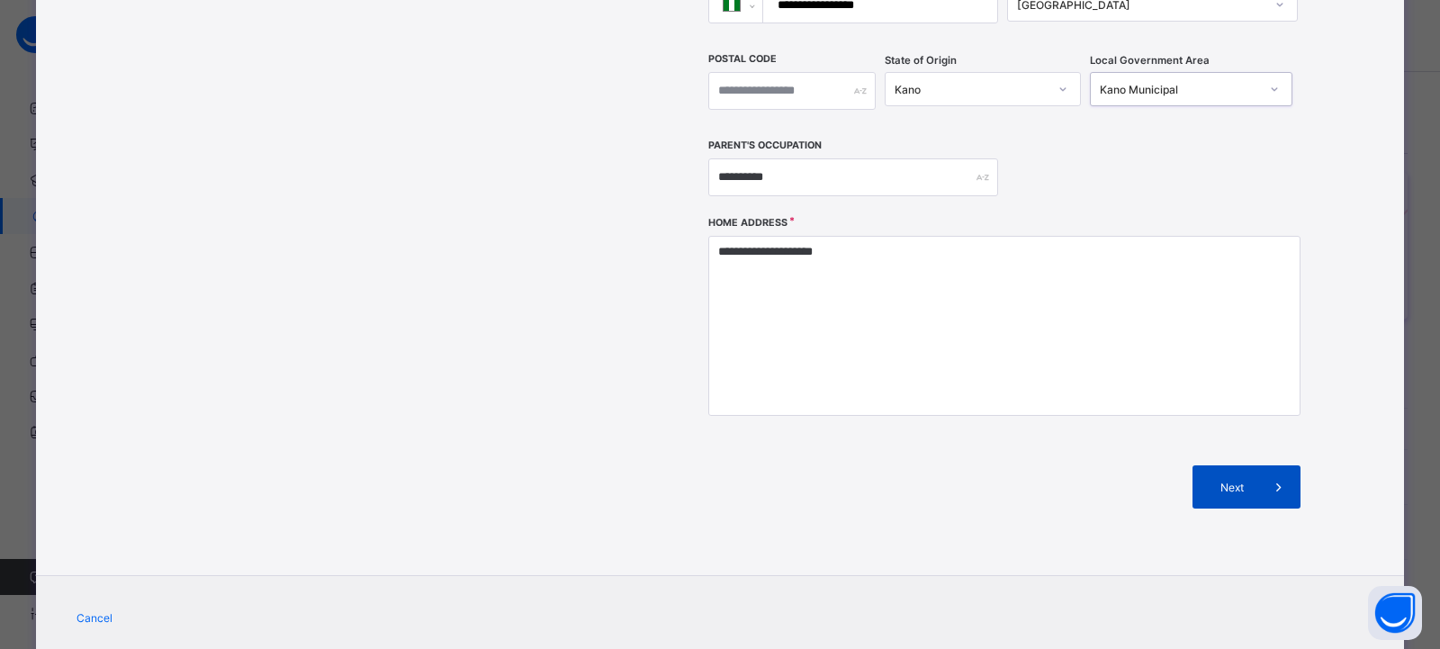
click at [1215, 481] on span "Next" at bounding box center [1231, 487] width 51 height 13
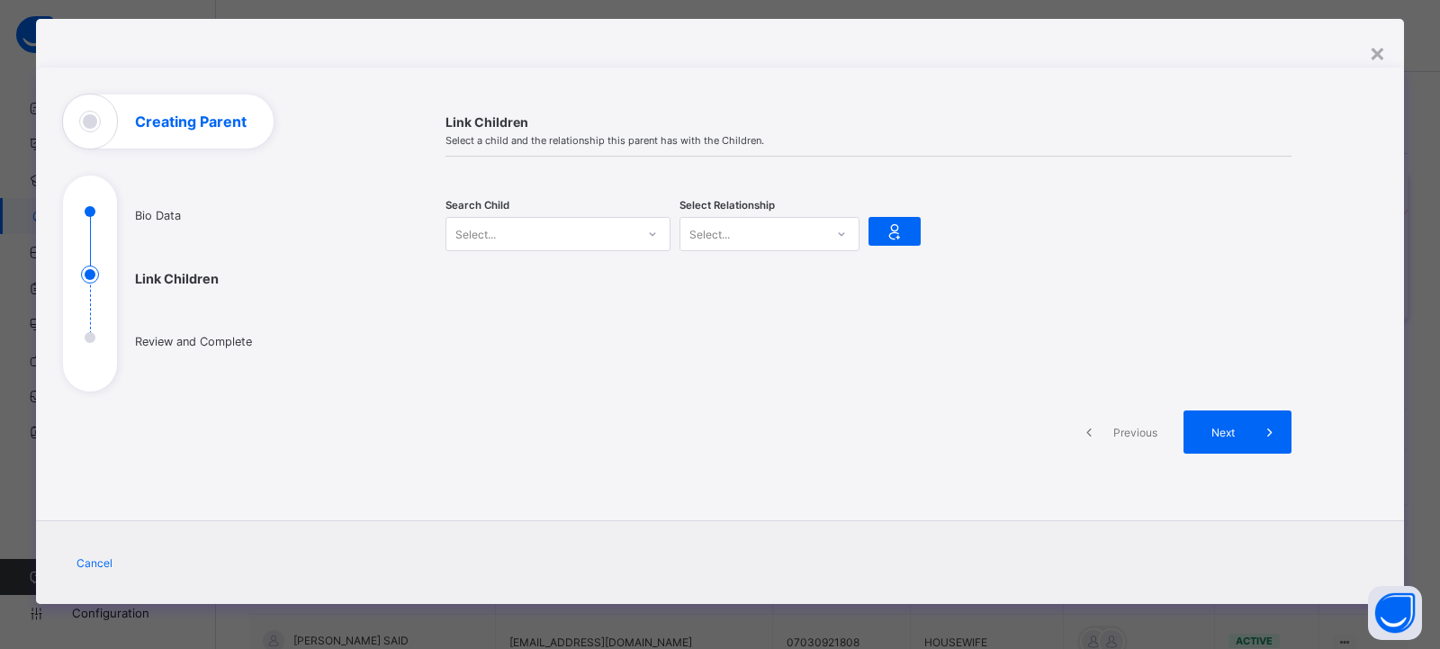
scroll to position [26, 0]
click at [530, 230] on div "Select..." at bounding box center [540, 233] width 189 height 25
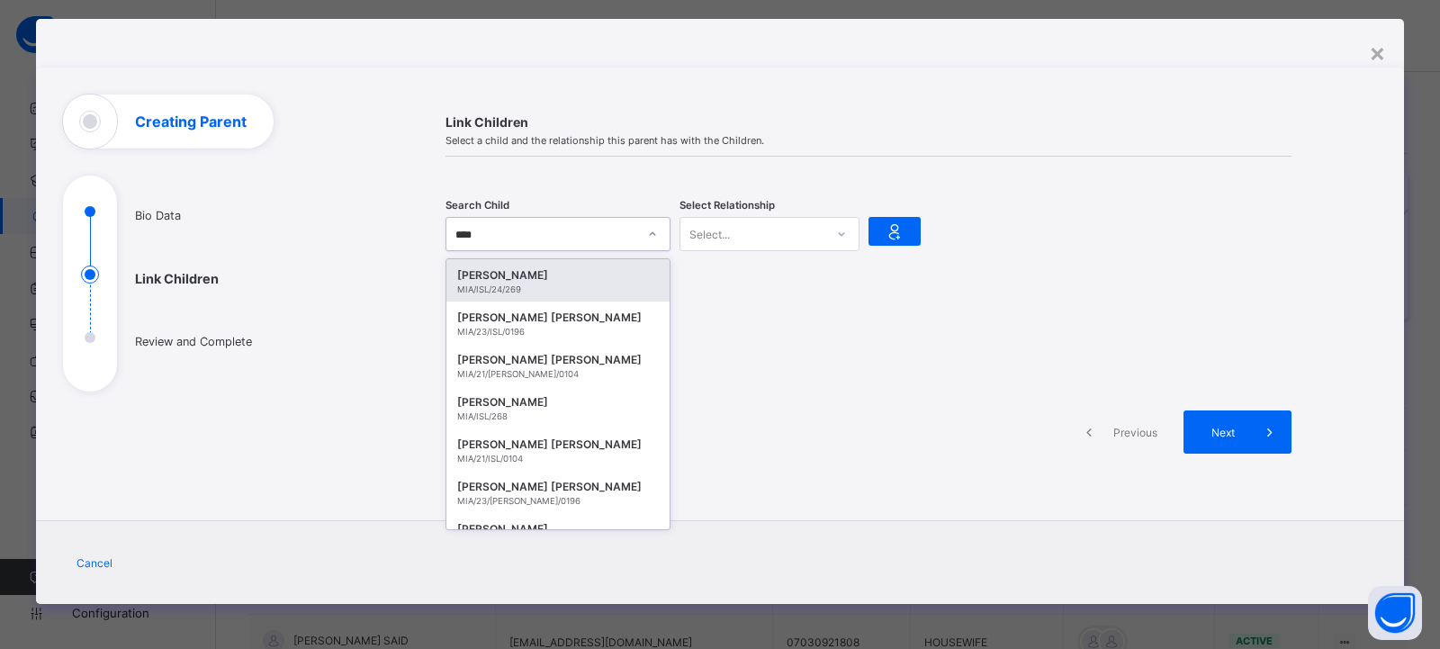
type input "*****"
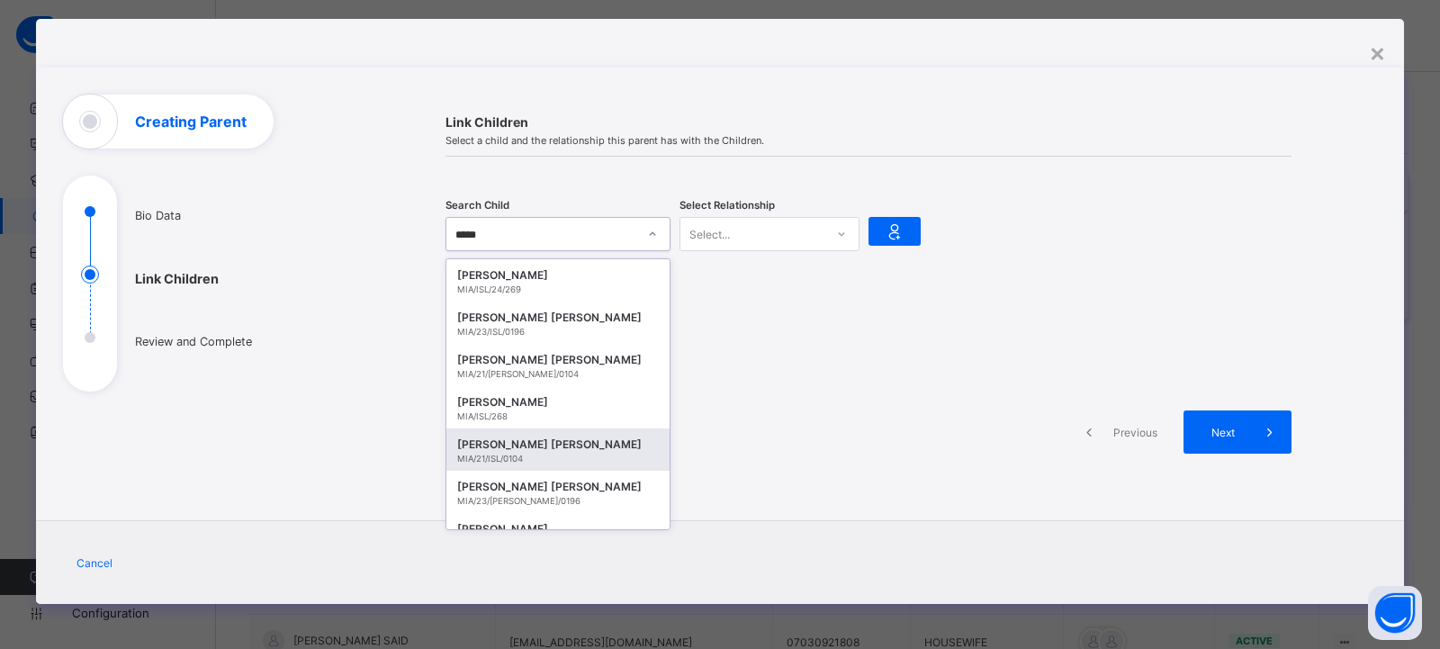
click at [579, 438] on div "SALEH IDRIS ADAM" at bounding box center [558, 445] width 202 height 18
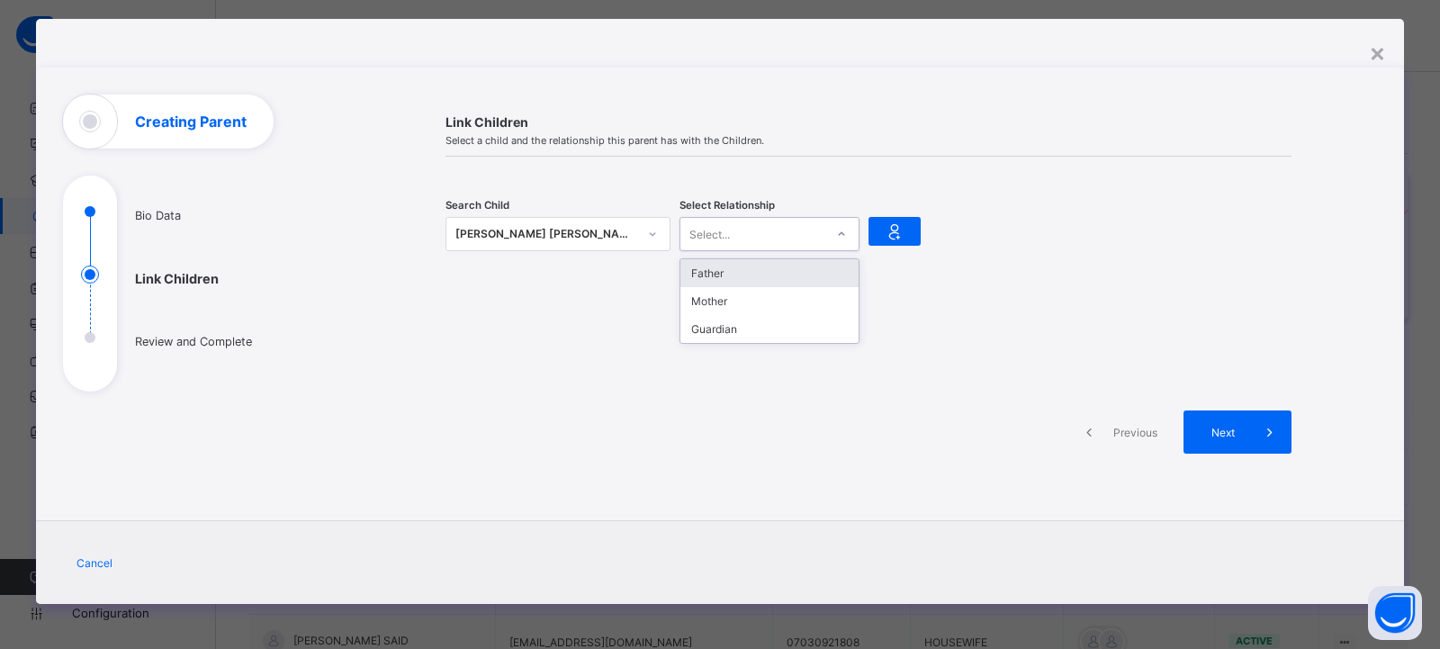
click at [829, 237] on div at bounding box center [841, 234] width 31 height 29
click at [741, 299] on div "Mother" at bounding box center [769, 301] width 178 height 28
click at [882, 229] on icon at bounding box center [894, 231] width 25 height 22
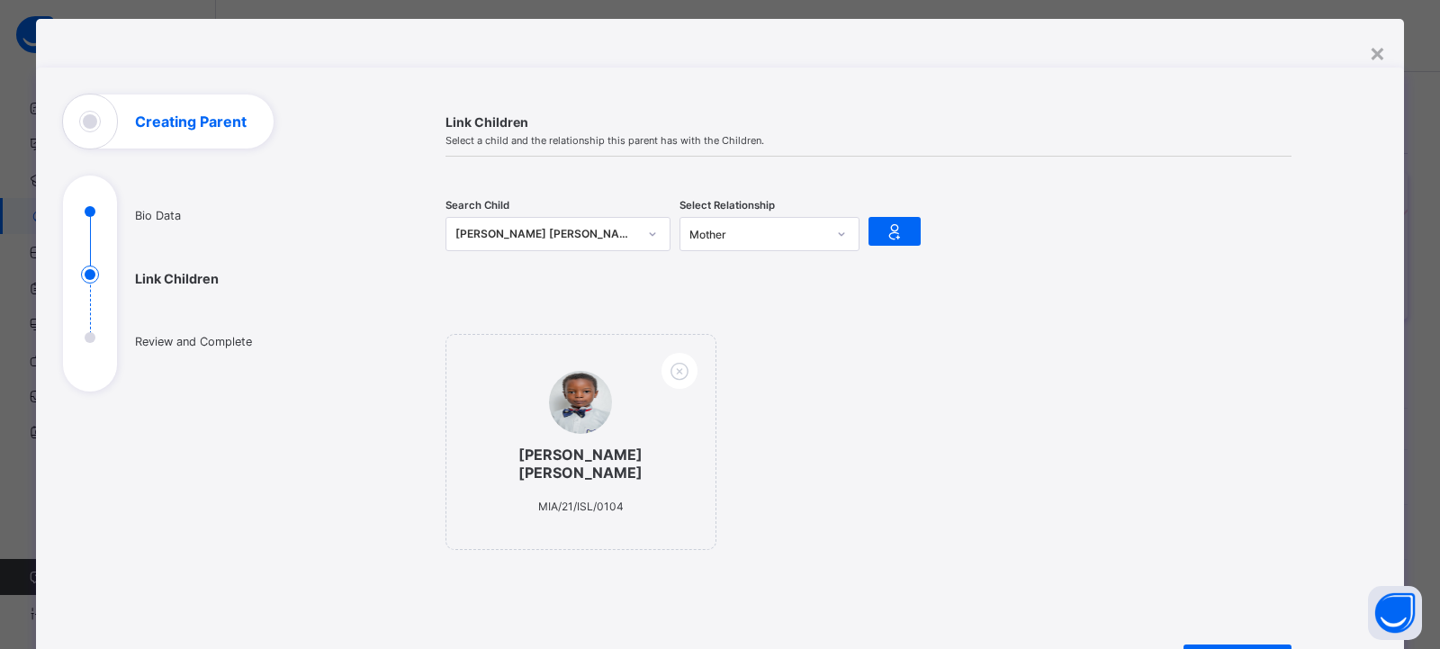
click at [484, 226] on div "SALEH IDRIS ADAM" at bounding box center [546, 234] width 182 height 18
click at [820, 427] on div "SALEH IDRIS ADAM MIA/21/ISL/0104" at bounding box center [868, 451] width 846 height 234
click at [480, 225] on div "SALEH IDRIS ADAM" at bounding box center [546, 234] width 182 height 18
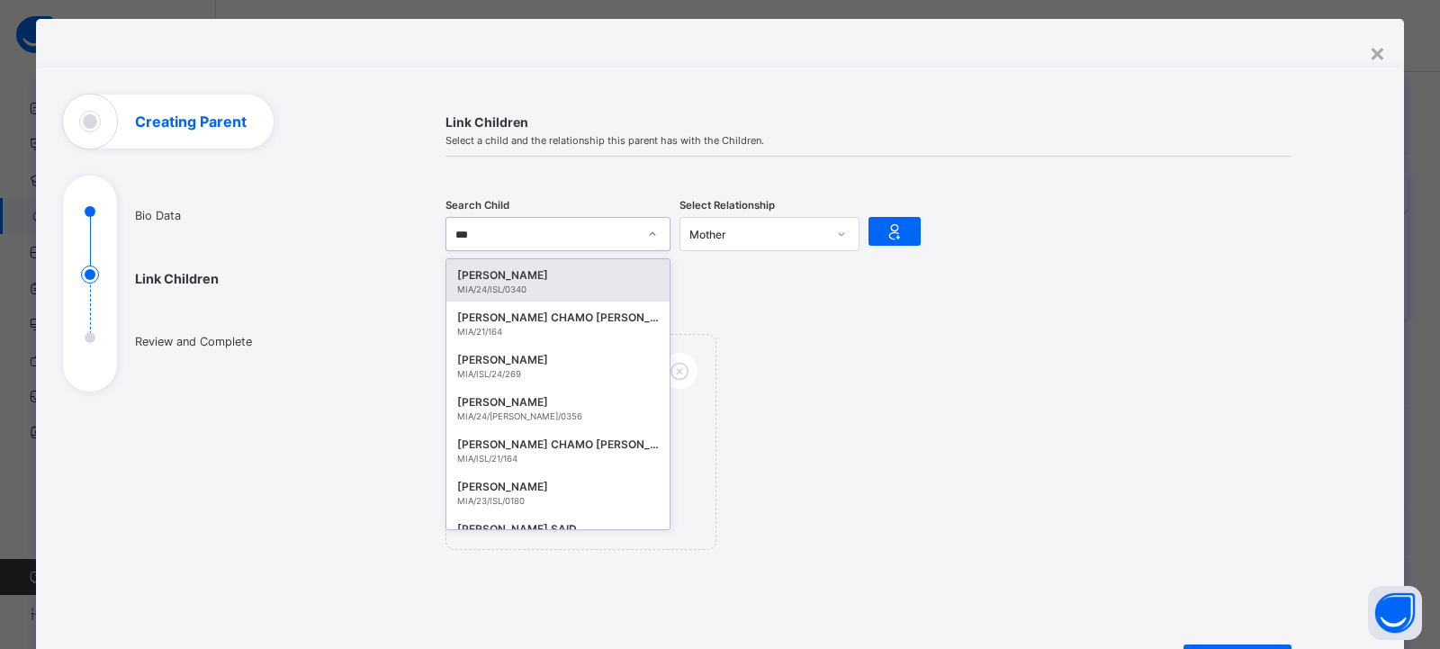
type input "****"
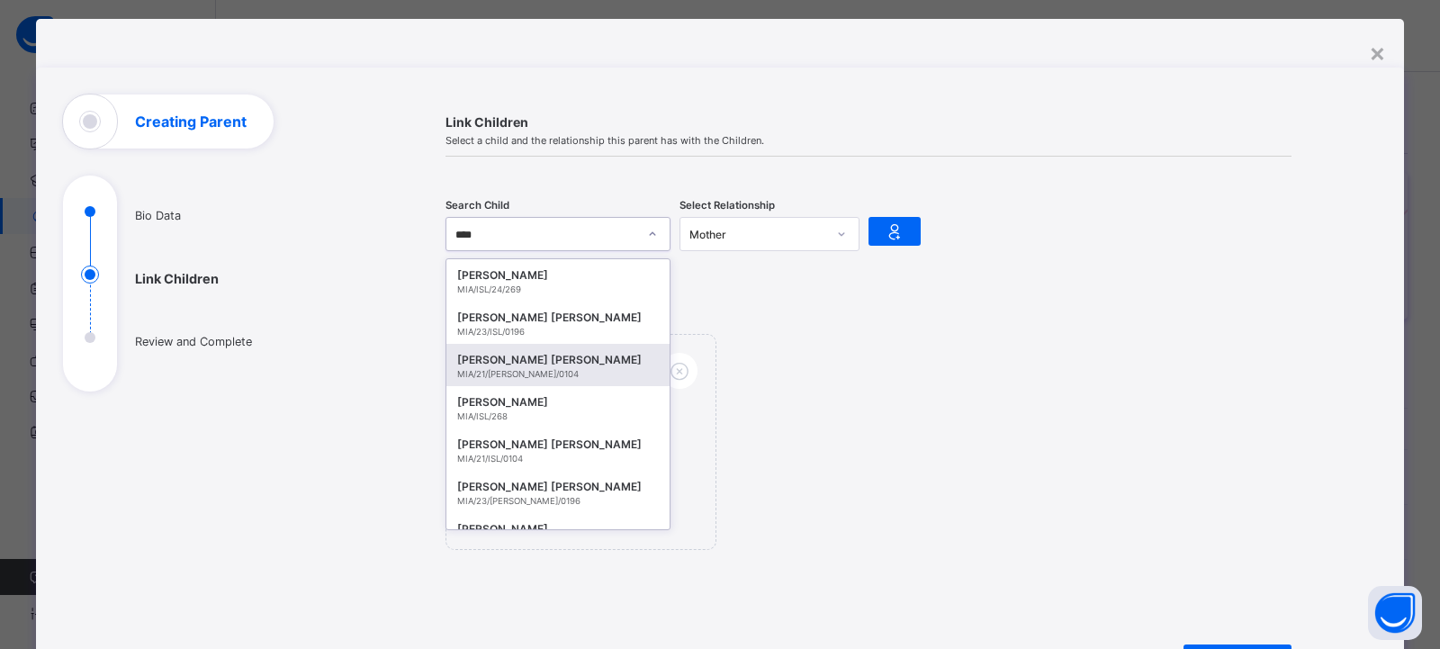
click at [544, 371] on div "MIA/21/WES/0104" at bounding box center [558, 374] width 202 height 10
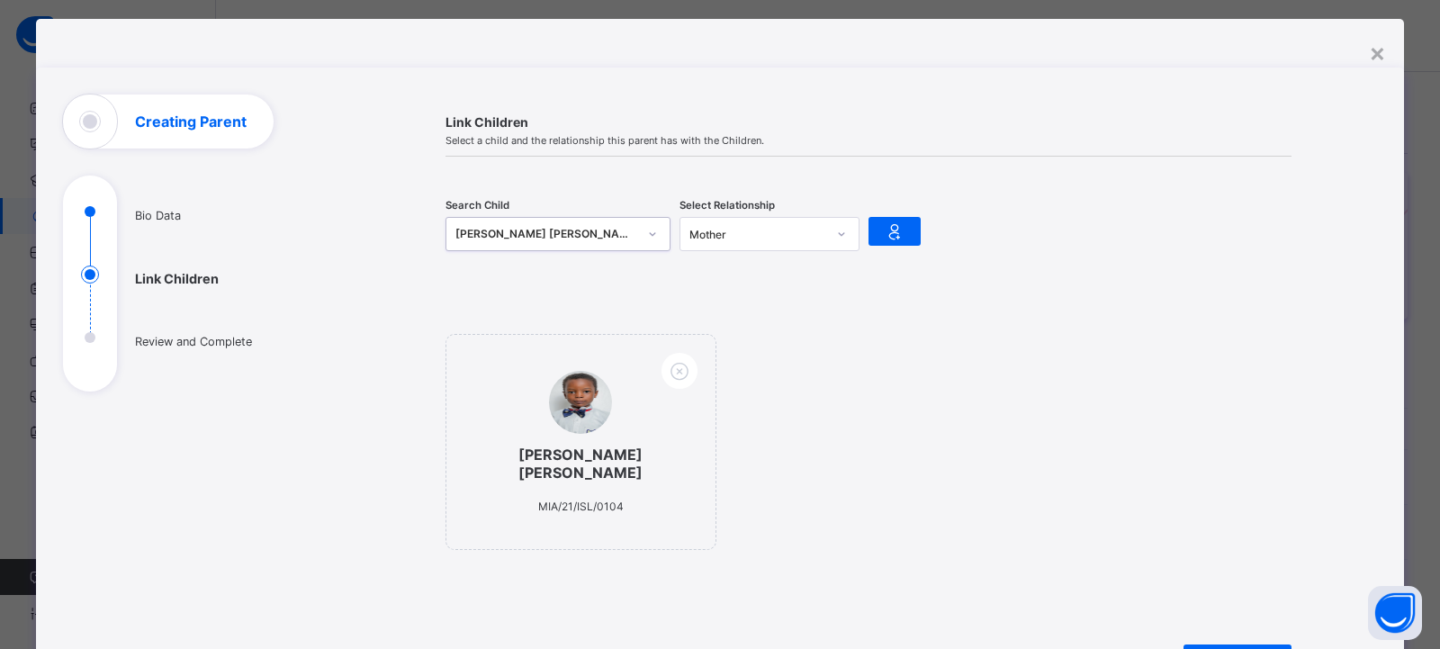
click at [836, 233] on icon at bounding box center [841, 234] width 11 height 18
click at [768, 300] on div "Mother" at bounding box center [769, 301] width 178 height 28
click at [875, 232] on div at bounding box center [894, 231] width 52 height 29
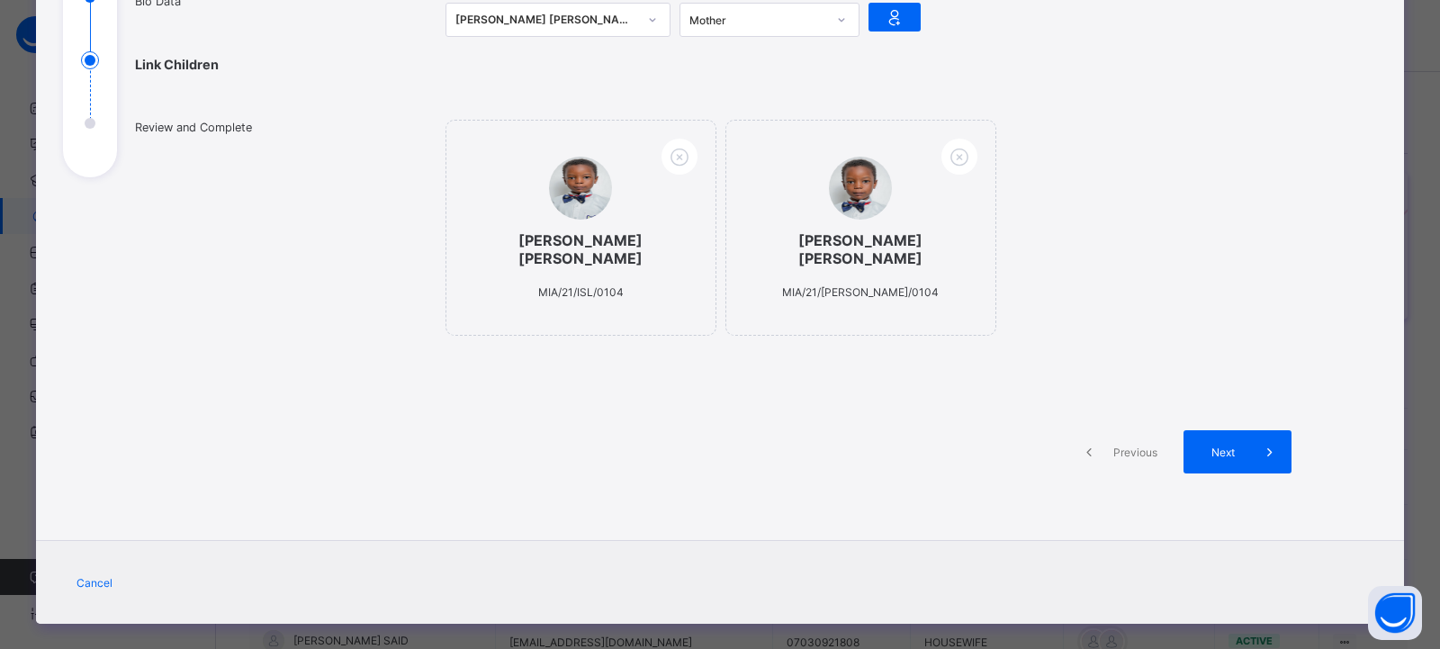
scroll to position [242, 0]
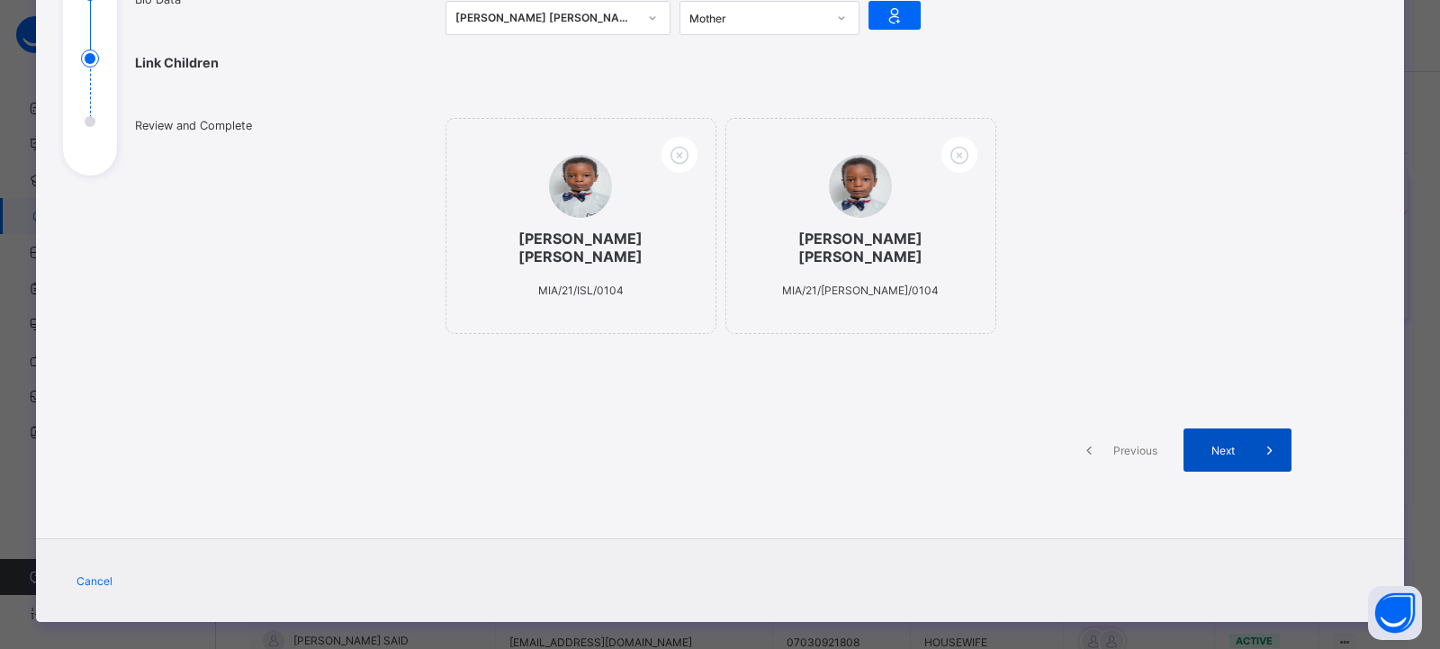
click at [1221, 444] on span "Next" at bounding box center [1222, 450] width 51 height 13
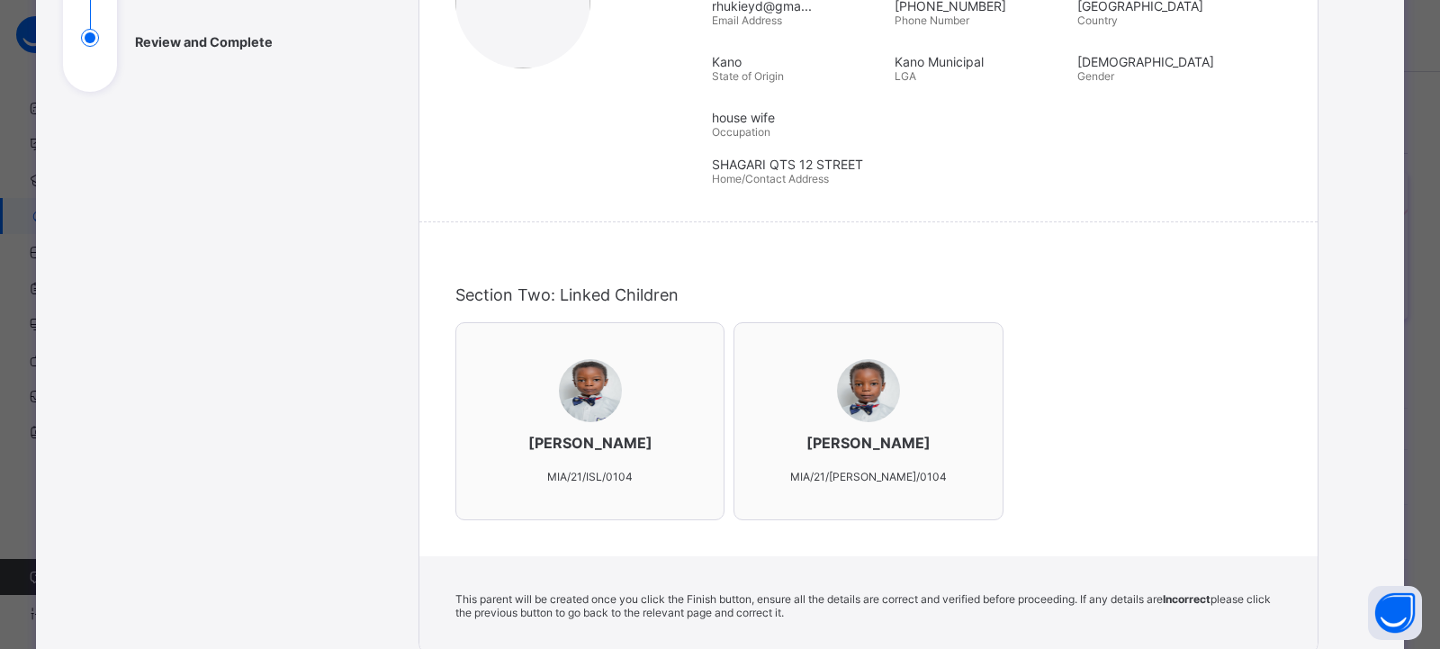
scroll to position [422, 0]
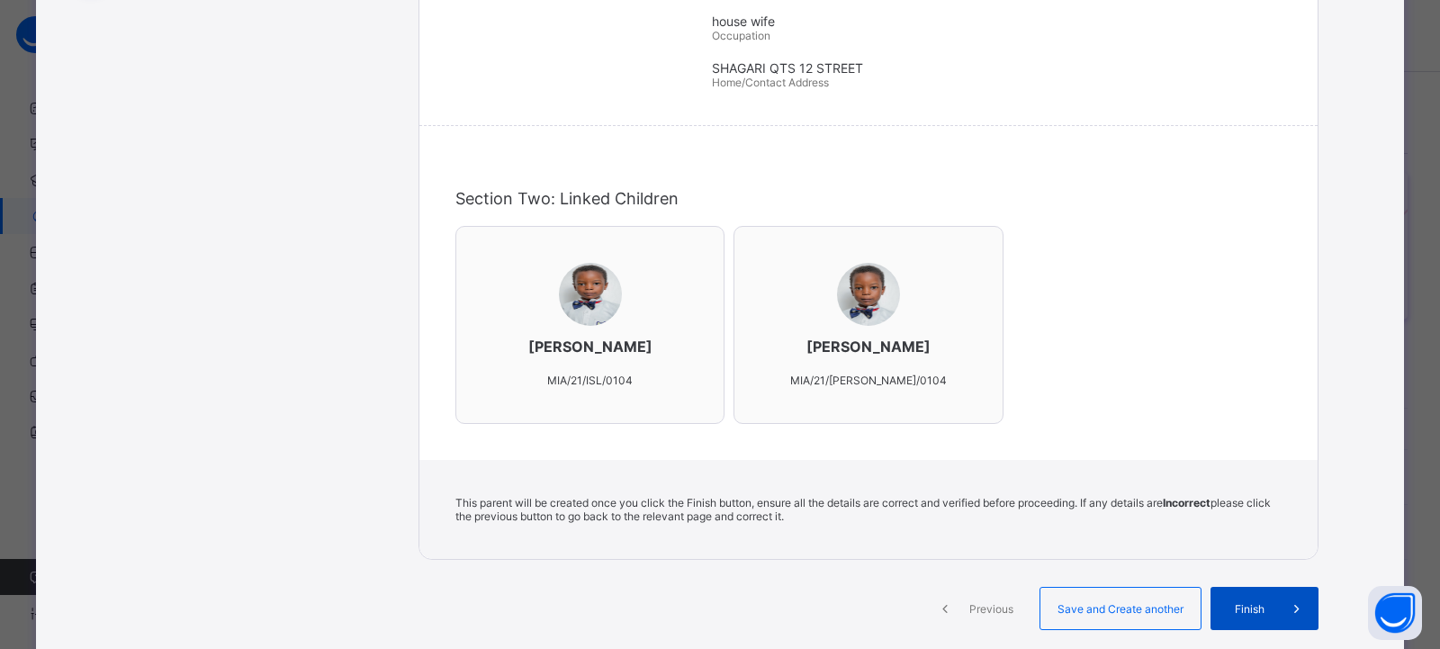
click at [1258, 606] on span "Finish" at bounding box center [1249, 608] width 51 height 13
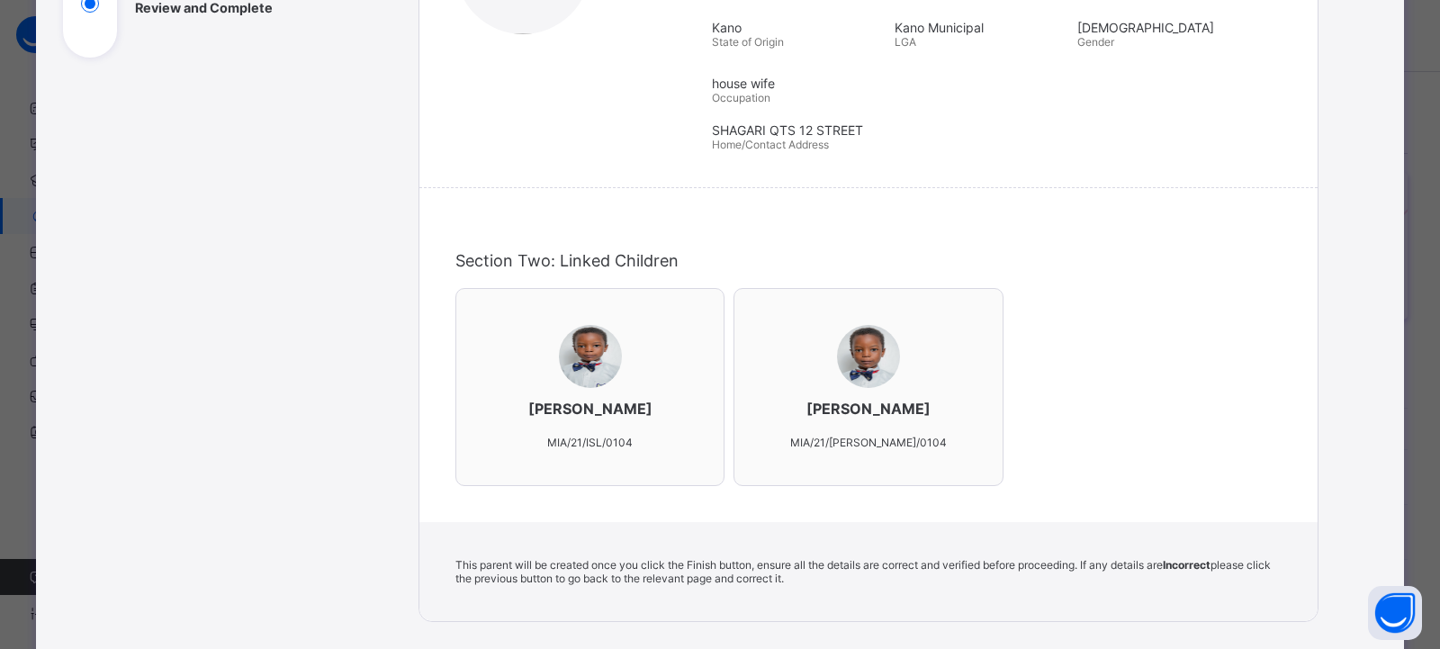
scroll to position [588, 0]
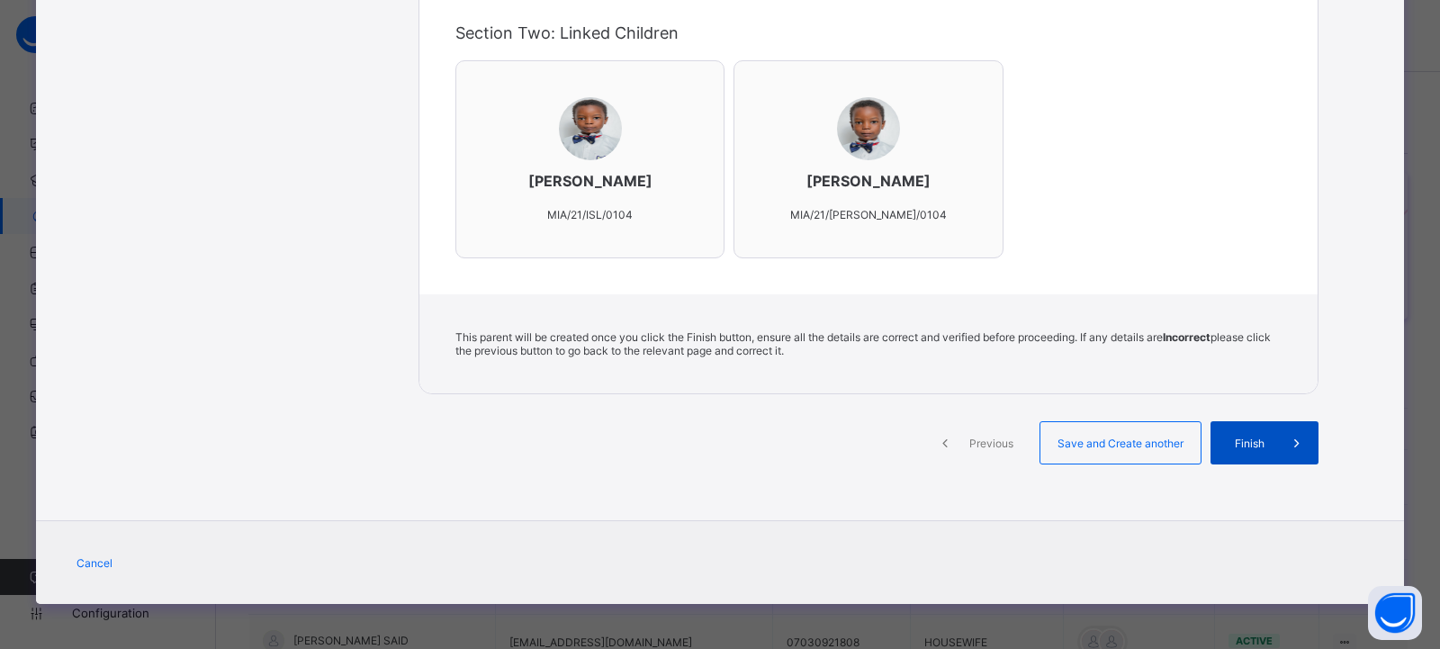
click at [1234, 442] on span "Finish" at bounding box center [1249, 442] width 51 height 13
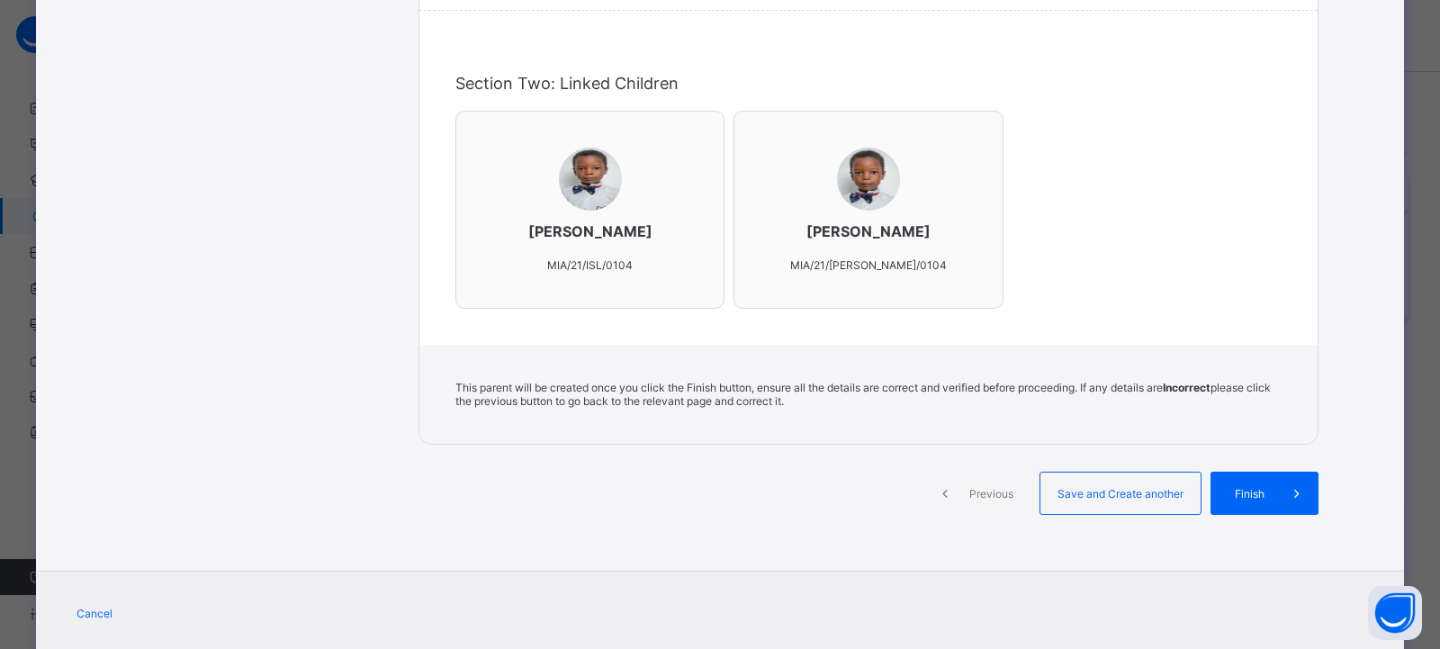
scroll to position [540, 0]
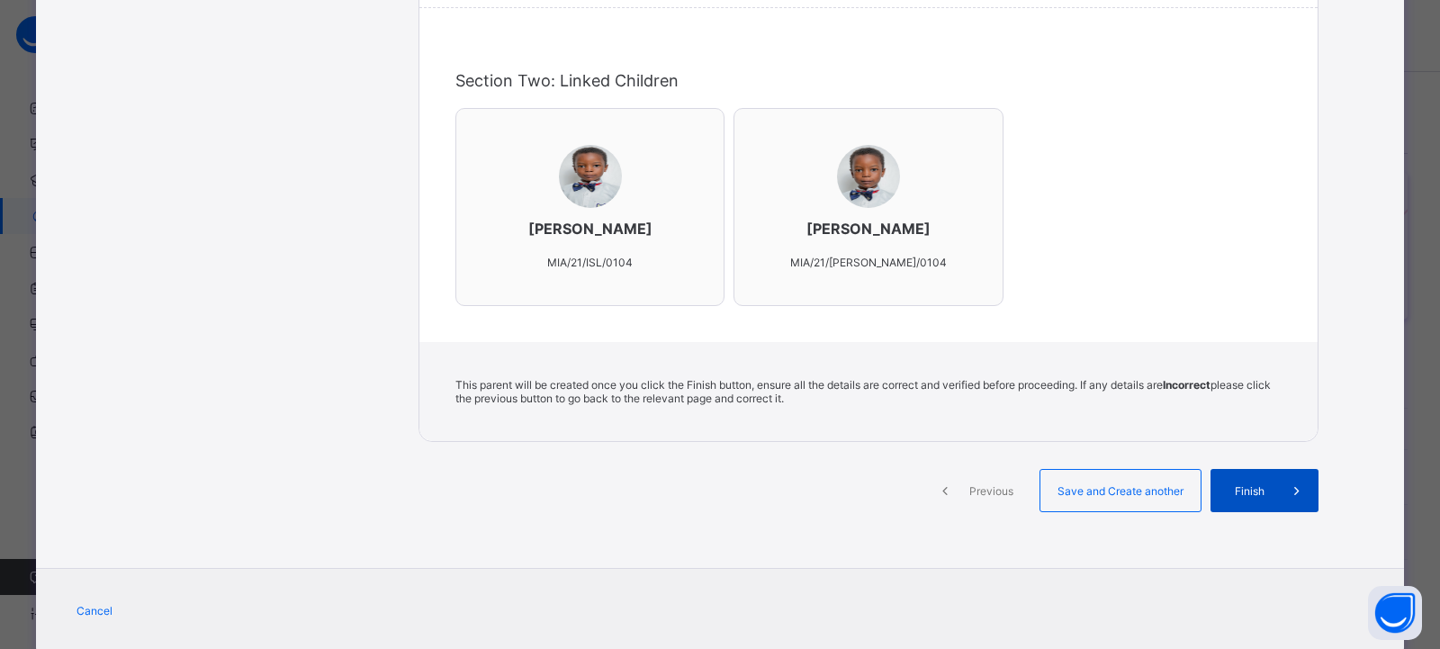
click at [1242, 491] on span "Finish" at bounding box center [1249, 490] width 51 height 13
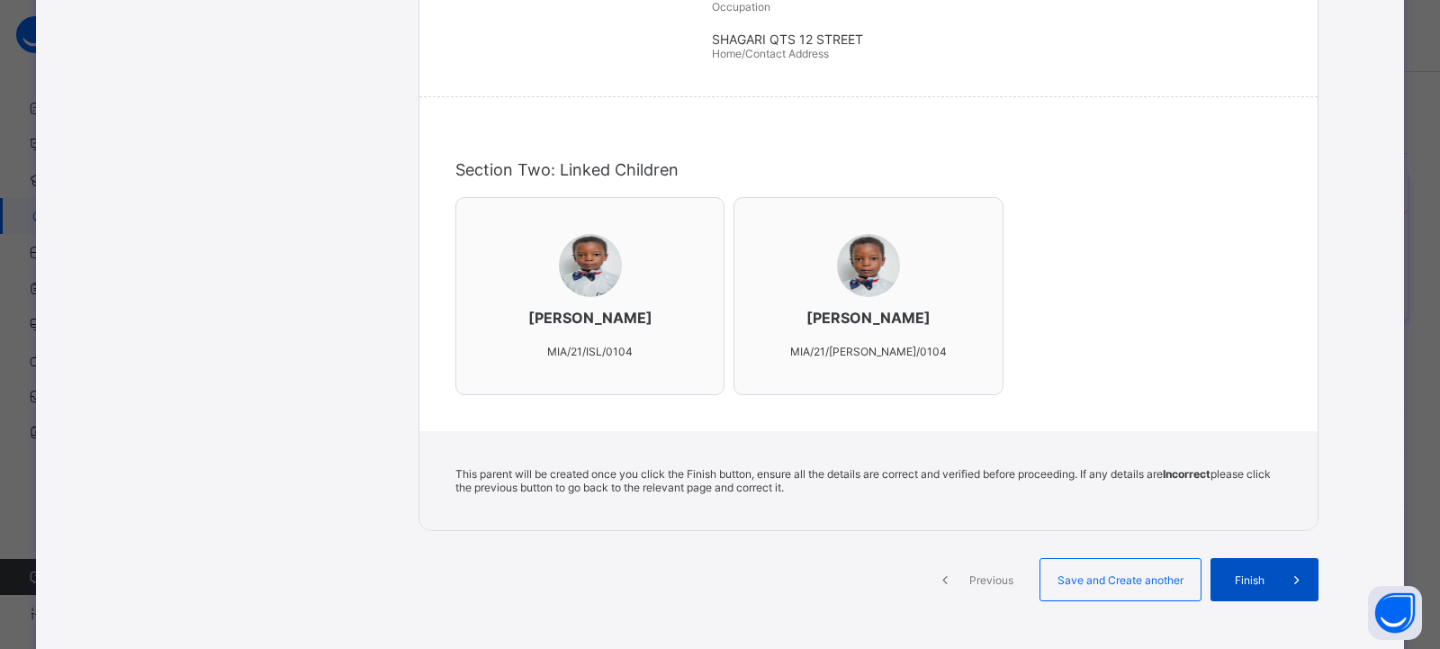
scroll to position [450, 0]
click at [1143, 587] on span "Save and Create another" at bounding box center [1120, 580] width 133 height 13
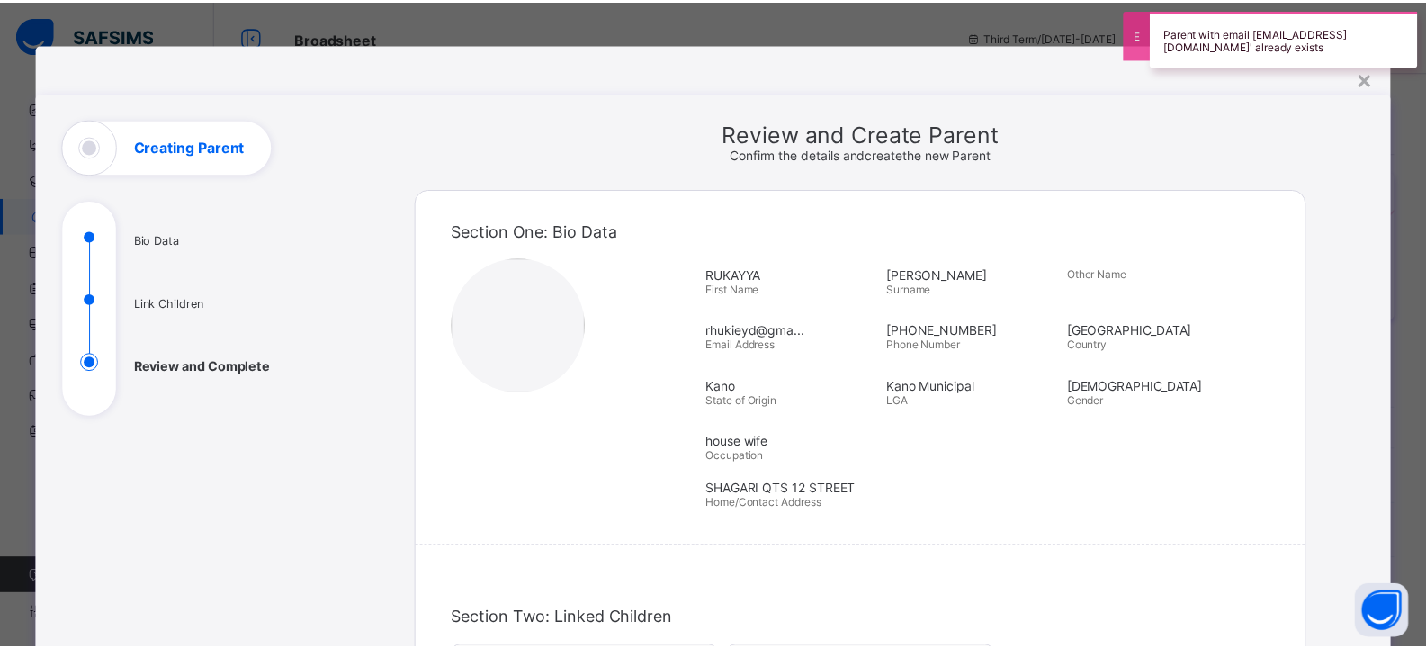
scroll to position [0, 0]
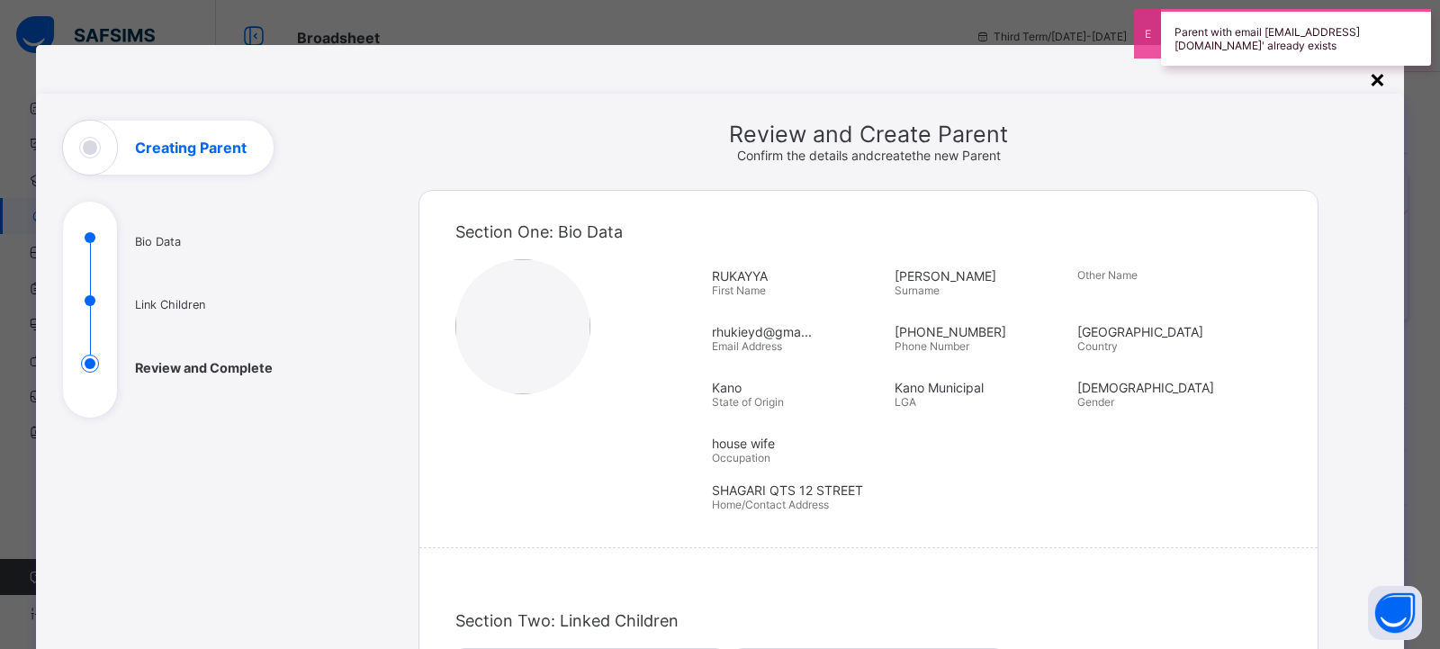
click at [1372, 80] on div "×" at bounding box center [1377, 78] width 17 height 31
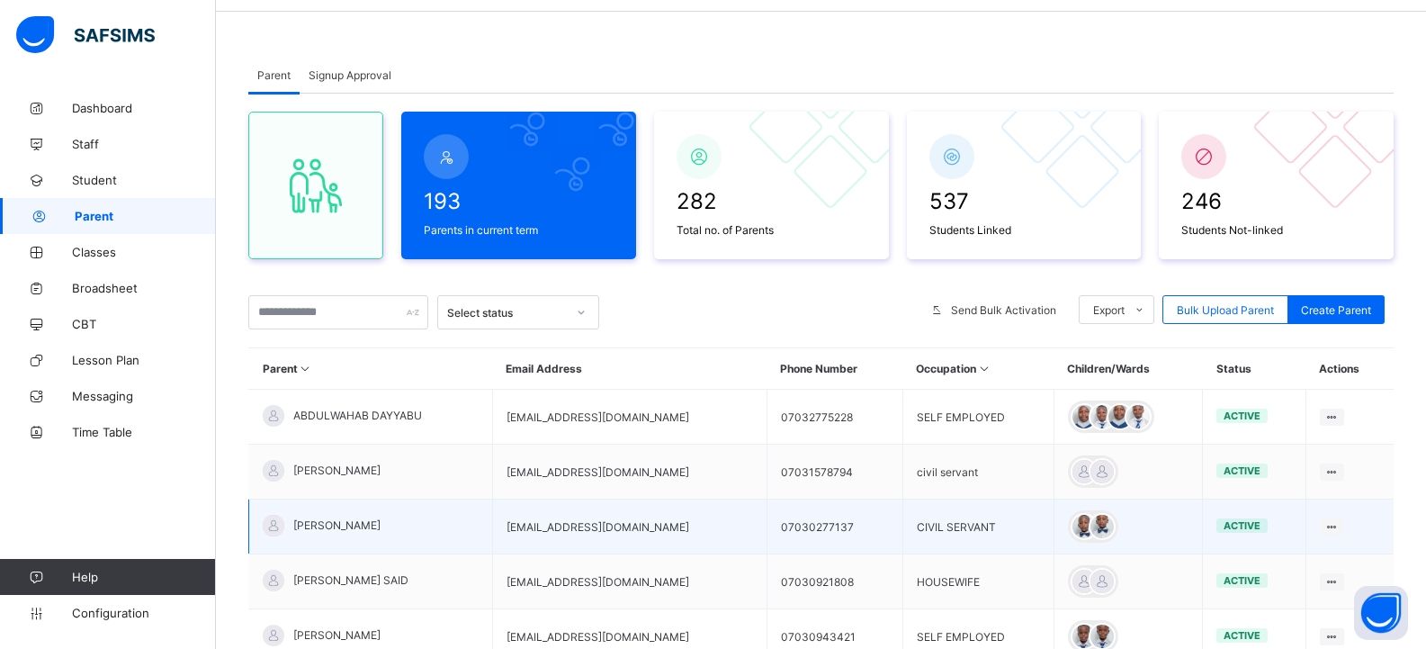
scroll to position [90, 0]
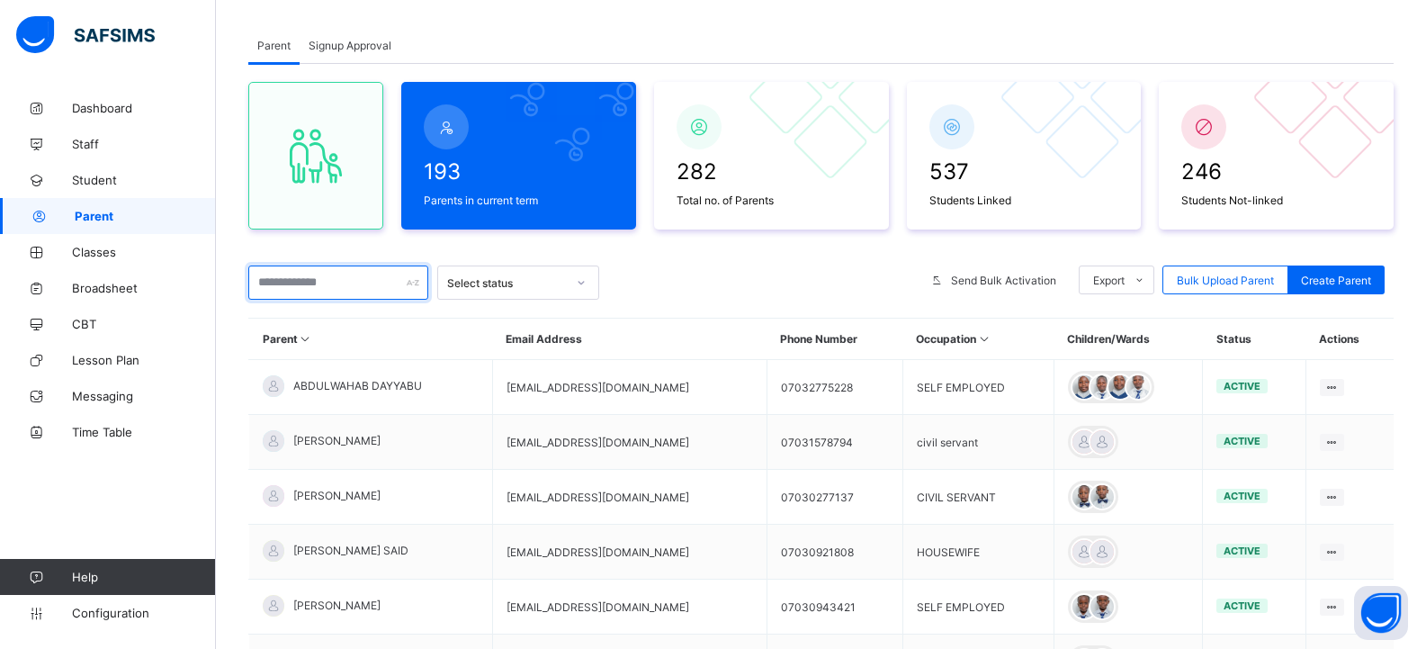
click at [266, 275] on input "text" at bounding box center [338, 282] width 180 height 34
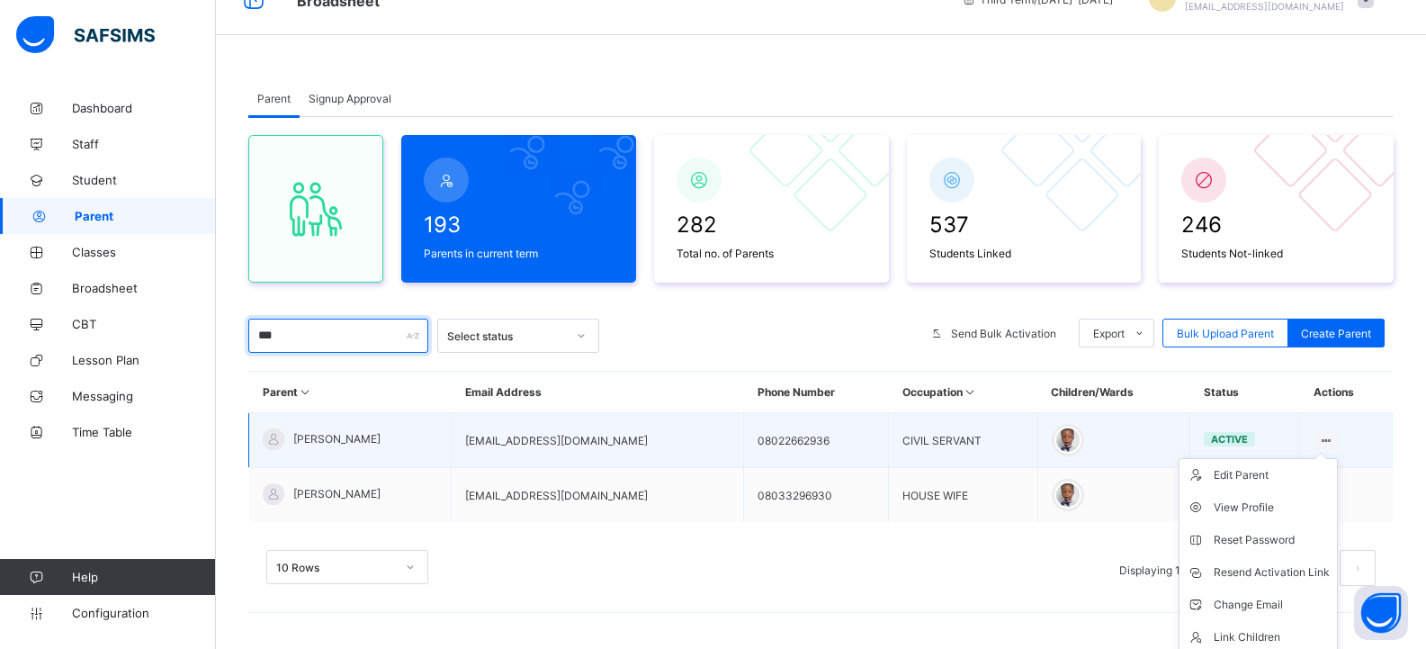
scroll to position [75, 0]
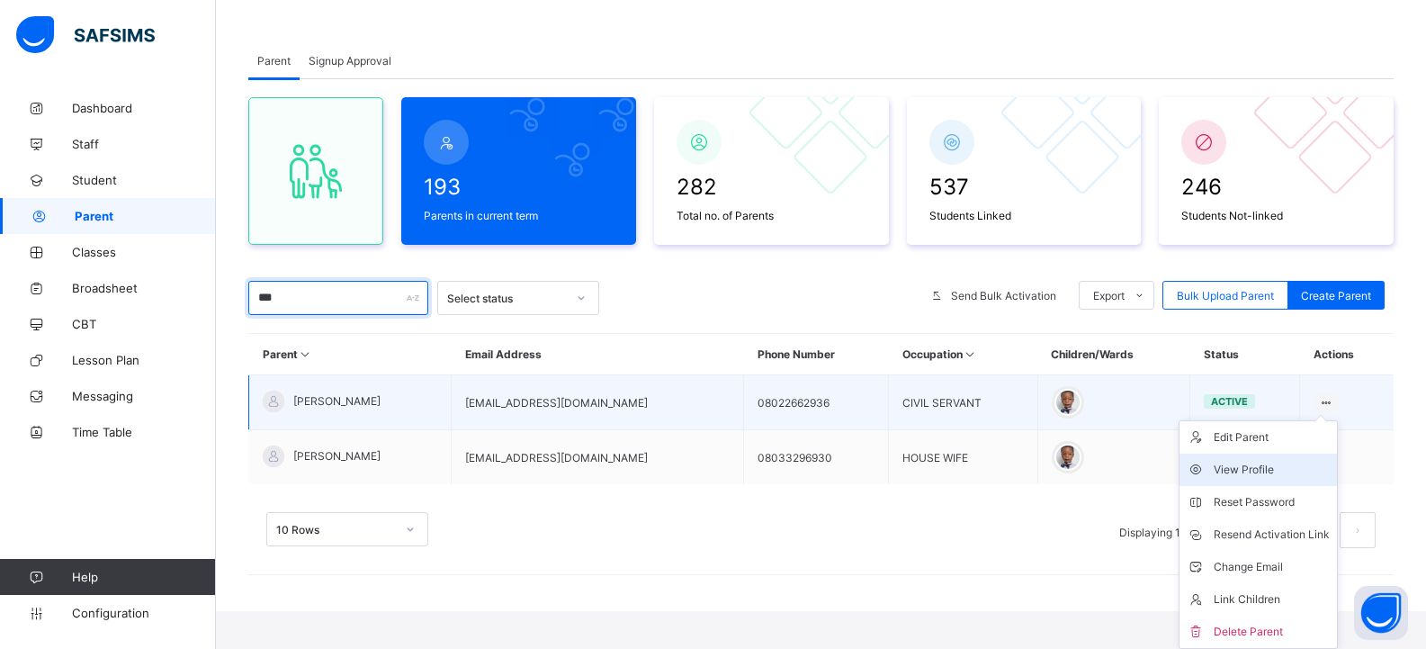
type input "***"
click at [1297, 475] on div "View Profile" at bounding box center [1272, 470] width 116 height 18
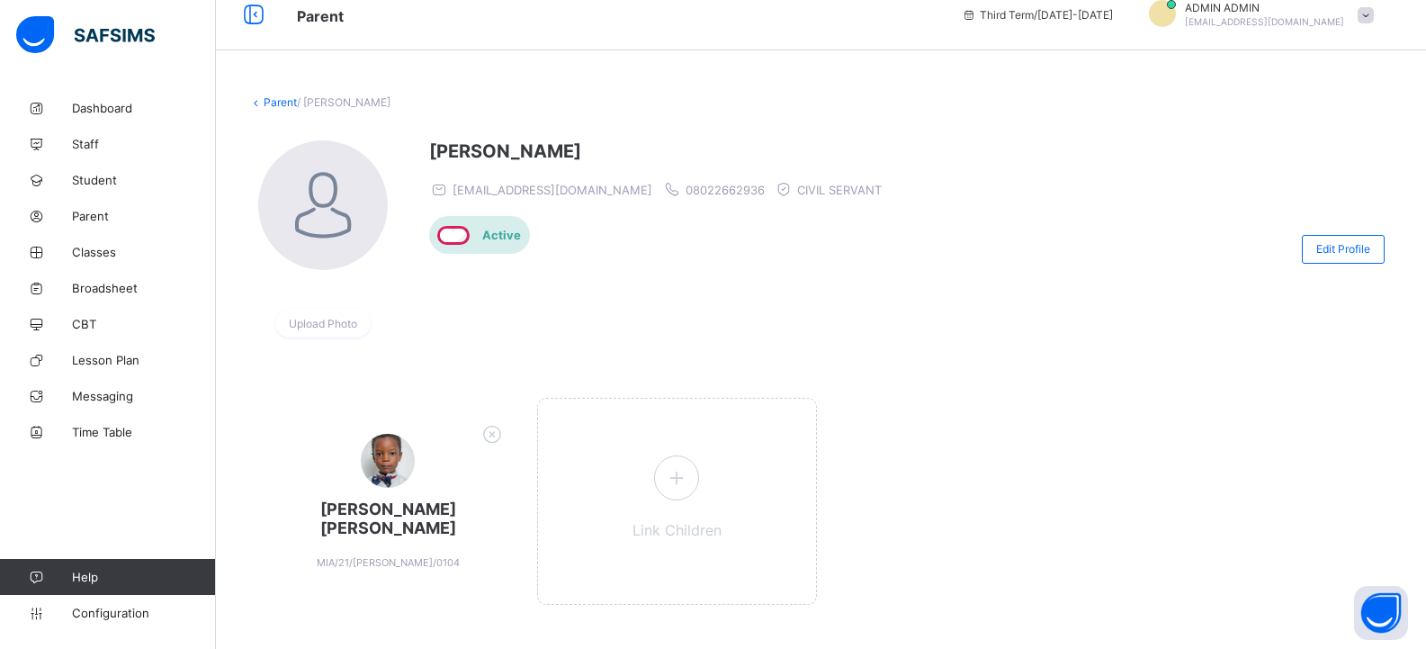
scroll to position [31, 0]
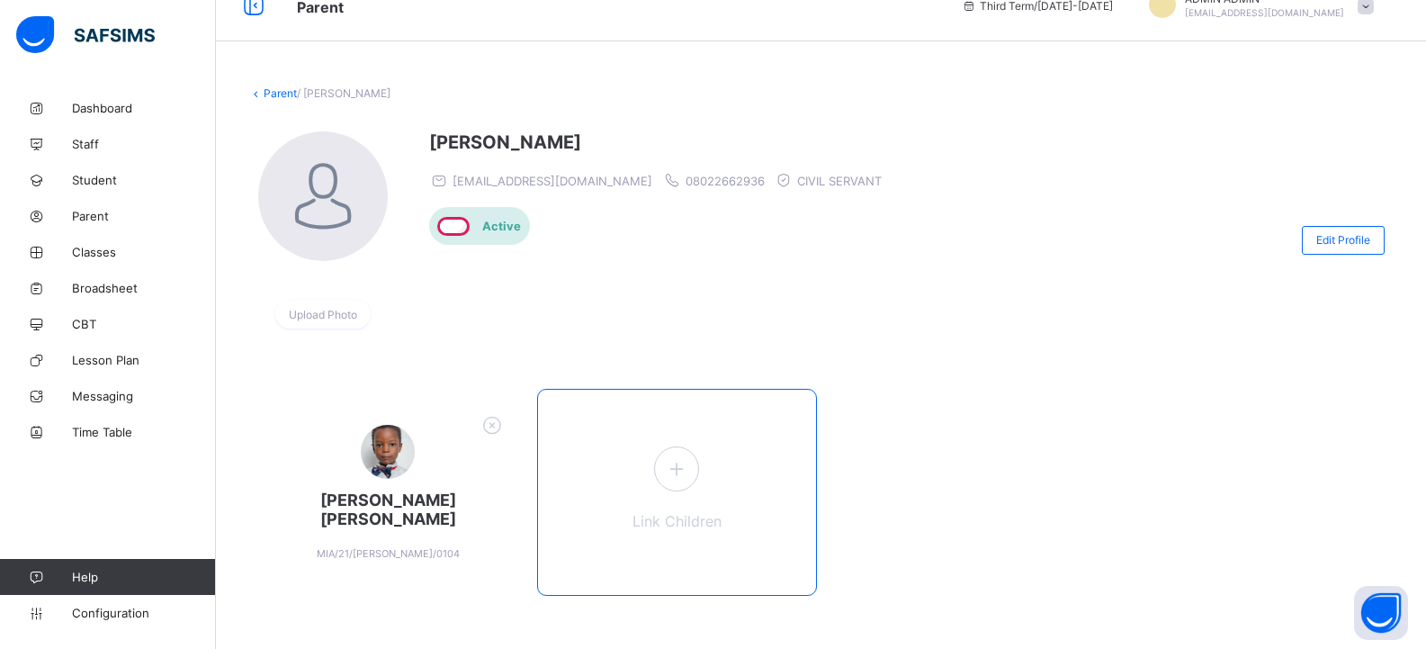
click at [678, 470] on icon at bounding box center [676, 468] width 32 height 28
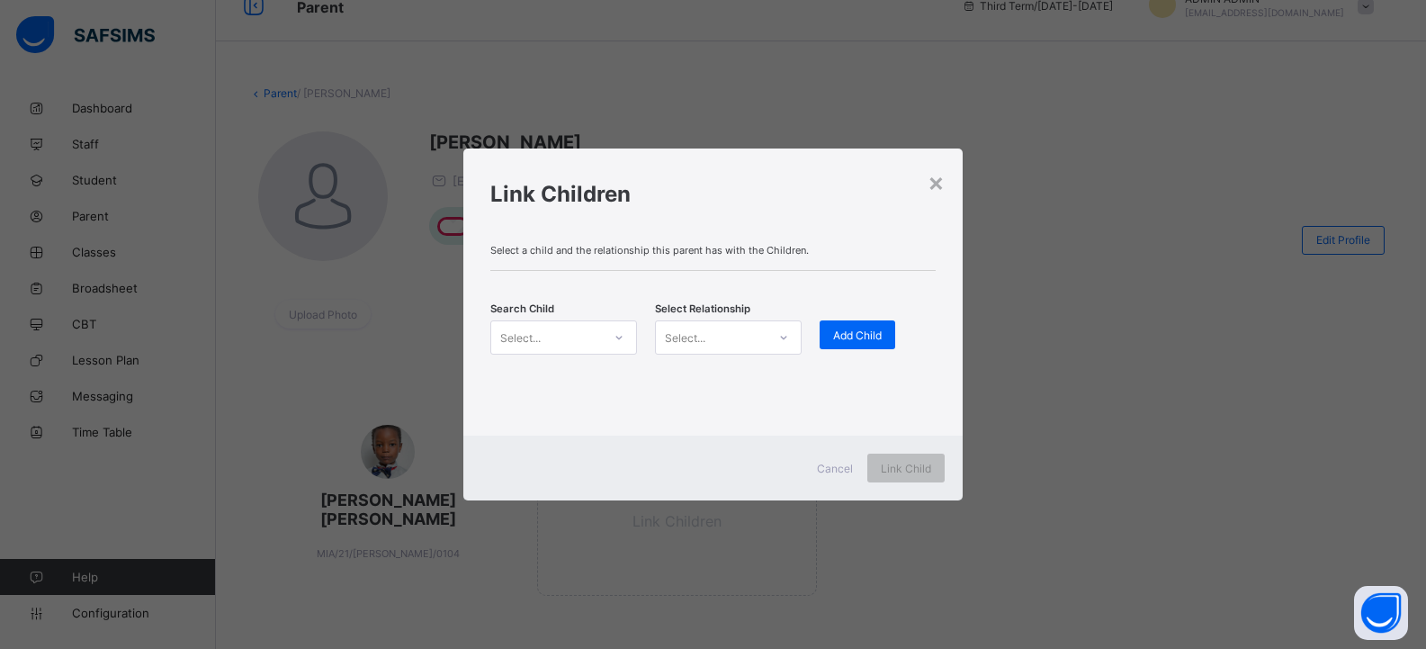
click at [586, 327] on div "Select..." at bounding box center [546, 337] width 111 height 25
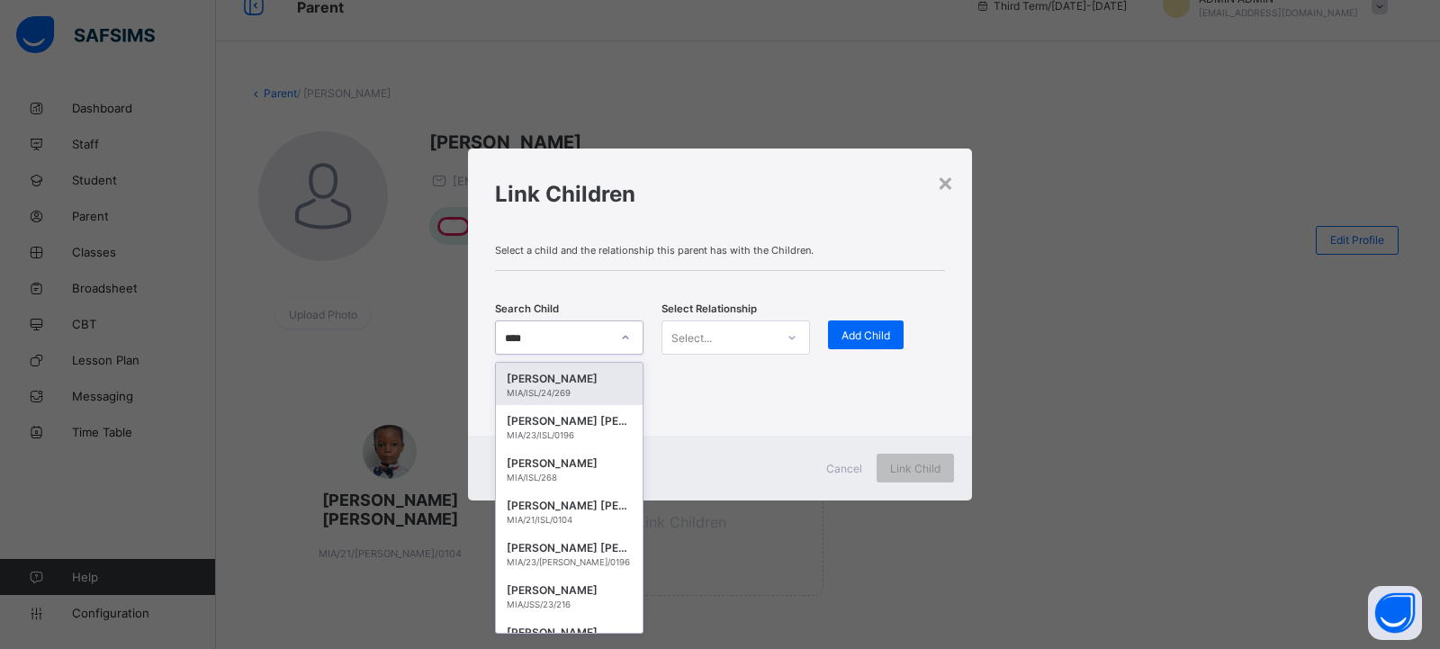
type input "*****"
click at [593, 502] on div "SALEH IDRIS ADAM" at bounding box center [569, 506] width 125 height 18
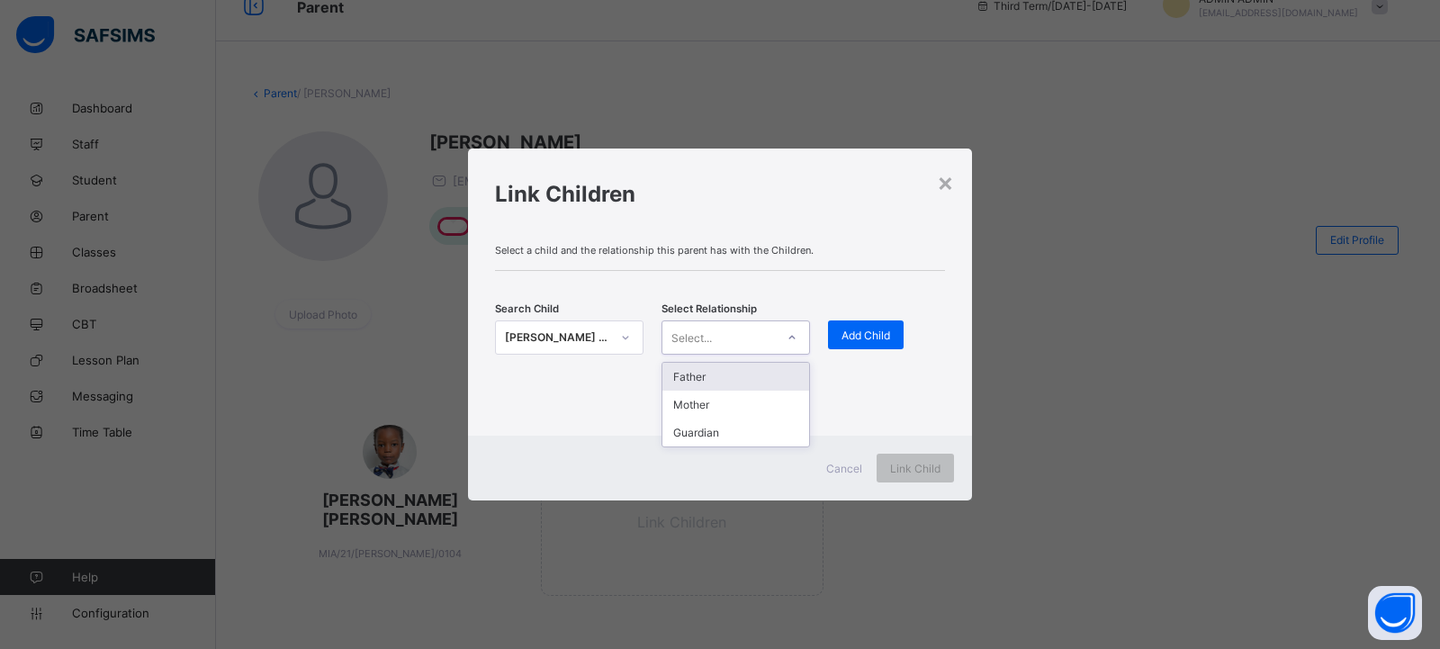
click at [794, 337] on icon at bounding box center [791, 337] width 11 height 18
click at [725, 402] on div "Mother" at bounding box center [735, 405] width 147 height 28
click at [835, 333] on div "Add Child" at bounding box center [866, 334] width 76 height 29
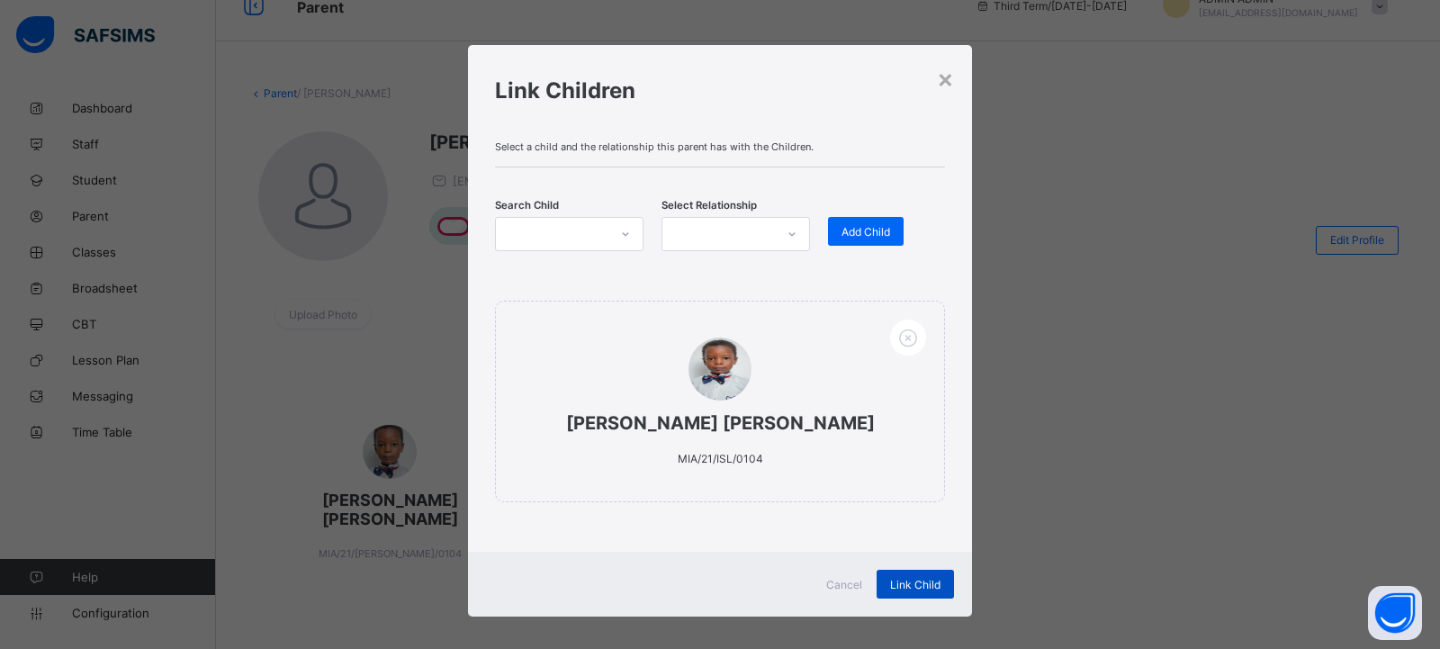
click at [907, 581] on span "Link Child" at bounding box center [915, 584] width 50 height 13
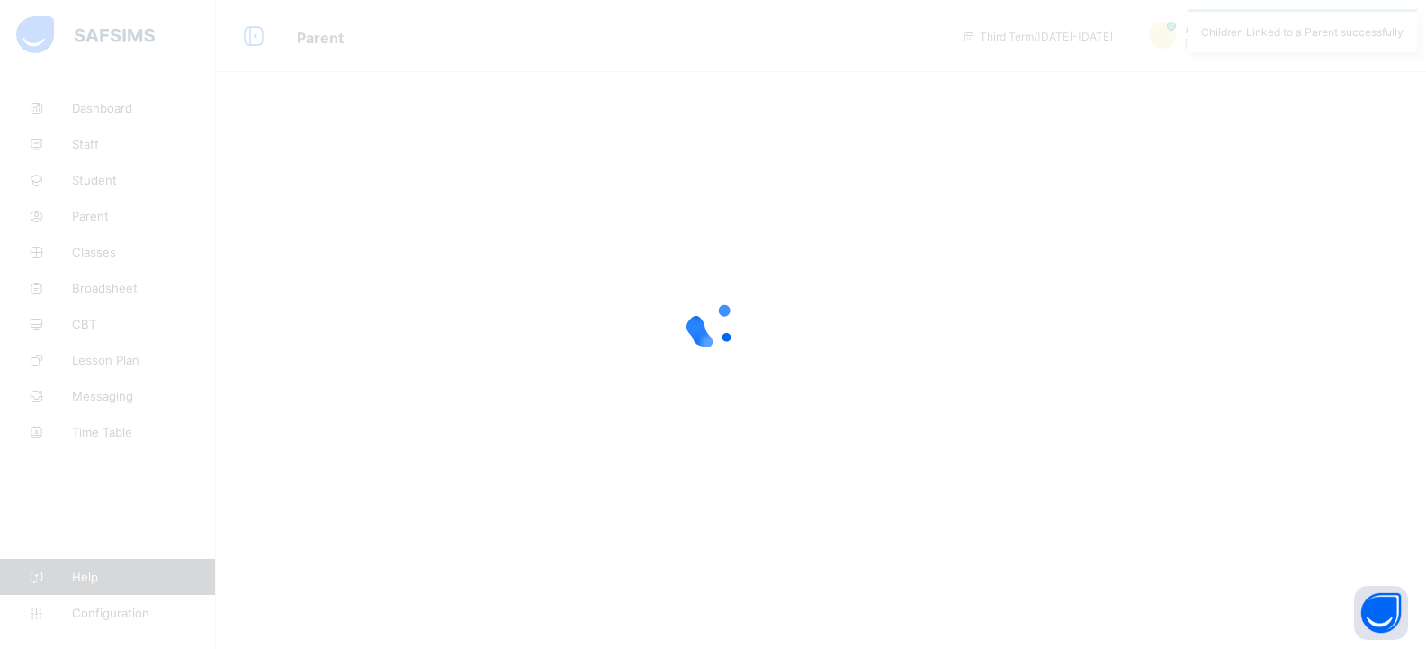
scroll to position [0, 0]
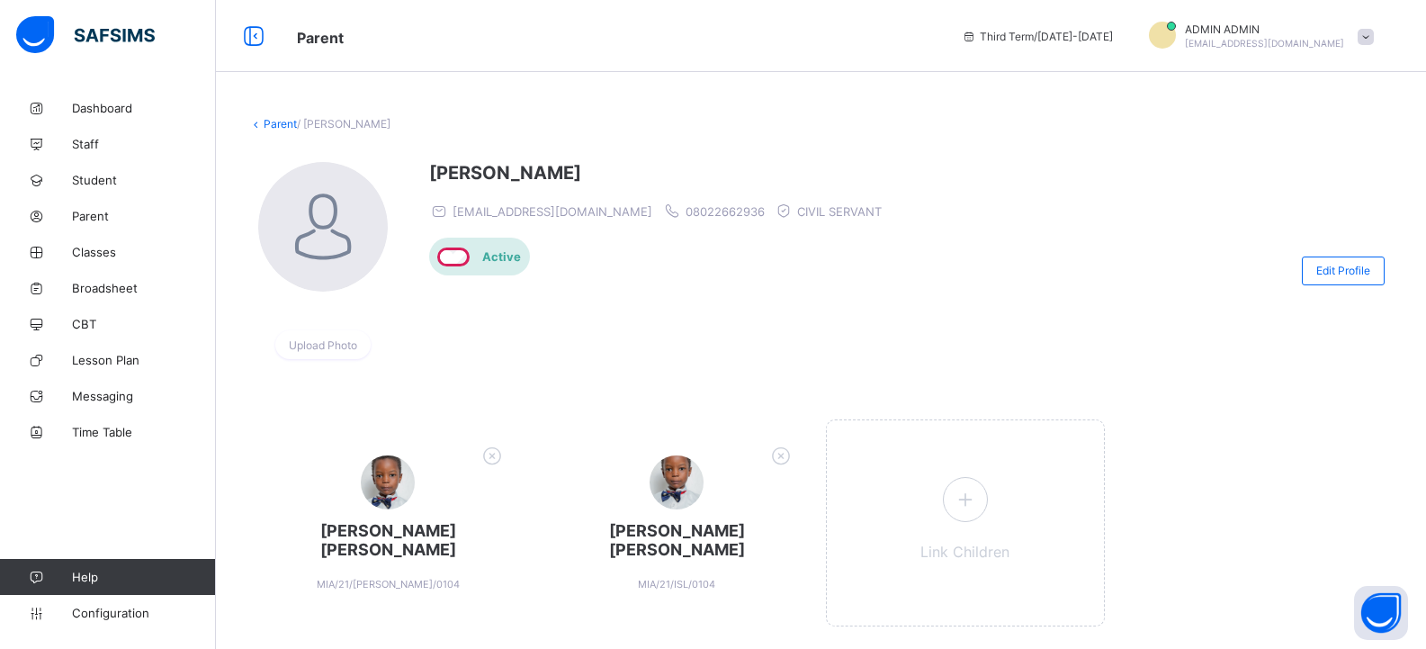
click at [324, 231] on img at bounding box center [323, 227] width 130 height 130
click at [1369, 274] on span "Edit Profile" at bounding box center [1343, 270] width 54 height 13
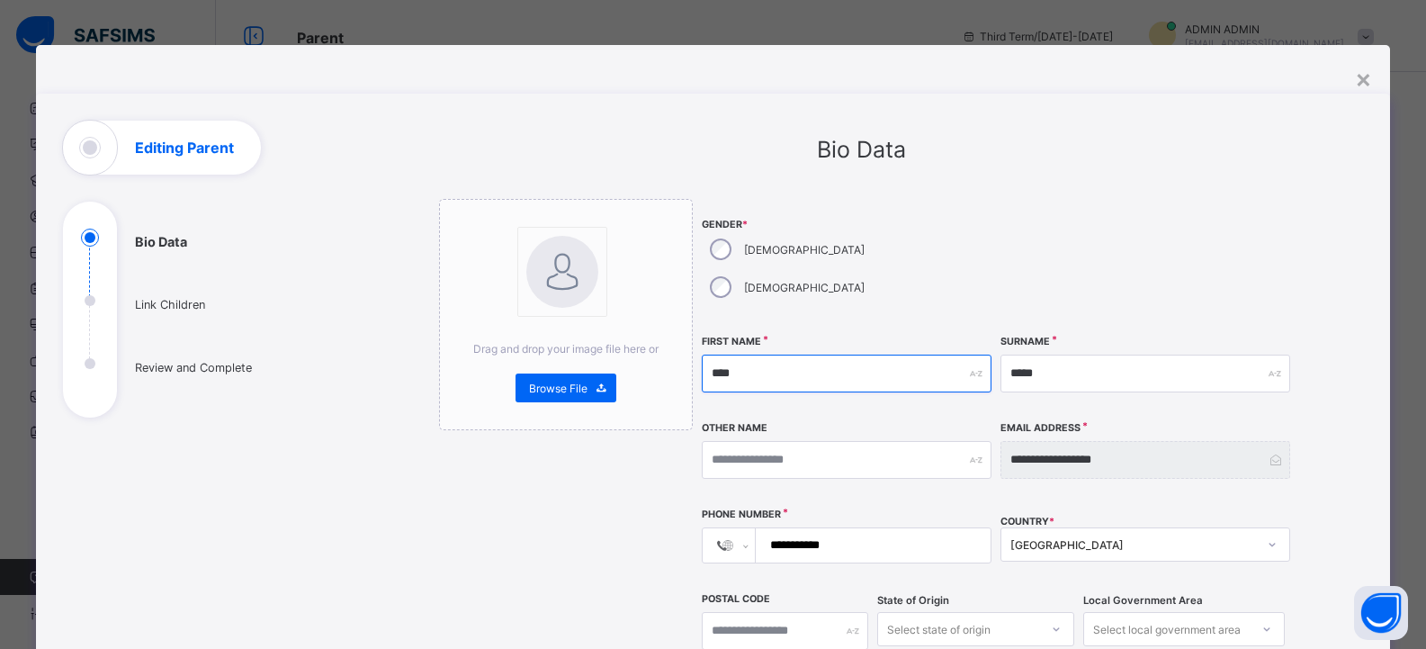
click at [766, 355] on input "****" at bounding box center [847, 374] width 290 height 38
type input "*"
type input "*******"
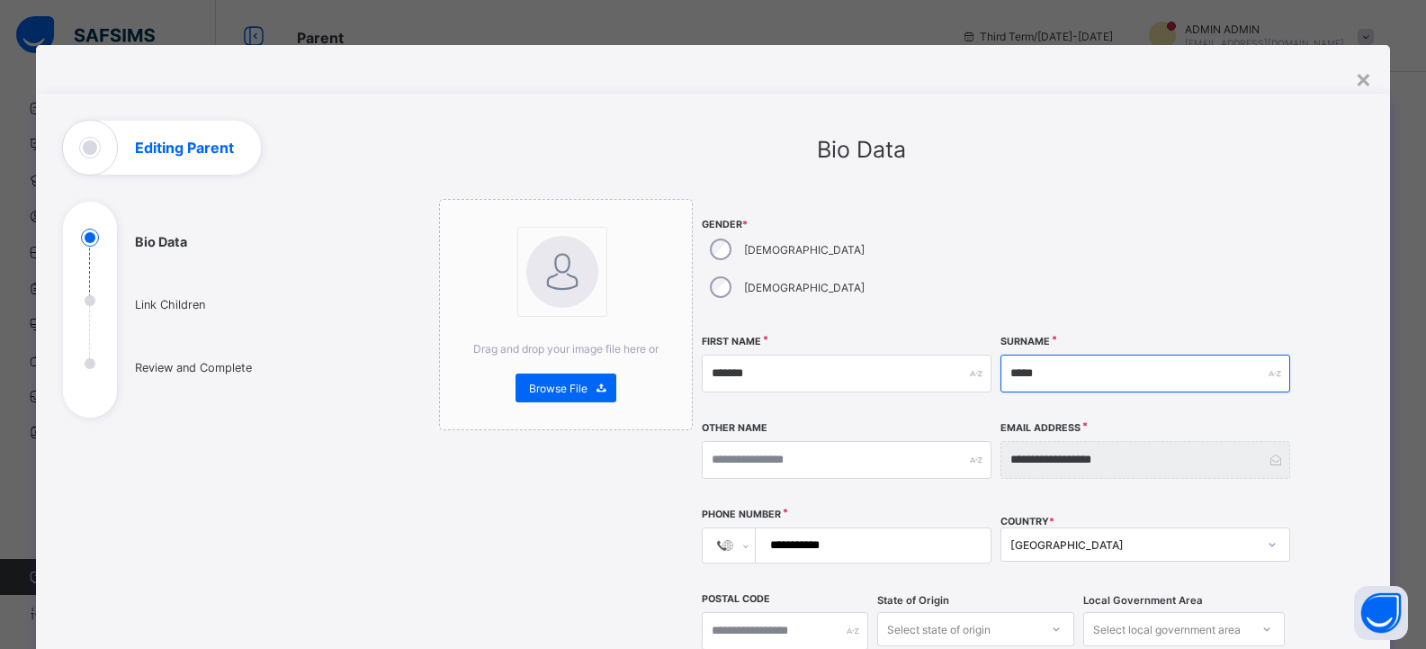
click at [1072, 355] on input "*****" at bounding box center [1146, 374] width 290 height 38
type input "*"
type input "*****"
click at [839, 528] on input "**********" at bounding box center [869, 545] width 220 height 34
type input "*"
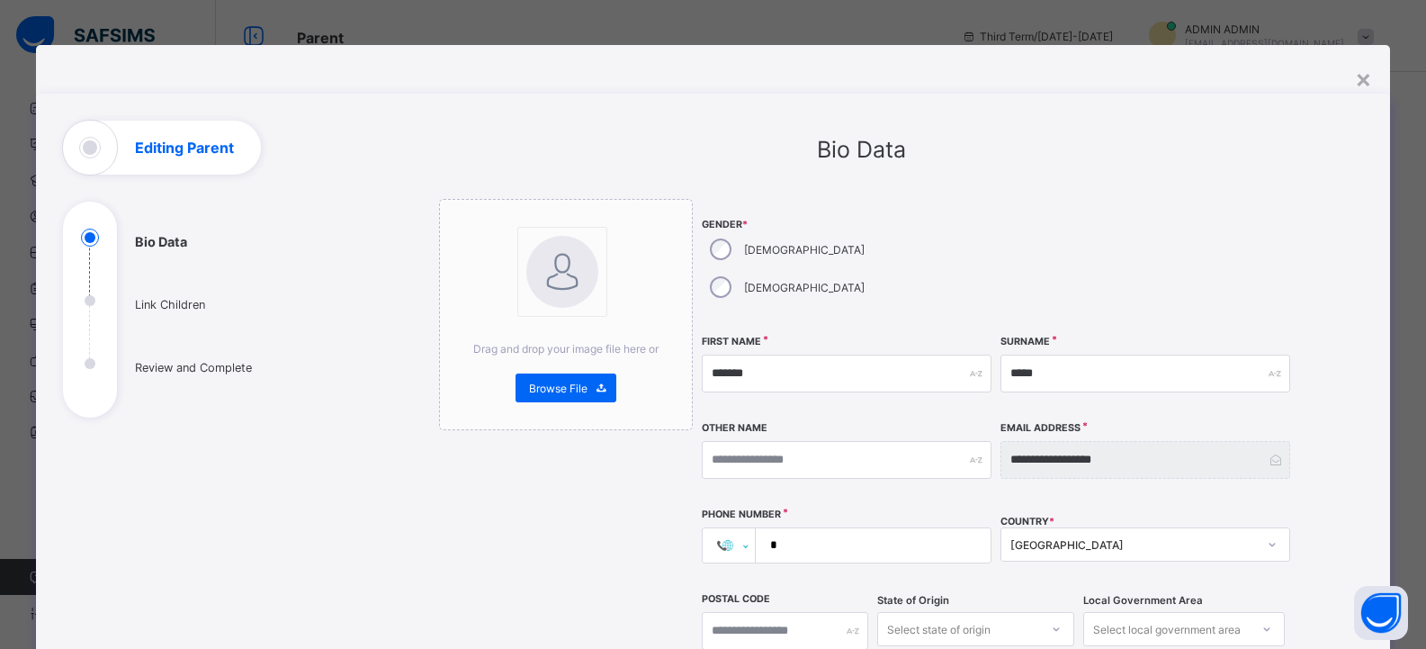
click at [738, 528] on select "**********" at bounding box center [736, 545] width 39 height 34
select select "**"
click at [717, 528] on select "**********" at bounding box center [736, 545] width 39 height 34
click at [803, 528] on input "****" at bounding box center [869, 545] width 220 height 34
type input "**********"
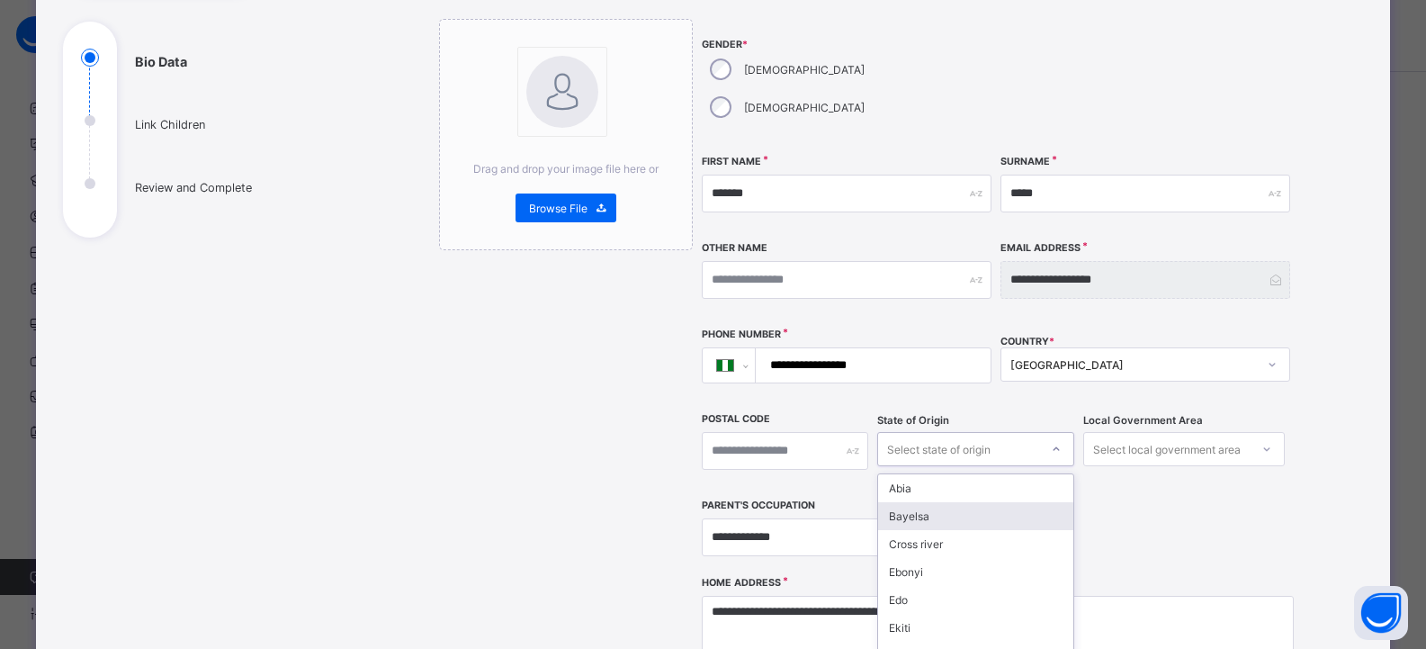
scroll to position [247, 0]
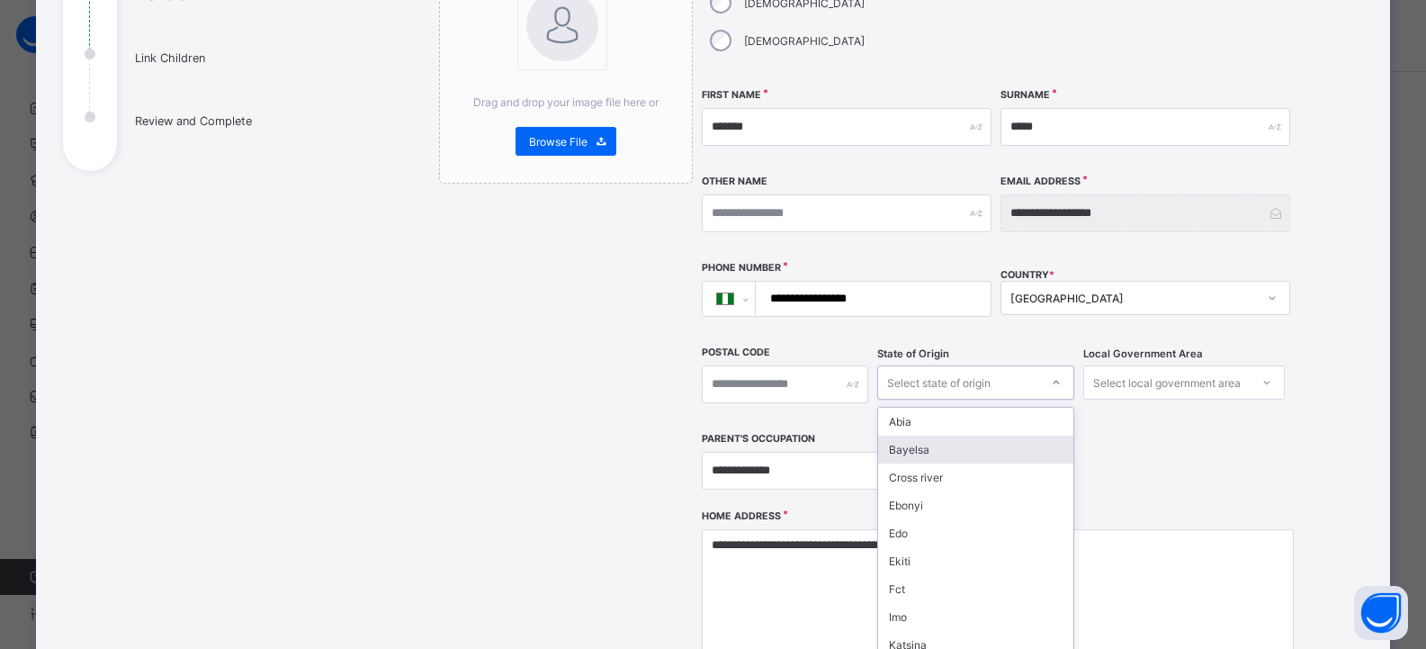
click at [901, 400] on div "option Bayelsa focused, 2 of 37. 37 results available. Use Up and Down to choos…" at bounding box center [975, 382] width 196 height 34
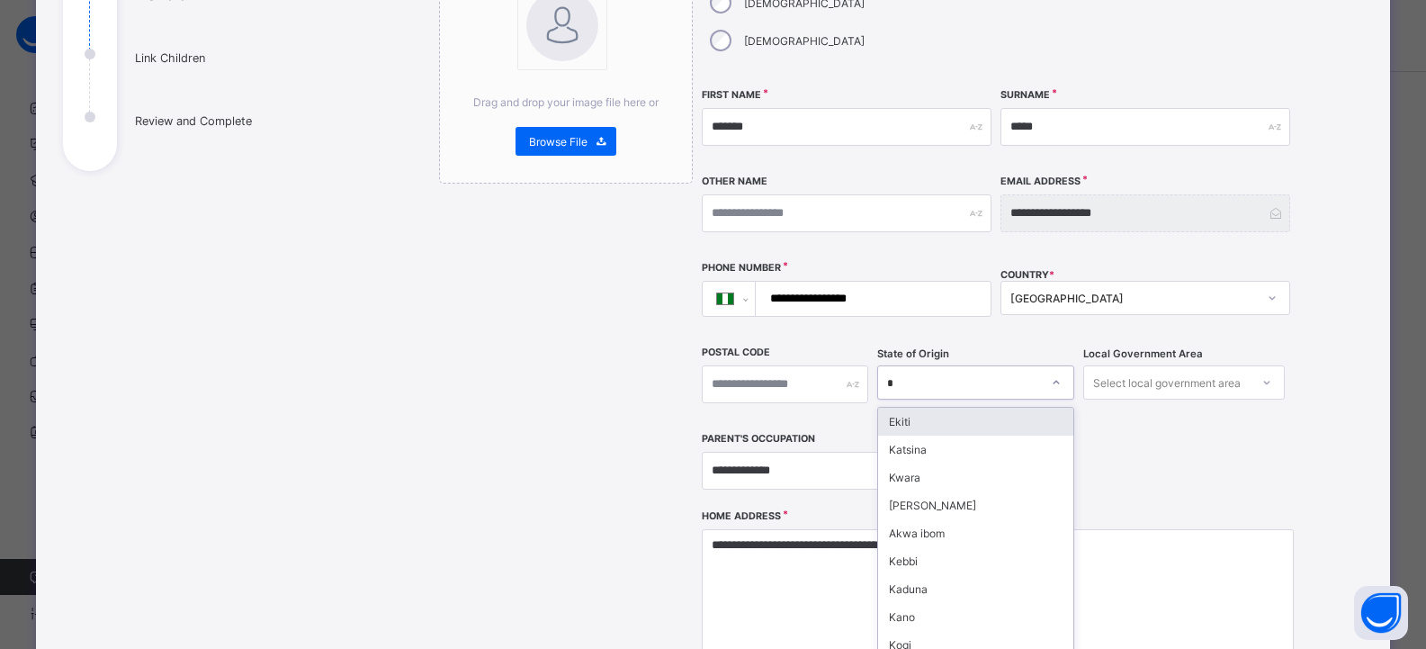
type input "**"
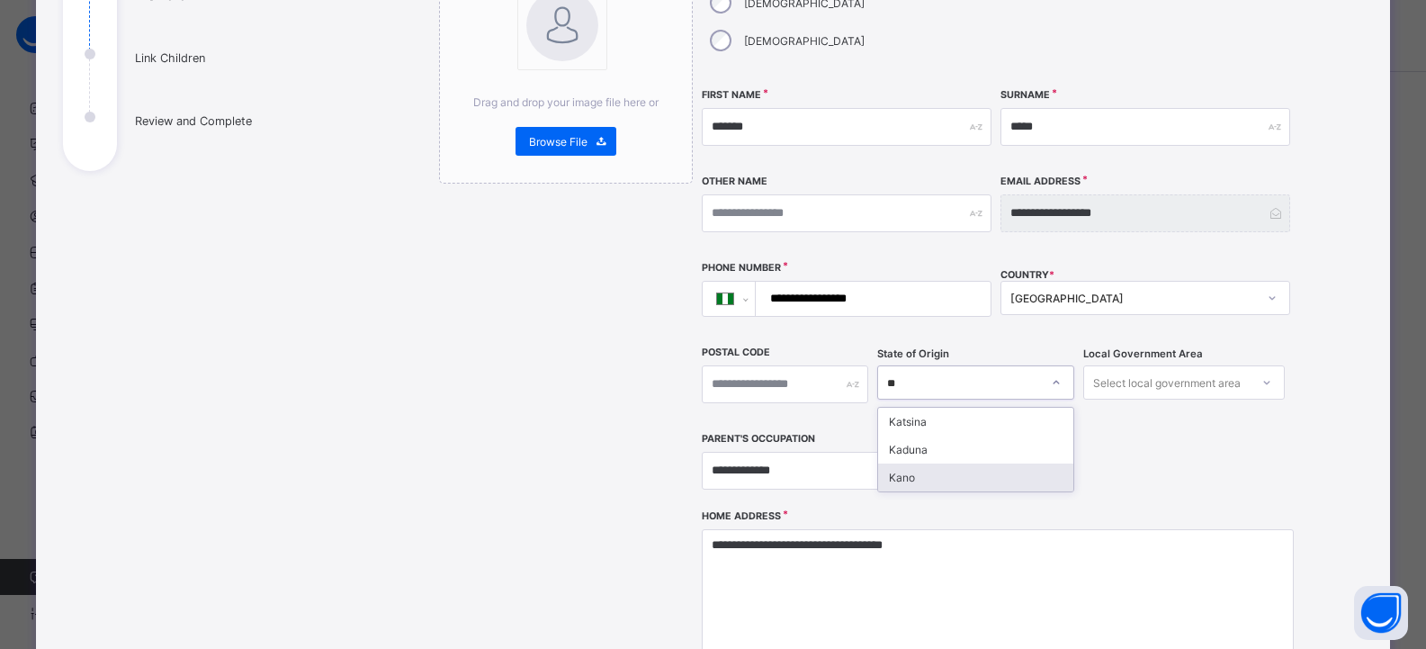
click at [912, 463] on div "Kano" at bounding box center [975, 477] width 194 height 28
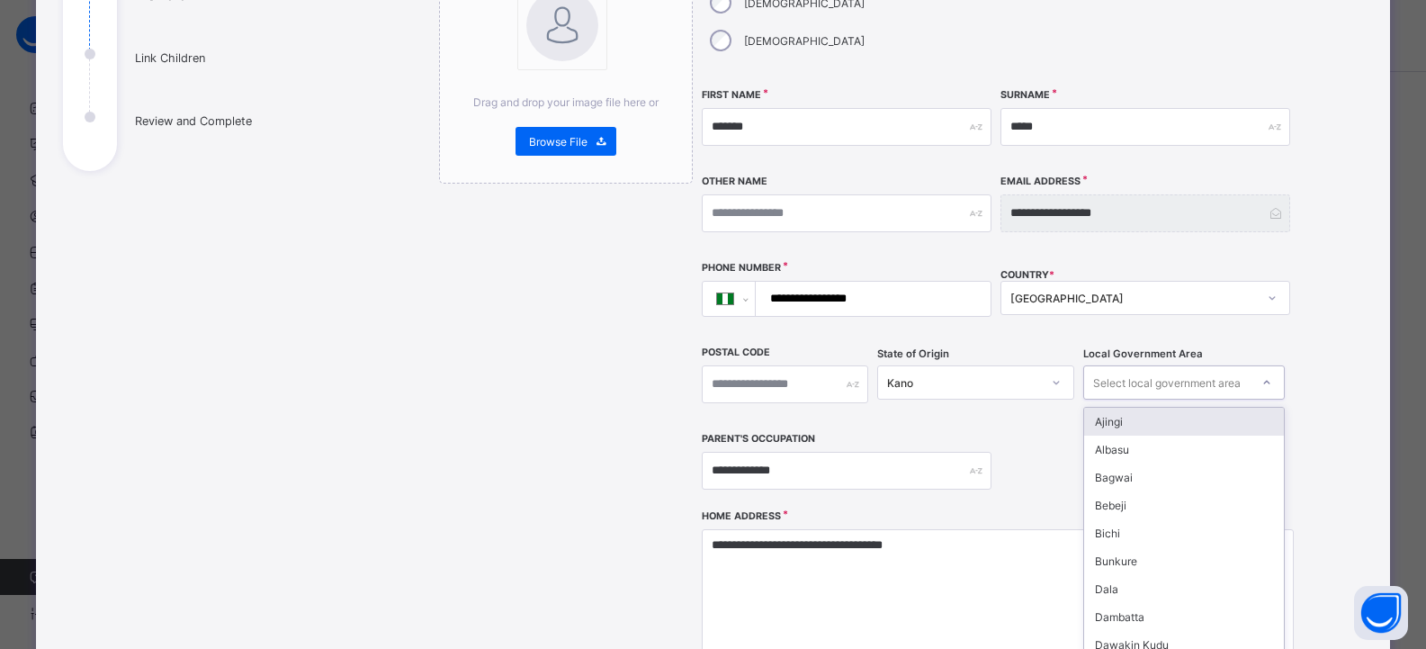
click at [1129, 365] on div "Select local government area" at bounding box center [1167, 382] width 148 height 34
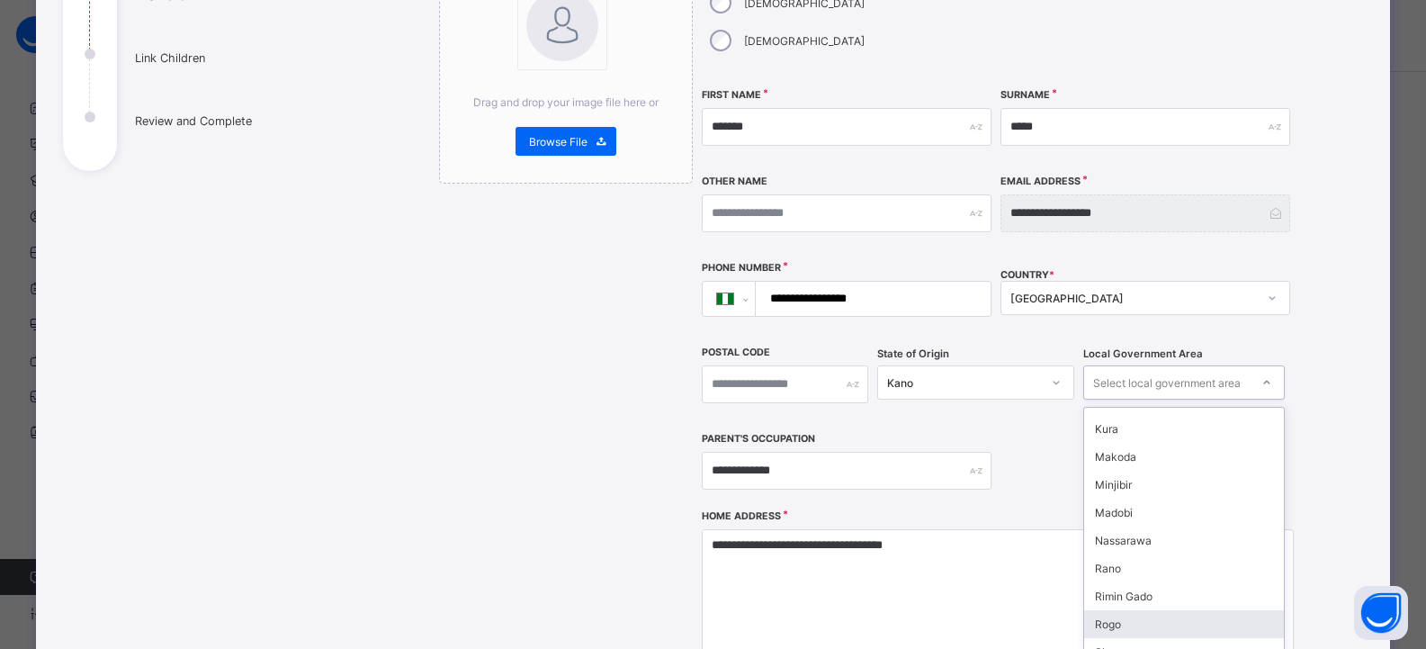
scroll to position [687, 0]
click at [1138, 557] on div "Nassarawa" at bounding box center [1184, 571] width 201 height 28
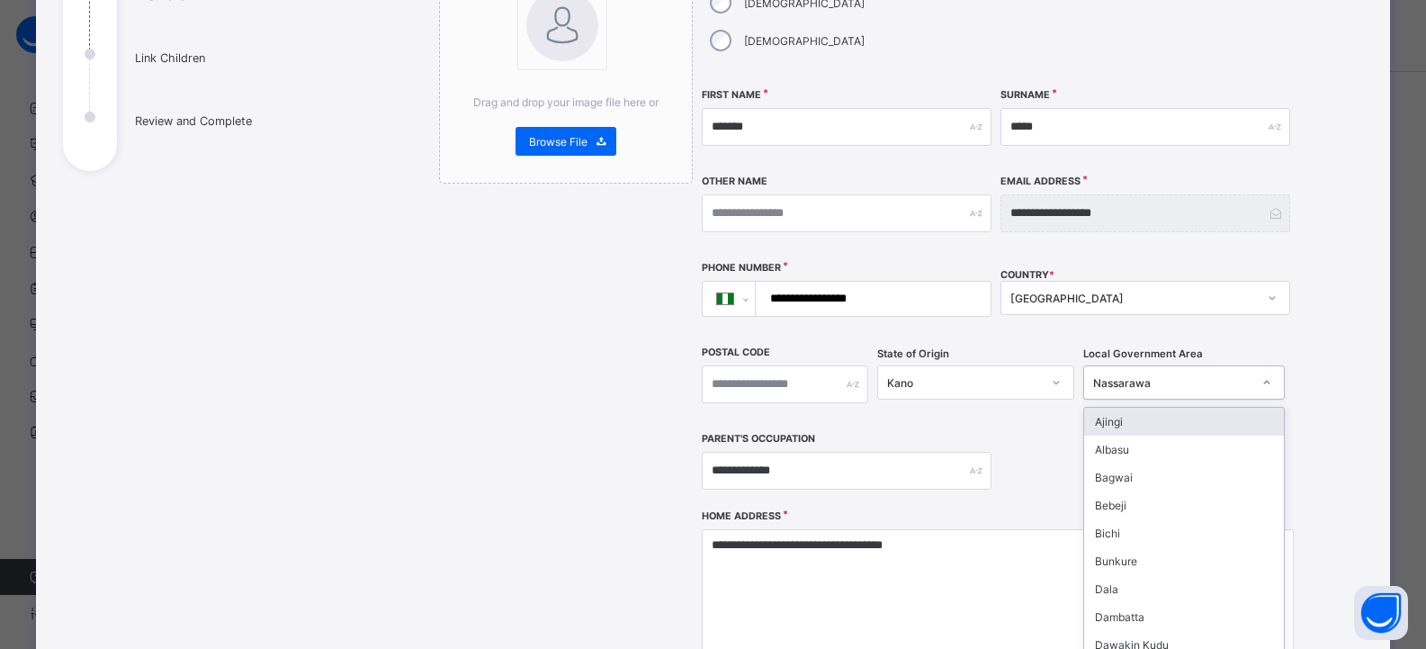
click at [1215, 370] on div "Nassarawa" at bounding box center [1167, 382] width 166 height 25
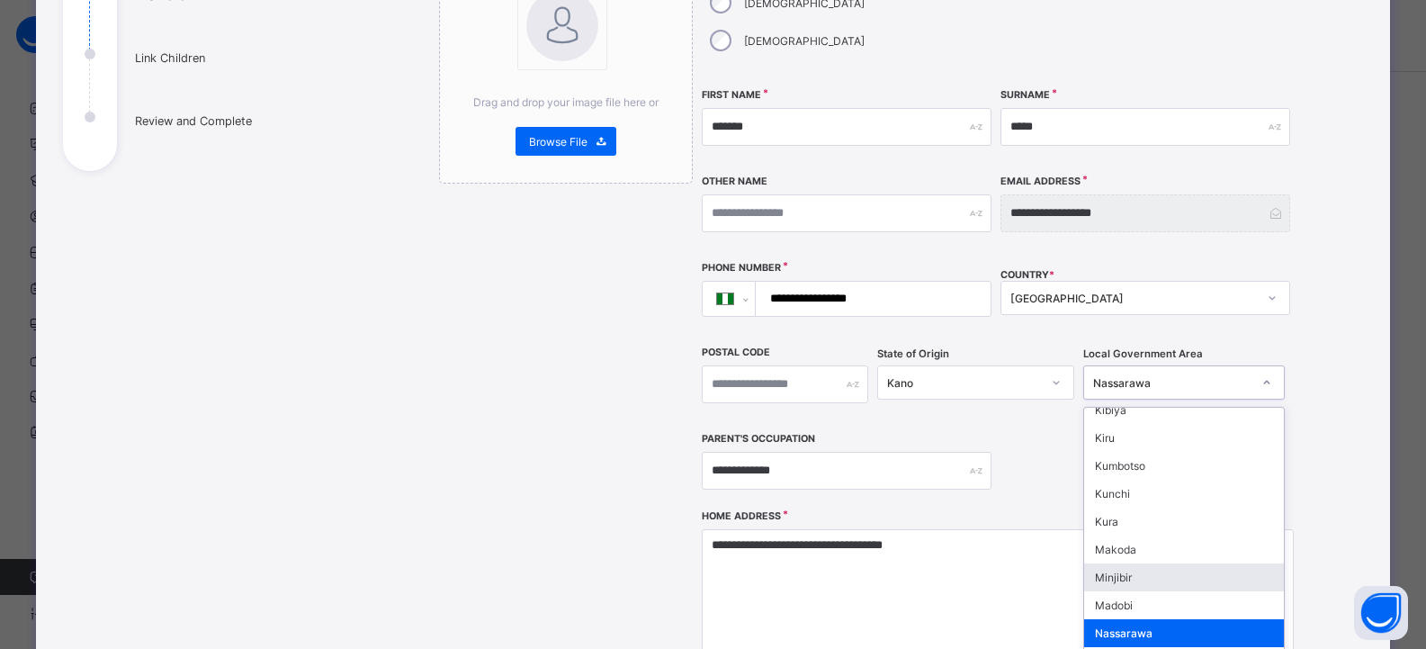
scroll to position [598, 0]
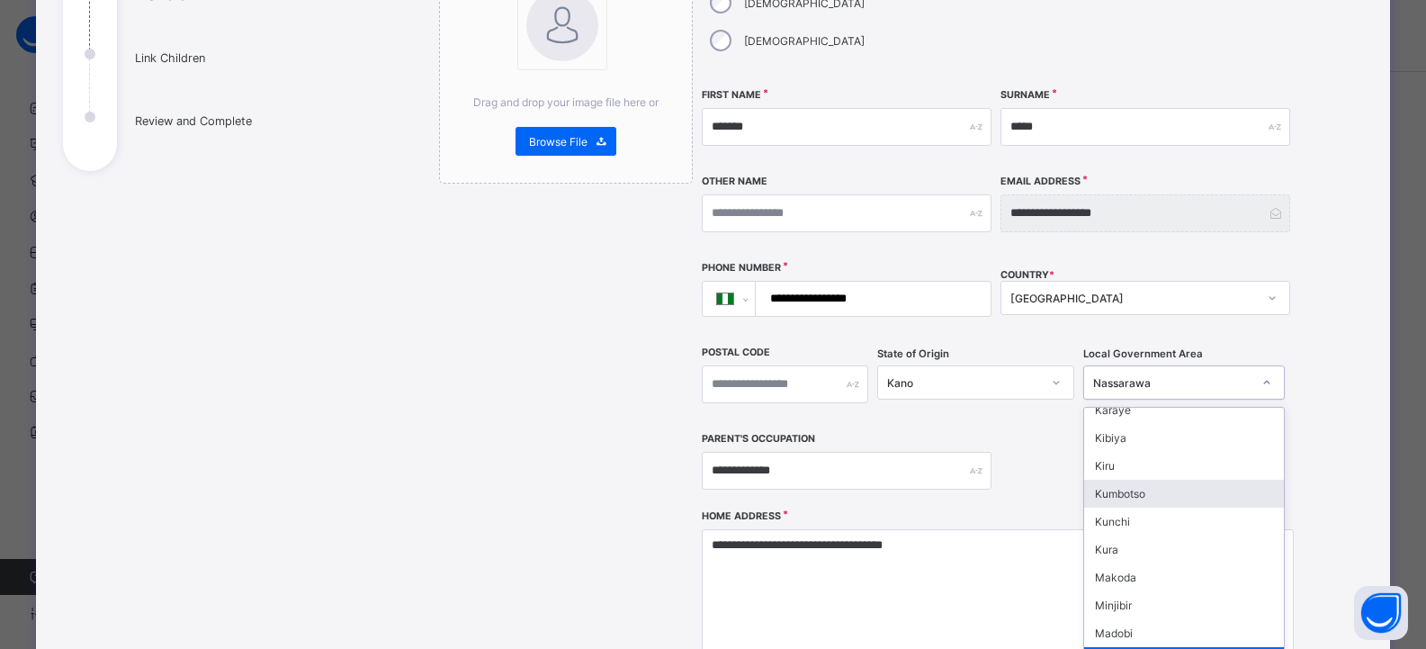
click at [1139, 480] on div "Kumbotso" at bounding box center [1184, 494] width 201 height 28
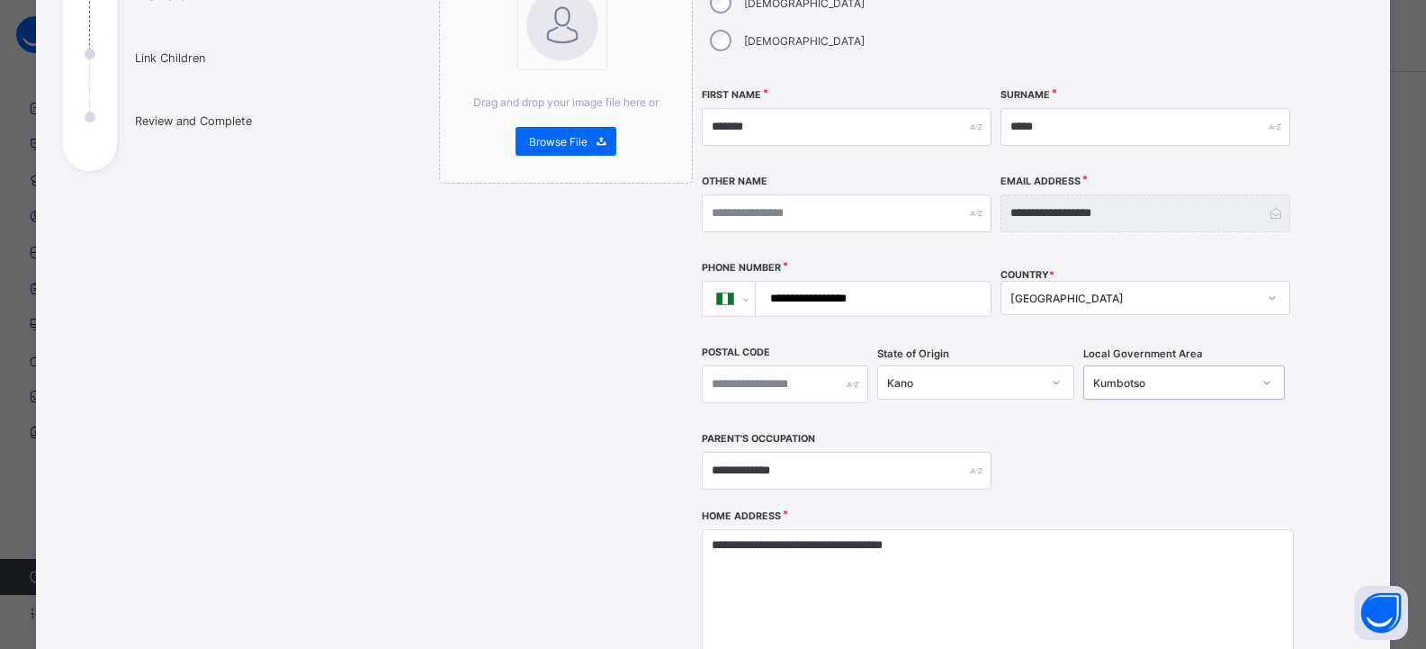
scroll to position [427, 0]
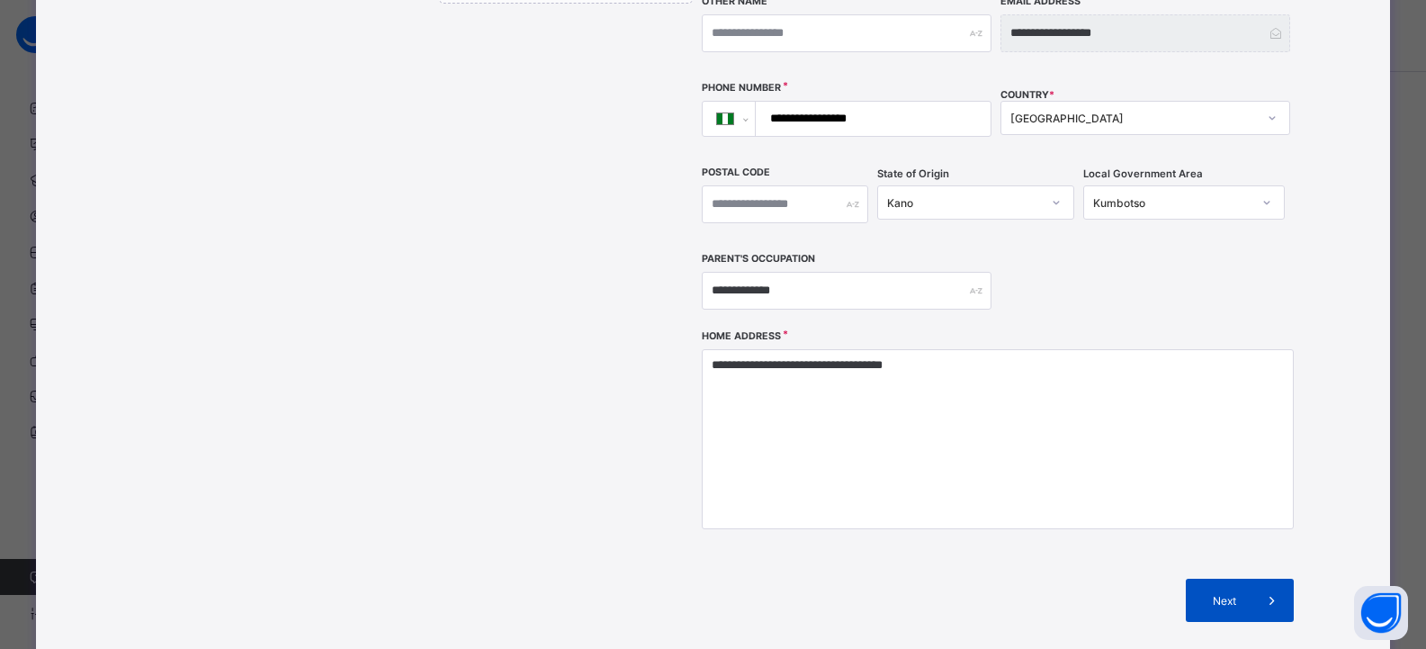
click at [1227, 594] on span "Next" at bounding box center [1225, 600] width 51 height 13
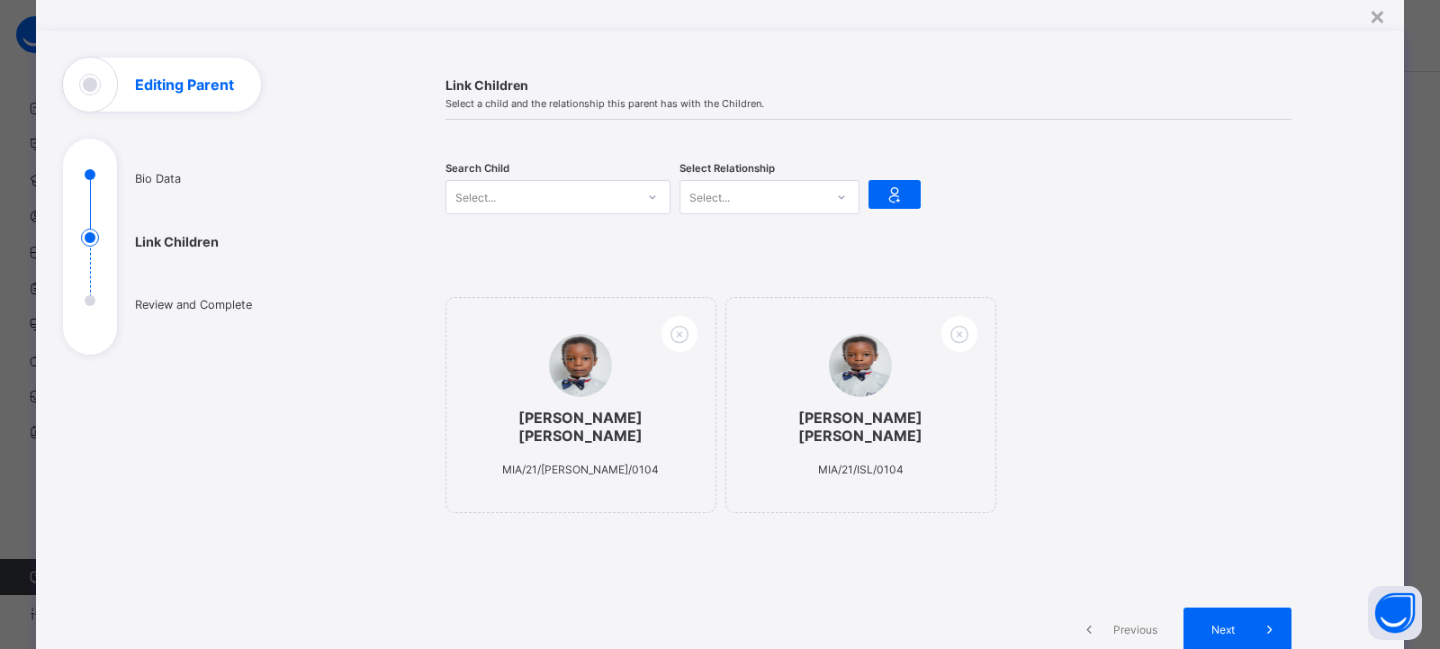
scroll to position [62, 0]
click at [1218, 625] on div "Next" at bounding box center [1237, 629] width 108 height 43
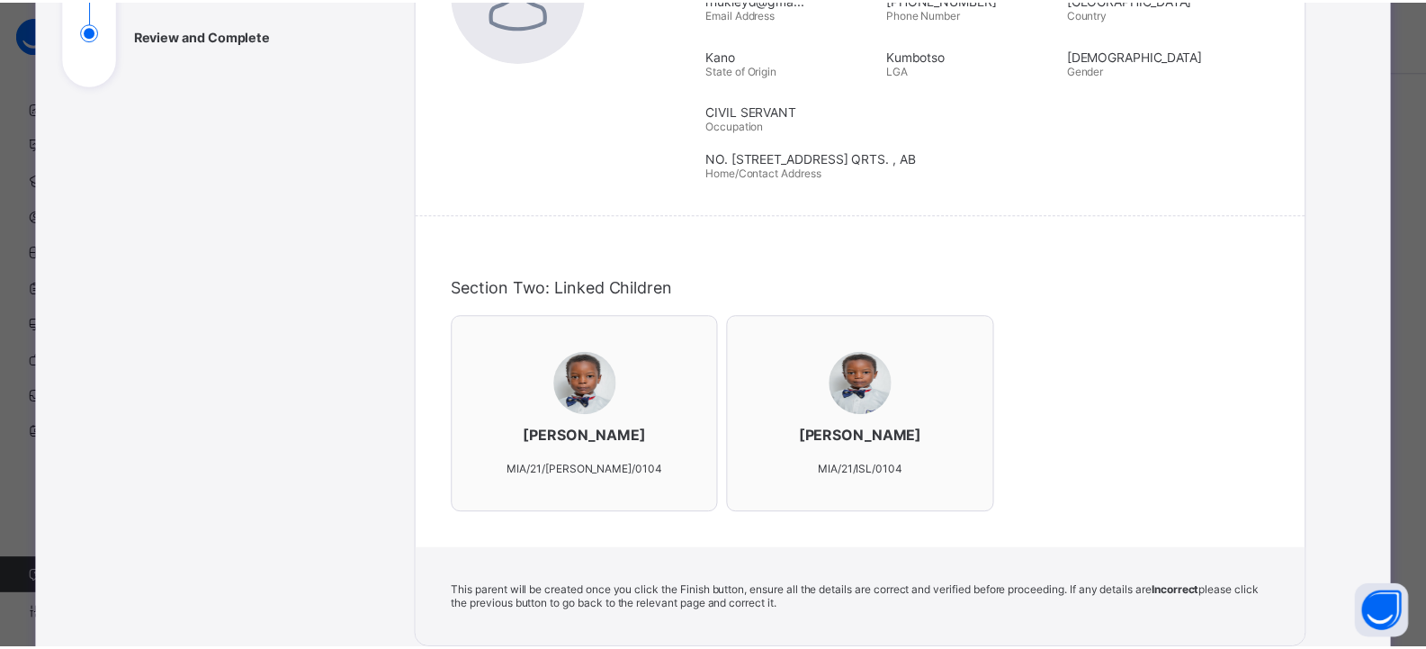
scroll to position [588, 0]
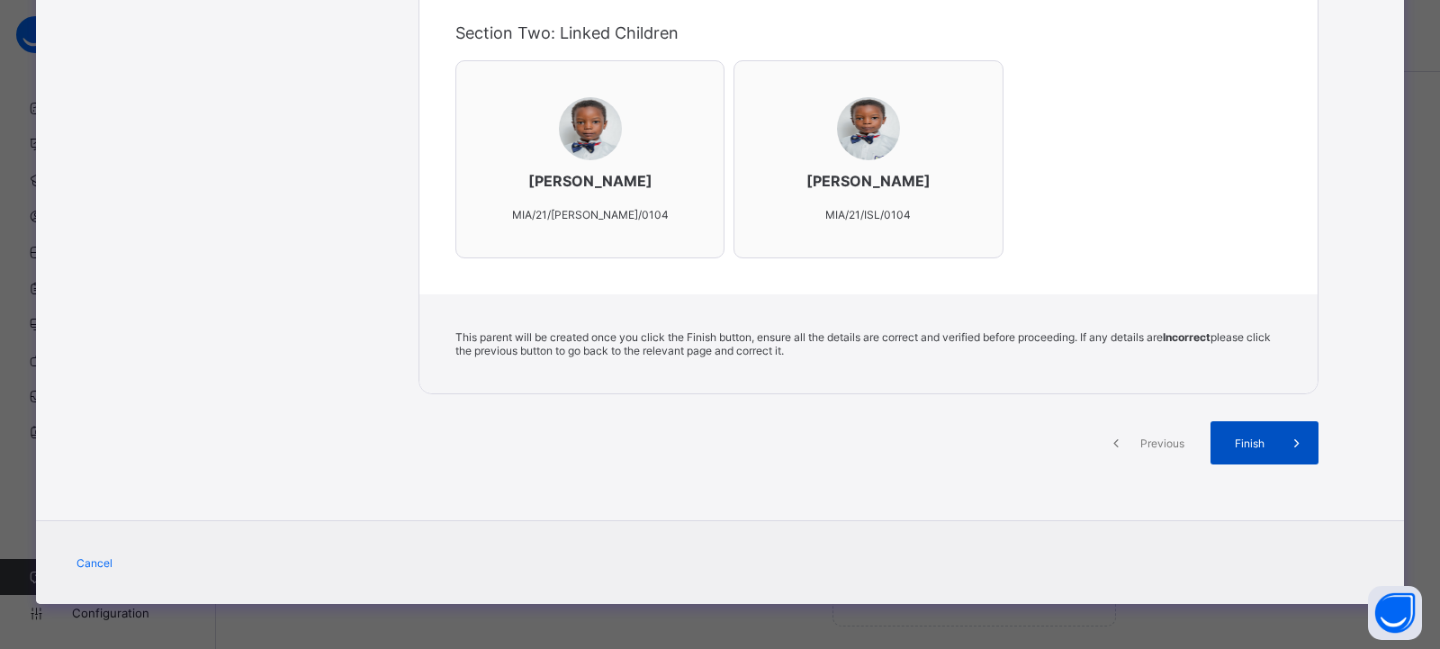
click at [1236, 449] on span "Finish" at bounding box center [1249, 442] width 51 height 13
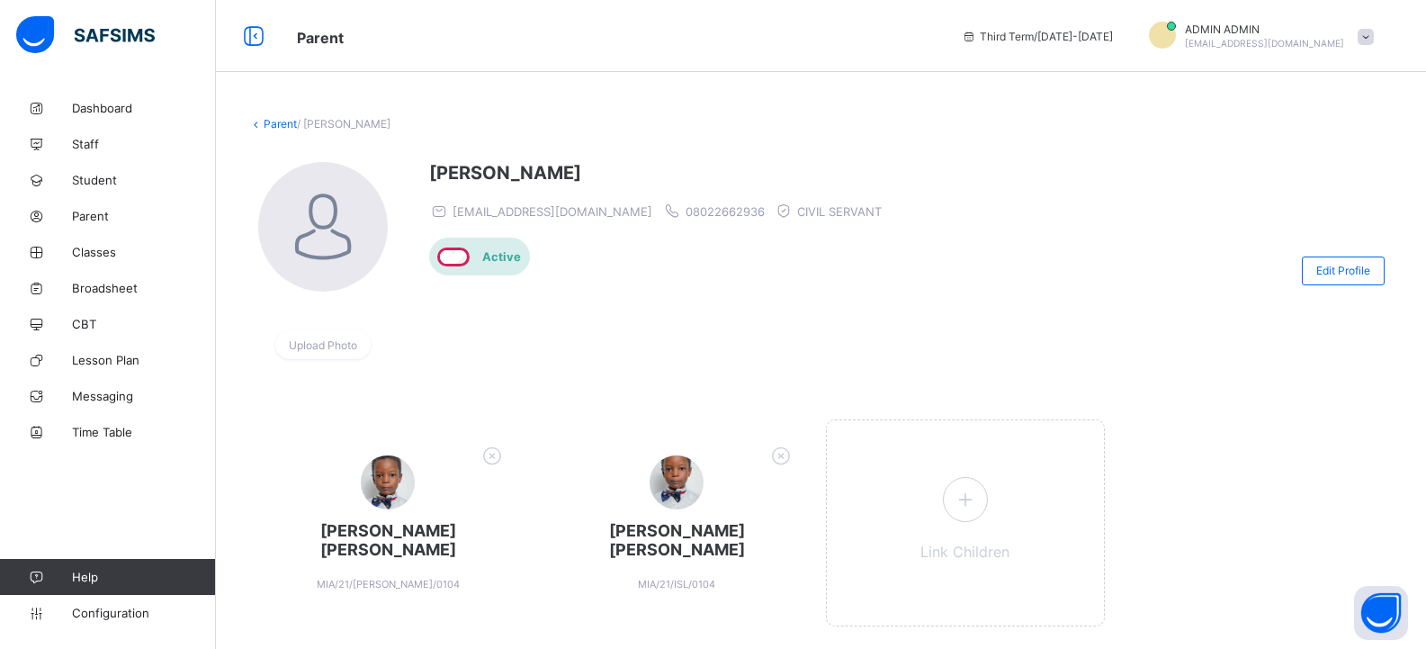
click at [277, 123] on link "Parent" at bounding box center [280, 123] width 33 height 13
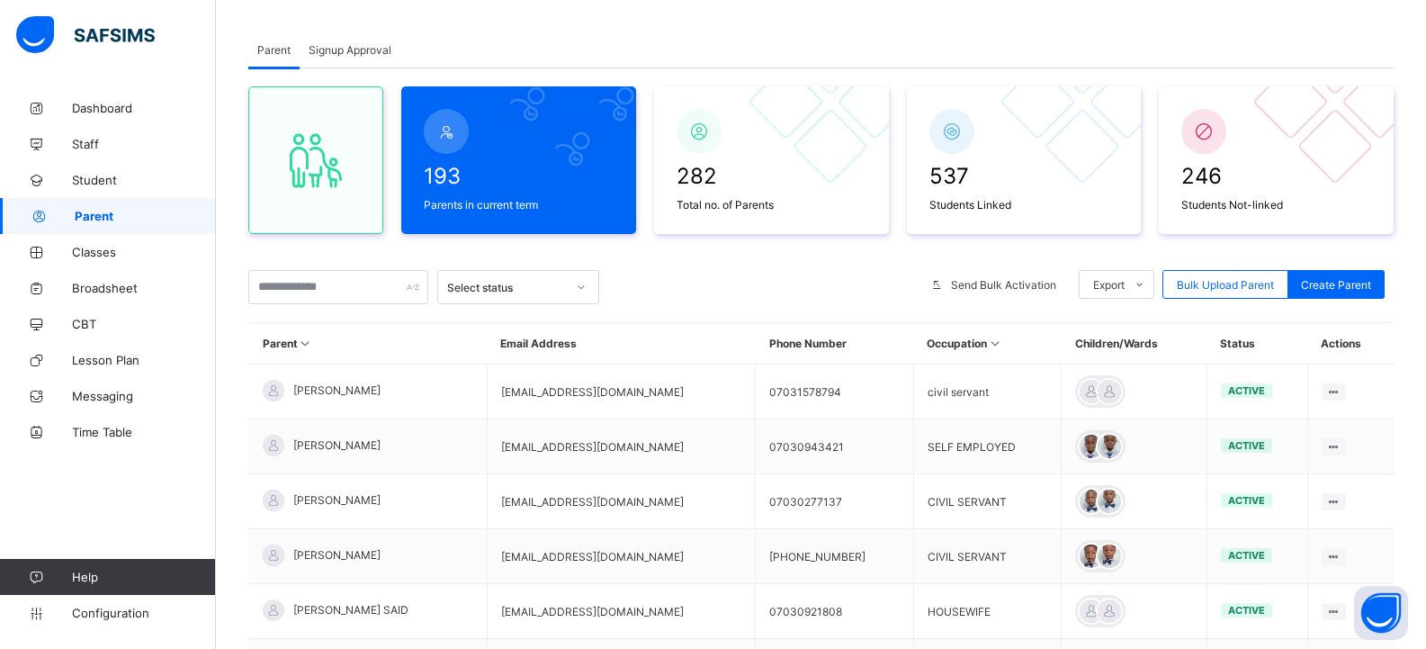
scroll to position [90, 0]
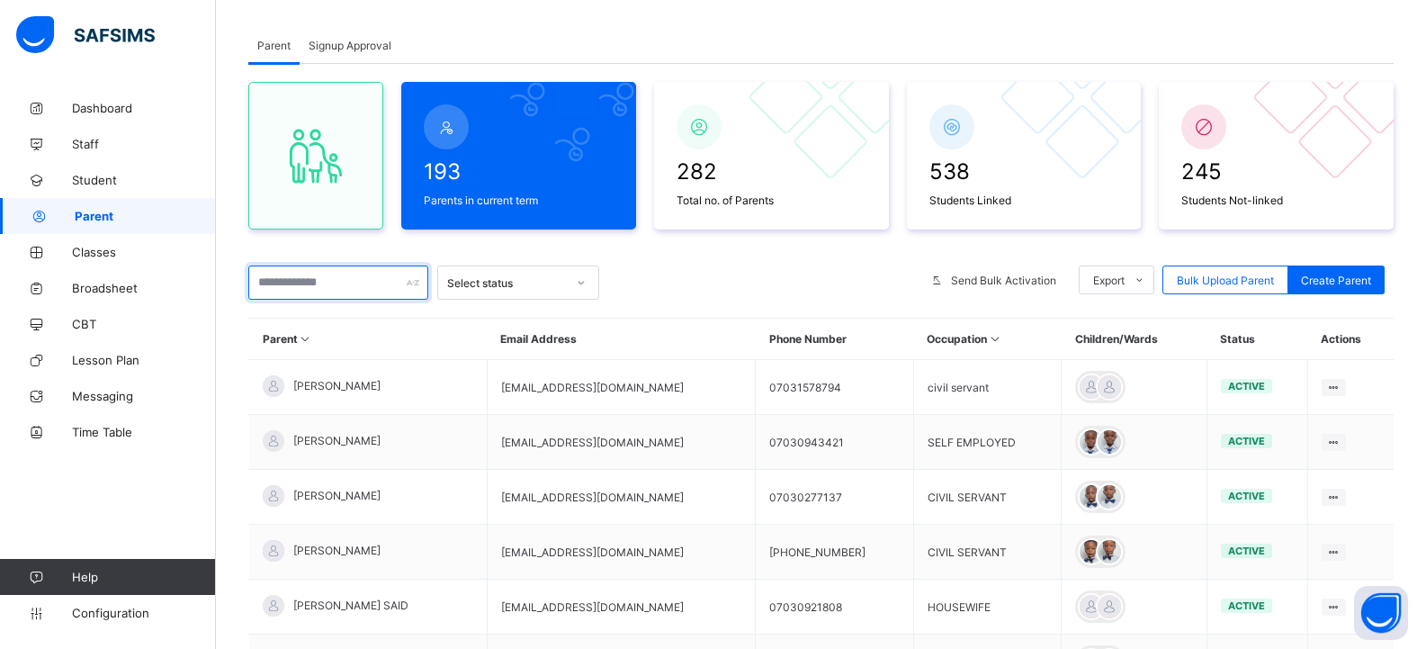
click at [274, 276] on input "text" at bounding box center [338, 282] width 180 height 34
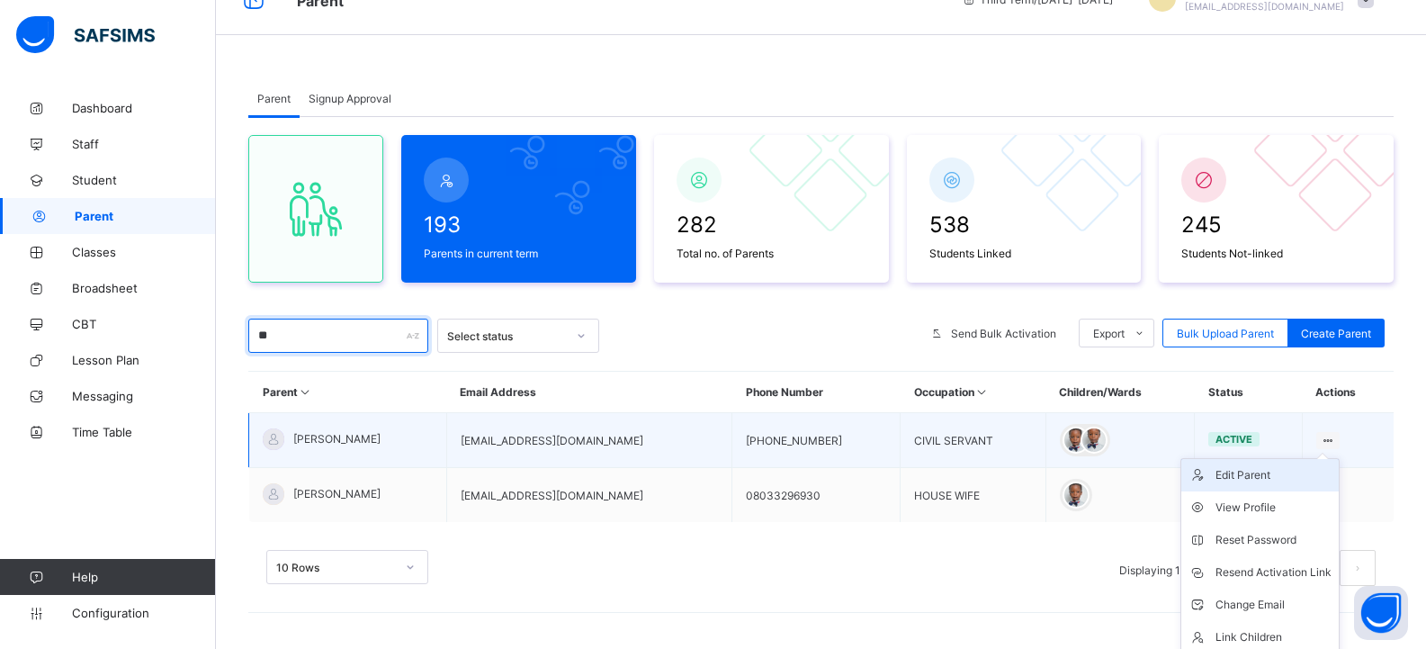
scroll to position [75, 0]
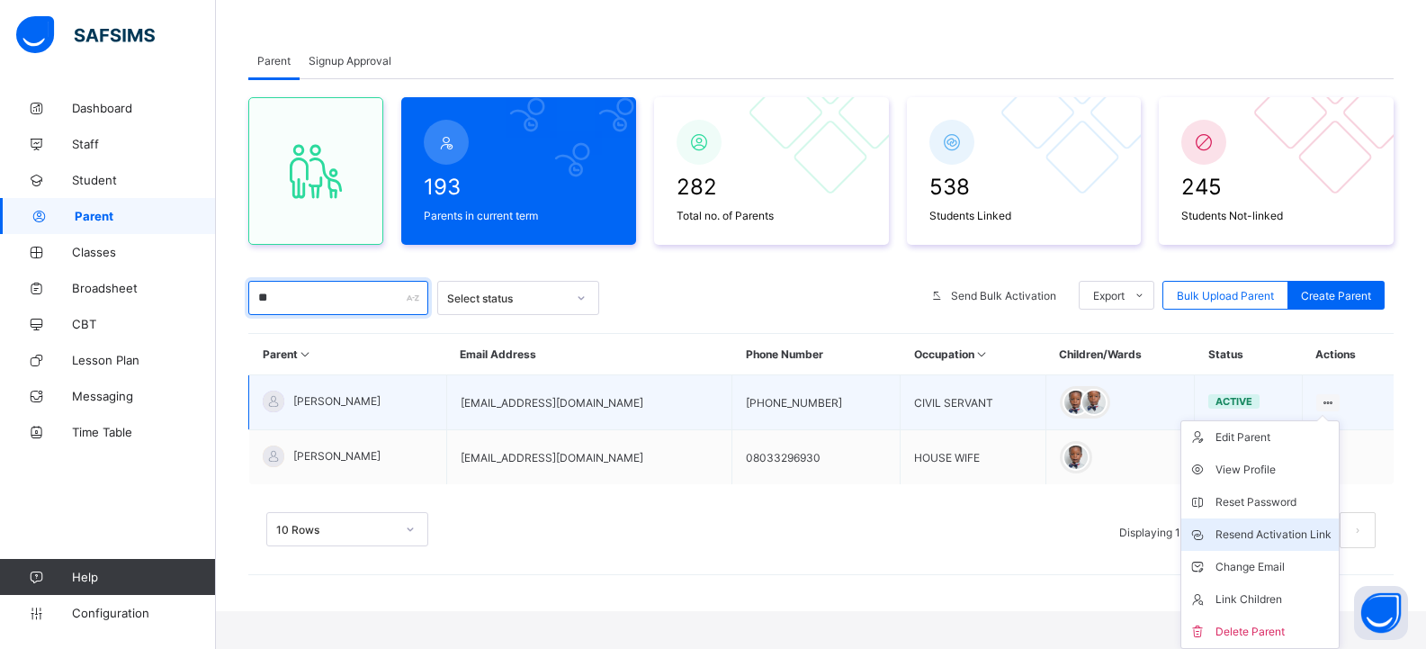
type input "**"
click at [1286, 532] on div "Resend Activation Link" at bounding box center [1274, 535] width 116 height 18
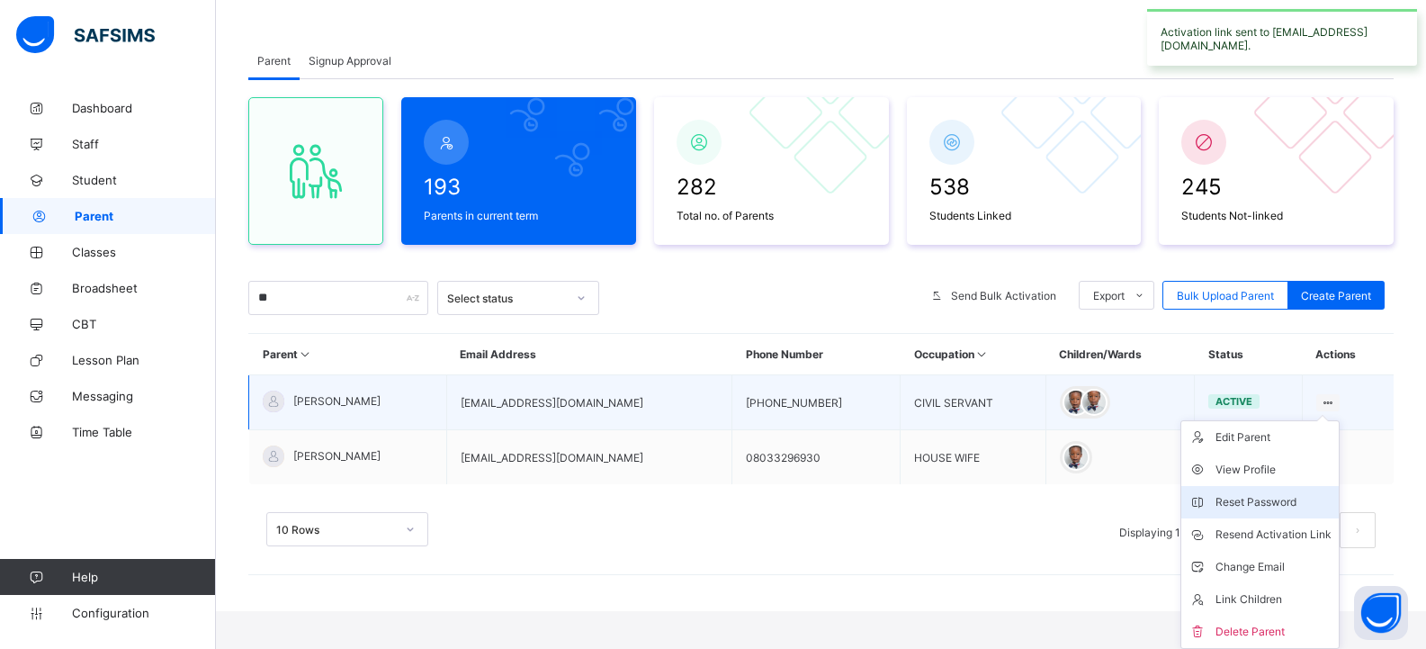
click at [1280, 503] on div "Reset Password" at bounding box center [1274, 502] width 116 height 18
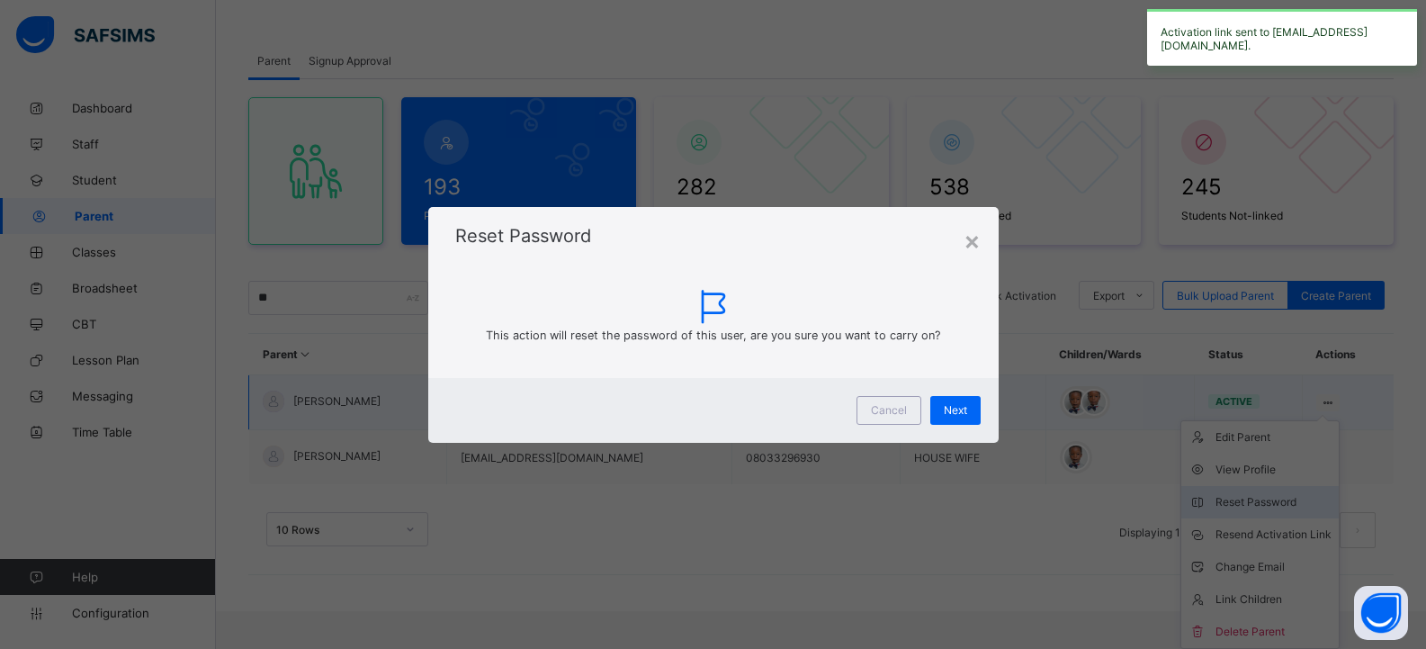
scroll to position [37, 0]
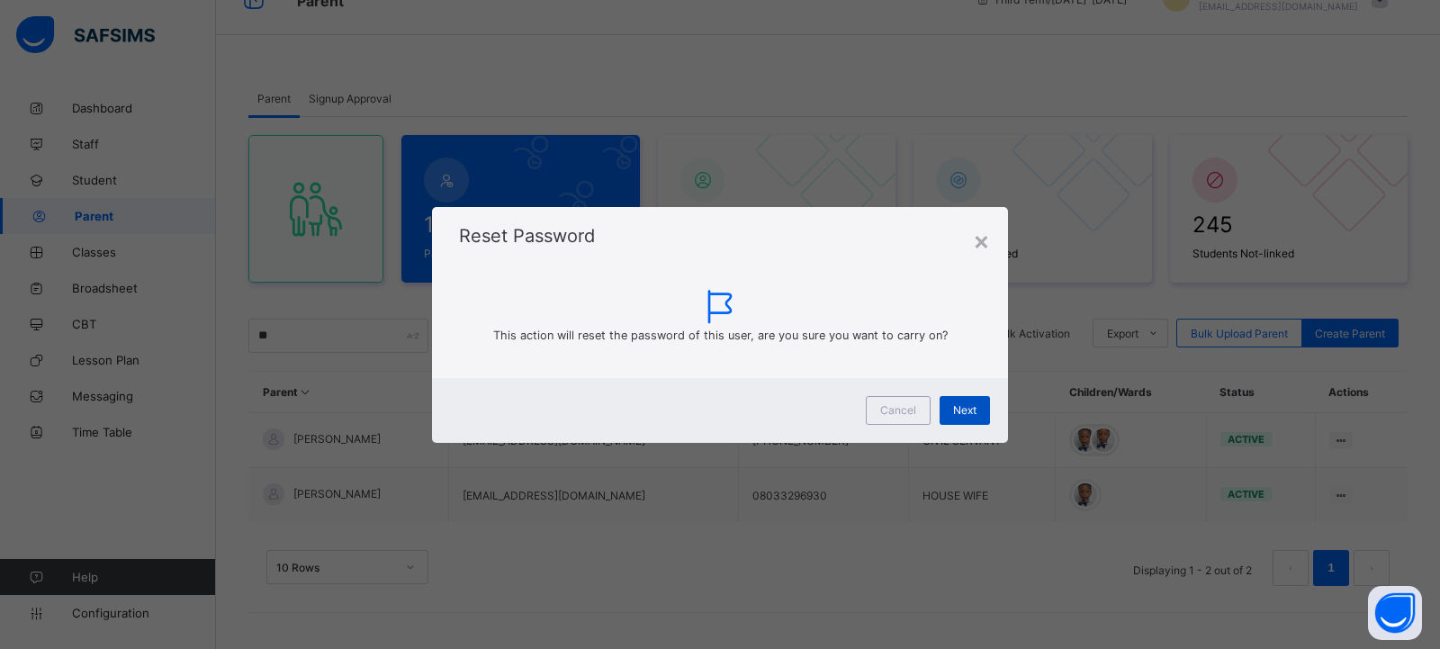
click at [970, 417] on div "Next" at bounding box center [964, 410] width 50 height 29
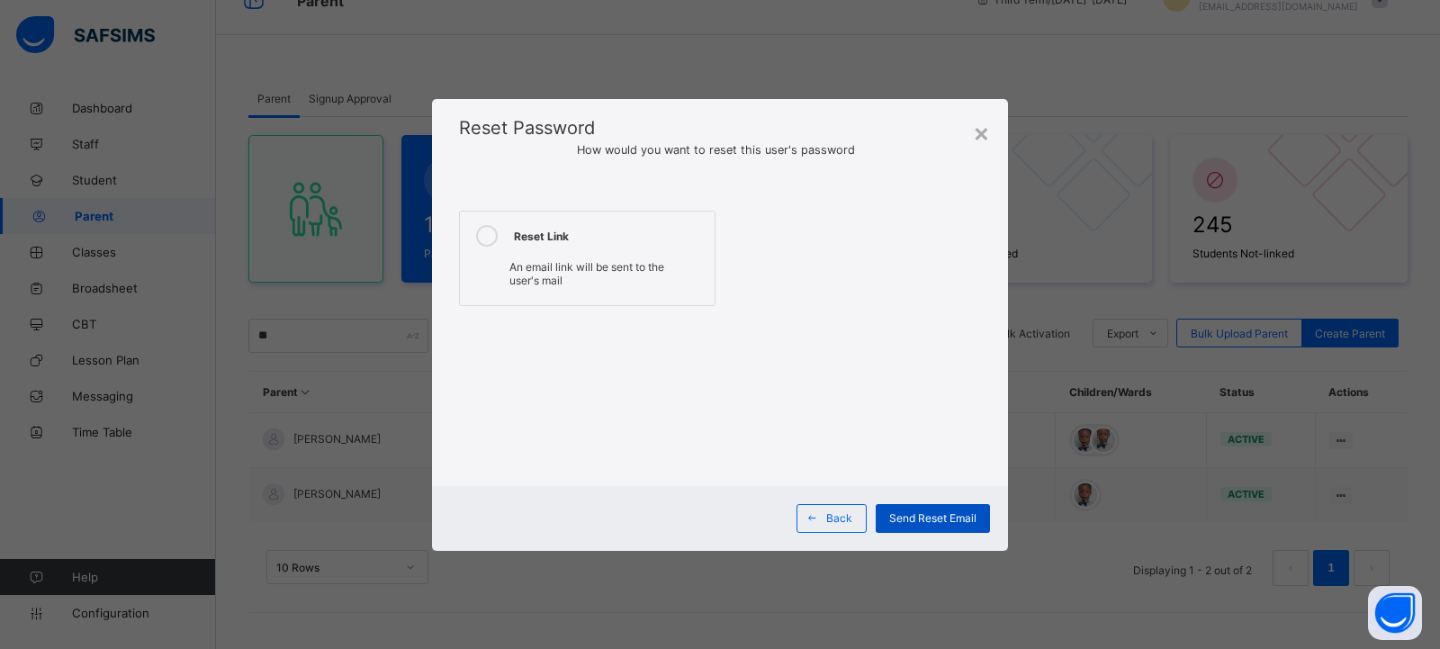
click at [932, 514] on span "Send Reset Email" at bounding box center [932, 517] width 87 height 13
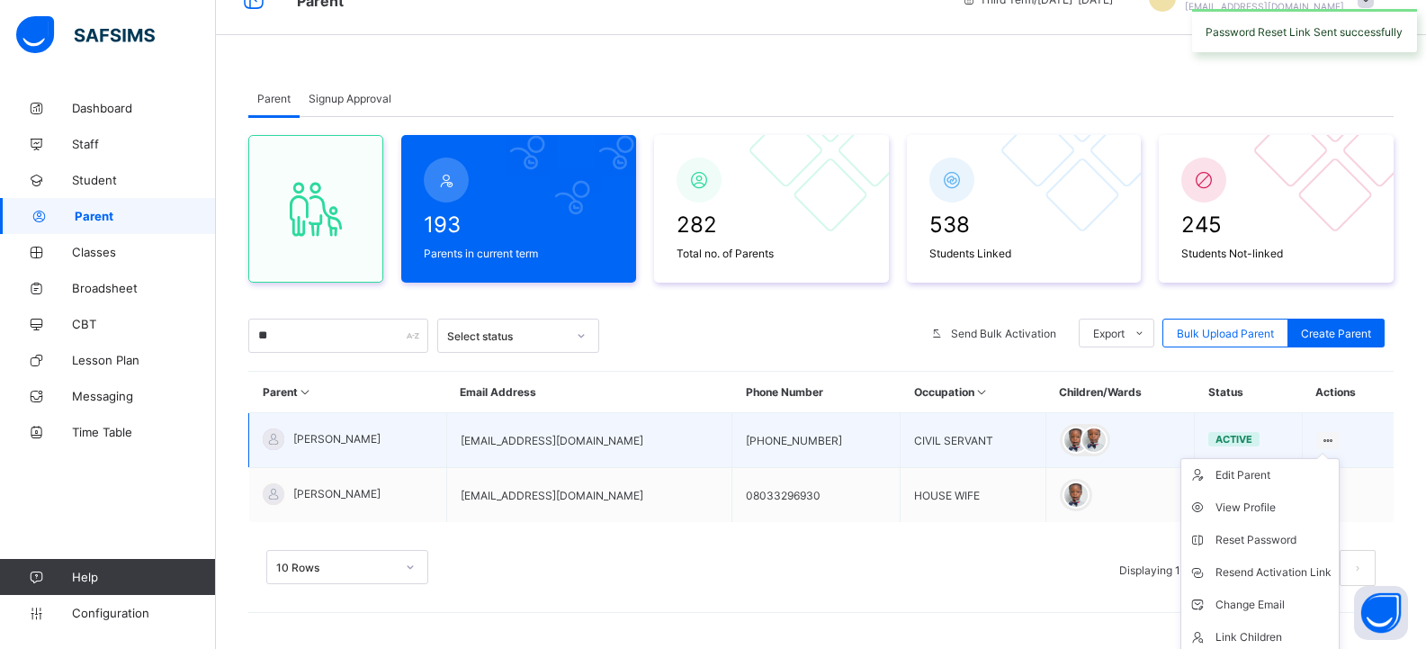
scroll to position [75, 0]
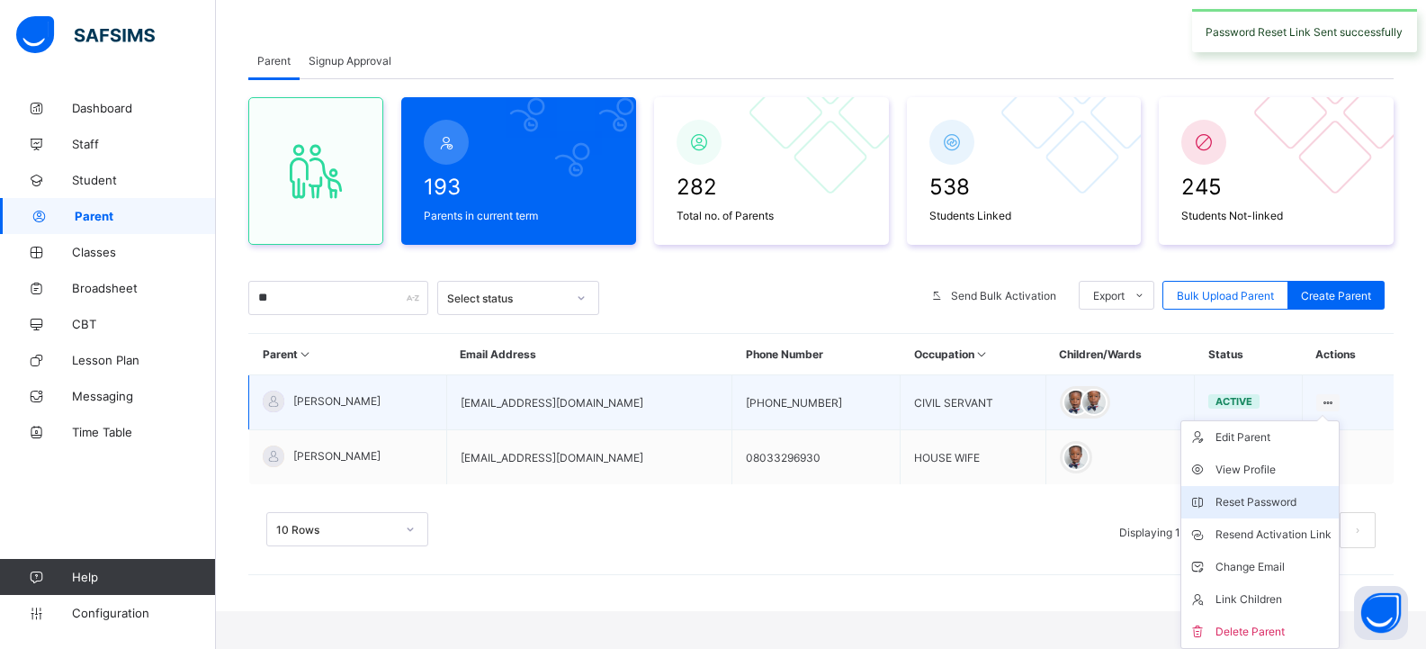
click at [1286, 498] on div "Reset Password" at bounding box center [1274, 502] width 116 height 18
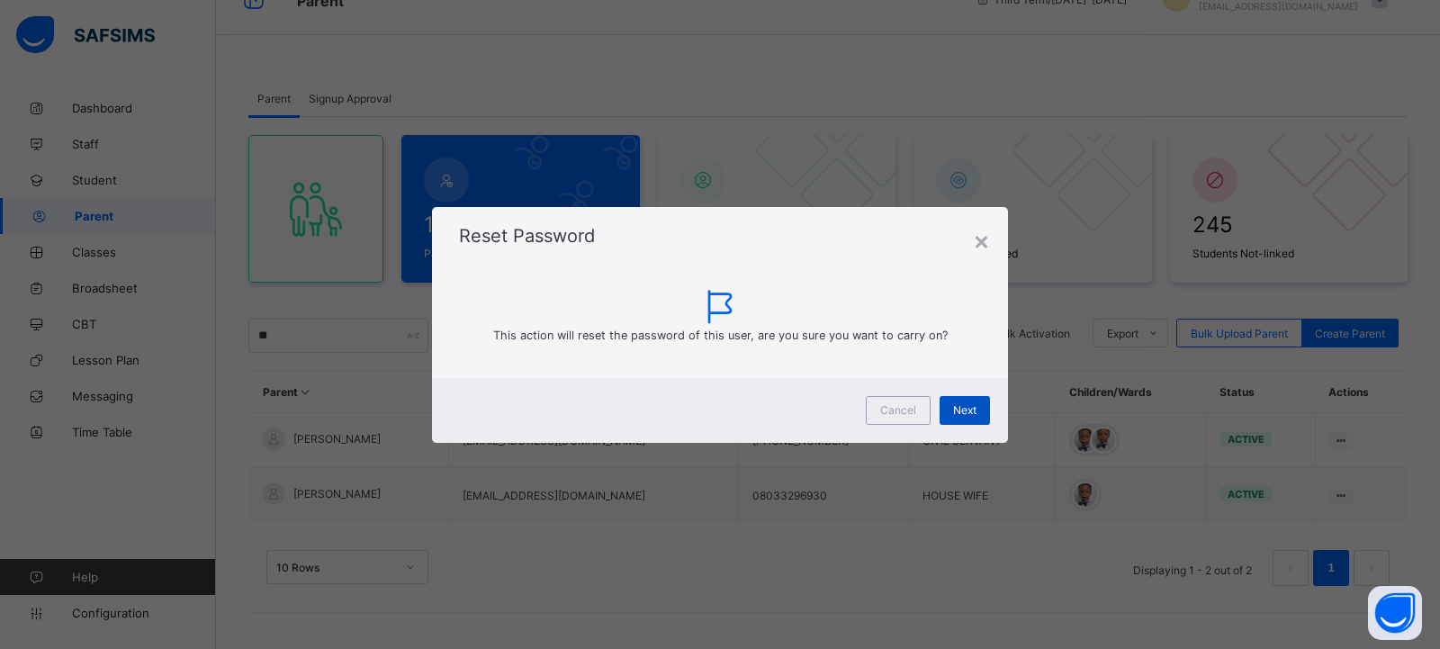
click at [963, 422] on div "Next" at bounding box center [964, 410] width 50 height 29
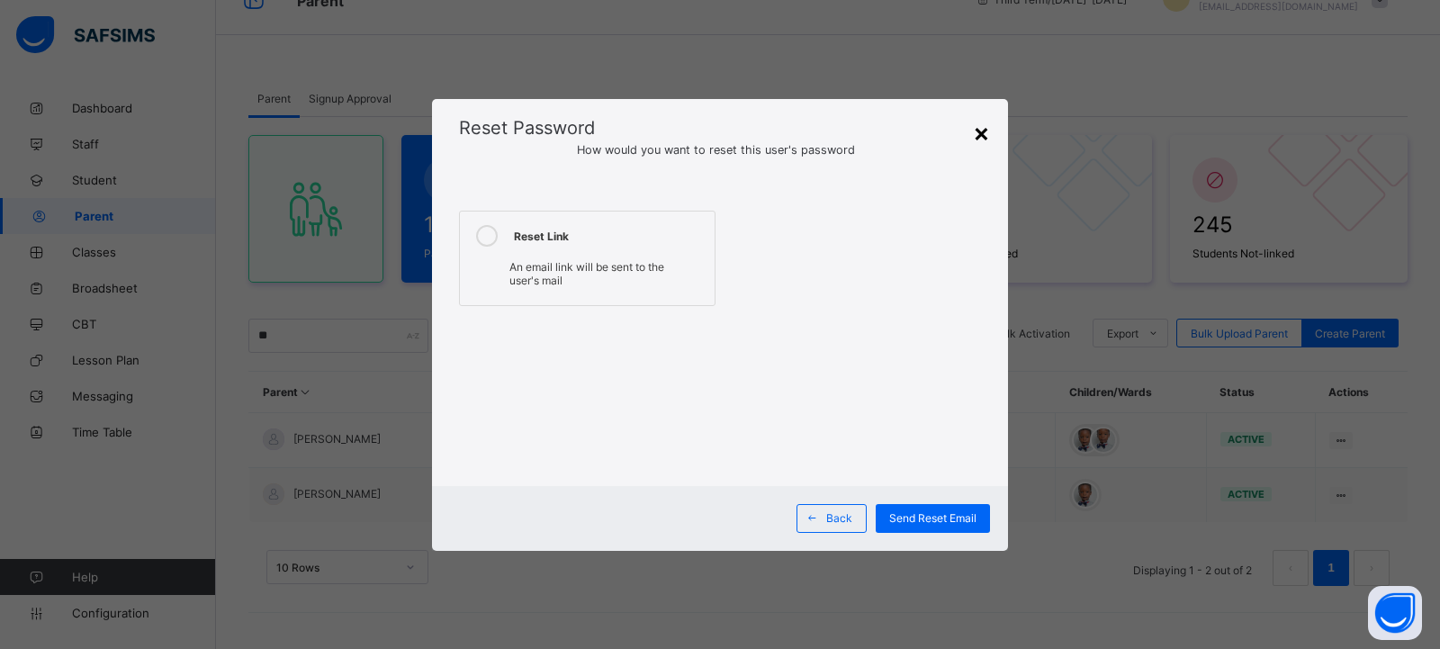
click at [984, 129] on div "×" at bounding box center [981, 132] width 17 height 31
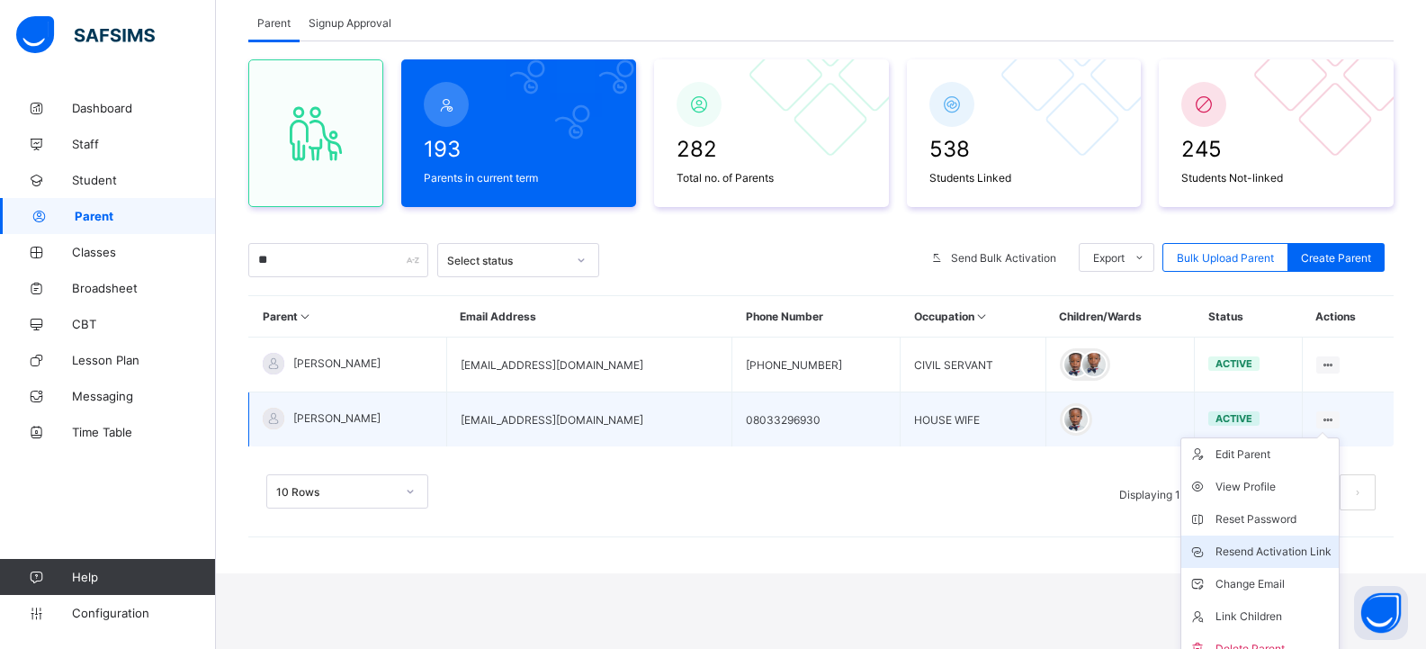
scroll to position [130, 0]
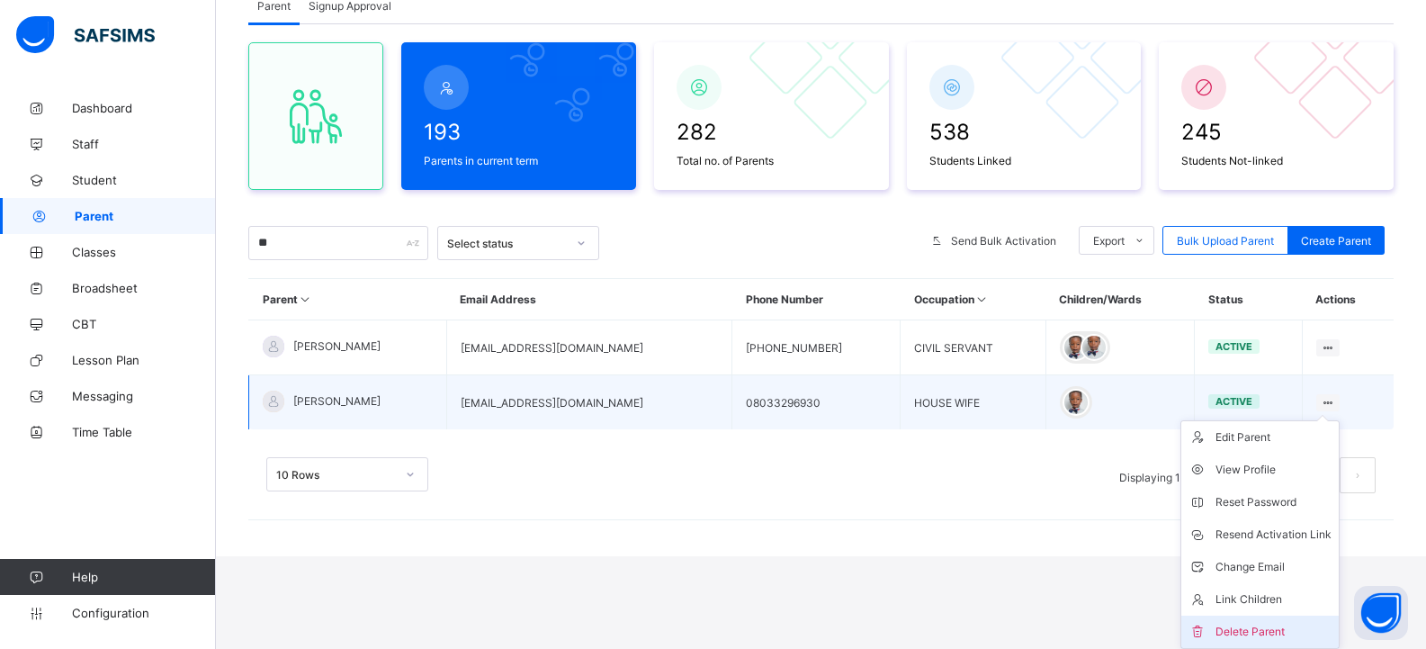
click at [1267, 635] on div "Delete Parent" at bounding box center [1274, 632] width 116 height 18
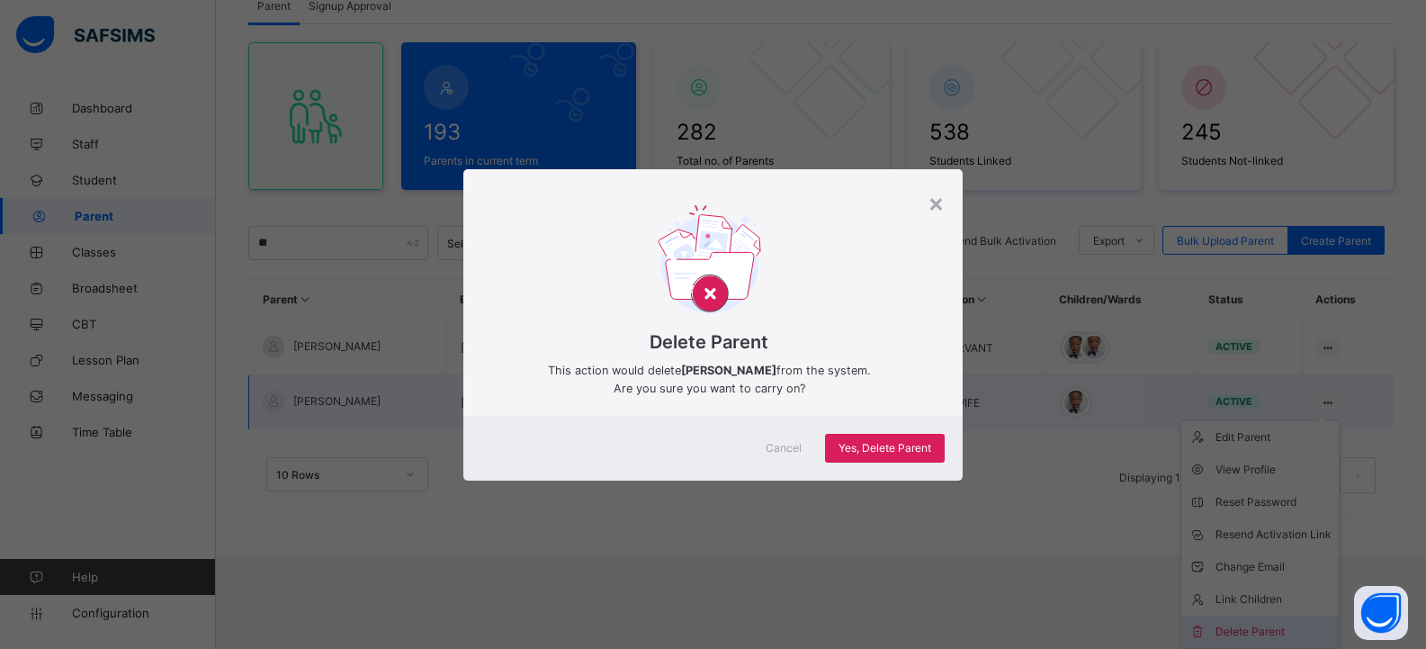
scroll to position [37, 0]
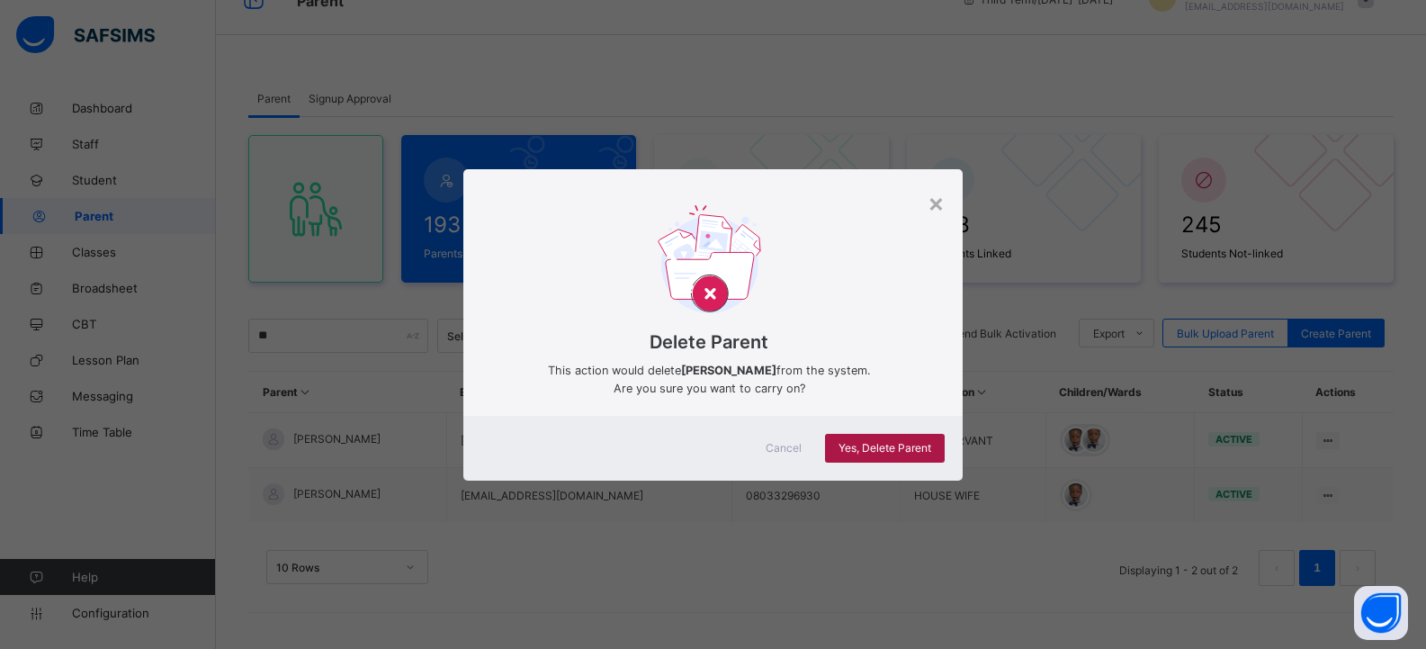
click at [883, 454] on div "Yes, Delete Parent" at bounding box center [885, 448] width 120 height 29
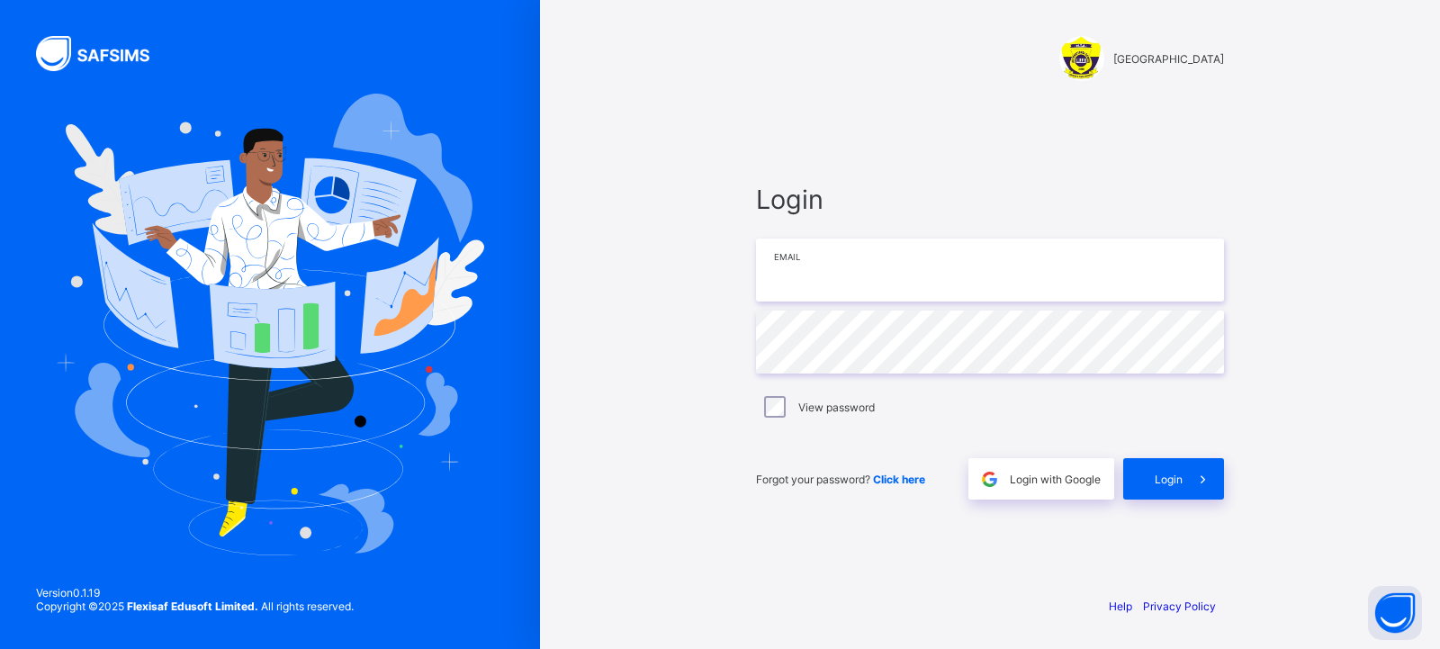
type input "**********"
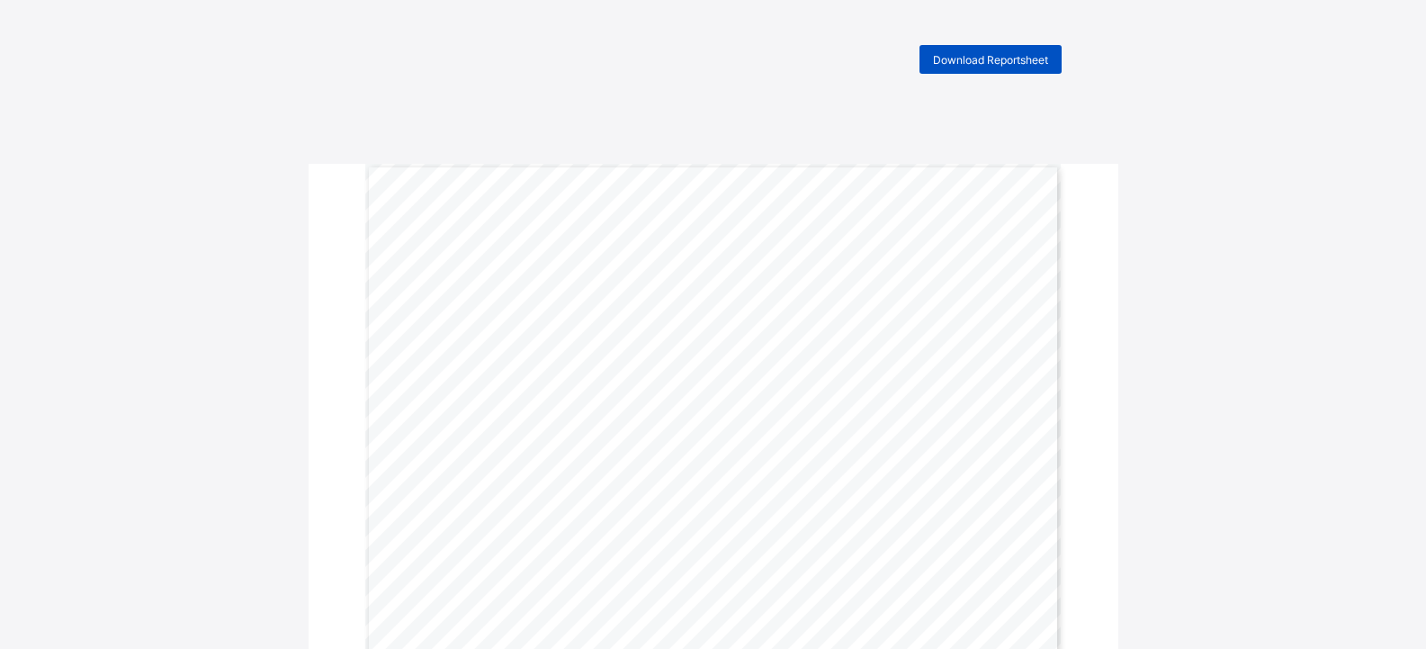
click at [994, 56] on span "Download Reportsheet" at bounding box center [990, 59] width 115 height 13
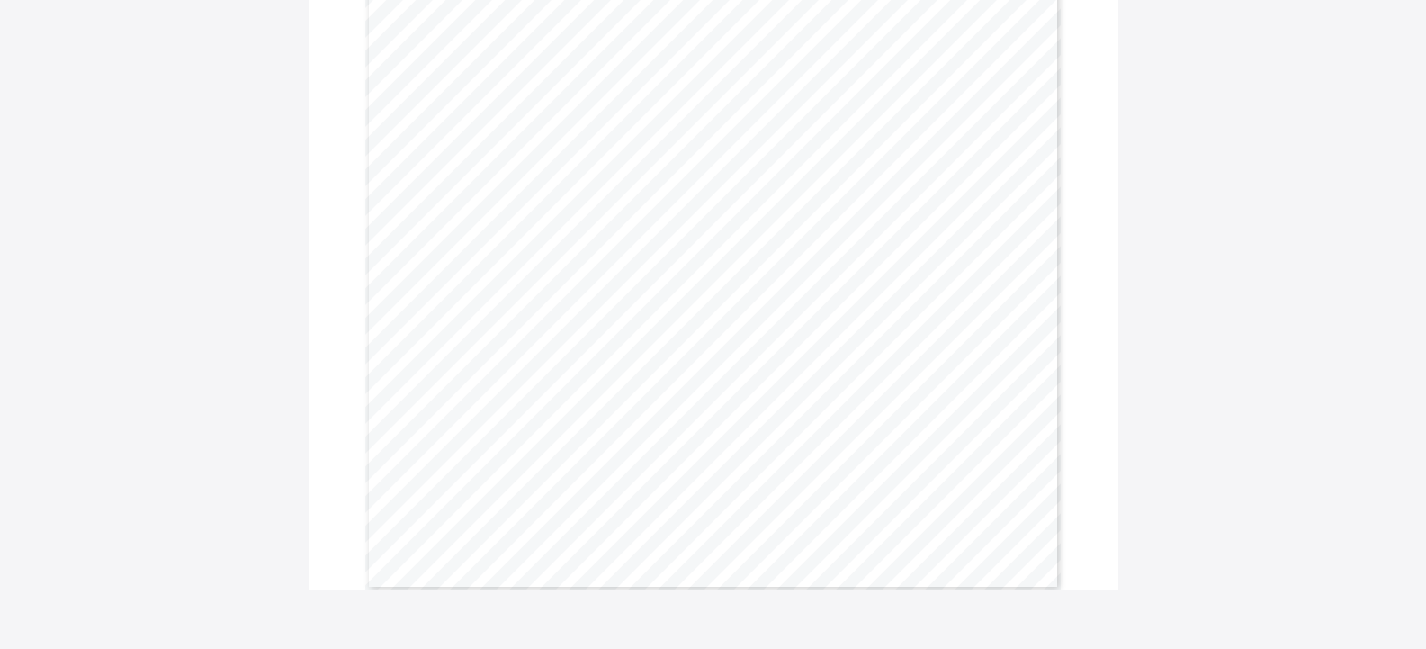
scroll to position [590, 0]
